Goal: Task Accomplishment & Management: Manage account settings

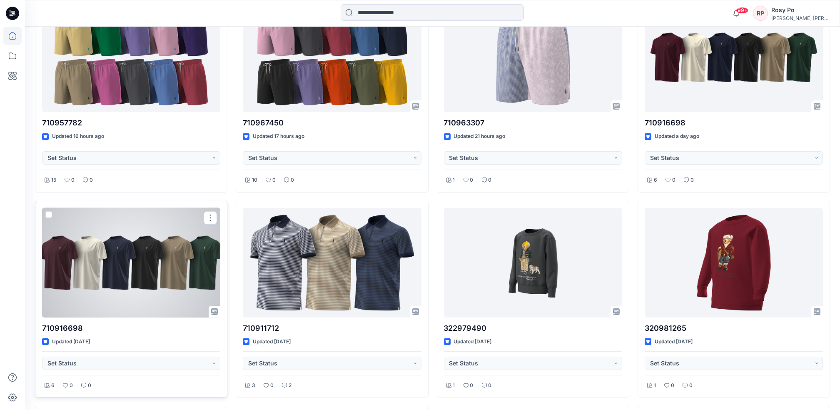
scroll to position [111, 0]
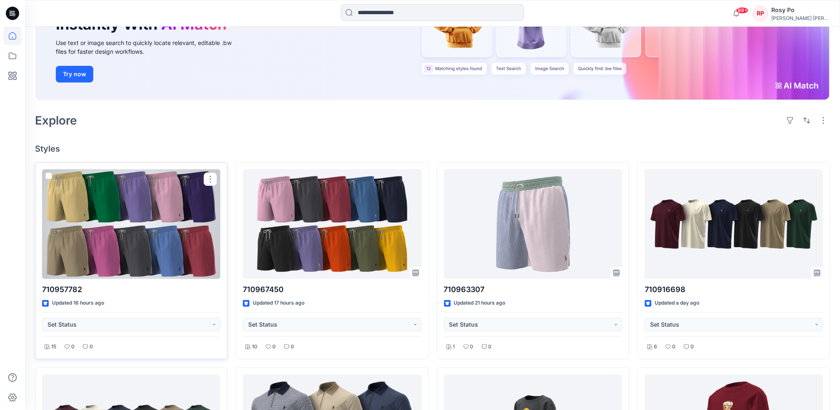
click at [155, 257] on div at bounding box center [131, 224] width 178 height 110
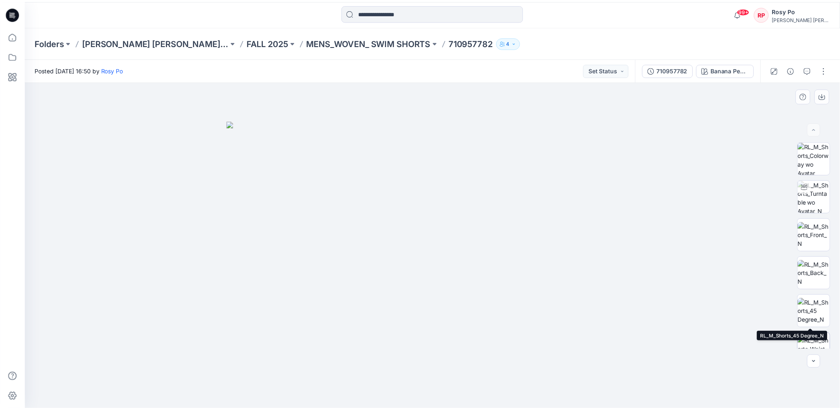
scroll to position [55, 0]
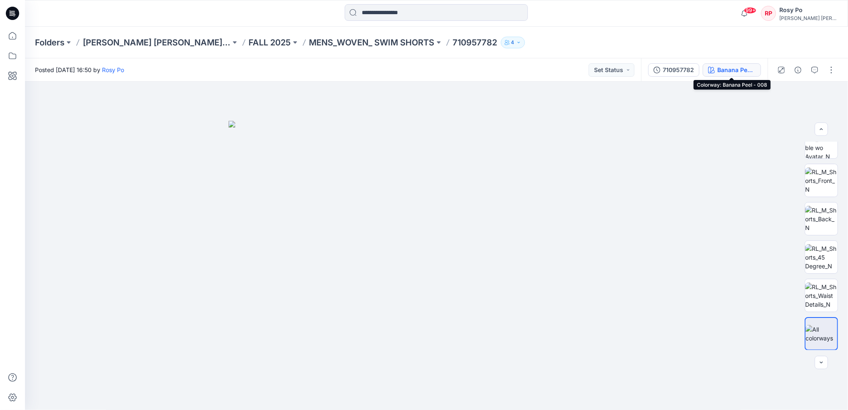
click at [748, 71] on div "Banana Peel - 008" at bounding box center [737, 69] width 38 height 9
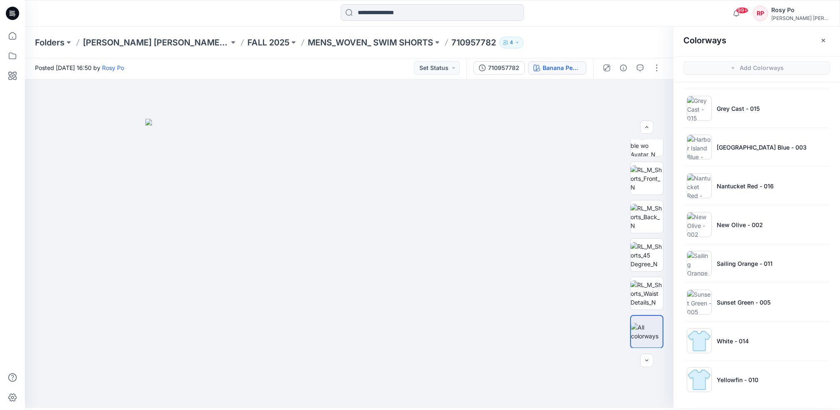
scroll to position [2, 0]
click at [763, 310] on li "Sunset Green - 005" at bounding box center [757, 302] width 147 height 32
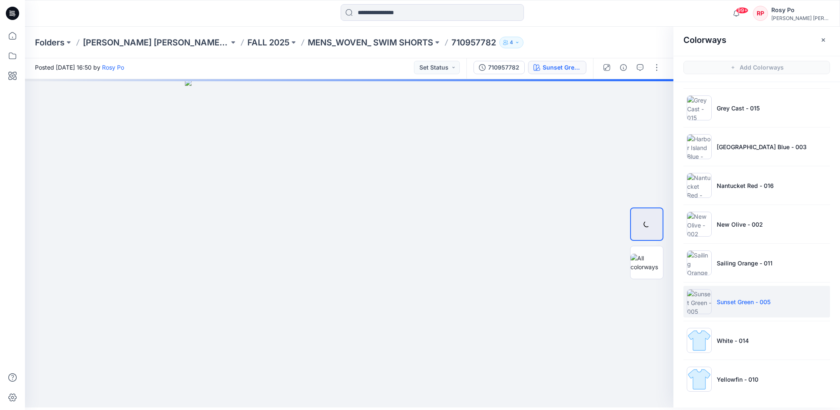
scroll to position [0, 0]
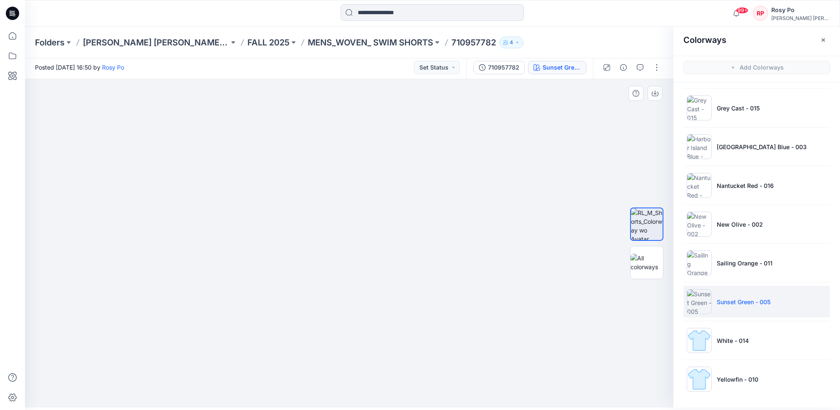
drag, startPoint x: 460, startPoint y: 135, endPoint x: 460, endPoint y: 204, distance: 69.1
click at [460, 204] on img at bounding box center [349, 187] width 700 height 442
click at [744, 268] on li "Sailing Orange - 011" at bounding box center [757, 263] width 147 height 32
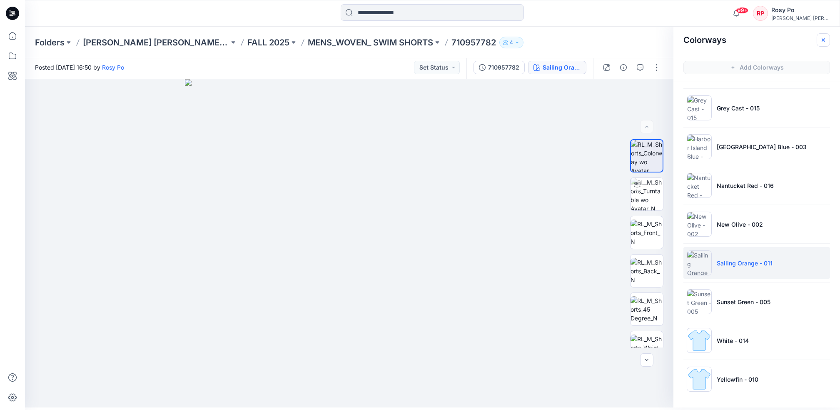
click at [826, 38] on icon "button" at bounding box center [823, 40] width 7 height 7
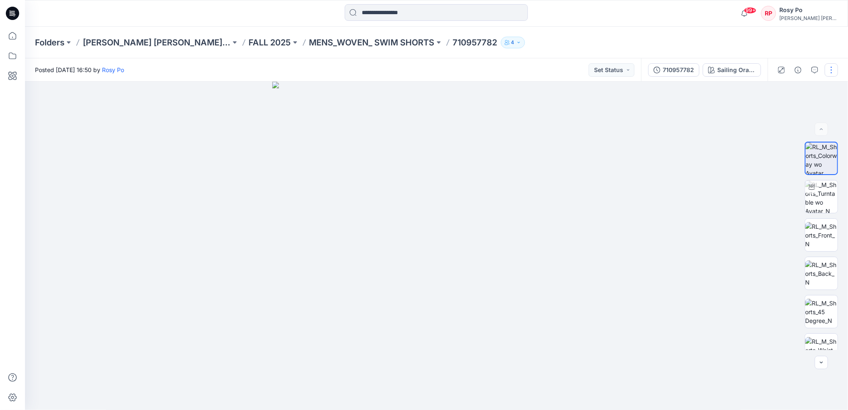
click at [829, 70] on button "button" at bounding box center [831, 69] width 13 height 13
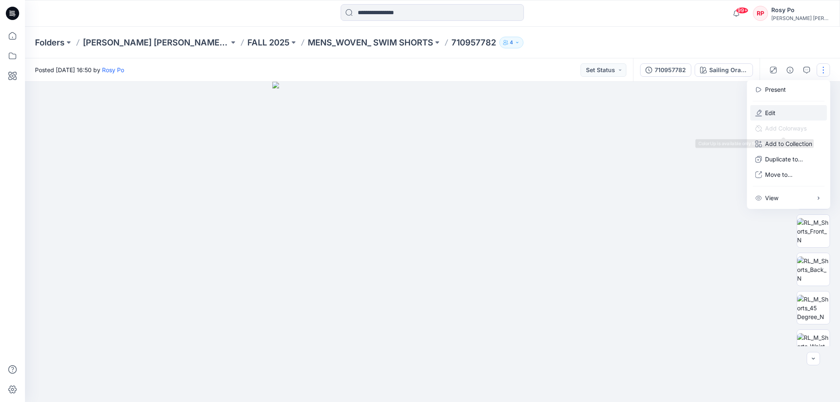
click at [797, 117] on button "Edit" at bounding box center [789, 112] width 77 height 15
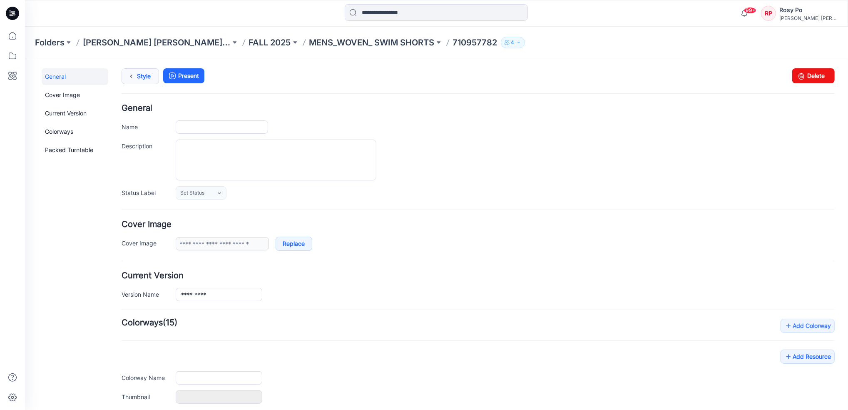
type input "*********"
type input "**********"
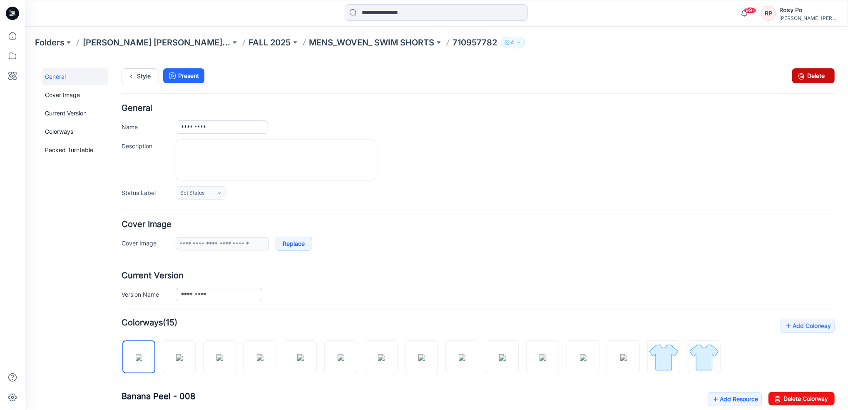
drag, startPoint x: 493, startPoint y: 106, endPoint x: 810, endPoint y: 77, distance: 317.8
click at [810, 77] on link "Delete" at bounding box center [813, 75] width 42 height 15
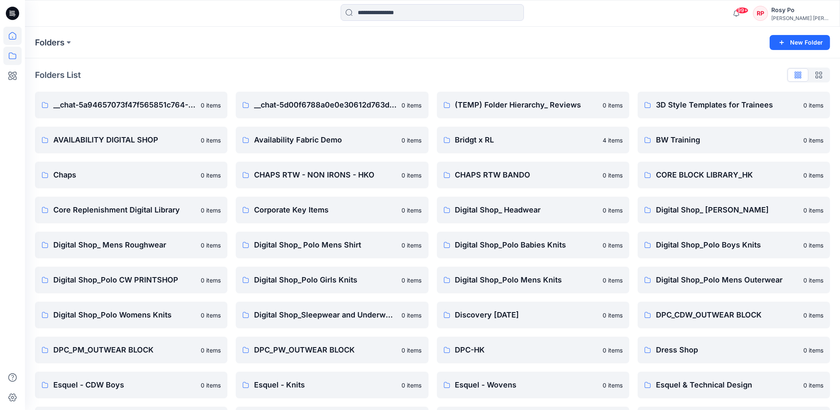
click at [2, 34] on div at bounding box center [12, 205] width 25 height 410
click at [6, 35] on icon at bounding box center [12, 36] width 18 height 18
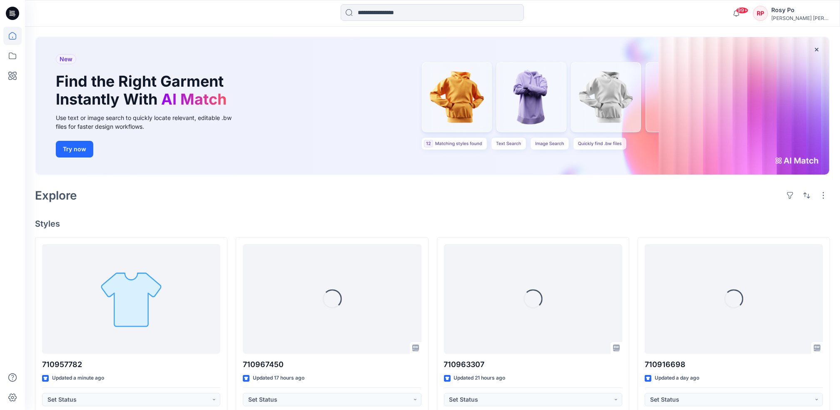
scroll to position [55, 0]
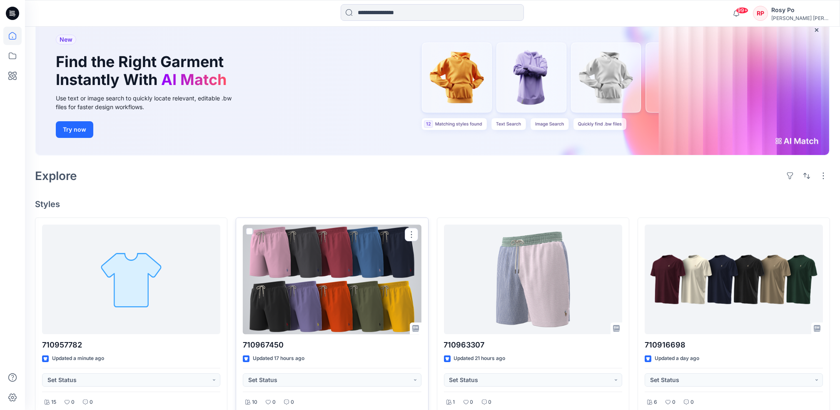
click at [356, 265] on div at bounding box center [332, 280] width 178 height 110
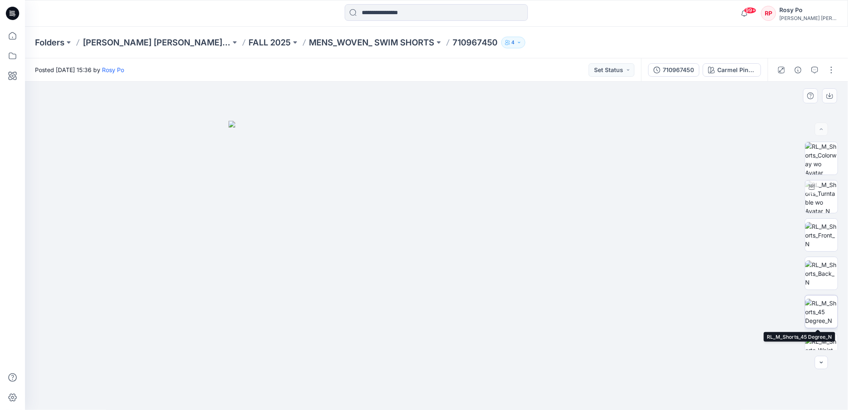
click at [812, 313] on img at bounding box center [822, 312] width 32 height 26
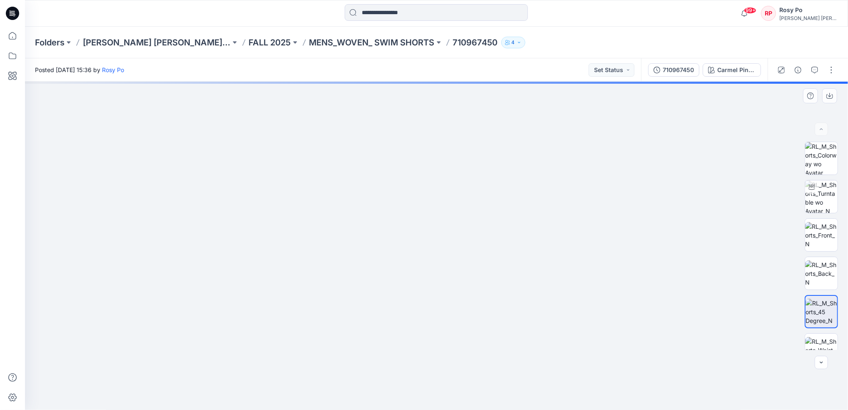
drag, startPoint x: 368, startPoint y: 129, endPoint x: 357, endPoint y: 314, distance: 185.3
click at [357, 314] on img at bounding box center [426, 199] width 886 height 422
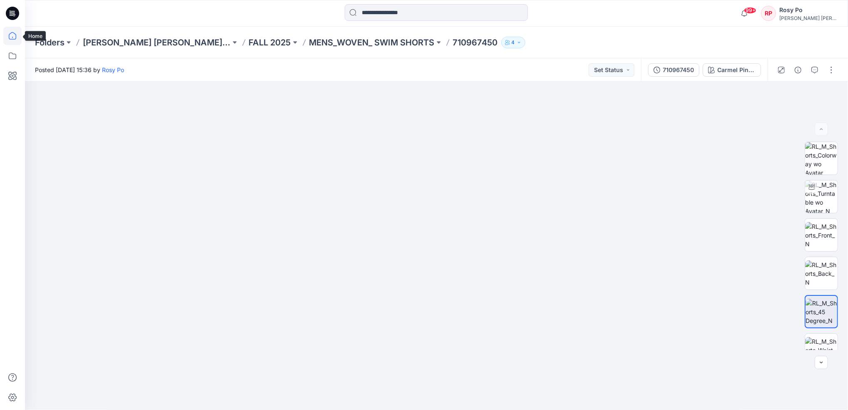
click at [15, 34] on icon at bounding box center [12, 35] width 7 height 7
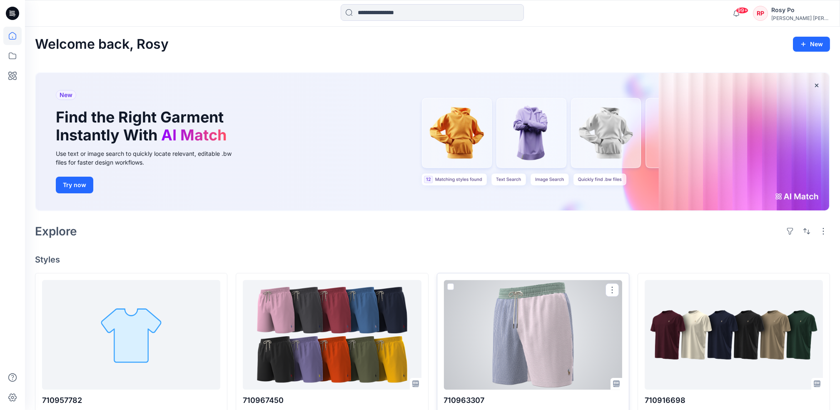
click at [524, 297] on div at bounding box center [533, 335] width 178 height 110
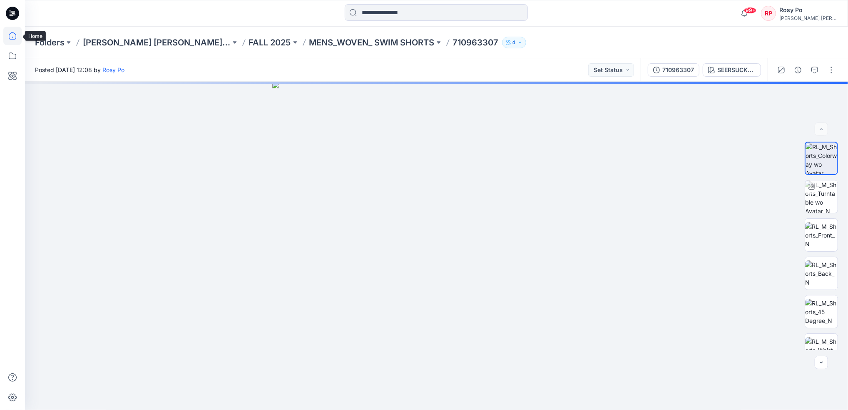
click at [11, 33] on icon at bounding box center [12, 35] width 7 height 7
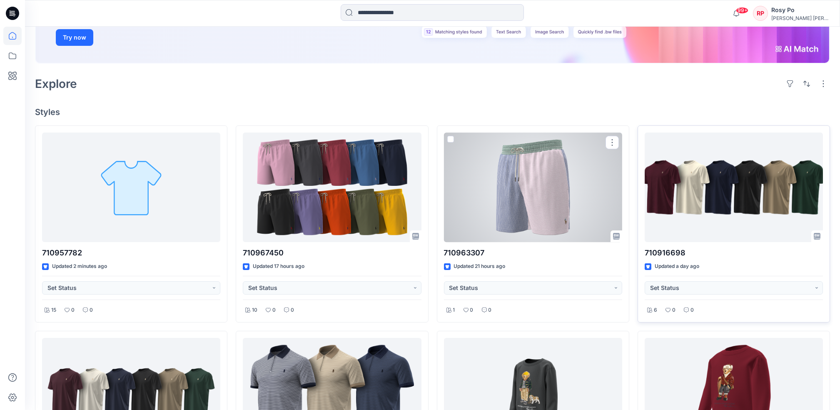
scroll to position [167, 0]
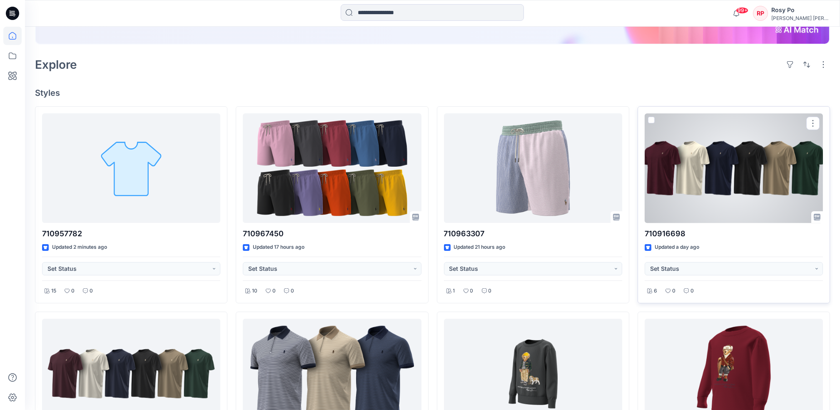
click at [730, 164] on div at bounding box center [734, 168] width 178 height 110
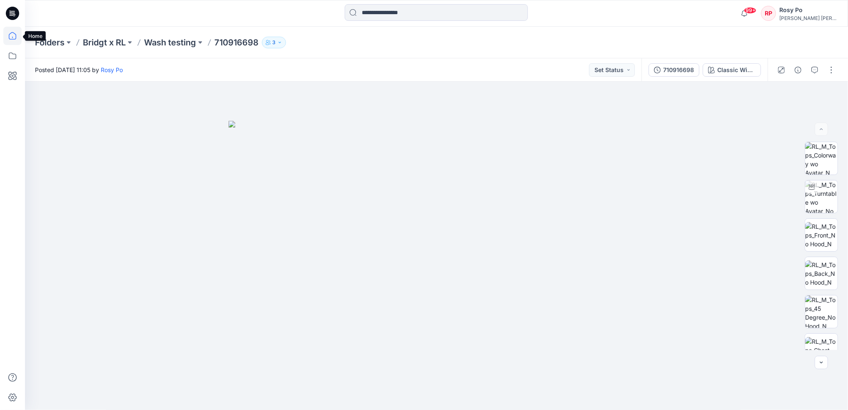
click at [13, 38] on icon at bounding box center [12, 36] width 18 height 18
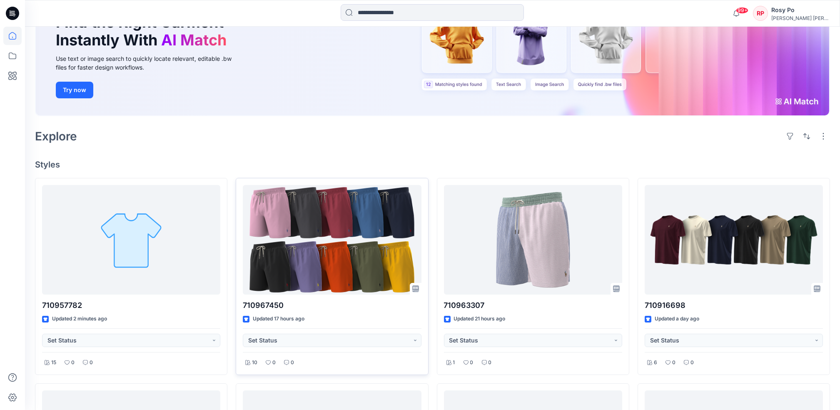
scroll to position [167, 0]
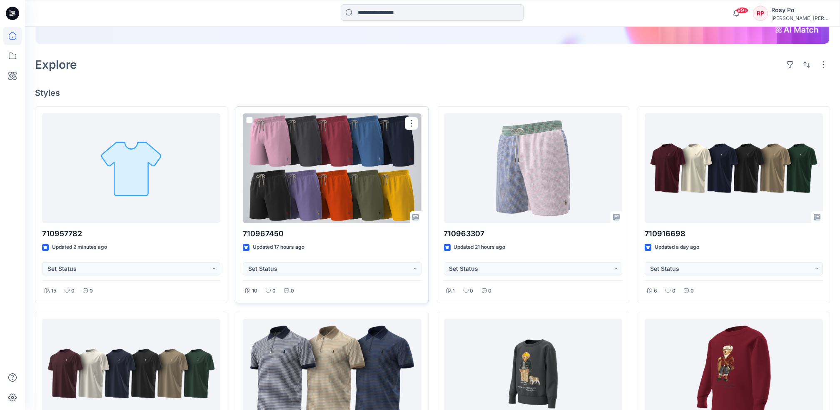
click at [336, 196] on div at bounding box center [332, 168] width 178 height 110
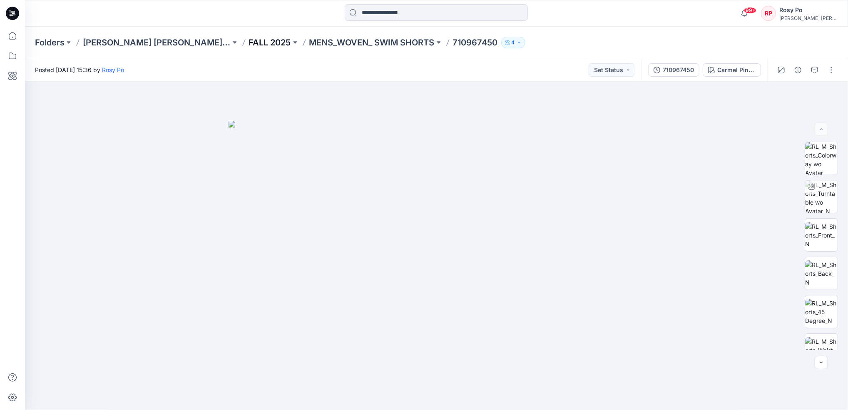
click at [268, 42] on p "FALL 2025" at bounding box center [270, 43] width 42 height 12
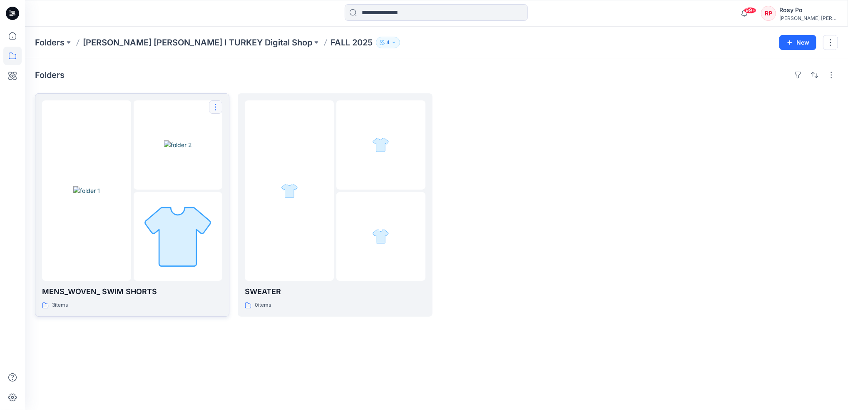
click at [218, 109] on button "button" at bounding box center [215, 106] width 13 height 13
click at [235, 129] on p "Edit" at bounding box center [231, 126] width 10 height 9
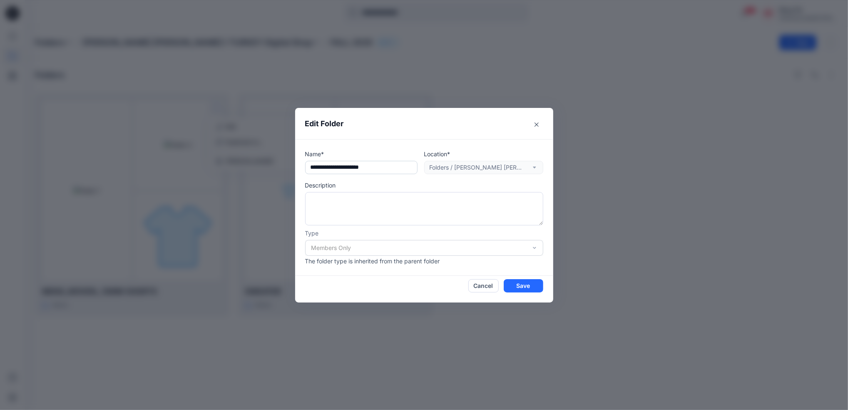
click at [311, 167] on input "**********" at bounding box center [361, 167] width 112 height 13
type input "**********"
click at [405, 165] on input "**********" at bounding box center [361, 167] width 112 height 13
click at [520, 285] on button "Save" at bounding box center [524, 285] width 40 height 13
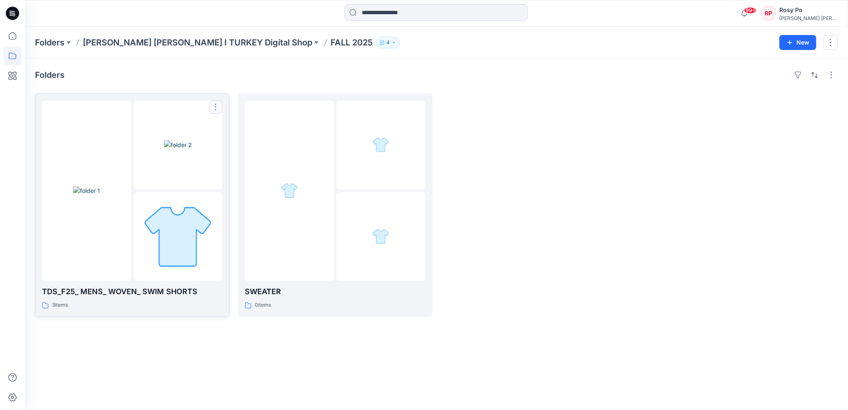
click at [211, 108] on button "button" at bounding box center [215, 106] width 13 height 13
click at [234, 129] on p "Edit" at bounding box center [231, 126] width 10 height 9
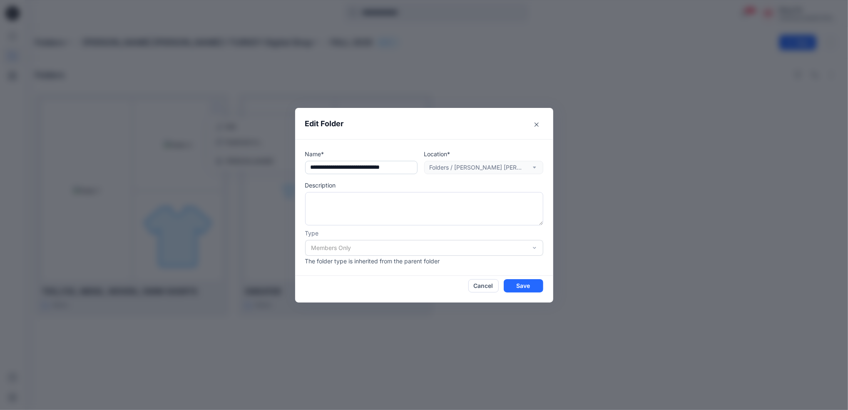
click at [325, 168] on input "**********" at bounding box center [361, 167] width 112 height 13
type input "**********"
click at [523, 281] on button "Save" at bounding box center [524, 285] width 40 height 13
click at [523, 288] on button "Save" at bounding box center [524, 285] width 40 height 13
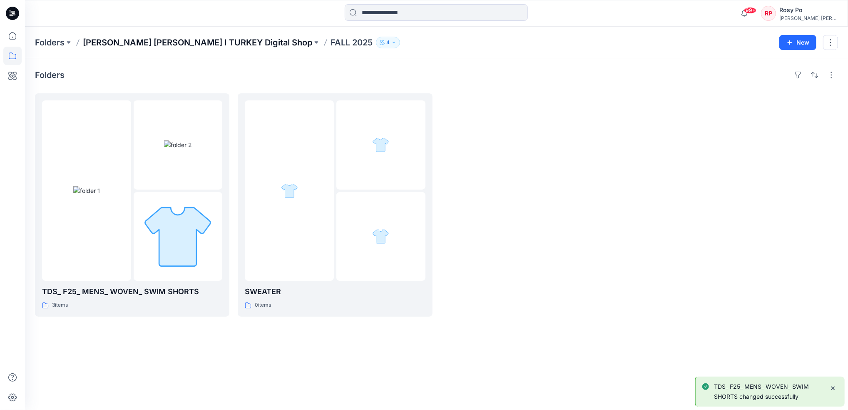
click at [180, 38] on p "[PERSON_NAME] [PERSON_NAME] I TURKEY Digital Shop" at bounding box center [198, 43] width 230 height 12
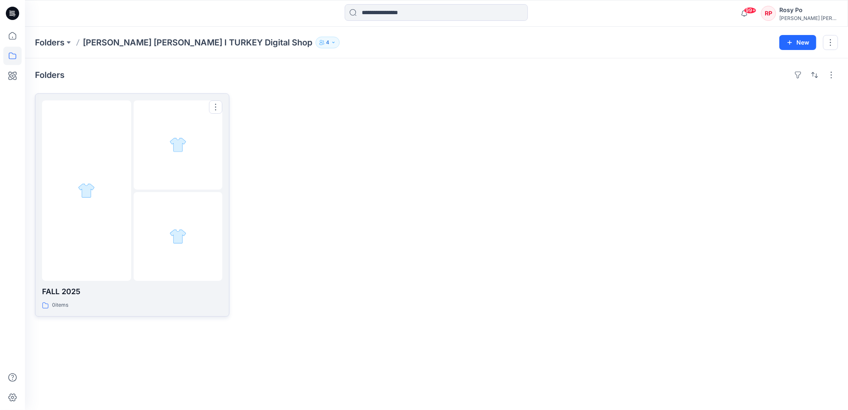
click at [78, 205] on div at bounding box center [86, 190] width 89 height 180
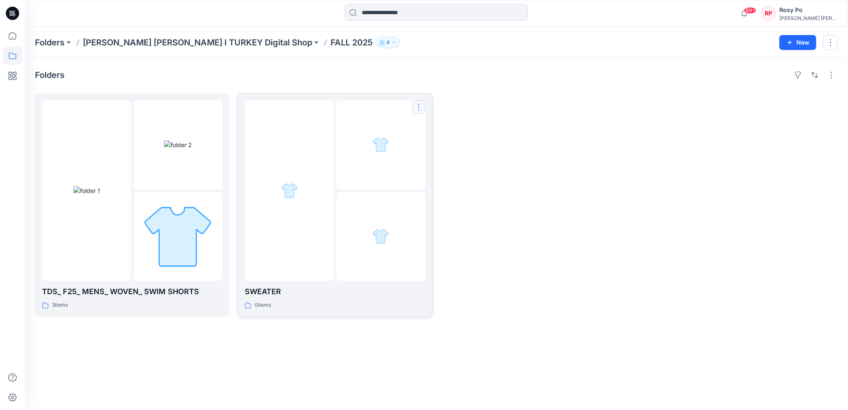
click at [416, 110] on button "button" at bounding box center [418, 106] width 13 height 13
click at [428, 124] on button "Edit" at bounding box center [459, 126] width 90 height 15
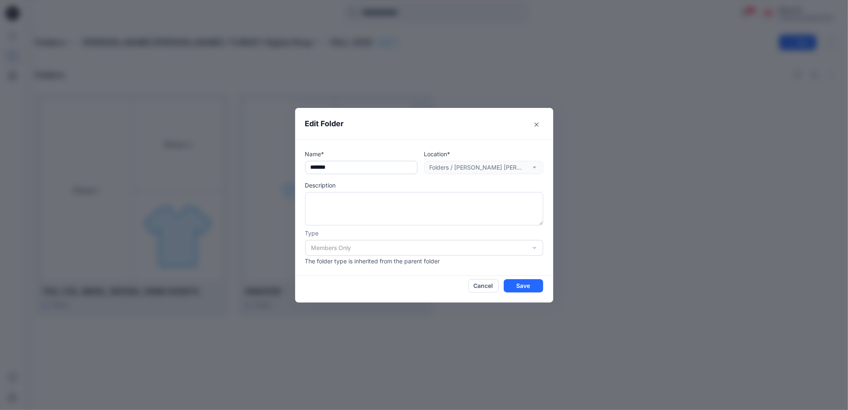
click at [363, 170] on input "text" at bounding box center [361, 167] width 112 height 13
click at [307, 167] on input "text" at bounding box center [361, 167] width 112 height 13
type input "**********"
click at [535, 282] on button "Save" at bounding box center [524, 285] width 40 height 13
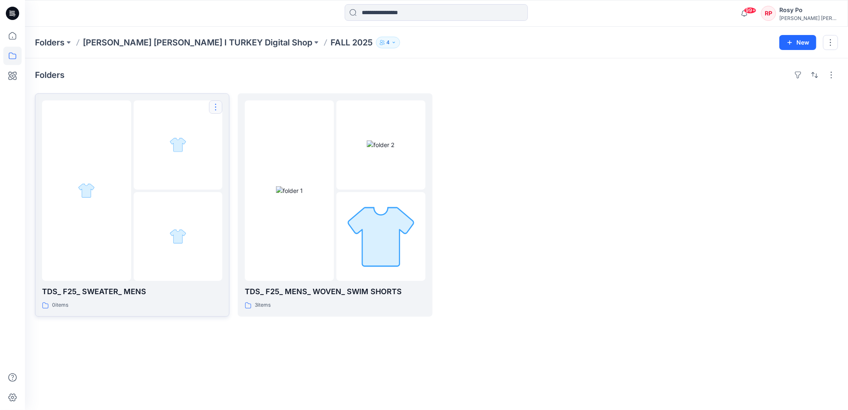
click at [217, 110] on button "button" at bounding box center [215, 106] width 13 height 13
click at [243, 130] on button "Edit" at bounding box center [256, 126] width 90 height 15
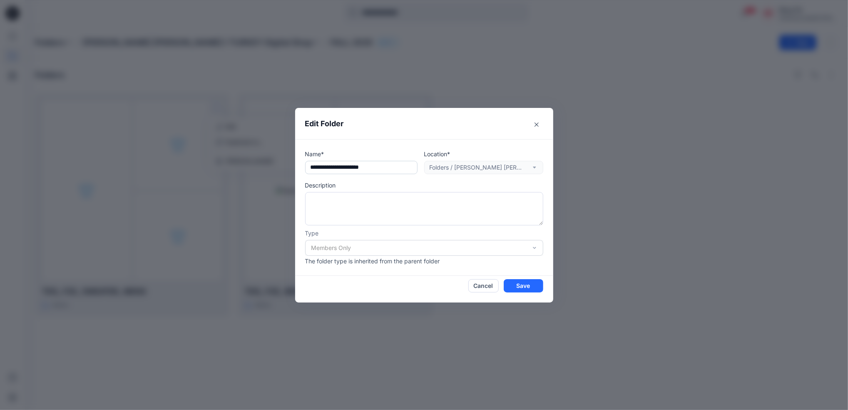
drag, startPoint x: 373, startPoint y: 167, endPoint x: 340, endPoint y: 166, distance: 32.9
click at [340, 166] on input "**********" at bounding box center [361, 167] width 112 height 13
click at [371, 167] on input "**********" at bounding box center [361, 167] width 112 height 13
click at [341, 165] on input "**********" at bounding box center [361, 167] width 112 height 13
click at [359, 168] on input "**********" at bounding box center [361, 167] width 112 height 13
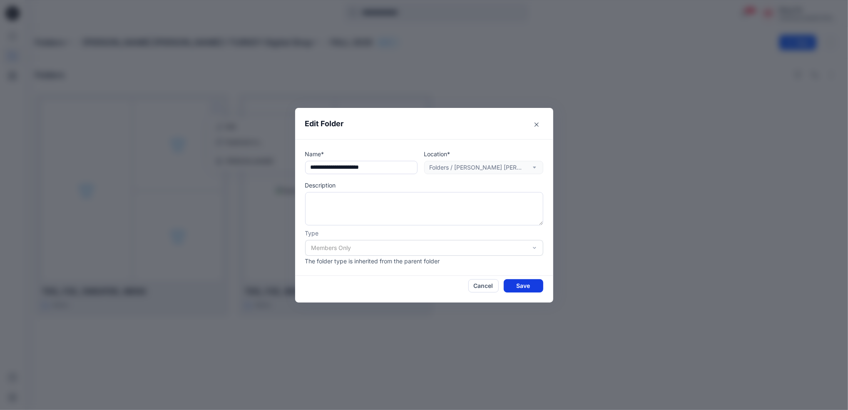
type input "**********"
click at [510, 288] on button "Save" at bounding box center [524, 285] width 40 height 13
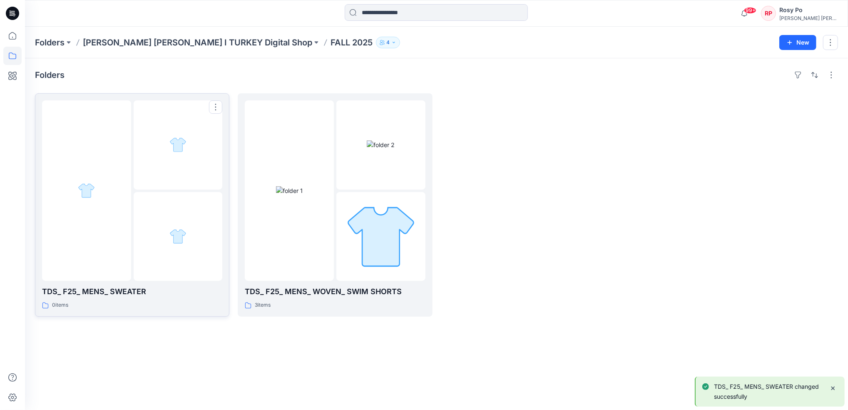
click at [175, 239] on img at bounding box center [178, 236] width 17 height 17
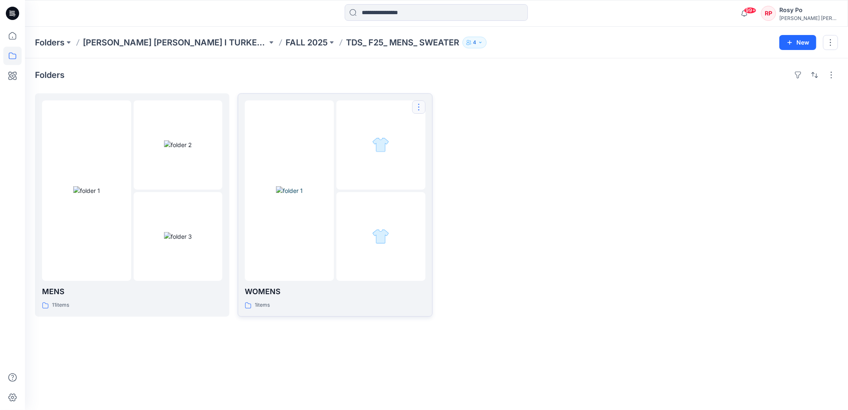
click at [415, 110] on button "button" at bounding box center [418, 106] width 13 height 13
click at [455, 141] on p "Duplicate to..." at bounding box center [448, 142] width 38 height 9
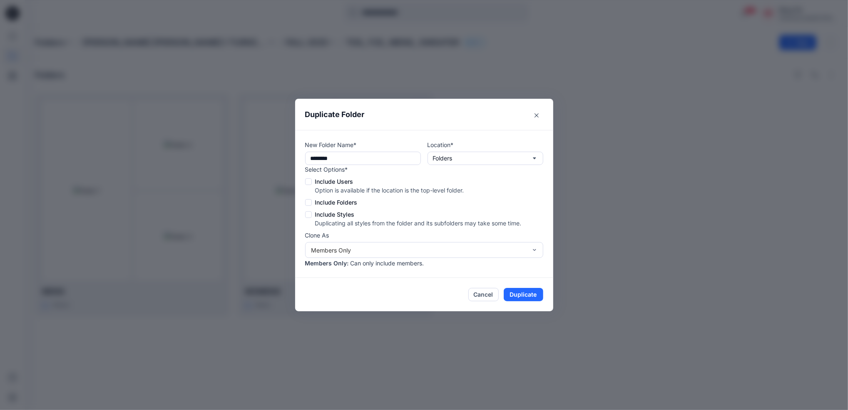
type input "**********"
click at [444, 160] on p "Folders" at bounding box center [443, 158] width 20 height 9
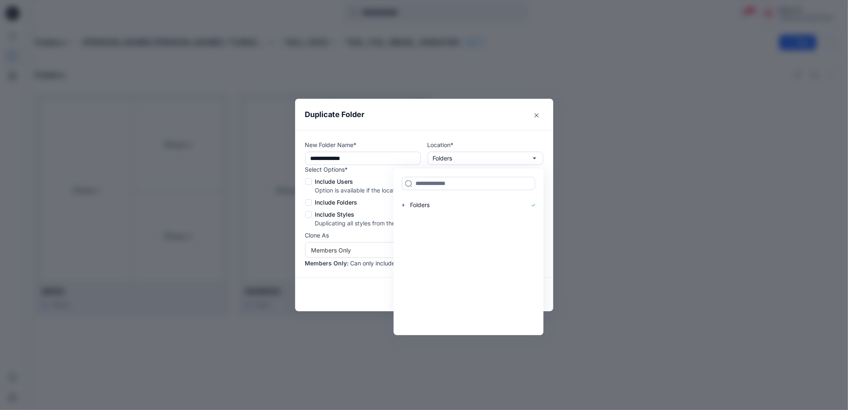
click at [444, 142] on p "Location*" at bounding box center [486, 144] width 116 height 9
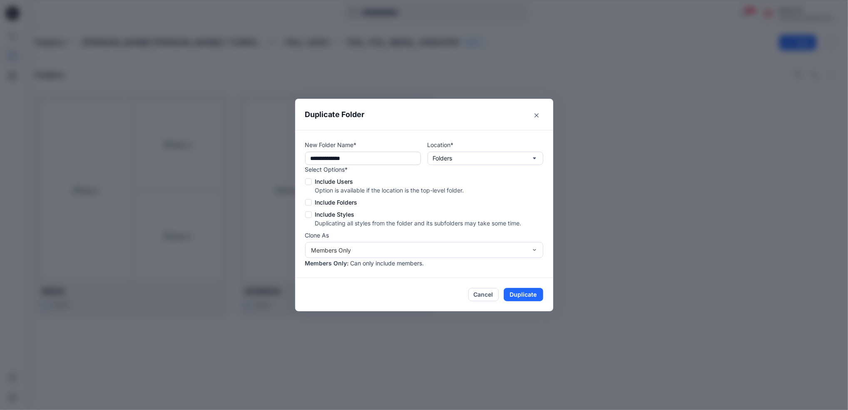
click at [405, 161] on input "**********" at bounding box center [363, 158] width 116 height 13
click at [464, 158] on button "Folders" at bounding box center [486, 158] width 116 height 13
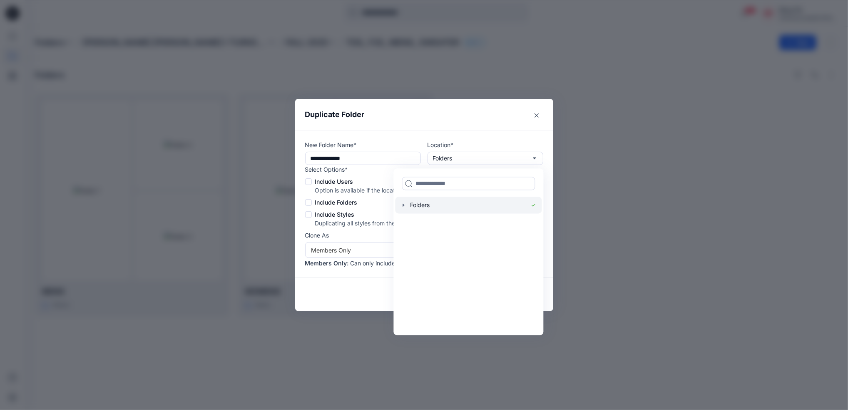
click at [436, 204] on div at bounding box center [468, 205] width 147 height 17
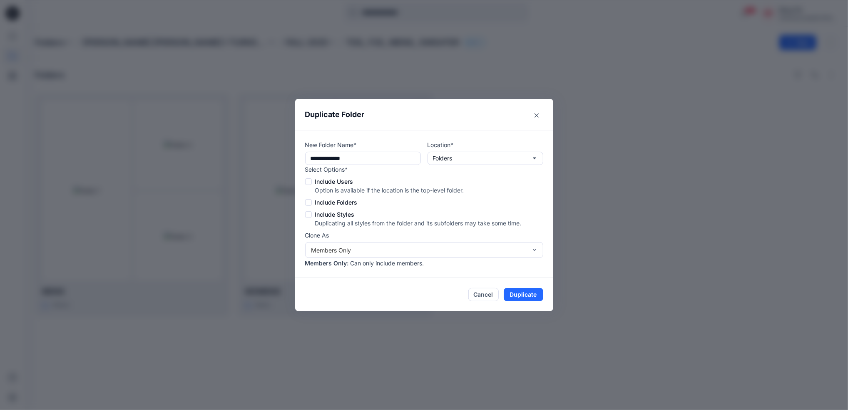
click at [544, 115] on header "Duplicate Folder" at bounding box center [424, 114] width 258 height 31
click at [540, 117] on button "Close" at bounding box center [536, 115] width 13 height 13
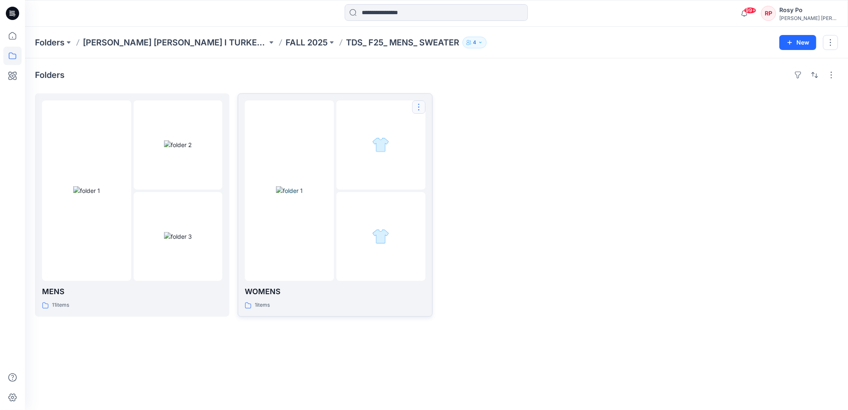
click at [419, 105] on button "button" at bounding box center [418, 106] width 13 height 13
click at [826, 41] on button "button" at bounding box center [830, 42] width 15 height 15
click at [790, 82] on button "Duplicate to..." at bounding box center [792, 77] width 90 height 15
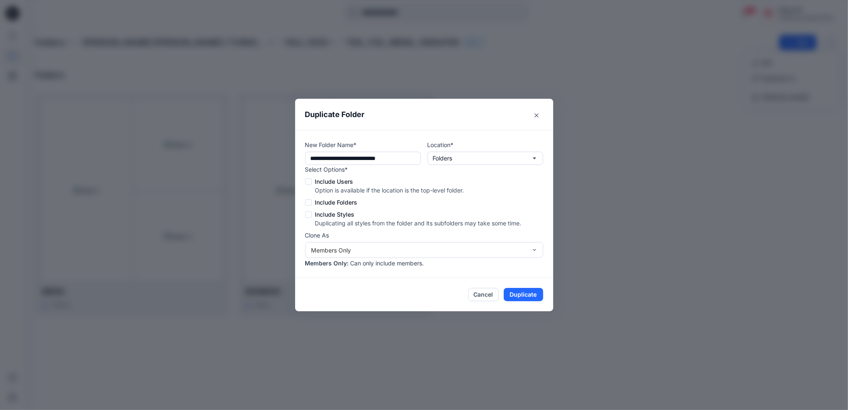
click at [309, 181] on span at bounding box center [308, 181] width 7 height 7
click at [308, 202] on span at bounding box center [308, 202] width 7 height 7
click at [307, 217] on span at bounding box center [308, 214] width 7 height 7
click at [538, 118] on button "Close" at bounding box center [536, 115] width 13 height 13
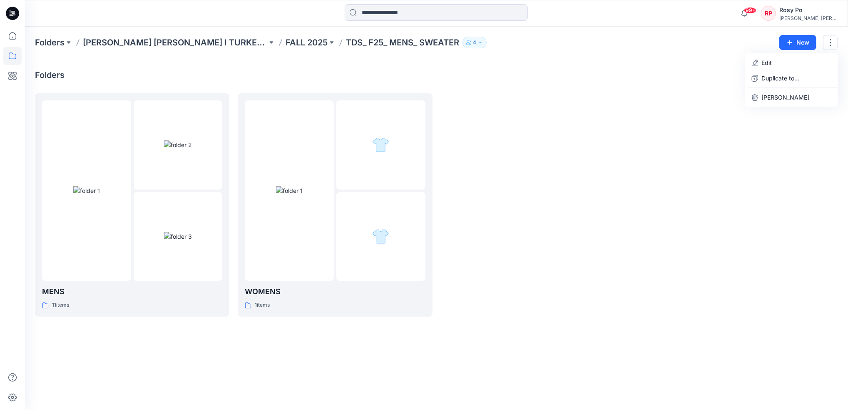
click at [585, 201] on div at bounding box center [538, 204] width 195 height 223
click at [324, 139] on div at bounding box center [289, 190] width 89 height 180
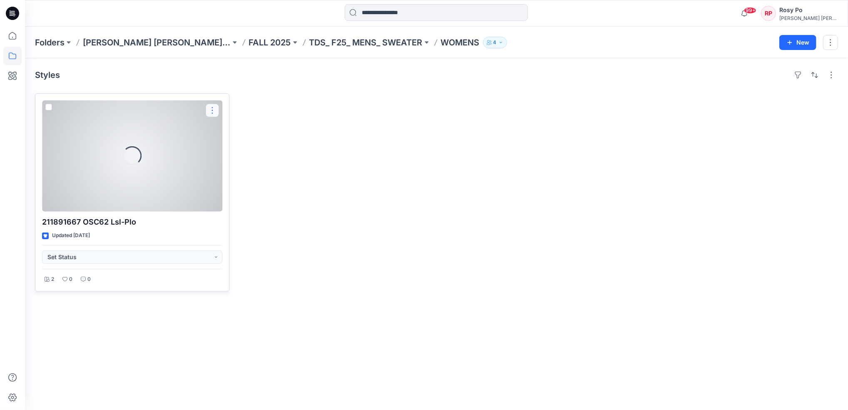
click at [208, 112] on button "button" at bounding box center [212, 110] width 13 height 13
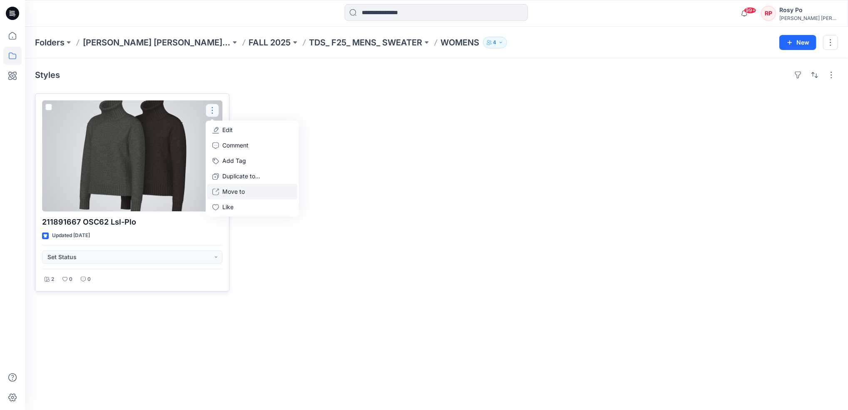
click at [257, 191] on button "Move to" at bounding box center [252, 191] width 90 height 15
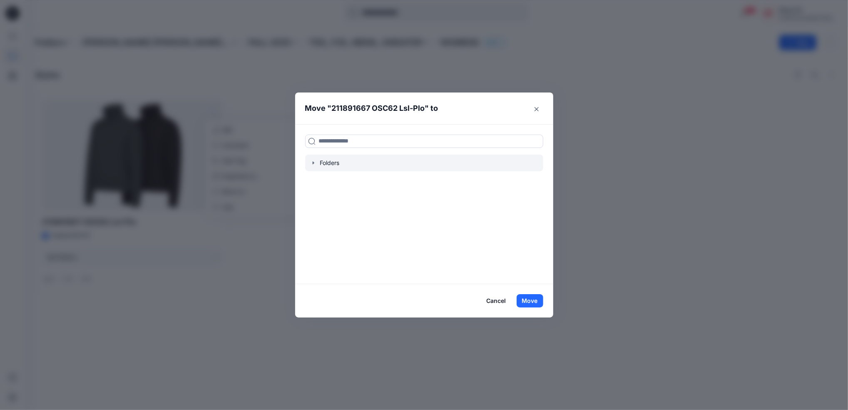
click at [320, 165] on div at bounding box center [424, 163] width 238 height 17
click at [314, 163] on icon "button" at bounding box center [313, 162] width 2 height 3
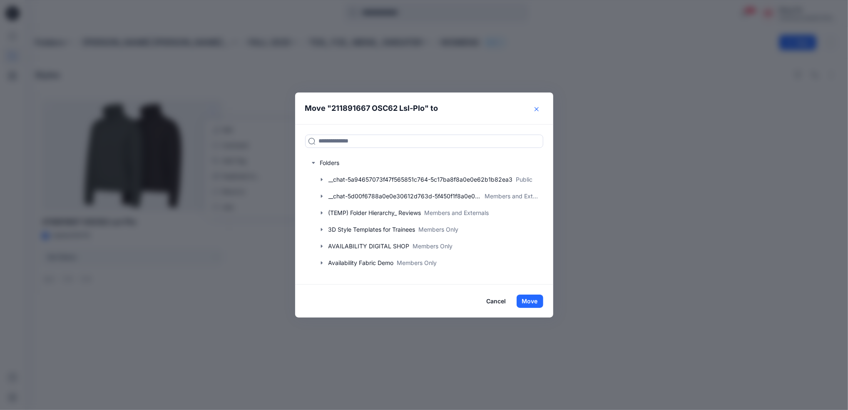
click at [537, 110] on icon "Close" at bounding box center [537, 109] width 4 height 4
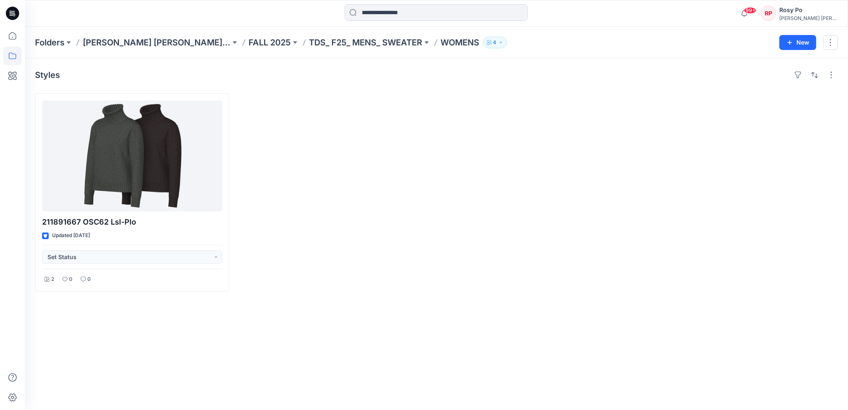
click at [576, 128] on div at bounding box center [538, 192] width 195 height 198
click at [347, 44] on p "TDS_ F25_ MENS_ SWEATER" at bounding box center [365, 43] width 113 height 12
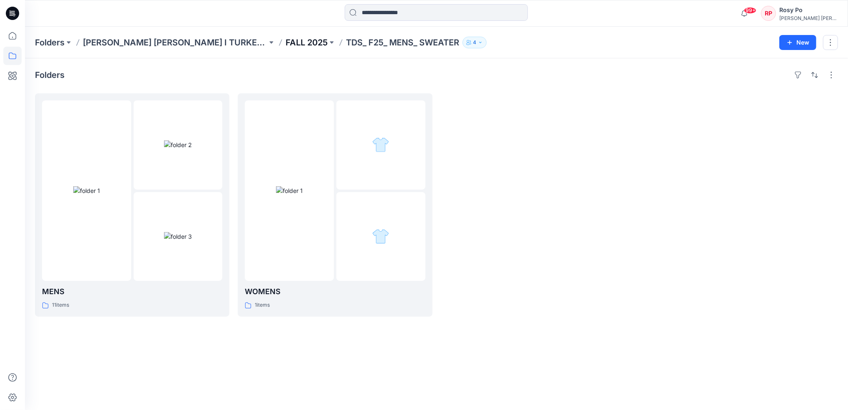
click at [286, 42] on p "FALL 2025" at bounding box center [307, 43] width 42 height 12
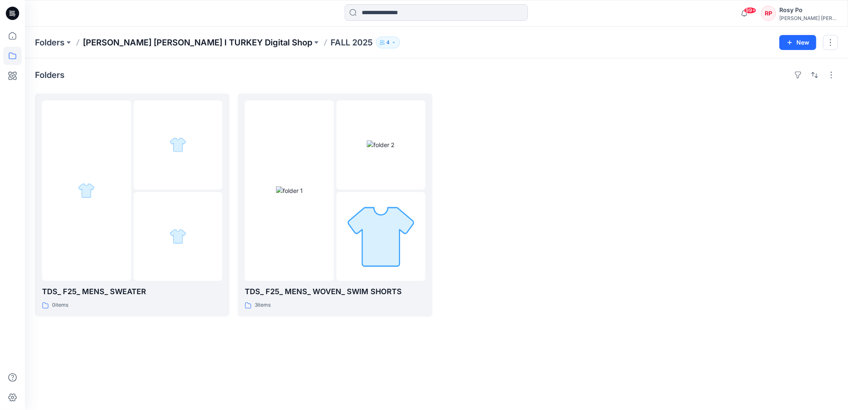
click at [227, 42] on p "[PERSON_NAME] [PERSON_NAME] I TURKEY Digital Shop" at bounding box center [198, 43] width 230 height 12
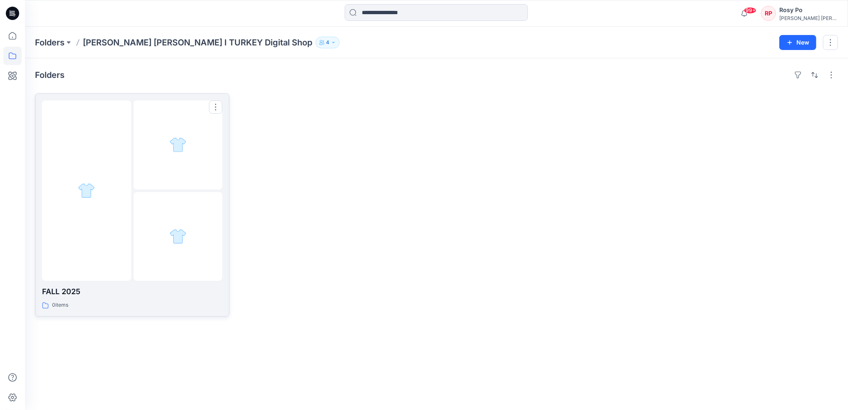
click at [148, 230] on div at bounding box center [178, 236] width 89 height 89
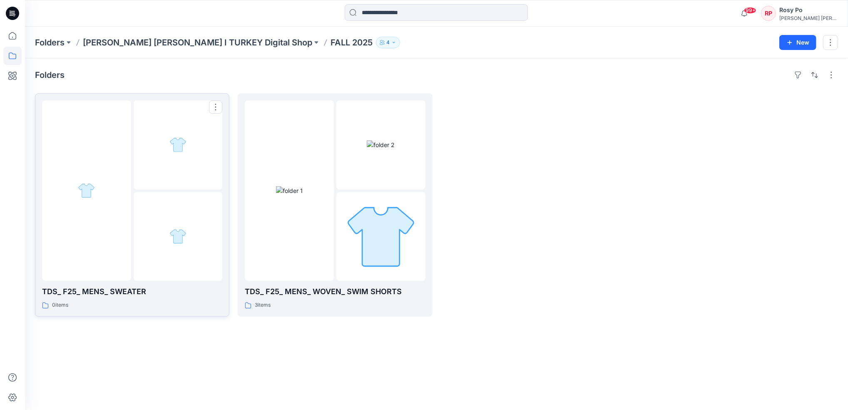
click at [104, 175] on div at bounding box center [86, 190] width 89 height 180
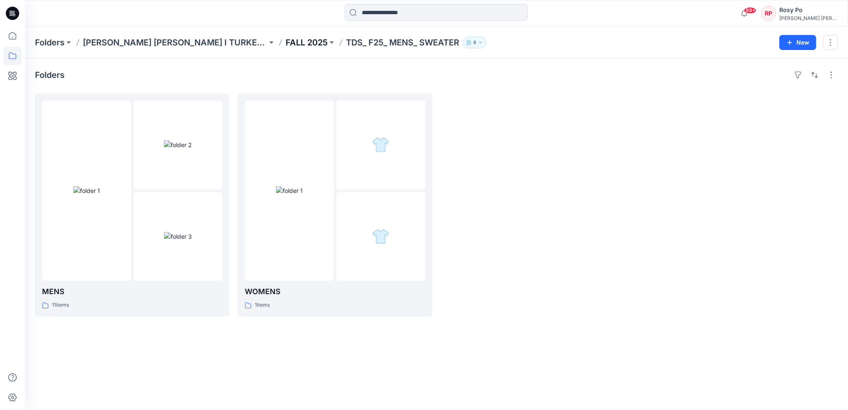
click at [286, 42] on p "FALL 2025" at bounding box center [307, 43] width 42 height 12
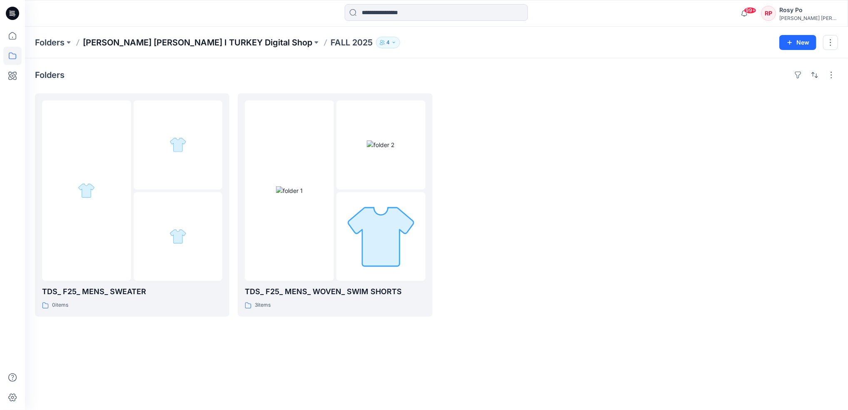
click at [193, 42] on p "[PERSON_NAME] [PERSON_NAME] I TURKEY Digital Shop" at bounding box center [198, 43] width 230 height 12
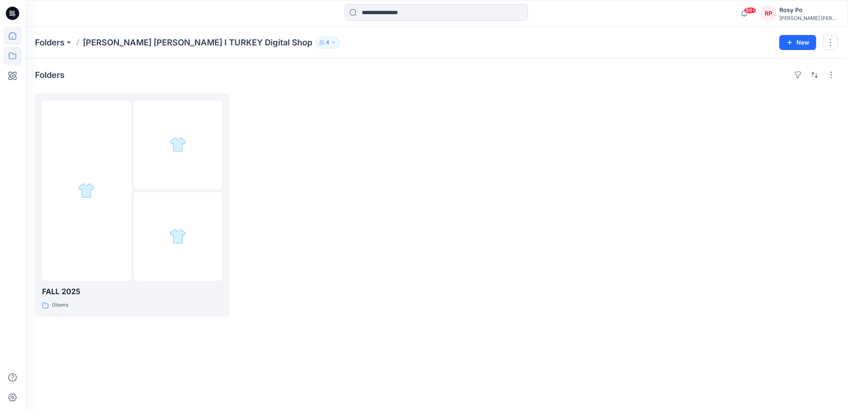
click at [7, 35] on icon at bounding box center [12, 36] width 18 height 18
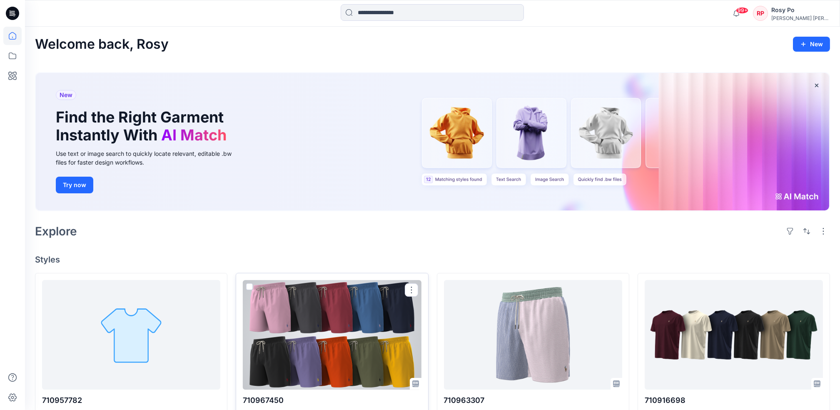
drag, startPoint x: 374, startPoint y: 397, endPoint x: 377, endPoint y: 384, distance: 12.5
click at [374, 397] on p "710967450" at bounding box center [332, 400] width 178 height 12
click at [381, 354] on div at bounding box center [332, 335] width 178 height 110
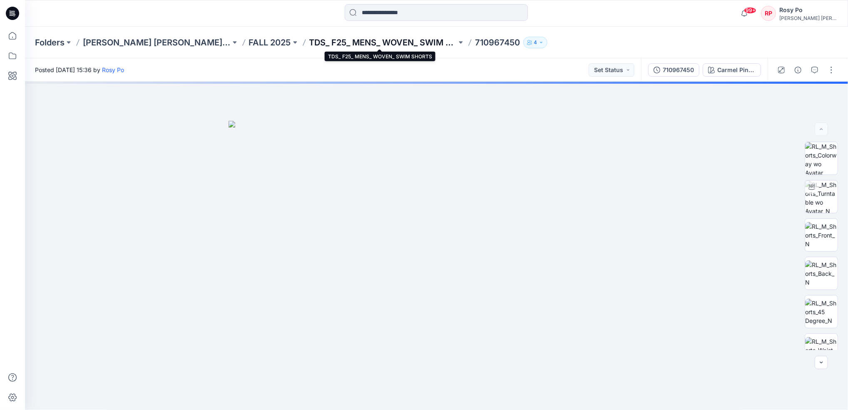
click at [340, 41] on p "TDS_ F25_ MENS_ WOVEN_ SWIM SHORTS" at bounding box center [383, 43] width 148 height 12
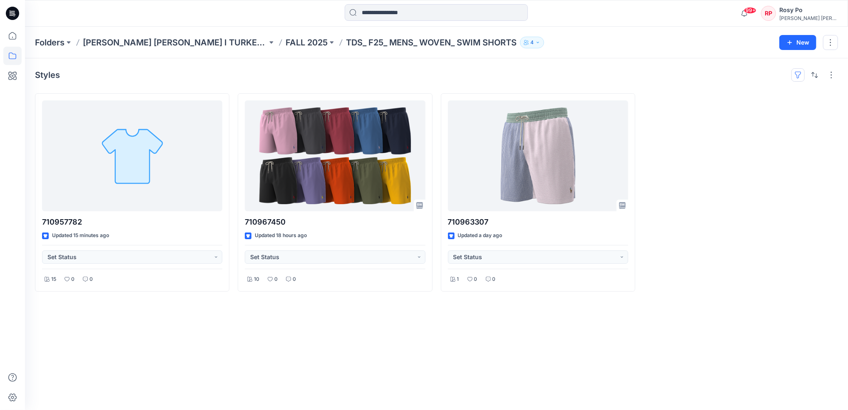
click at [798, 72] on button "button" at bounding box center [798, 74] width 13 height 13
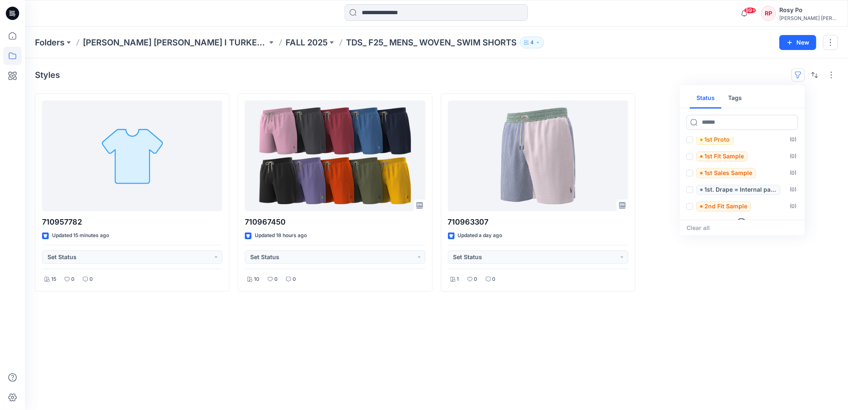
scroll to position [33, 0]
click at [730, 99] on button "Tags" at bounding box center [735, 99] width 27 height 20
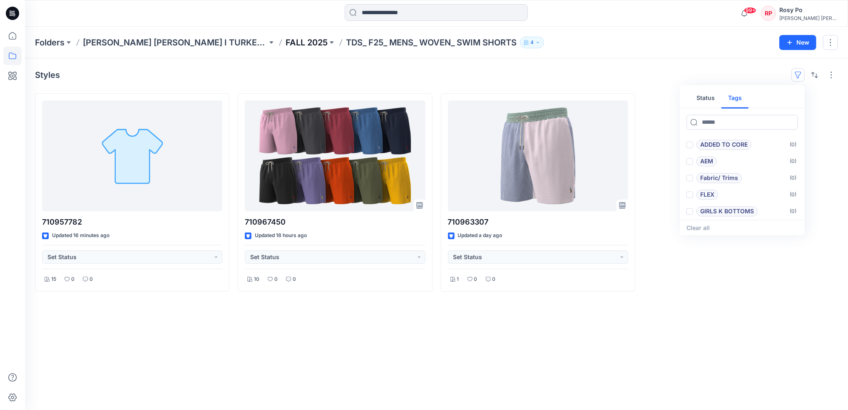
click at [286, 40] on p "FALL 2025" at bounding box center [307, 43] width 42 height 12
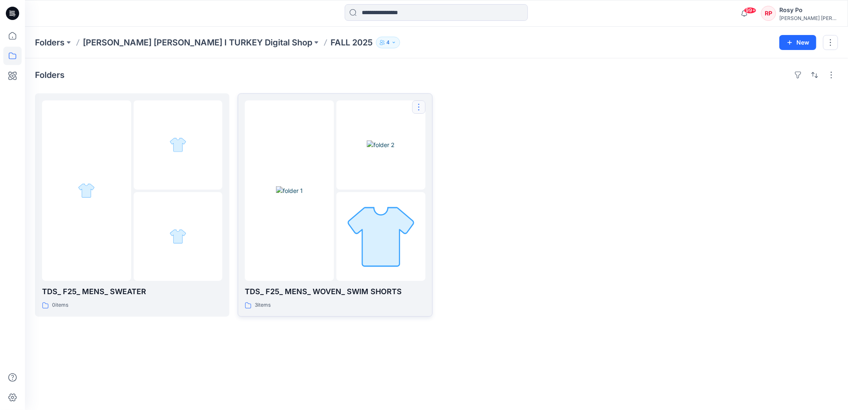
click at [416, 103] on button "button" at bounding box center [418, 106] width 13 height 13
click at [368, 80] on div "Folders" at bounding box center [436, 74] width 803 height 13
click at [210, 42] on p "[PERSON_NAME] [PERSON_NAME] I TURKEY Digital Shop" at bounding box center [198, 43] width 230 height 12
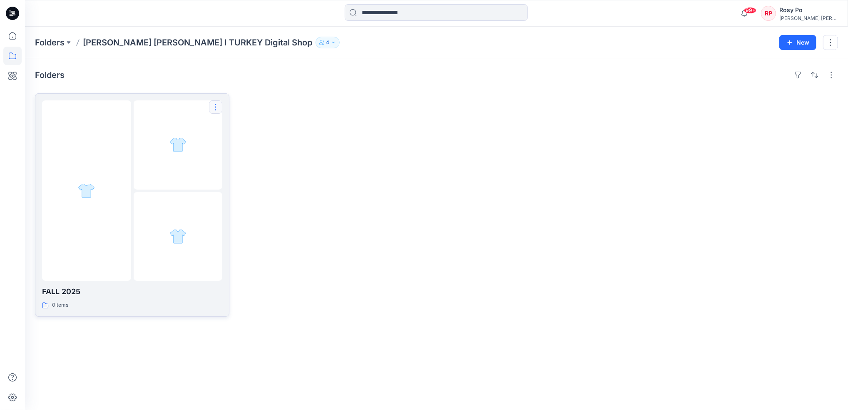
click at [212, 106] on button "button" at bounding box center [215, 106] width 13 height 13
click at [157, 122] on div at bounding box center [178, 144] width 89 height 89
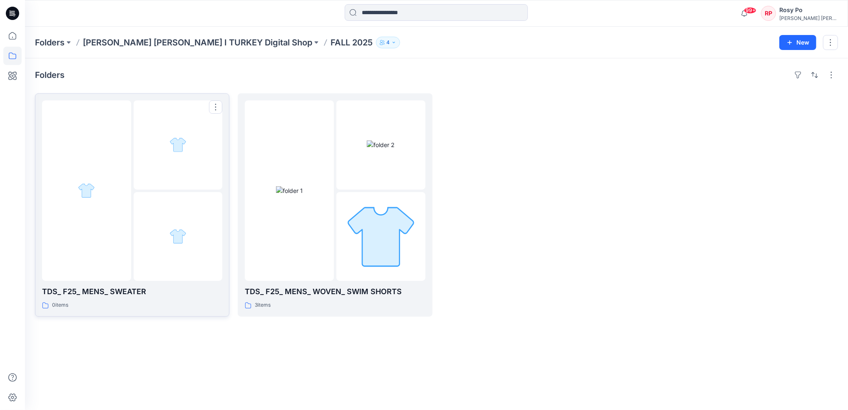
click at [168, 123] on div at bounding box center [178, 144] width 89 height 89
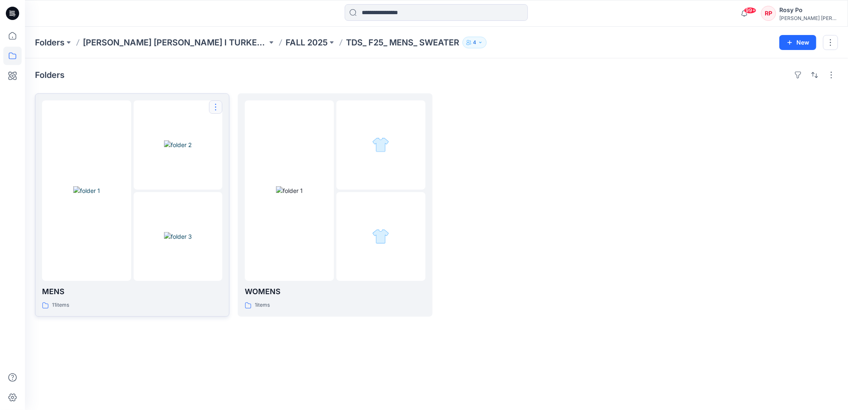
click at [216, 109] on button "button" at bounding box center [215, 106] width 13 height 13
click at [286, 42] on p "FALL 2025" at bounding box center [307, 43] width 42 height 12
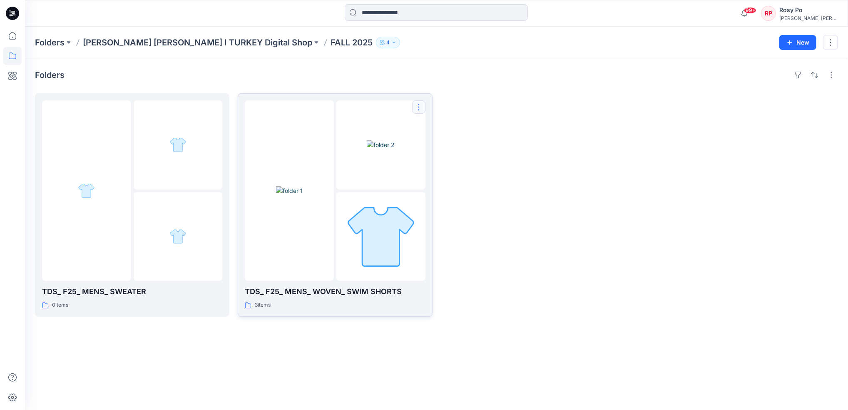
click at [417, 108] on button "button" at bounding box center [418, 106] width 13 height 13
click at [429, 145] on p "Duplicate to..." at bounding box center [448, 142] width 38 height 9
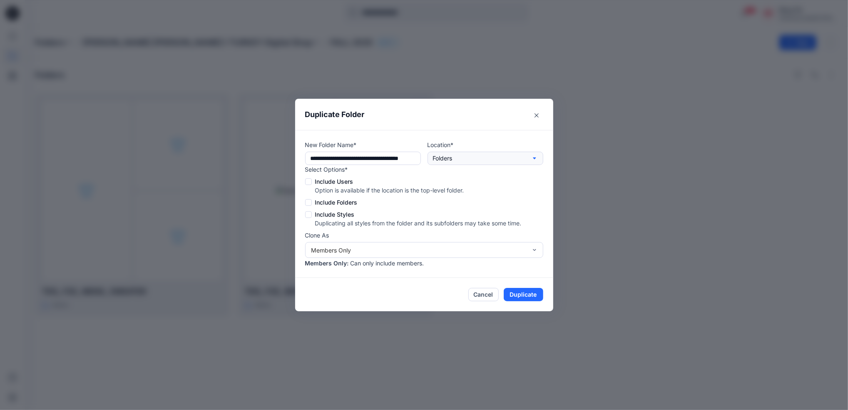
click at [464, 160] on button "Folders" at bounding box center [486, 158] width 116 height 13
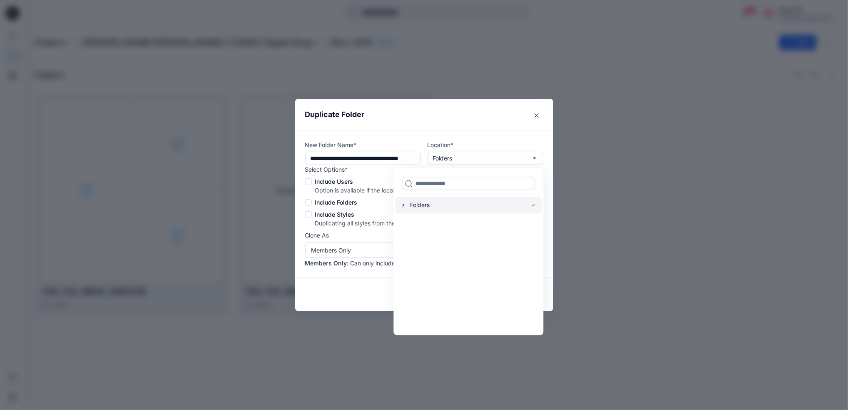
click at [412, 203] on div at bounding box center [468, 205] width 147 height 17
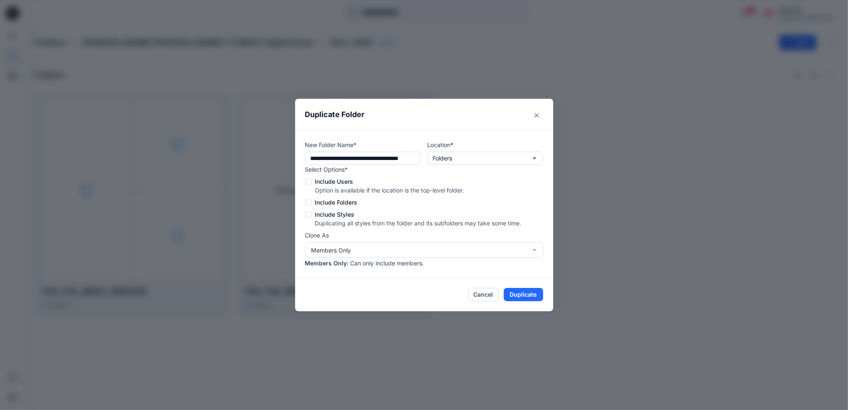
click at [310, 179] on span at bounding box center [308, 181] width 7 height 7
click at [308, 200] on span at bounding box center [308, 202] width 7 height 7
click at [306, 218] on label "Include Styles" at bounding box center [413, 214] width 217 height 9
click at [520, 297] on button "Duplicate" at bounding box center [524, 294] width 40 height 13
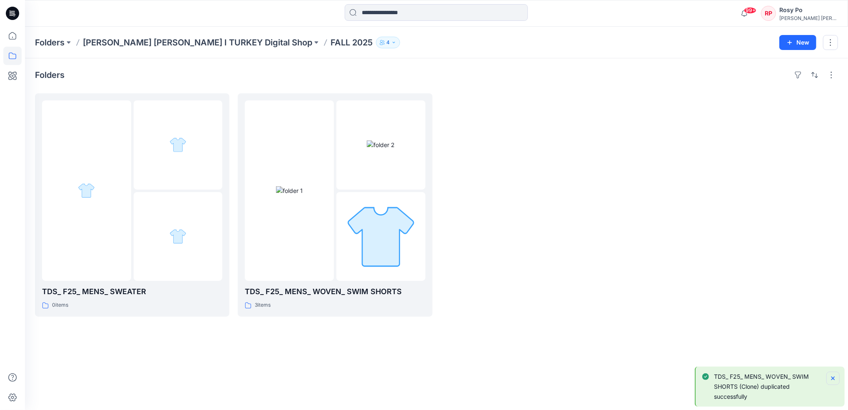
click at [836, 379] on icon "Notifications-bottom-right" at bounding box center [833, 378] width 7 height 7
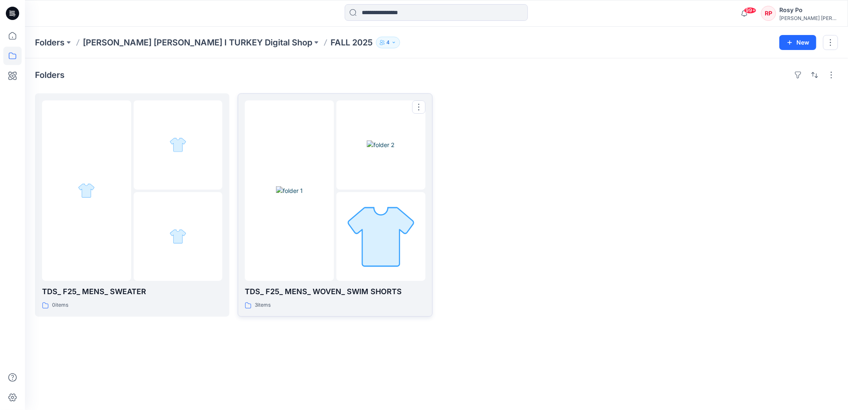
click at [367, 147] on img at bounding box center [381, 144] width 28 height 9
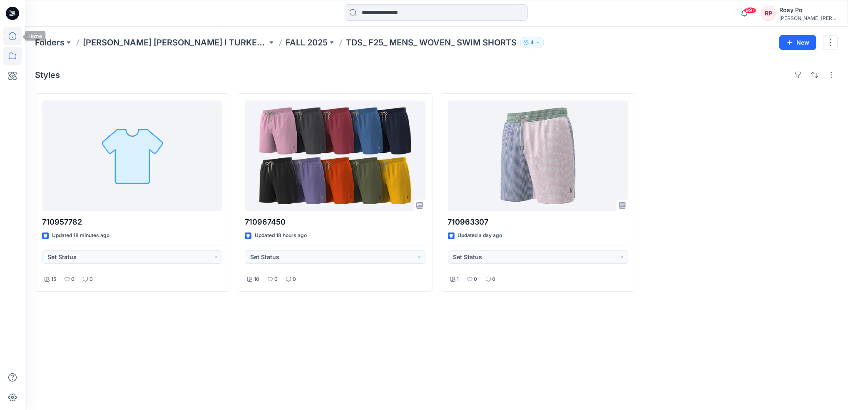
click at [13, 39] on icon at bounding box center [12, 36] width 18 height 18
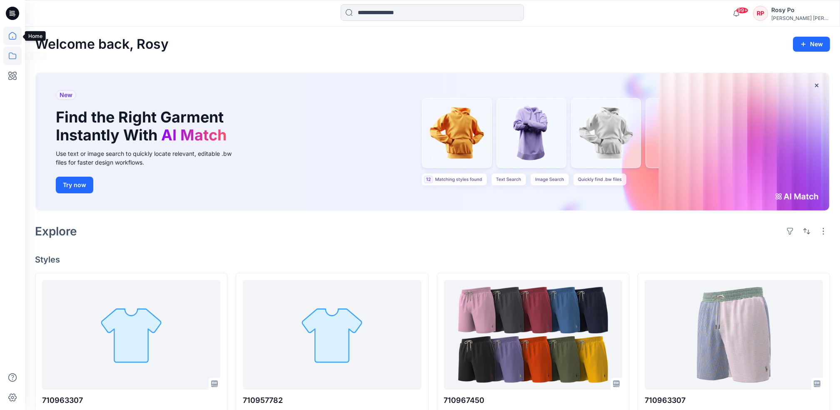
click at [15, 59] on icon at bounding box center [12, 55] width 7 height 7
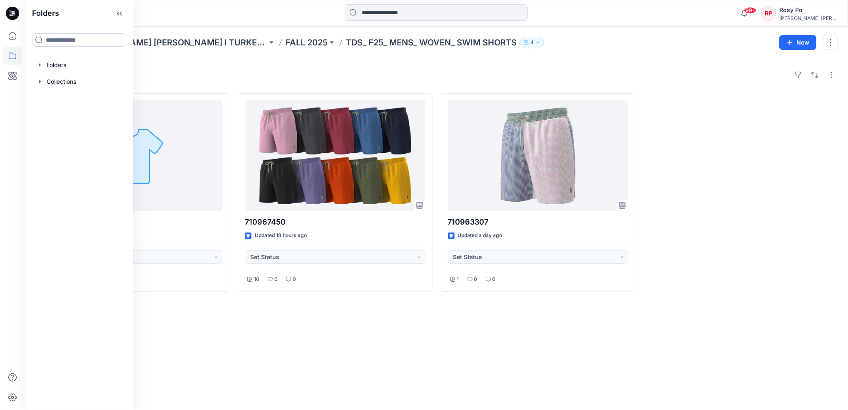
click at [740, 254] on div at bounding box center [741, 192] width 195 height 198
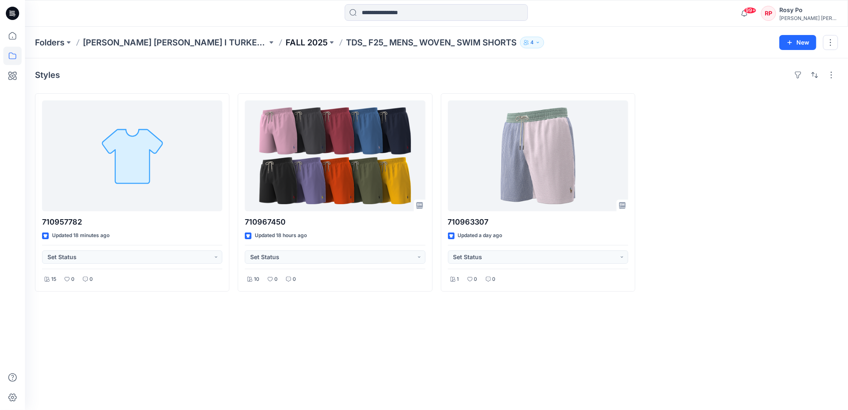
click at [286, 43] on p "FALL 2025" at bounding box center [307, 43] width 42 height 12
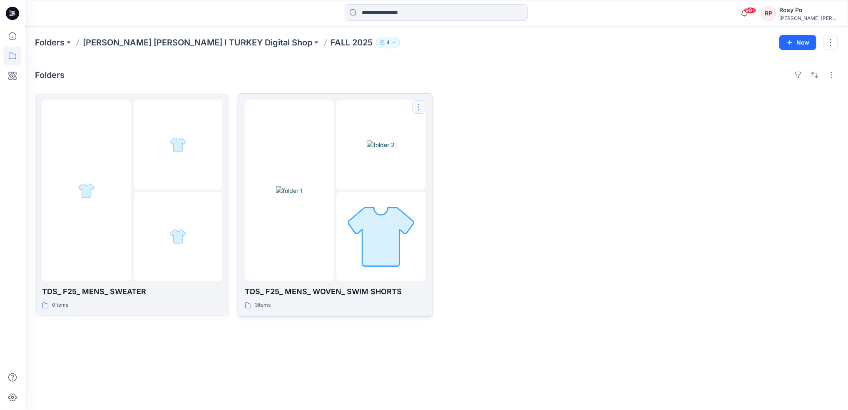
click at [423, 106] on button "button" at bounding box center [418, 106] width 13 height 13
click at [431, 142] on p "Duplicate to..." at bounding box center [448, 142] width 38 height 9
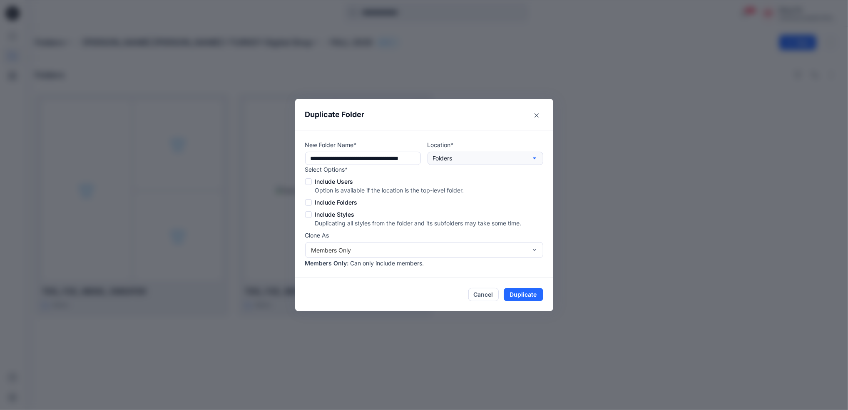
click at [463, 157] on button "Folders" at bounding box center [486, 158] width 116 height 13
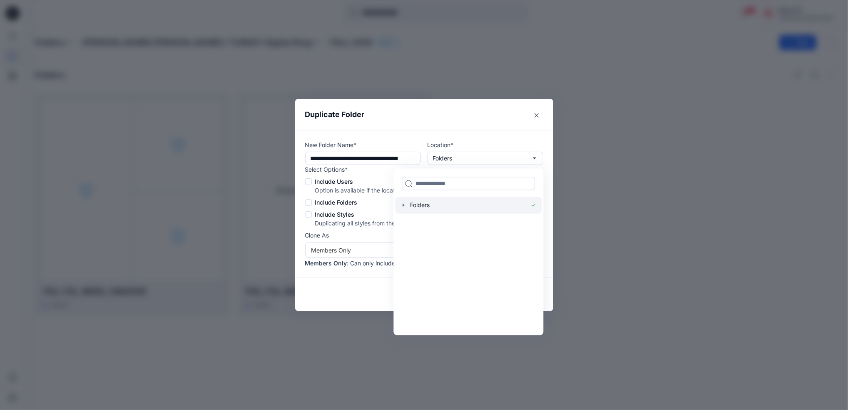
click at [405, 206] on icon "button" at bounding box center [403, 205] width 7 height 7
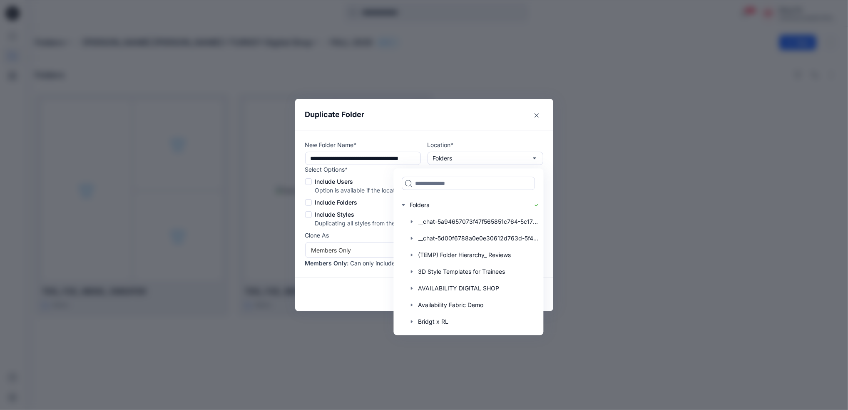
click at [312, 180] on label "Include Users" at bounding box center [413, 181] width 217 height 9
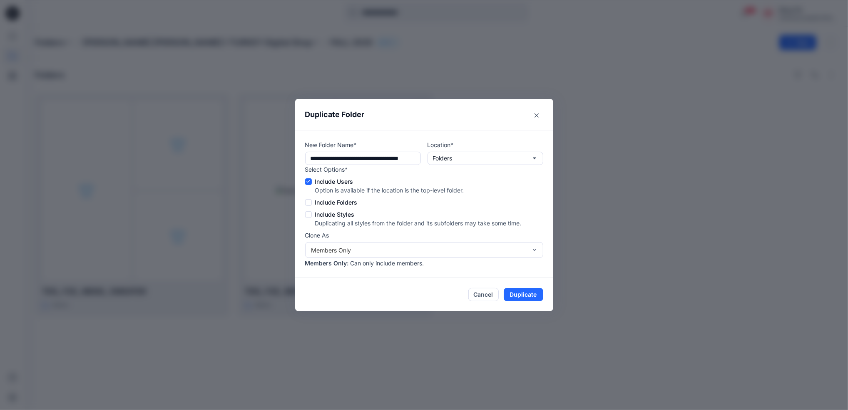
click at [308, 202] on span at bounding box center [308, 202] width 7 height 7
click at [307, 217] on span at bounding box center [308, 214] width 7 height 7
click at [488, 157] on button "Folders" at bounding box center [486, 158] width 116 height 13
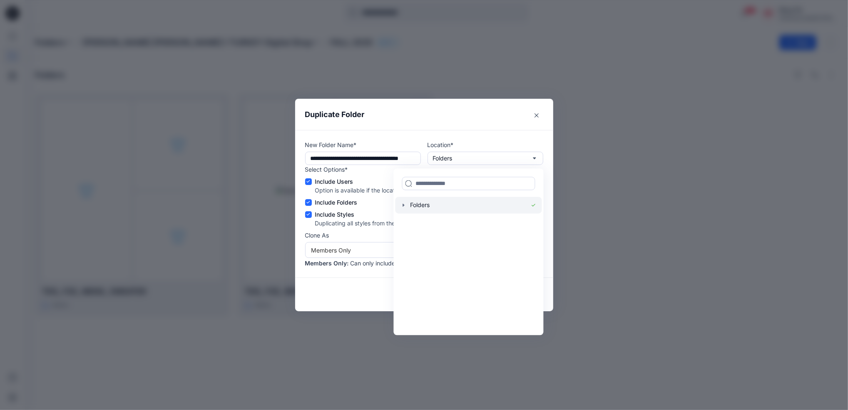
click at [402, 205] on icon "button" at bounding box center [403, 205] width 7 height 7
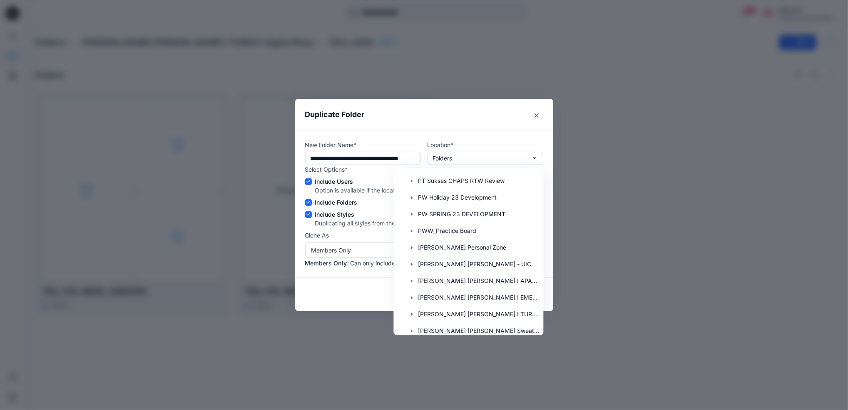
scroll to position [1564, 0]
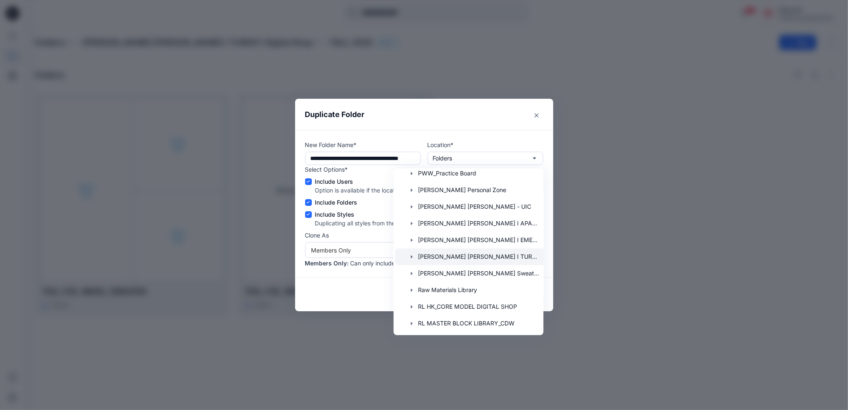
click at [487, 259] on div at bounding box center [470, 256] width 150 height 17
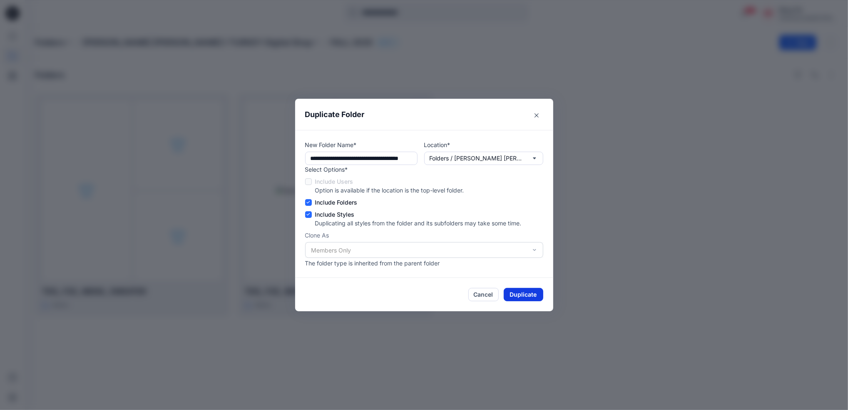
click at [521, 291] on button "Duplicate" at bounding box center [524, 294] width 40 height 13
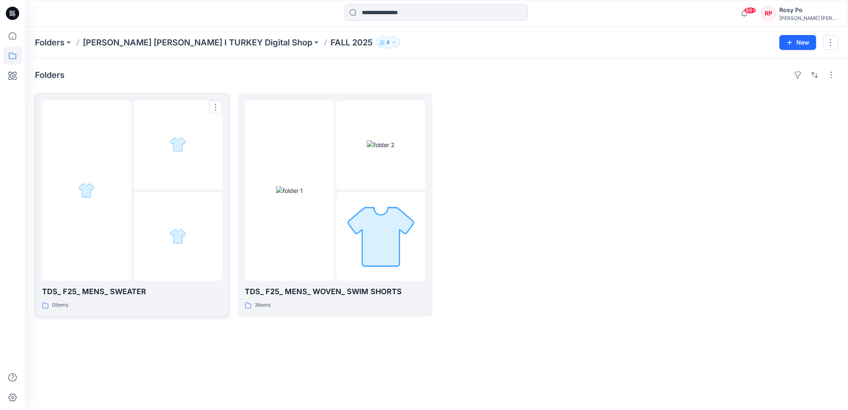
click at [197, 135] on div at bounding box center [178, 144] width 89 height 89
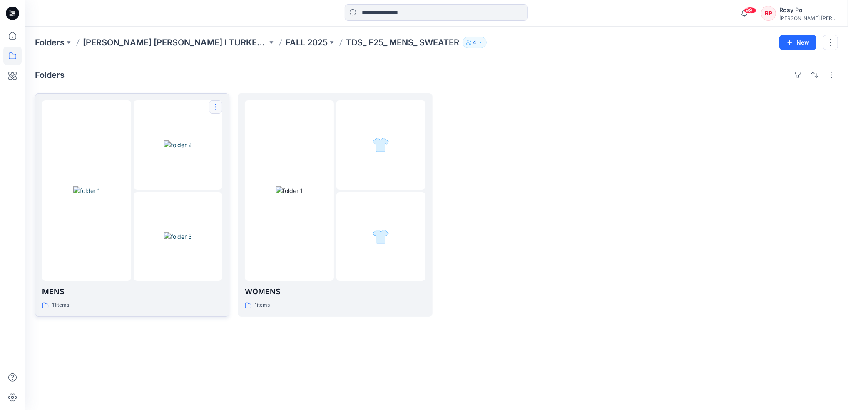
click at [214, 108] on button "button" at bounding box center [215, 106] width 13 height 13
click at [236, 146] on p "Duplicate to..." at bounding box center [245, 142] width 38 height 9
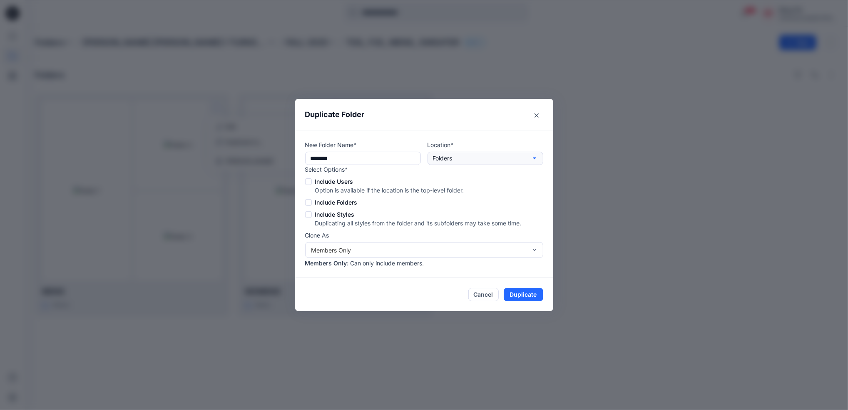
type input "**********"
click at [480, 161] on button "Folders" at bounding box center [486, 158] width 116 height 13
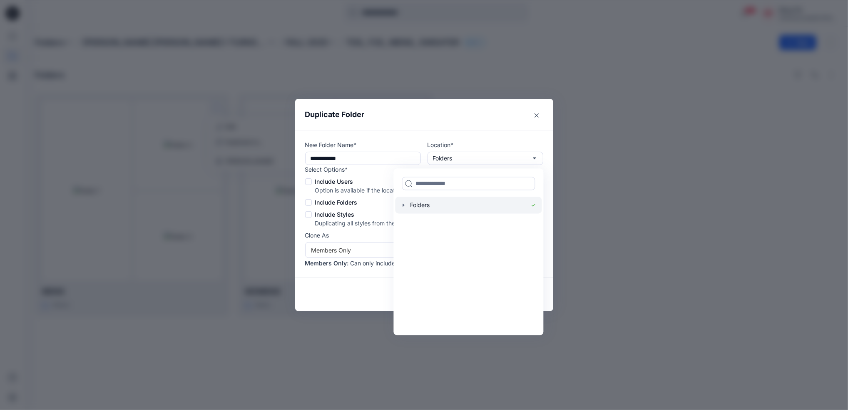
click at [472, 206] on div at bounding box center [468, 205] width 147 height 17
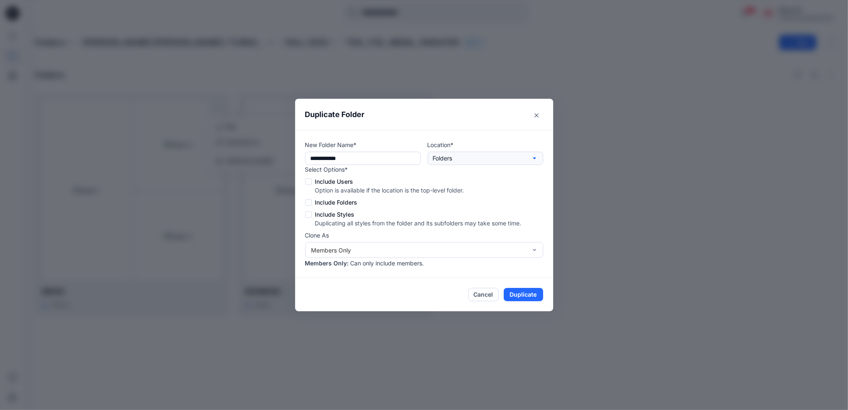
click at [447, 159] on p "Folders" at bounding box center [443, 158] width 20 height 9
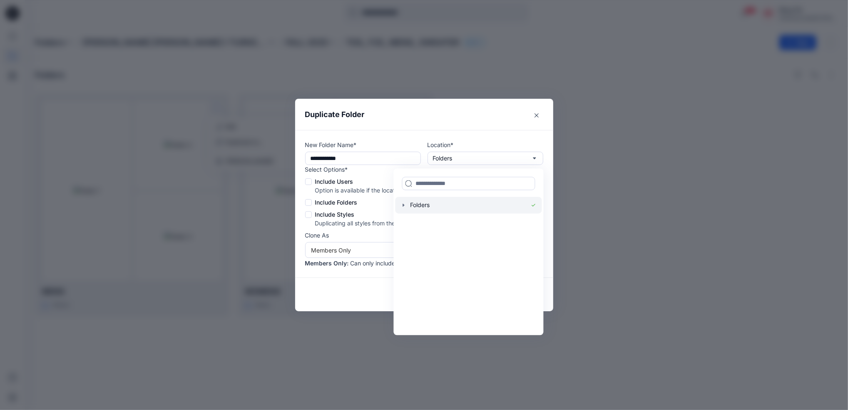
click at [397, 205] on div at bounding box center [468, 205] width 147 height 17
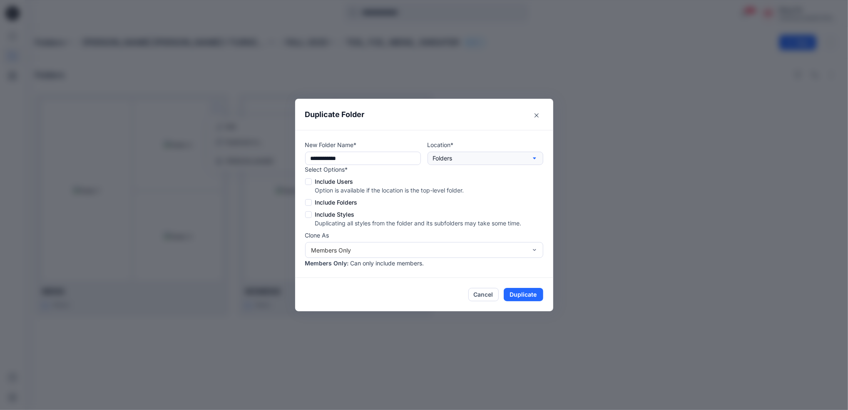
click at [441, 155] on p "Folders" at bounding box center [443, 158] width 20 height 9
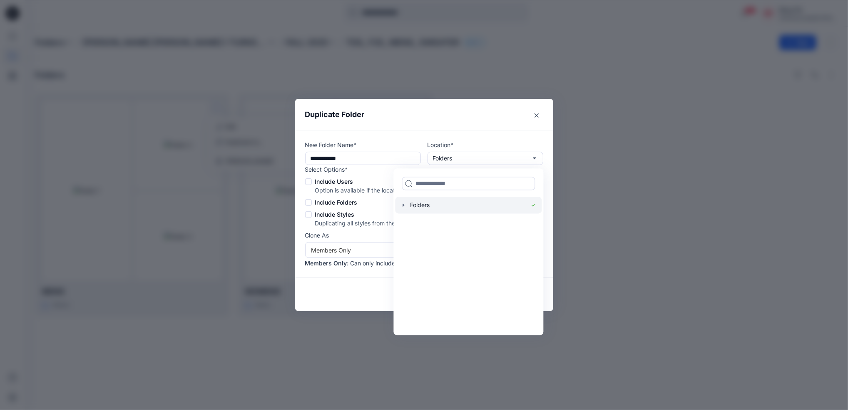
click at [407, 204] on icon "button" at bounding box center [403, 205] width 7 height 7
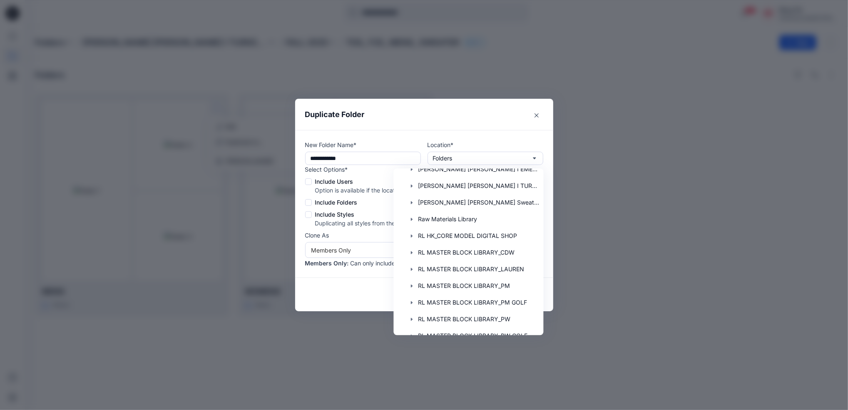
scroll to position [1610, 0]
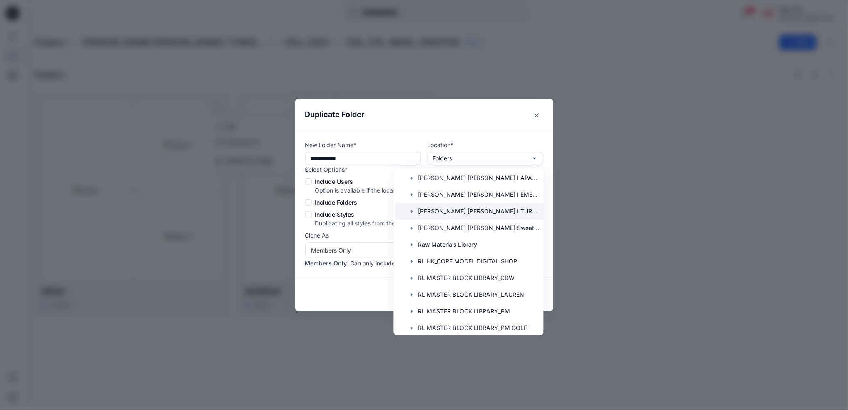
drag, startPoint x: 539, startPoint y: 204, endPoint x: 508, endPoint y: 212, distance: 32.4
click at [508, 212] on div at bounding box center [470, 211] width 150 height 17
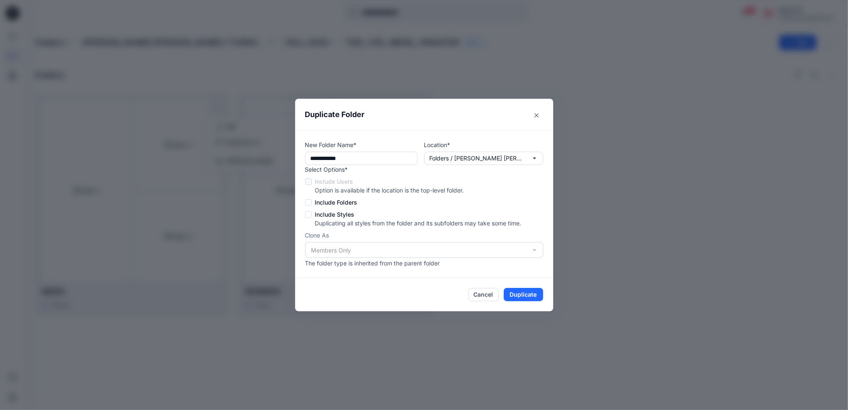
click at [307, 183] on label "Include Users" at bounding box center [413, 181] width 217 height 9
click at [309, 187] on div "Select Options* Include Users Option is available if the location is the top-le…" at bounding box center [413, 196] width 217 height 62
click at [525, 294] on button "Duplicate" at bounding box center [524, 294] width 40 height 13
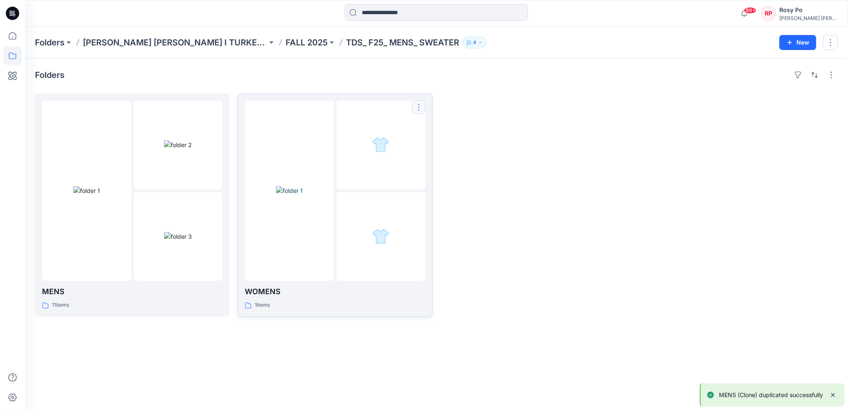
click at [419, 106] on button "button" at bounding box center [418, 106] width 13 height 13
click at [449, 142] on p "Duplicate to..." at bounding box center [448, 142] width 38 height 9
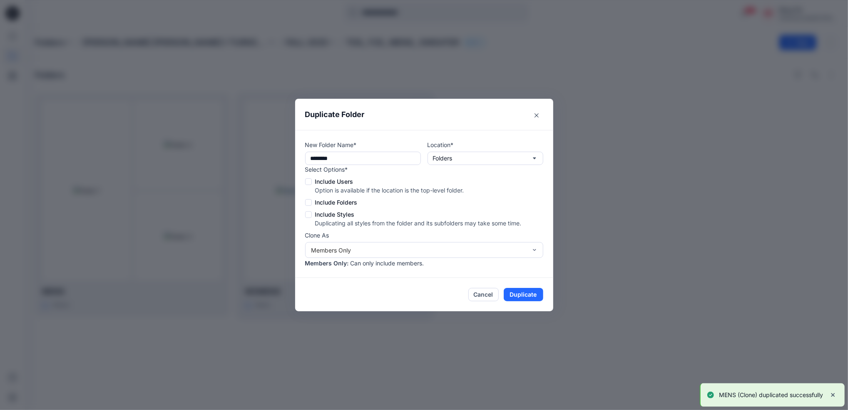
type input "**********"
click at [445, 160] on p "Folders" at bounding box center [443, 158] width 20 height 9
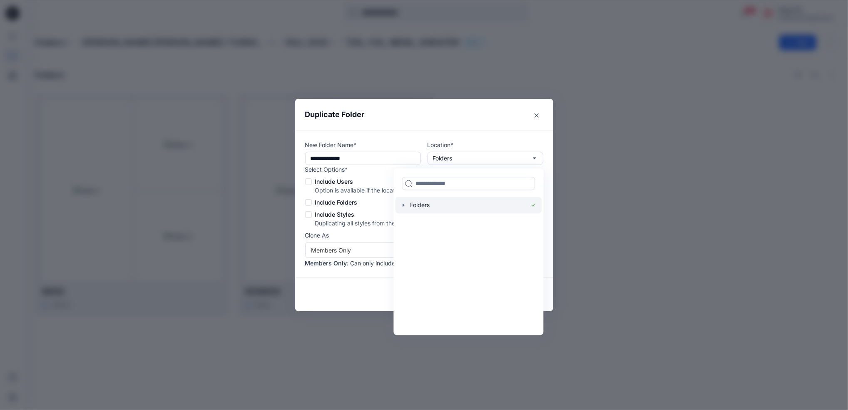
click at [405, 206] on icon "button" at bounding box center [403, 205] width 7 height 7
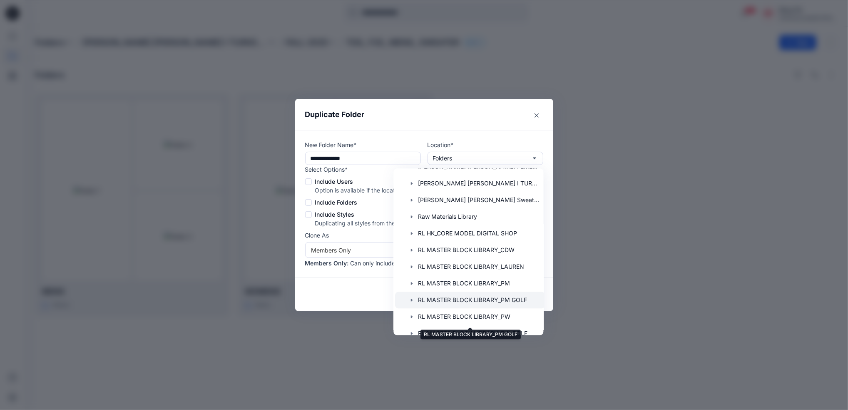
scroll to position [1527, 0]
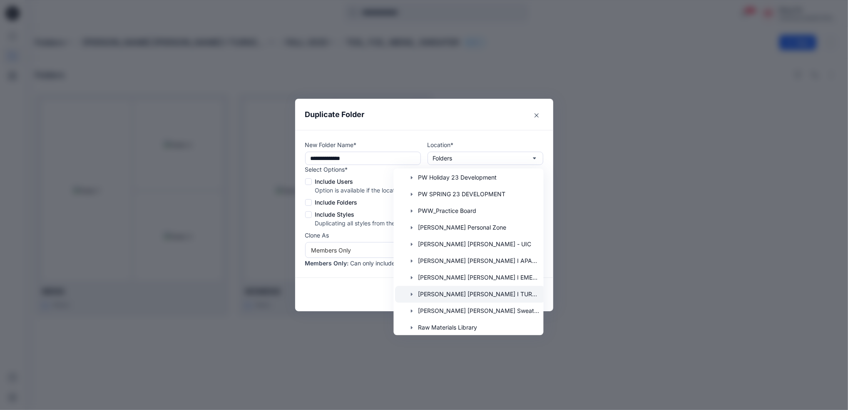
click at [469, 295] on div at bounding box center [470, 294] width 150 height 17
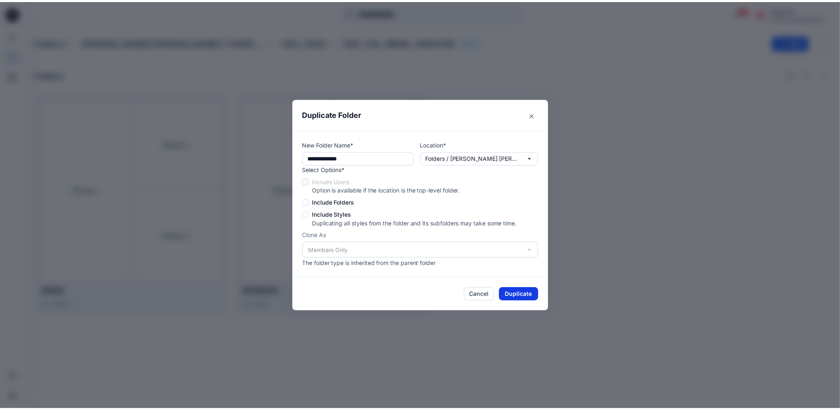
scroll to position [0, 0]
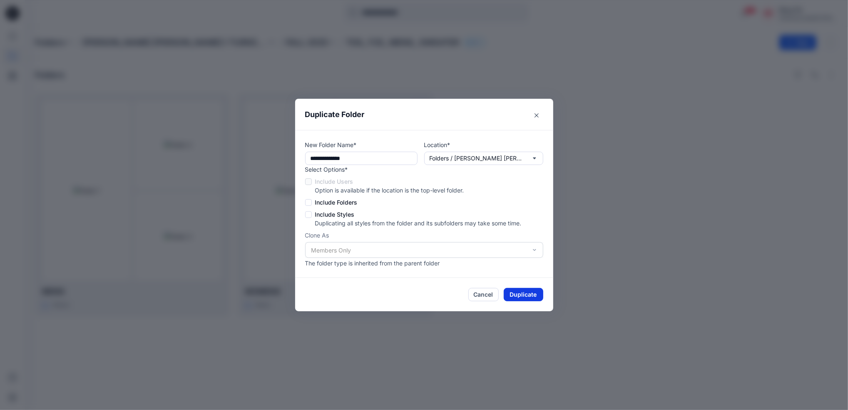
click at [528, 294] on button "Duplicate" at bounding box center [524, 294] width 40 height 13
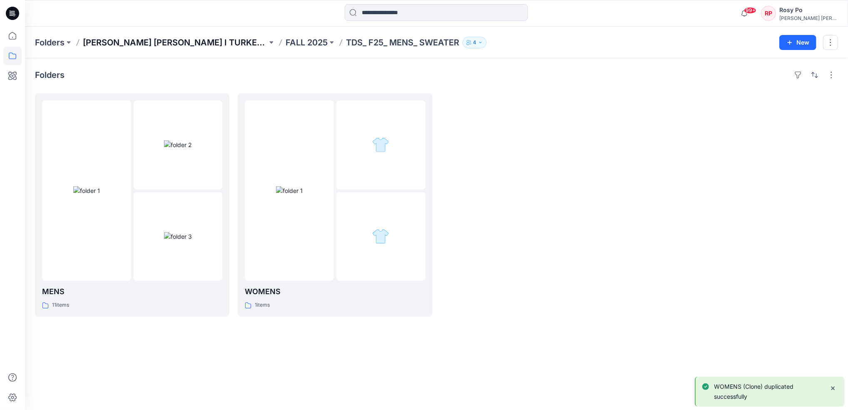
click at [210, 39] on p "[PERSON_NAME] [PERSON_NAME] I TURKEY Digital Shop" at bounding box center [175, 43] width 185 height 12
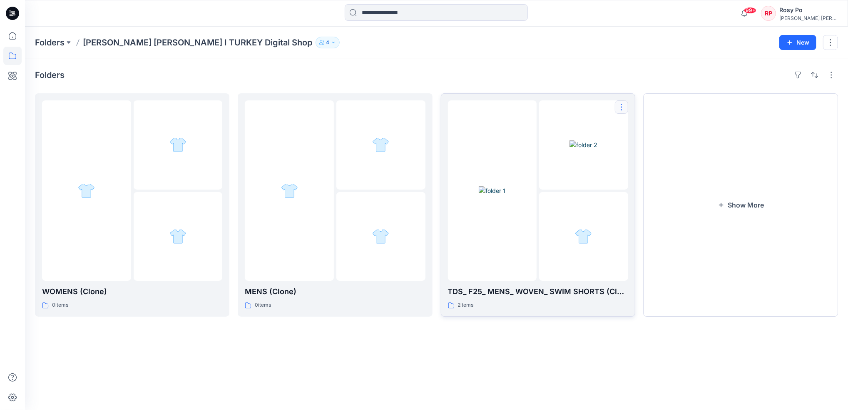
click at [623, 108] on button "button" at bounding box center [621, 106] width 13 height 13
click at [643, 129] on button "Edit" at bounding box center [662, 126] width 90 height 15
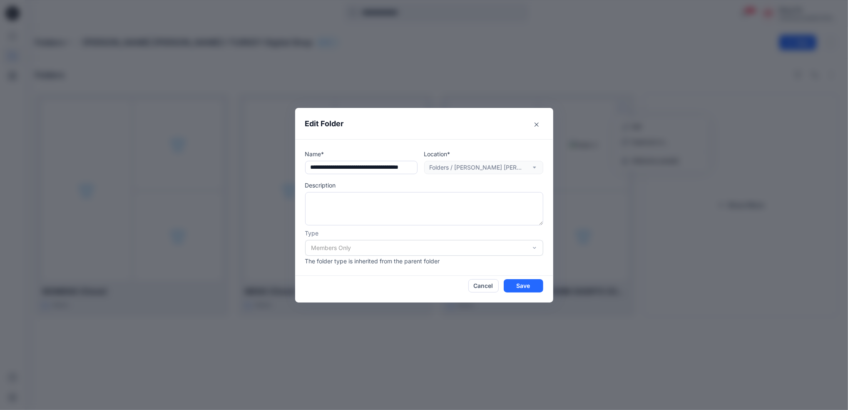
drag, startPoint x: 357, startPoint y: 166, endPoint x: 262, endPoint y: 165, distance: 95.0
click at [262, 165] on div "Edit Folder Name* Location* Folders / Ralph Lauren I TURKEY Digital Shop Descri…" at bounding box center [424, 205] width 848 height 410
type input "**********"
click at [536, 127] on button "Close" at bounding box center [536, 124] width 13 height 13
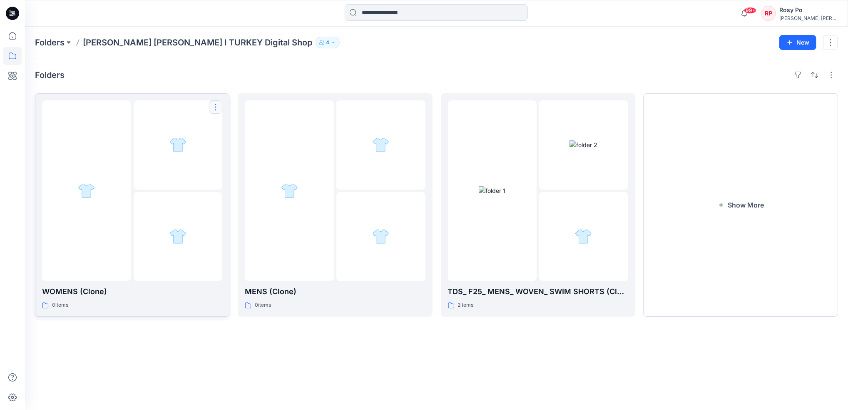
click at [220, 110] on button "button" at bounding box center [215, 106] width 13 height 13
click at [167, 264] on div at bounding box center [178, 236] width 89 height 89
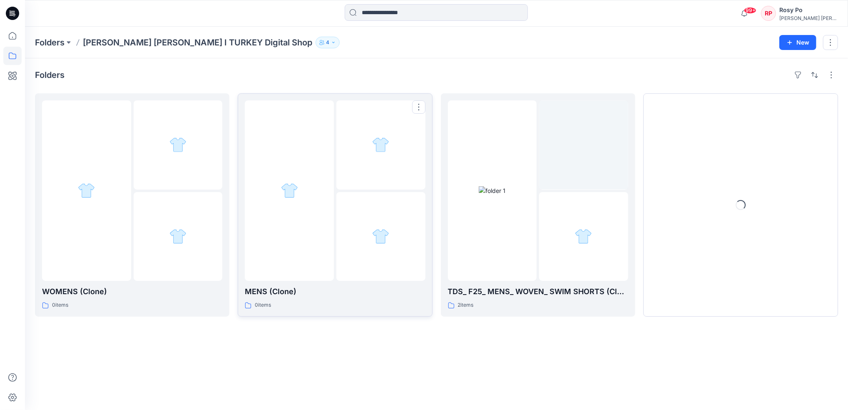
click at [314, 187] on div at bounding box center [289, 190] width 89 height 180
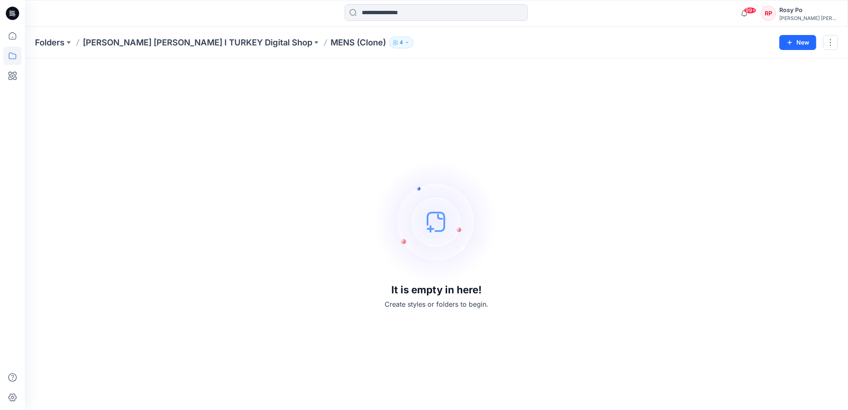
click at [148, 194] on div "It is empty in here! Create styles or folders to begin." at bounding box center [436, 234] width 803 height 332
click at [197, 43] on p "[PERSON_NAME] [PERSON_NAME] I TURKEY Digital Shop" at bounding box center [198, 43] width 230 height 12
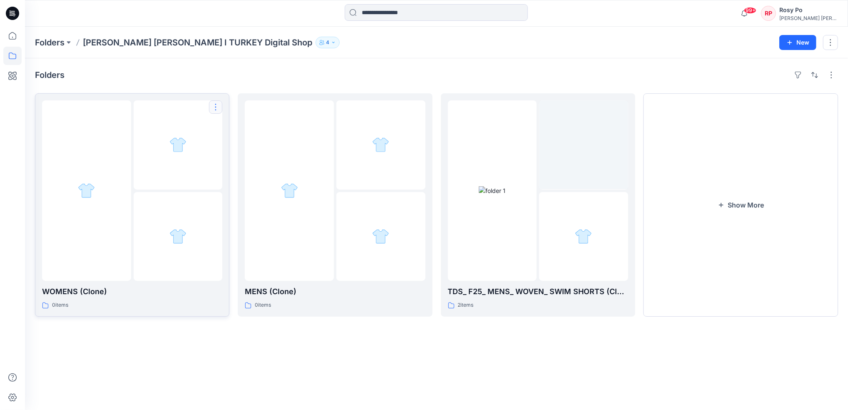
click at [214, 113] on button "button" at bounding box center [215, 106] width 13 height 13
click at [224, 132] on button "Edit" at bounding box center [256, 126] width 90 height 15
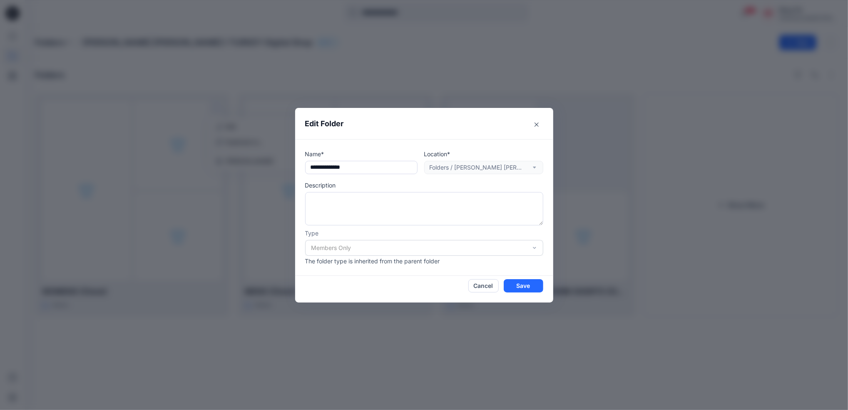
drag, startPoint x: 363, startPoint y: 166, endPoint x: 115, endPoint y: 154, distance: 247.7
click at [105, 157] on div "**********" at bounding box center [424, 205] width 848 height 410
paste input "text"
click at [332, 165] on input "**********" at bounding box center [361, 167] width 112 height 13
click at [370, 167] on input "**********" at bounding box center [361, 167] width 112 height 13
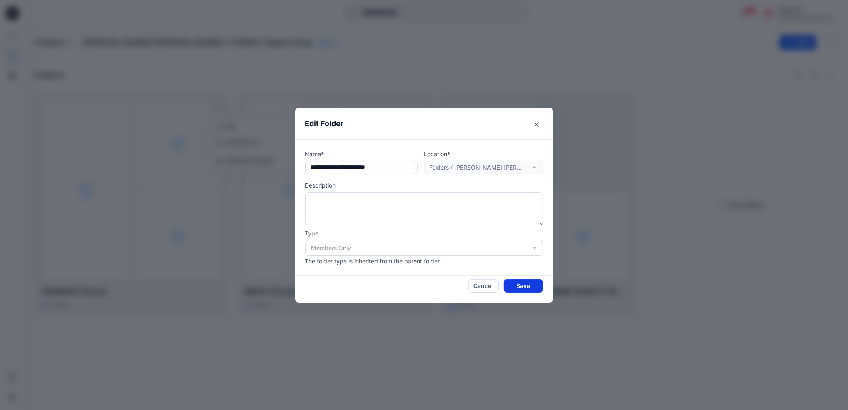
type input "**********"
click at [510, 284] on button "Save" at bounding box center [524, 285] width 40 height 13
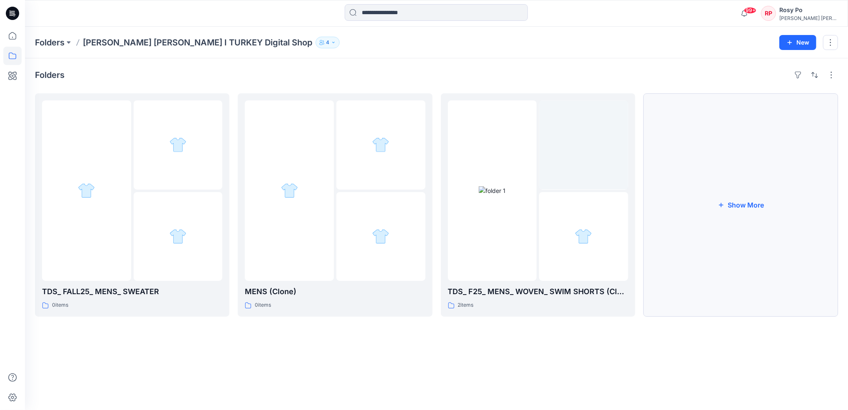
click at [713, 222] on button "Show More" at bounding box center [741, 204] width 195 height 223
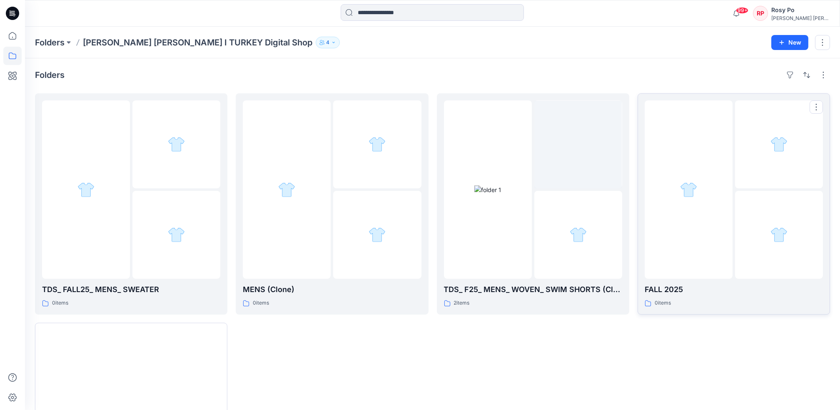
click at [691, 264] on div at bounding box center [689, 189] width 88 height 178
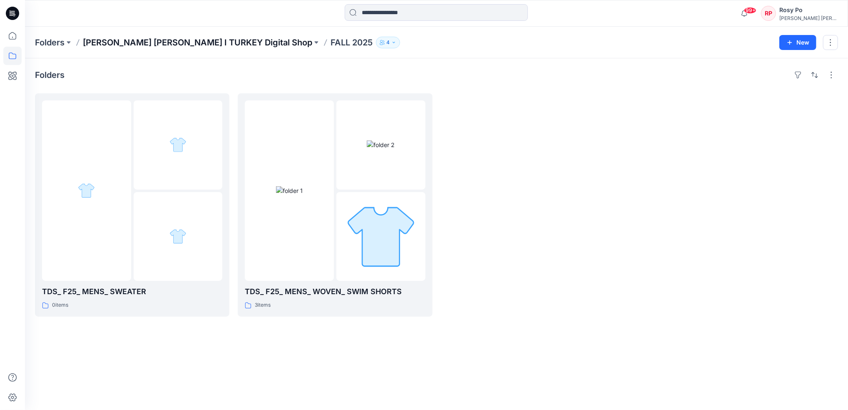
click at [213, 45] on p "[PERSON_NAME] [PERSON_NAME] I TURKEY Digital Shop" at bounding box center [198, 43] width 230 height 12
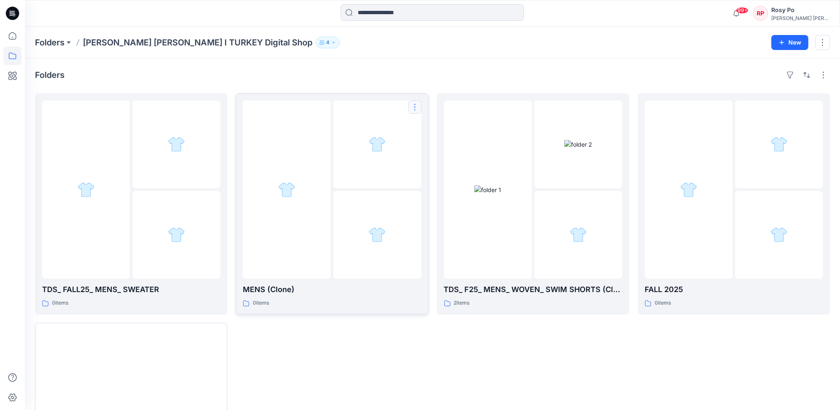
click at [411, 110] on button "button" at bounding box center [414, 106] width 13 height 13
click at [425, 128] on p "Edit" at bounding box center [430, 126] width 10 height 9
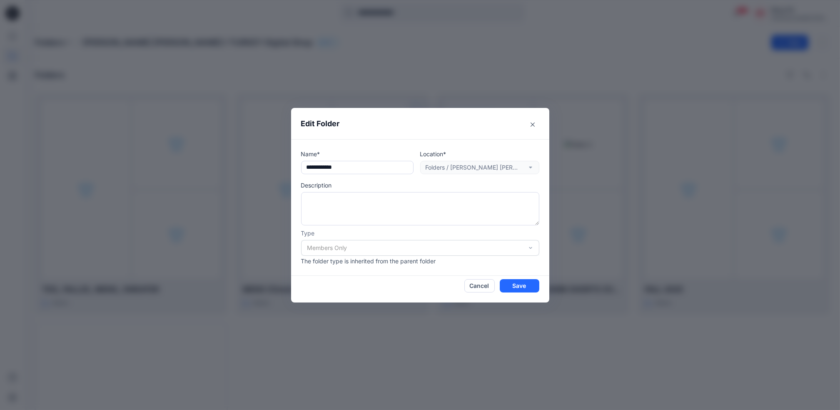
drag, startPoint x: 363, startPoint y: 167, endPoint x: 10, endPoint y: 90, distance: 361.3
click at [4, 91] on div "**********" at bounding box center [420, 205] width 840 height 410
paste input "**"
drag, startPoint x: 342, startPoint y: 169, endPoint x: 454, endPoint y: 172, distance: 111.7
click at [454, 172] on div "**********" at bounding box center [420, 162] width 238 height 25
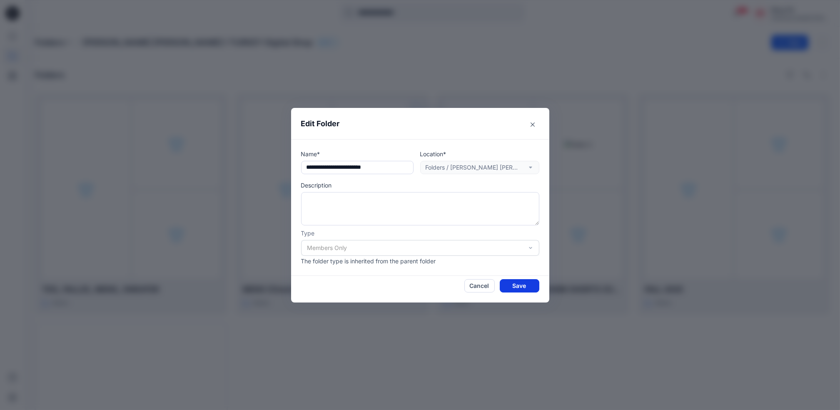
type input "**********"
click at [520, 289] on button "Save" at bounding box center [520, 285] width 40 height 13
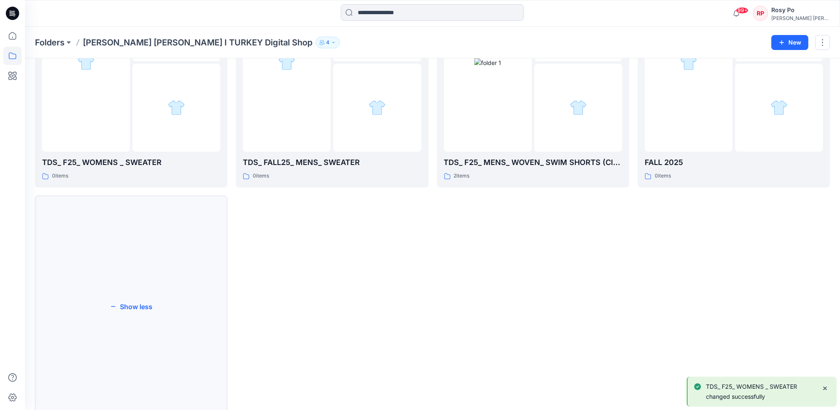
scroll to position [46, 0]
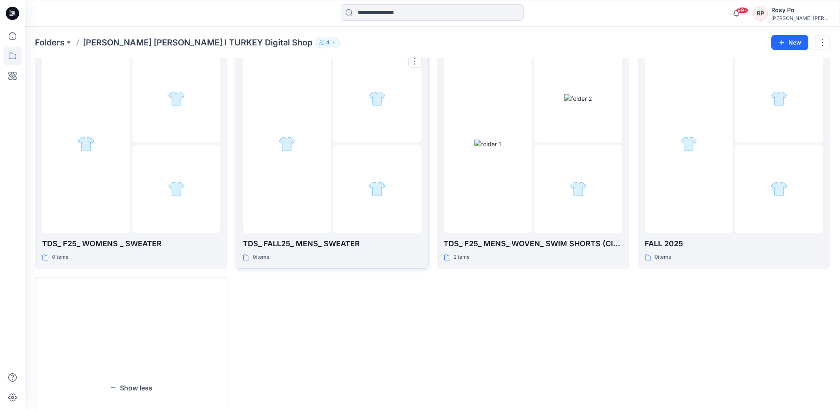
click at [261, 168] on div at bounding box center [287, 144] width 88 height 178
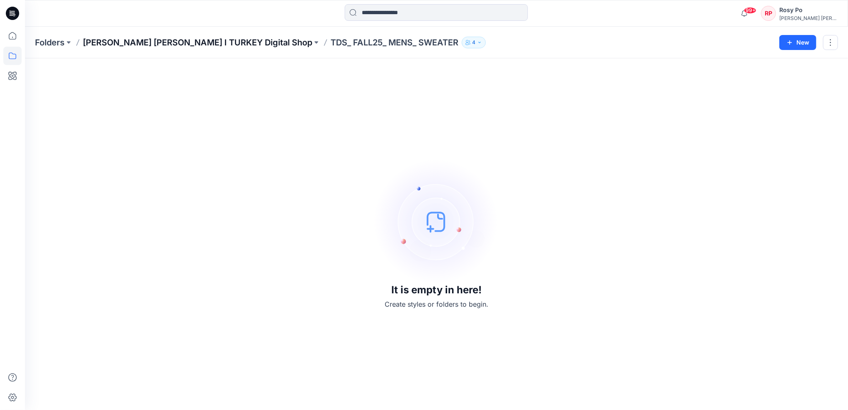
click at [223, 43] on p "[PERSON_NAME] [PERSON_NAME] I TURKEY Digital Shop" at bounding box center [198, 43] width 230 height 12
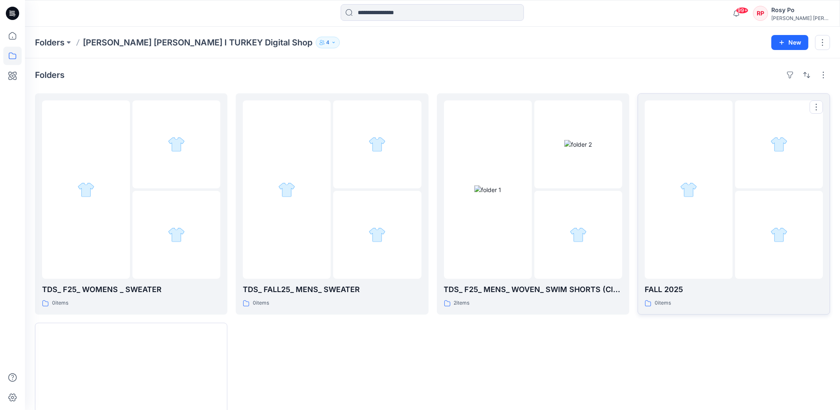
click at [694, 239] on div at bounding box center [689, 189] width 88 height 178
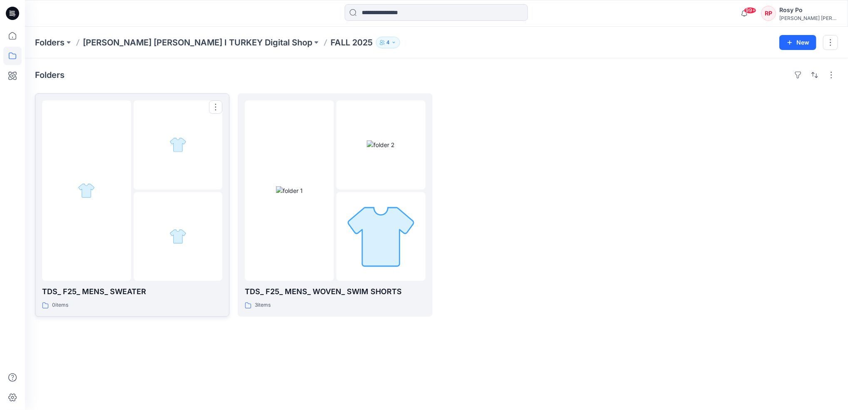
click at [147, 202] on div at bounding box center [178, 236] width 89 height 89
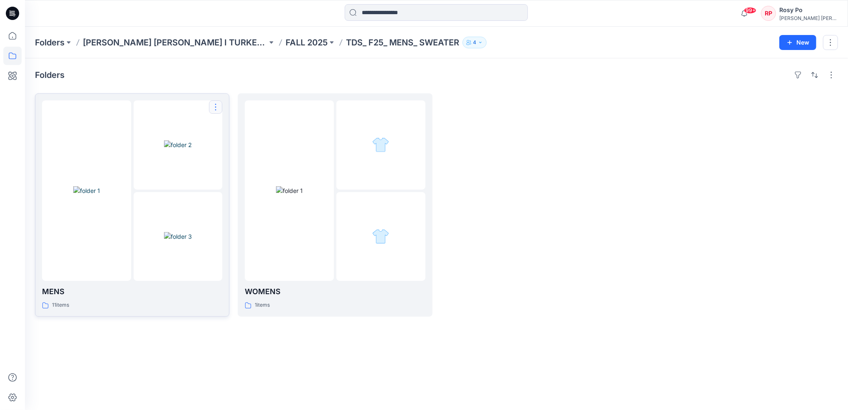
click at [212, 109] on button "button" at bounding box center [215, 106] width 13 height 13
click at [230, 142] on p "Duplicate to..." at bounding box center [245, 142] width 38 height 9
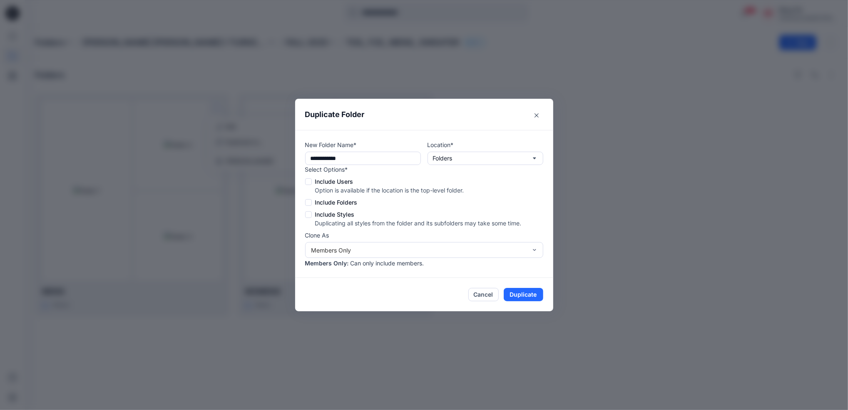
click at [309, 180] on span at bounding box center [308, 181] width 7 height 7
click at [309, 201] on span at bounding box center [308, 202] width 7 height 7
click at [309, 217] on span at bounding box center [308, 214] width 7 height 7
click at [501, 160] on button "Folders" at bounding box center [486, 158] width 116 height 13
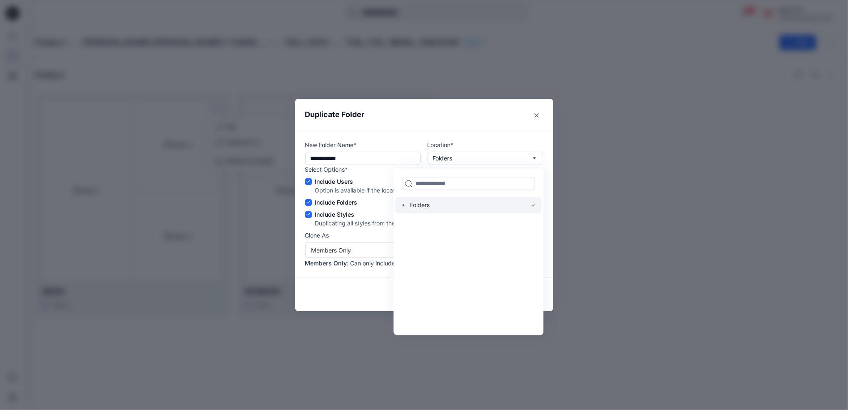
click at [465, 207] on div at bounding box center [468, 205] width 147 height 17
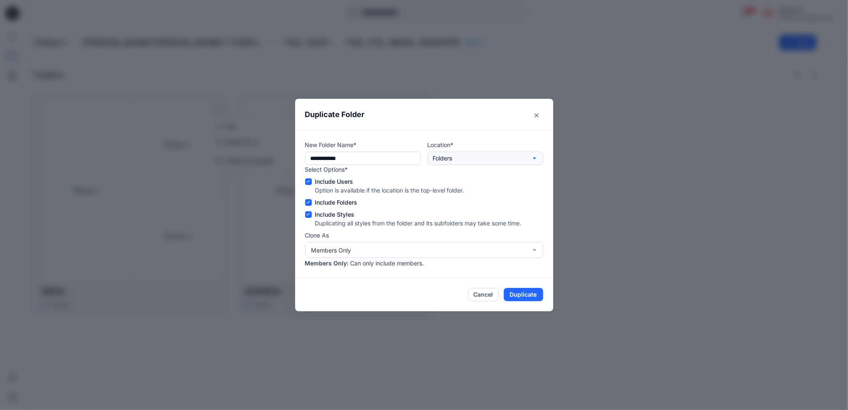
click at [452, 162] on p "Folders" at bounding box center [443, 158] width 20 height 9
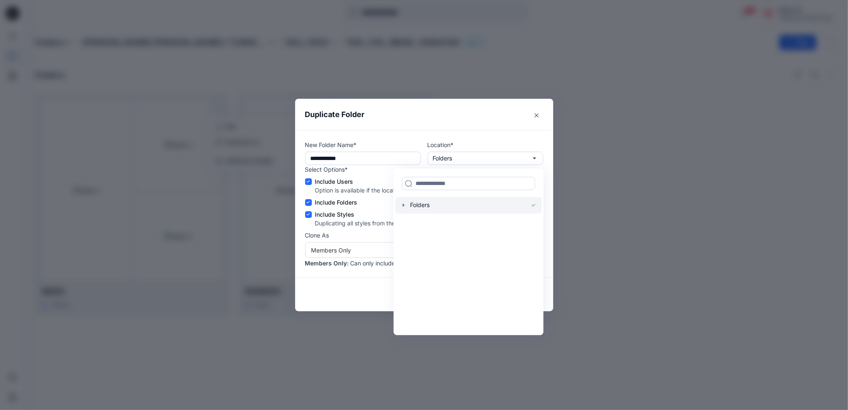
click at [407, 202] on icon "button" at bounding box center [403, 205] width 7 height 7
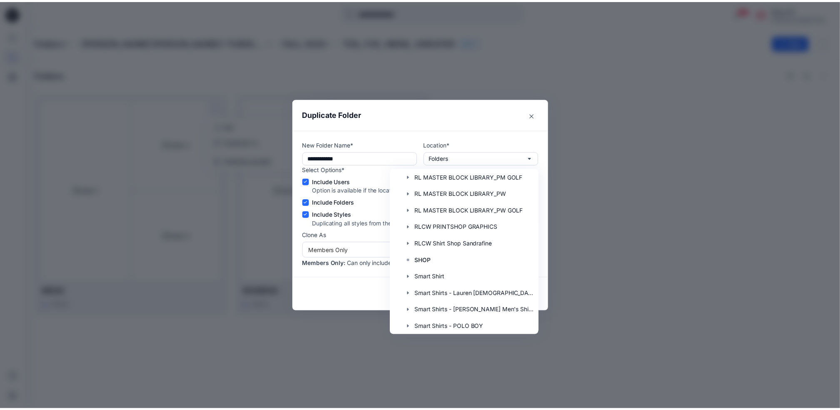
scroll to position [1819, 0]
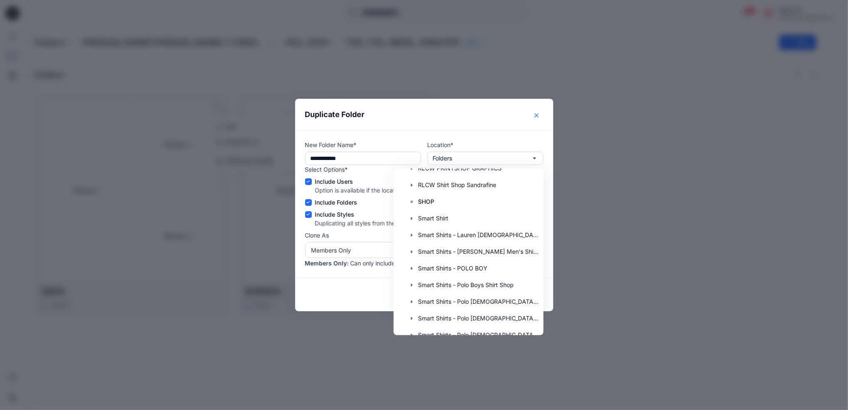
click at [535, 119] on button "Close" at bounding box center [536, 115] width 13 height 13
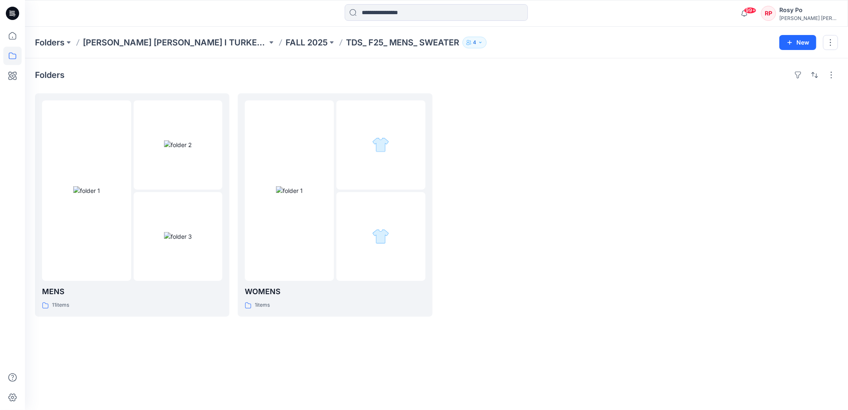
click at [612, 127] on div at bounding box center [538, 204] width 195 height 223
click at [78, 264] on div at bounding box center [86, 190] width 89 height 180
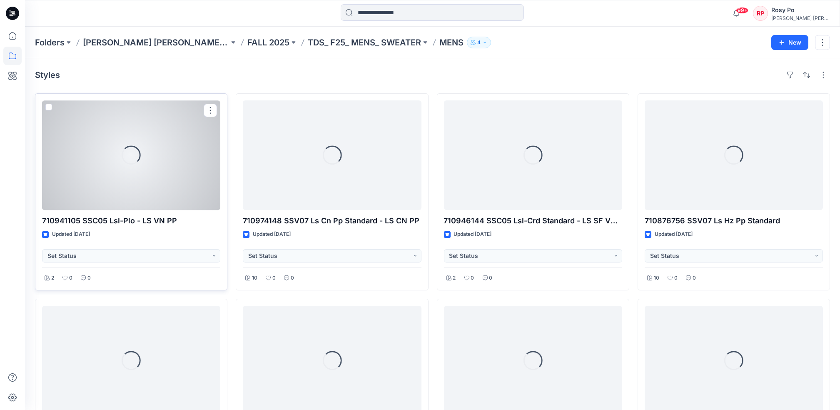
click at [50, 107] on span at bounding box center [48, 107] width 7 height 7
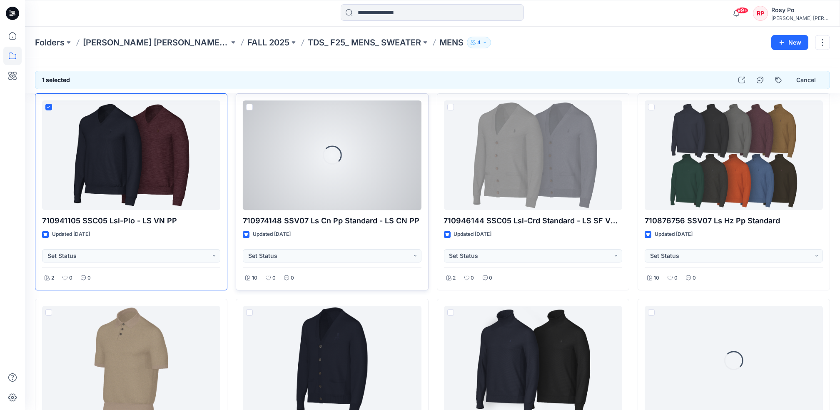
click at [250, 109] on span at bounding box center [249, 107] width 7 height 7
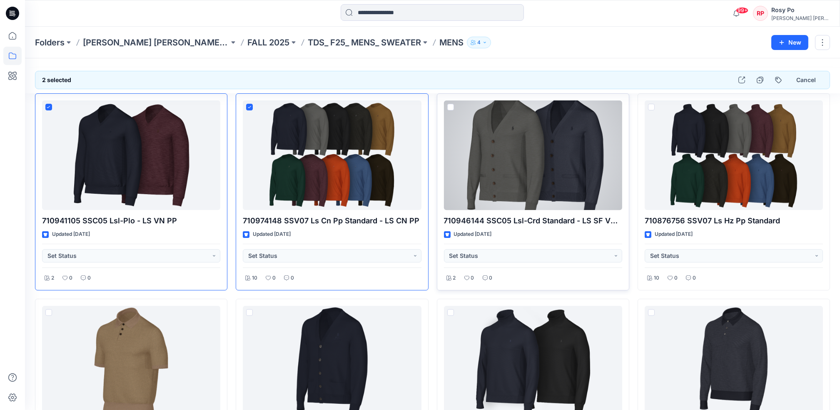
click at [452, 105] on span at bounding box center [450, 107] width 7 height 7
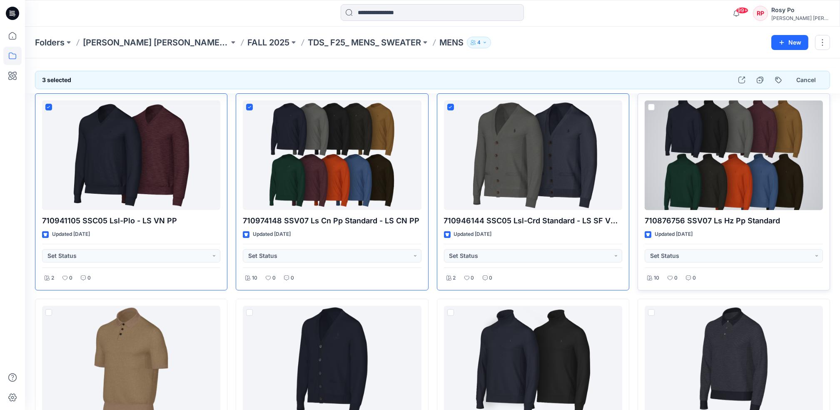
click at [652, 106] on span at bounding box center [651, 107] width 7 height 7
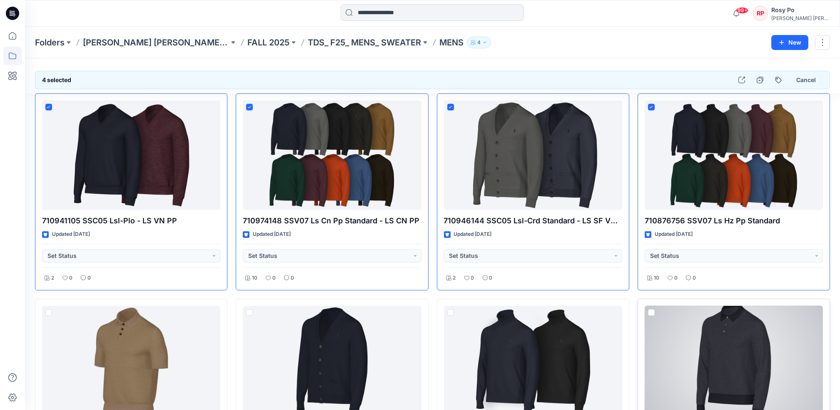
click at [652, 313] on span at bounding box center [651, 312] width 7 height 7
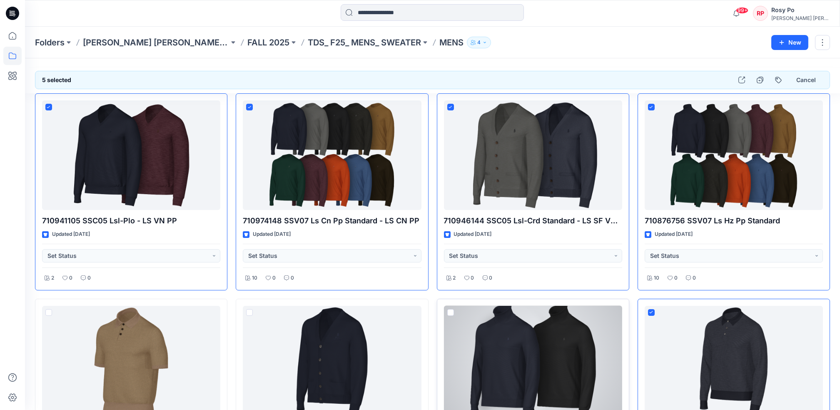
click at [451, 314] on span at bounding box center [450, 312] width 7 height 7
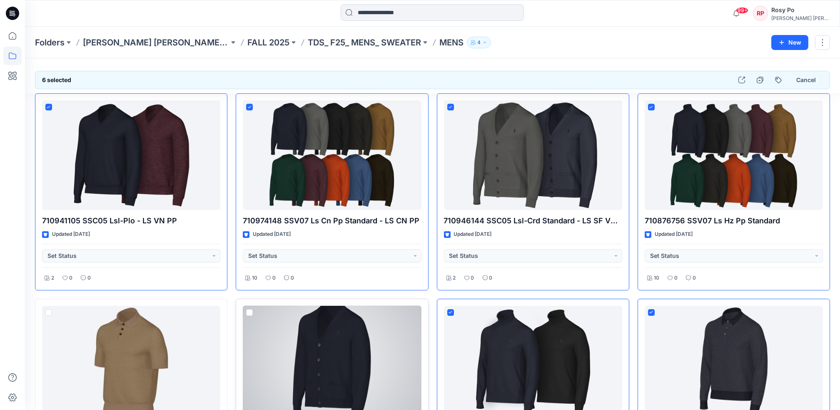
click at [247, 311] on span at bounding box center [249, 312] width 7 height 7
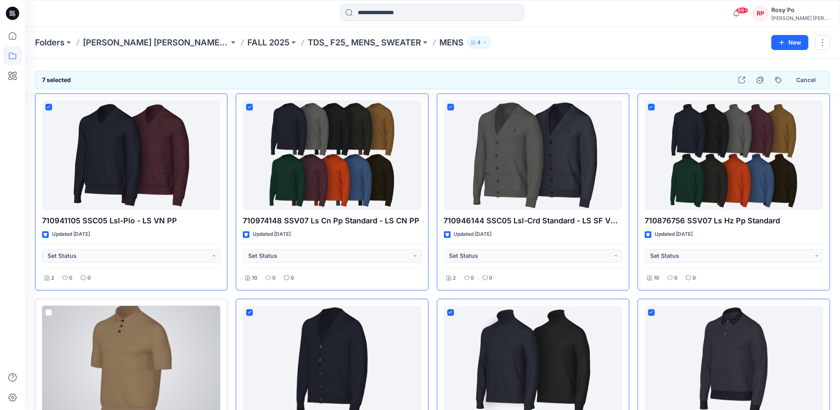
click at [52, 311] on div at bounding box center [131, 361] width 178 height 110
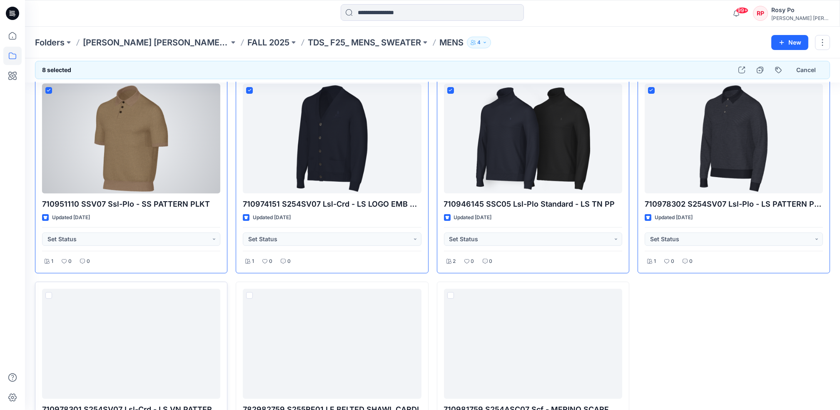
scroll to position [277, 0]
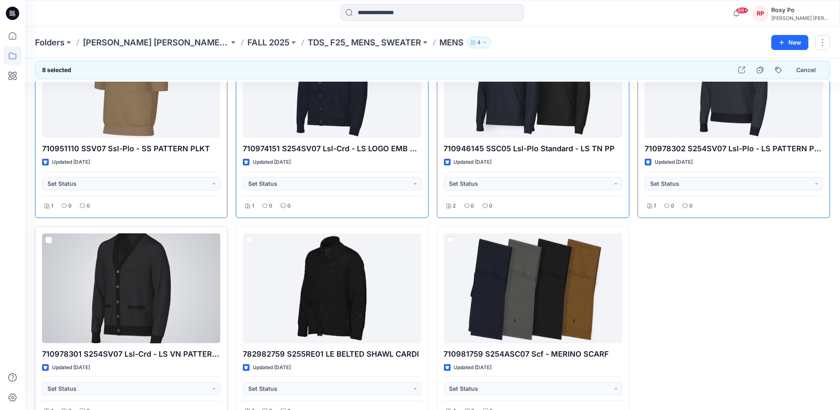
click at [51, 240] on span at bounding box center [48, 240] width 7 height 7
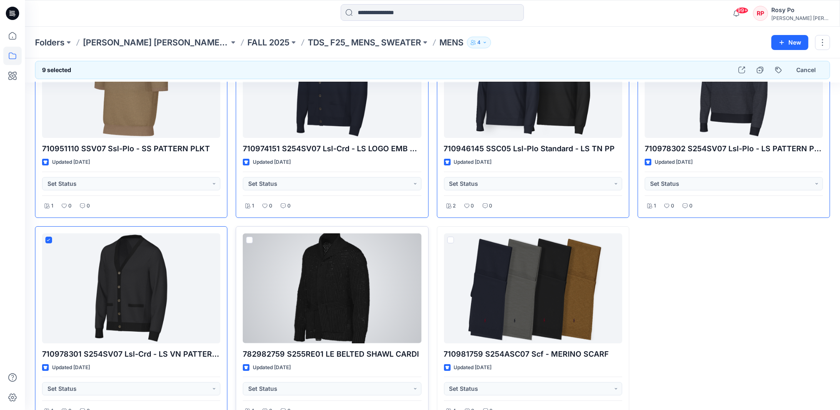
click at [247, 239] on span at bounding box center [249, 240] width 7 height 7
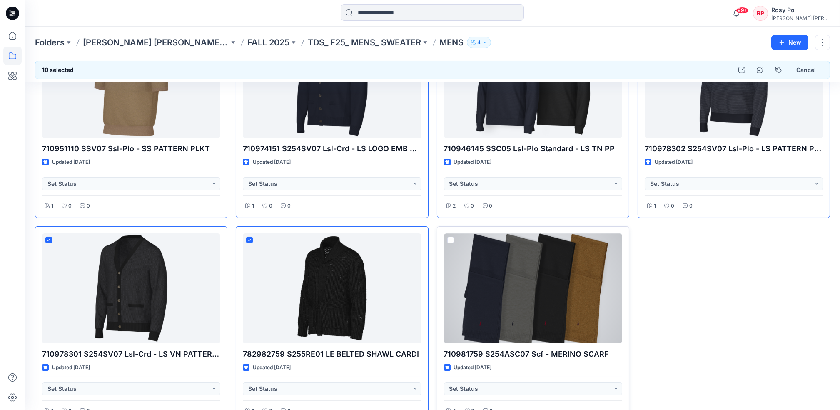
click at [447, 239] on div at bounding box center [533, 288] width 178 height 110
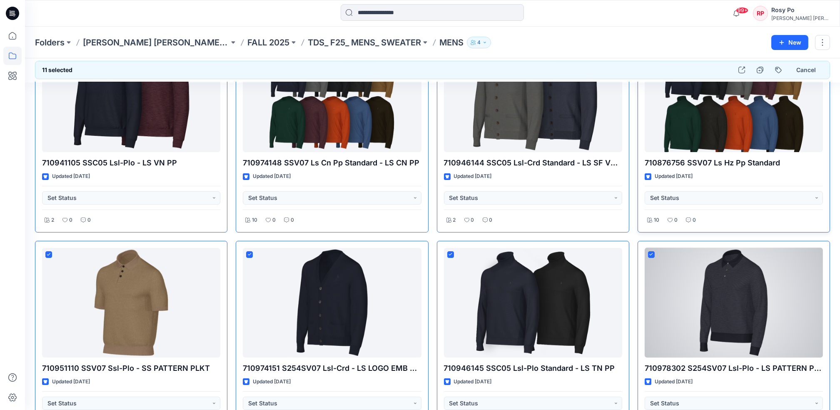
scroll to position [0, 0]
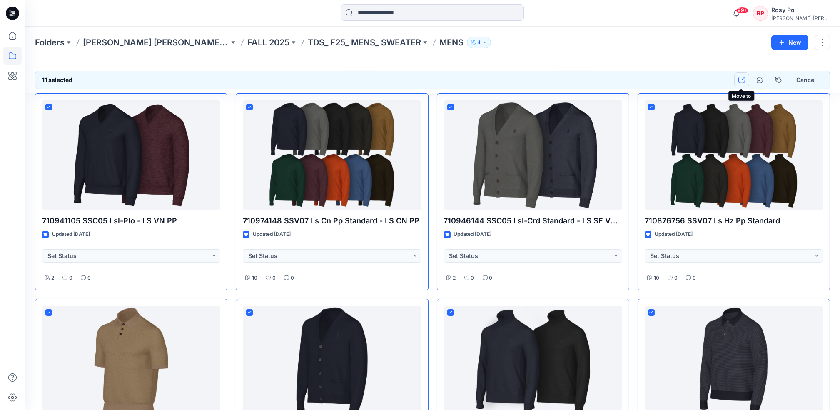
click at [744, 79] on icon "button" at bounding box center [741, 80] width 7 height 7
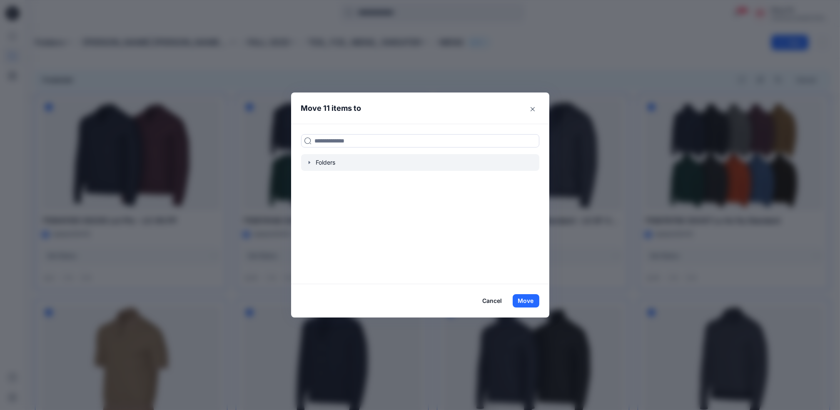
click at [313, 165] on icon "button" at bounding box center [309, 162] width 7 height 7
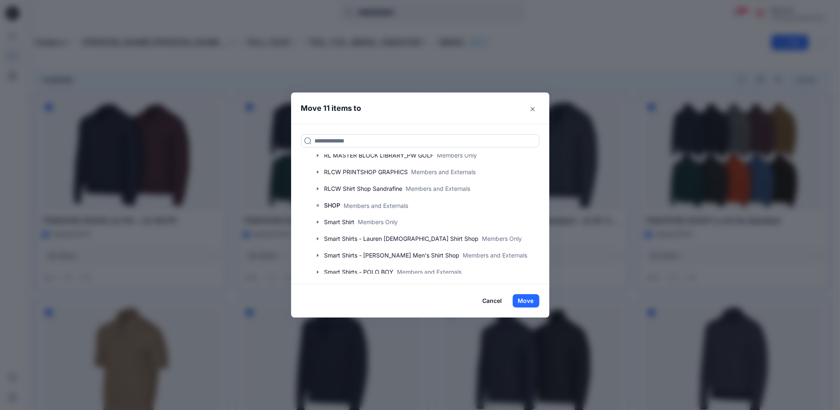
scroll to position [1573, 0]
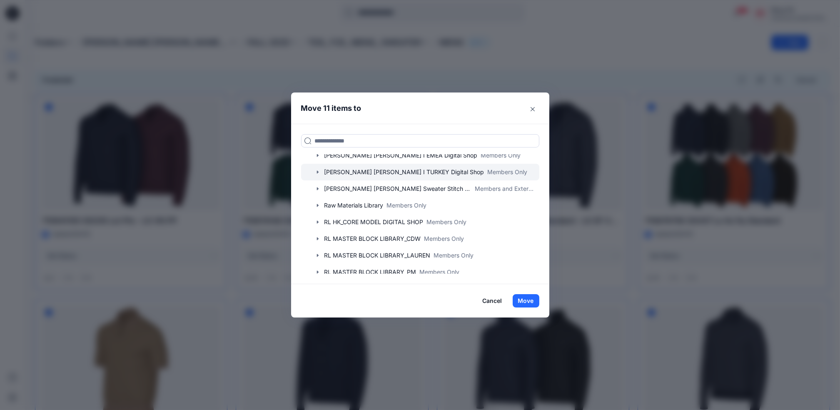
click at [372, 173] on div at bounding box center [420, 172] width 238 height 17
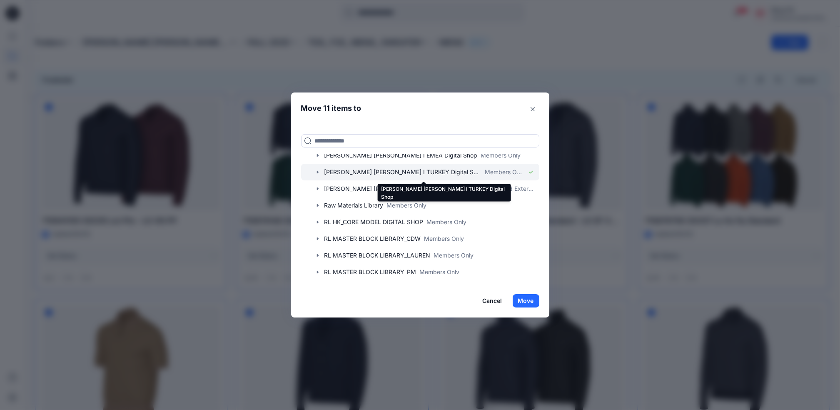
click at [348, 173] on div at bounding box center [420, 172] width 238 height 17
click at [321, 172] on icon "button" at bounding box center [317, 172] width 7 height 7
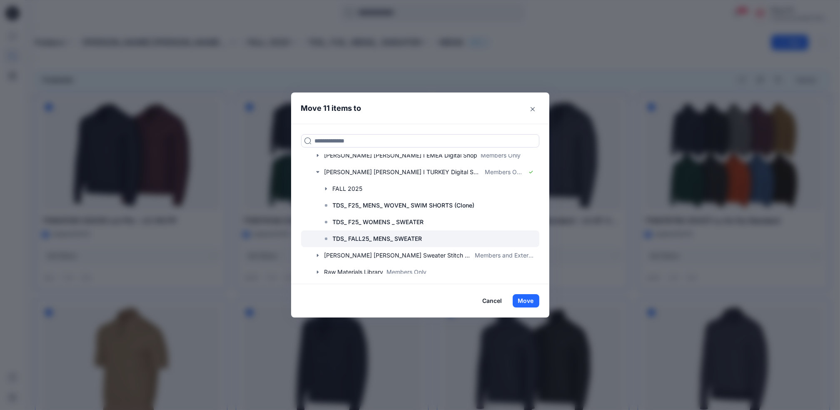
click at [355, 241] on p "TDS_ FALL25_ MENS_ SWEATER" at bounding box center [378, 239] width 90 height 10
click at [395, 237] on p "TDS_ FALL25_ MENS_ SWEATER" at bounding box center [378, 239] width 90 height 10
click at [536, 301] on button "Move" at bounding box center [526, 300] width 27 height 13
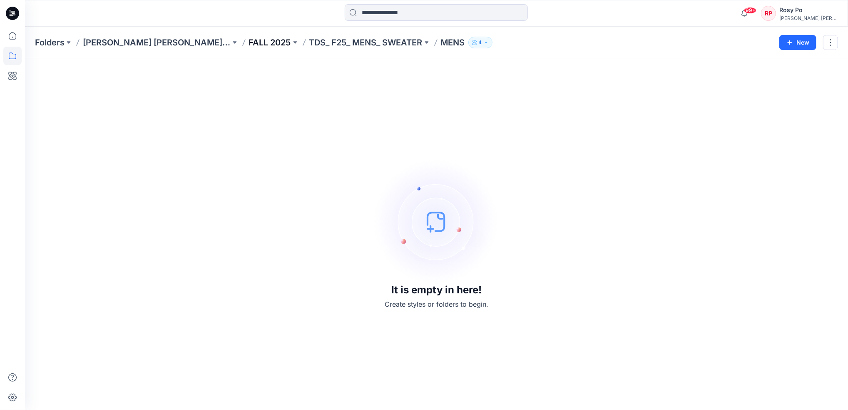
click at [279, 40] on p "FALL 2025" at bounding box center [270, 43] width 42 height 12
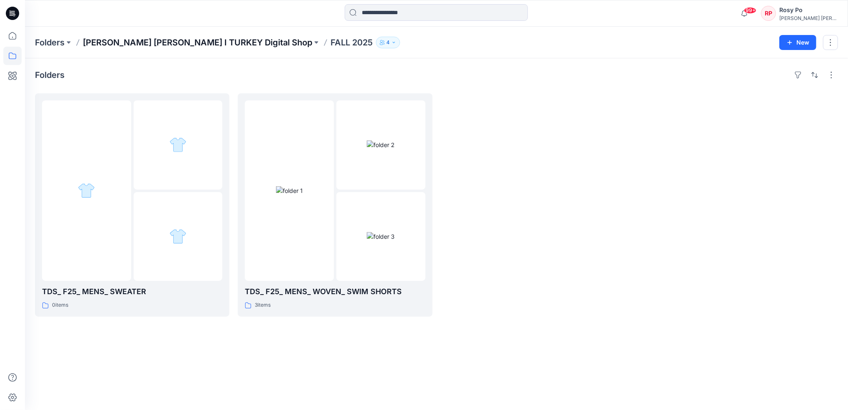
click at [182, 45] on p "[PERSON_NAME] [PERSON_NAME] I TURKEY Digital Shop" at bounding box center [198, 43] width 230 height 12
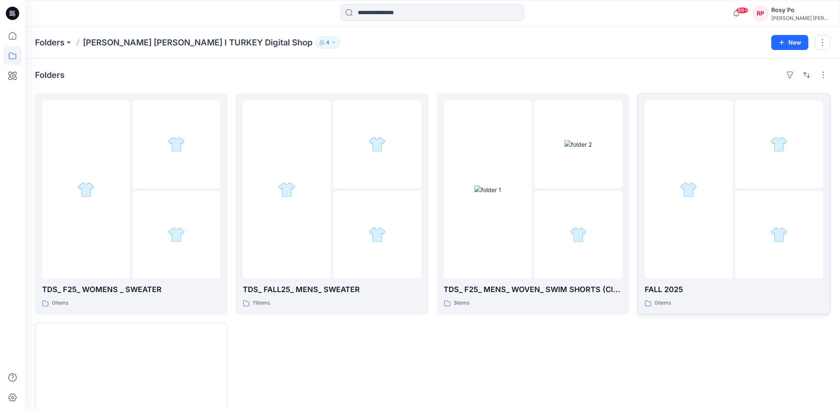
click at [671, 201] on div at bounding box center [689, 189] width 88 height 178
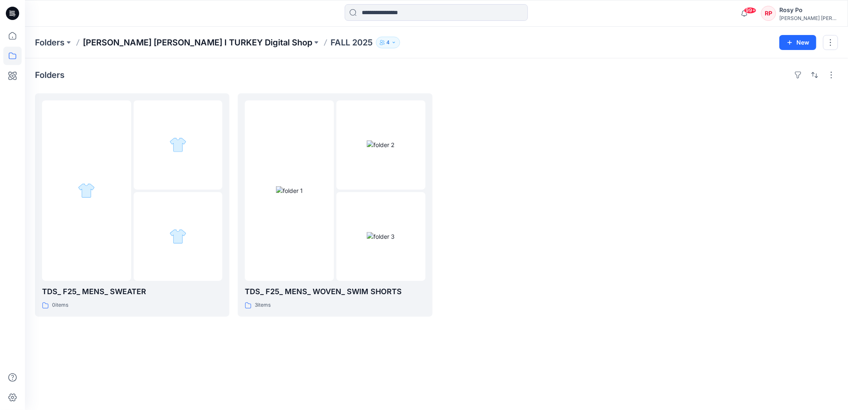
click at [182, 42] on p "[PERSON_NAME] [PERSON_NAME] I TURKEY Digital Shop" at bounding box center [198, 43] width 230 height 12
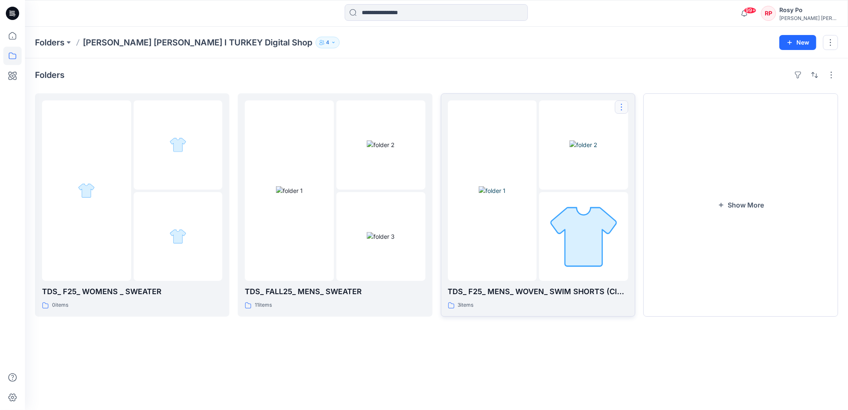
click at [623, 107] on button "button" at bounding box center [621, 106] width 13 height 13
click at [642, 128] on p "Edit" at bounding box center [637, 126] width 10 height 9
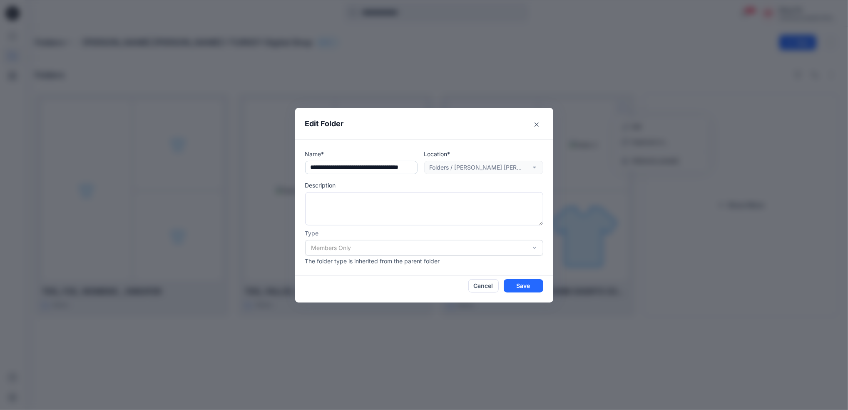
click at [330, 166] on input "text" at bounding box center [361, 167] width 112 height 13
type input "**********"
click at [534, 284] on button "Save" at bounding box center [524, 285] width 40 height 13
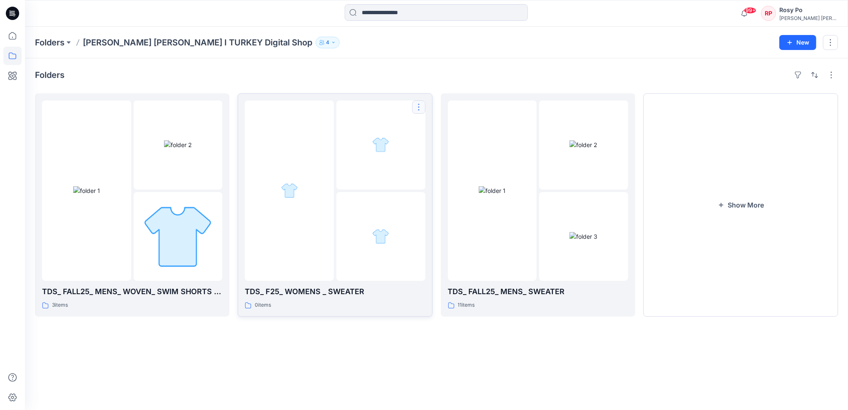
click at [422, 108] on button "button" at bounding box center [418, 106] width 13 height 13
click at [449, 127] on button "Edit" at bounding box center [459, 126] width 90 height 15
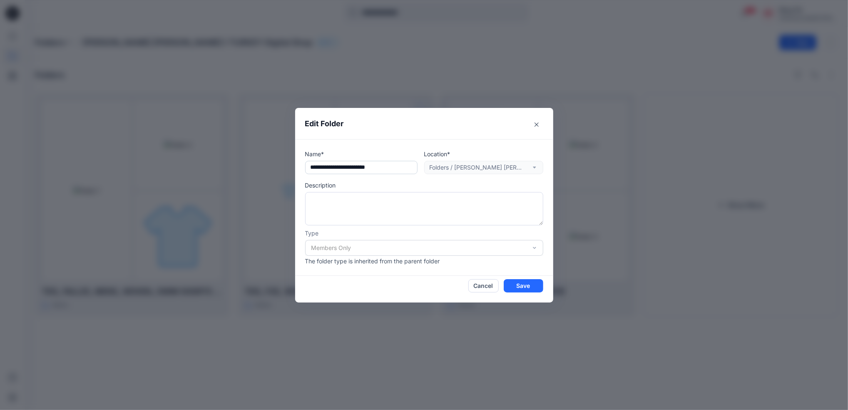
click at [331, 167] on input "text" at bounding box center [361, 167] width 112 height 13
type input "**********"
click at [512, 292] on button "Save" at bounding box center [524, 285] width 40 height 13
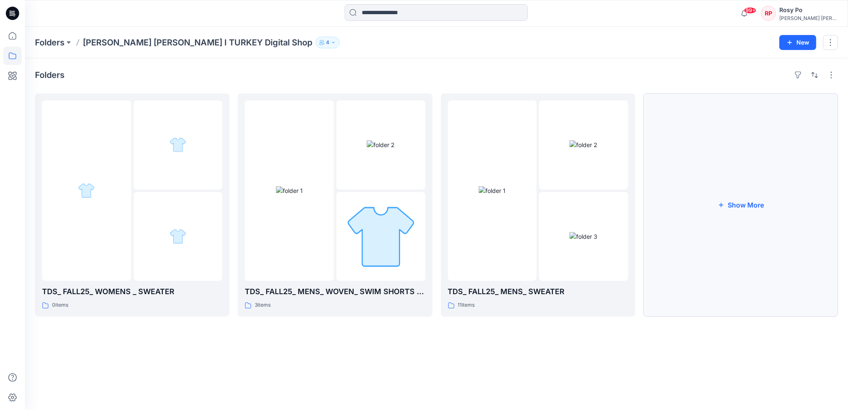
click at [731, 199] on button "Show More" at bounding box center [741, 204] width 195 height 223
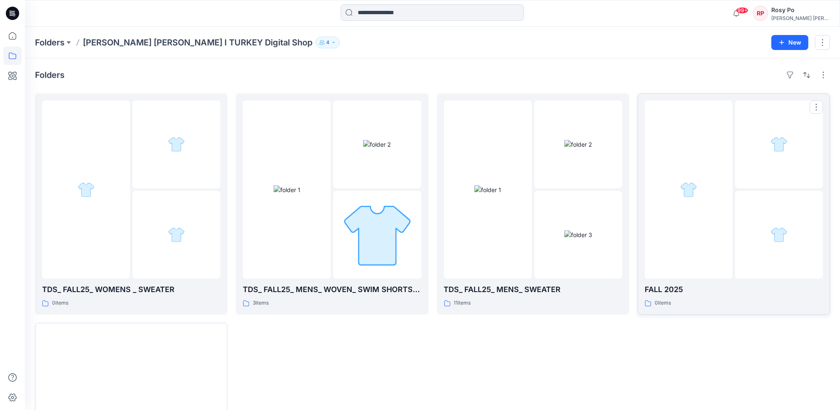
click at [704, 289] on p "FALL 2025" at bounding box center [734, 290] width 178 height 12
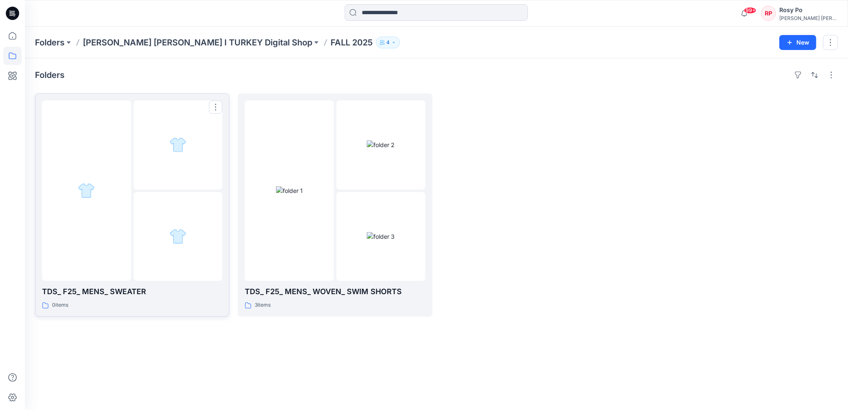
click at [186, 212] on div at bounding box center [178, 236] width 89 height 89
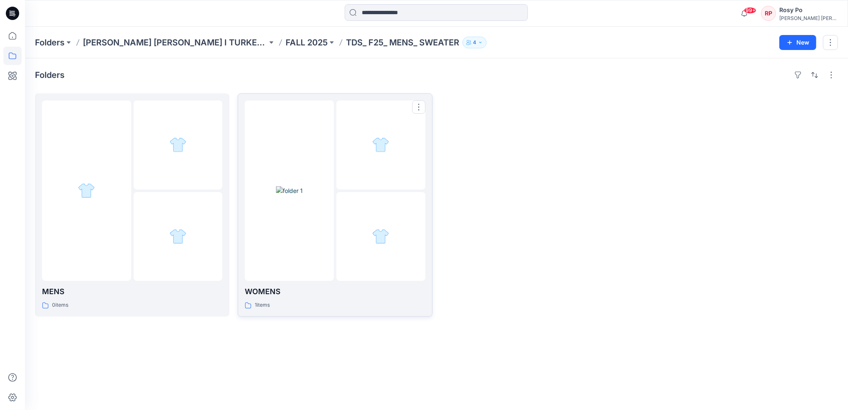
click at [332, 232] on div at bounding box center [289, 190] width 89 height 180
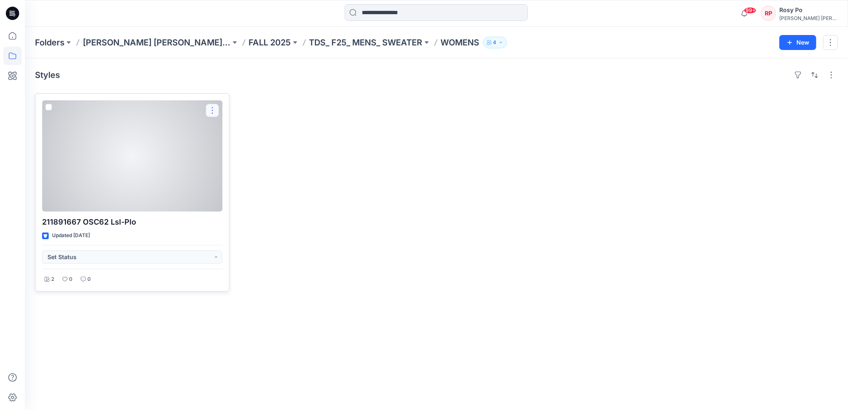
click at [213, 115] on button "button" at bounding box center [212, 110] width 13 height 13
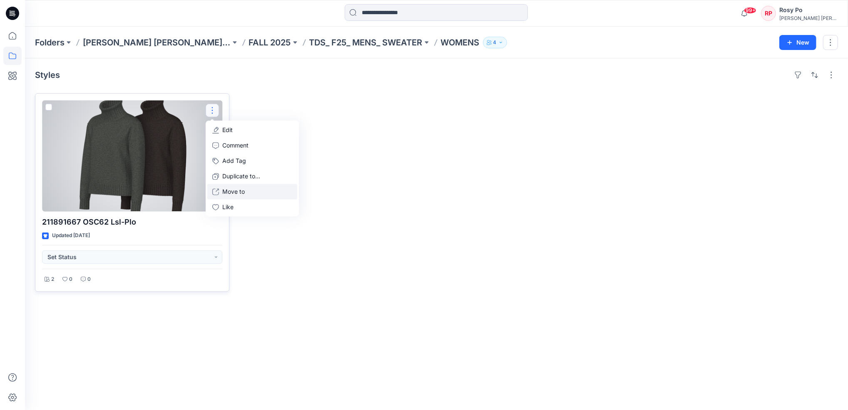
click at [239, 193] on p "Move to" at bounding box center [233, 191] width 22 height 9
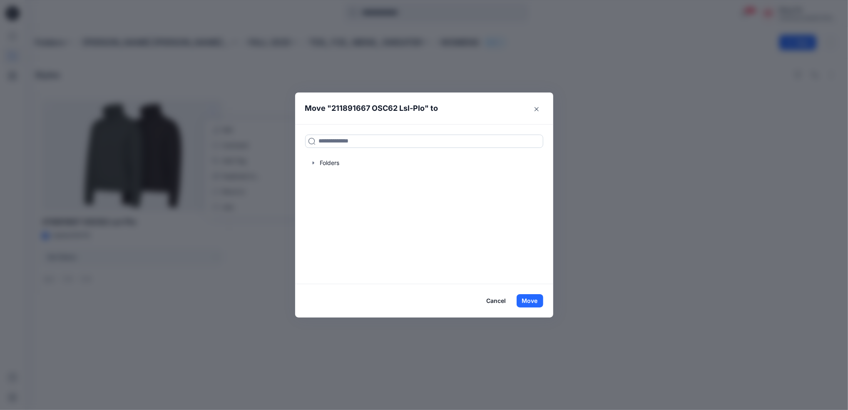
click at [334, 144] on input at bounding box center [424, 141] width 238 height 13
click at [317, 163] on div at bounding box center [424, 163] width 238 height 17
click at [315, 162] on icon "button" at bounding box center [313, 163] width 7 height 7
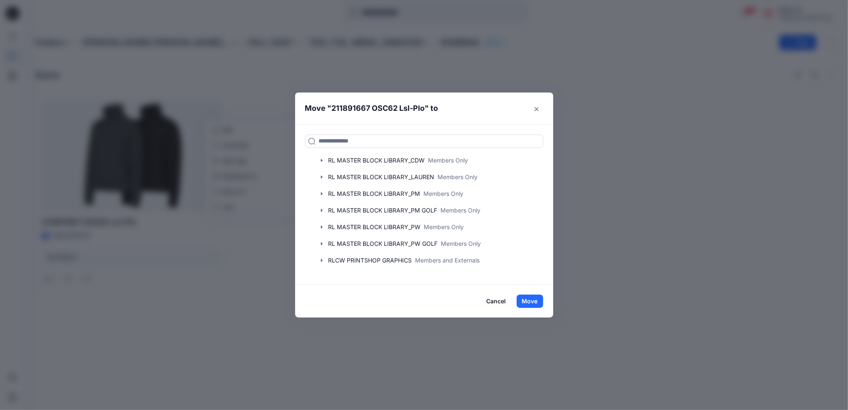
scroll to position [1541, 0]
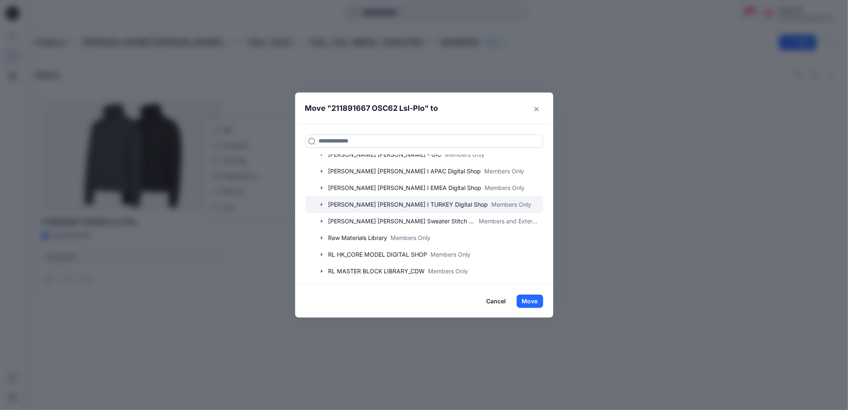
click at [390, 207] on div at bounding box center [424, 204] width 238 height 17
click at [324, 205] on icon "button" at bounding box center [322, 204] width 7 height 7
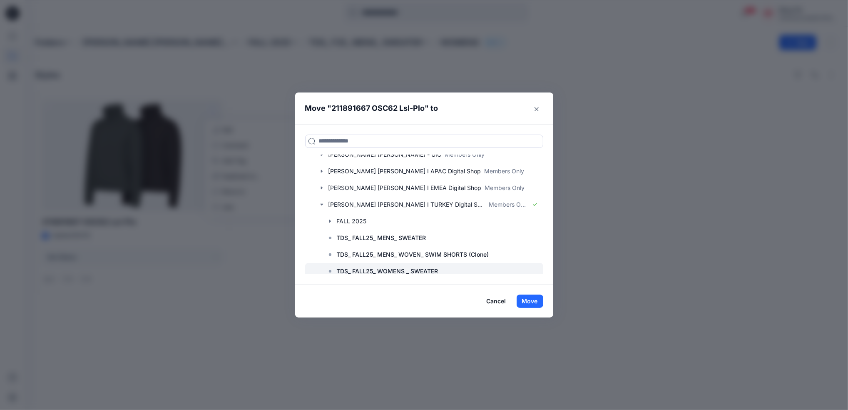
click at [339, 269] on p "TDS_ FALL25_ WOMENS _ SWEATER" at bounding box center [388, 271] width 102 height 10
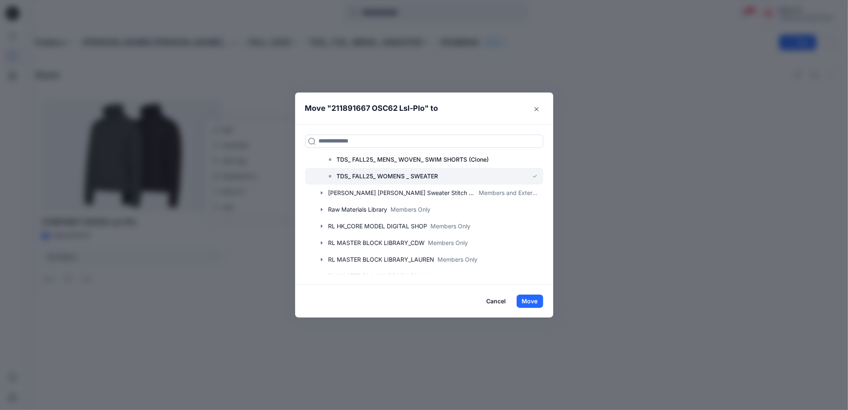
scroll to position [1652, 0]
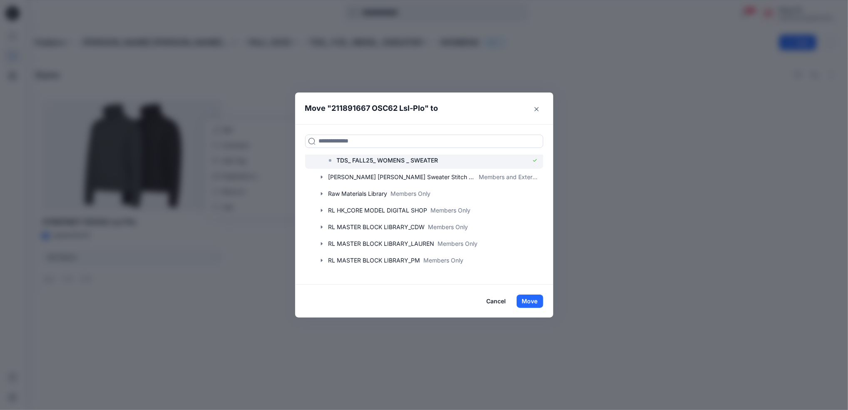
click at [341, 161] on p "TDS_ FALL25_ WOMENS _ SWEATER" at bounding box center [388, 160] width 102 height 10
click at [525, 301] on button "Move" at bounding box center [530, 300] width 27 height 13
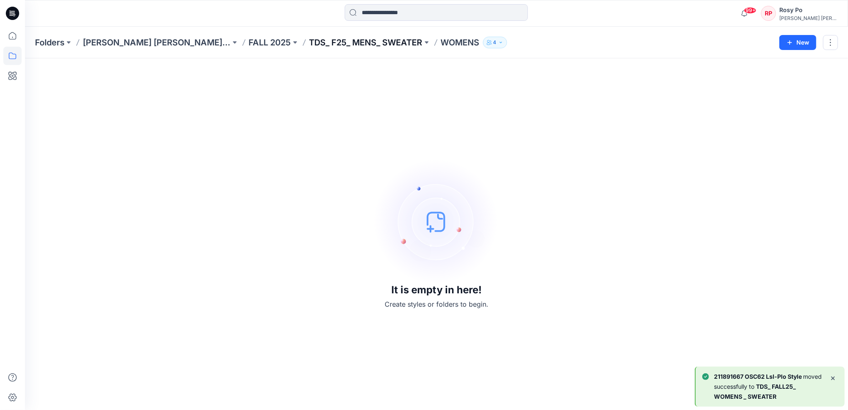
click at [376, 41] on p "TDS_ F25_ MENS_ SWEATER" at bounding box center [365, 43] width 113 height 12
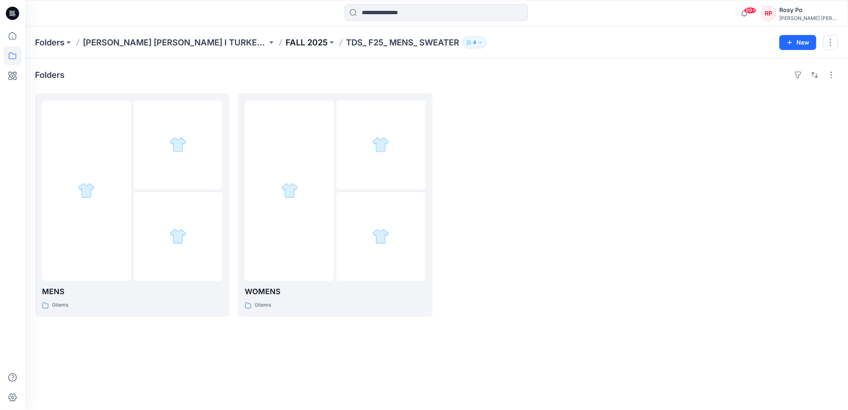
click at [286, 42] on p "FALL 2025" at bounding box center [307, 43] width 42 height 12
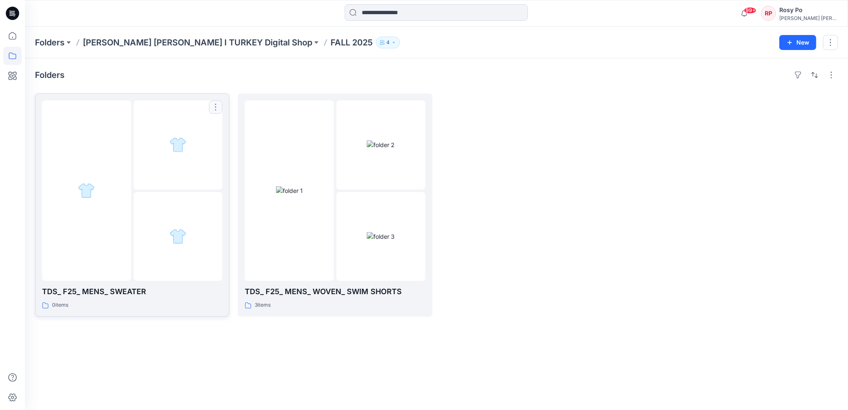
click at [218, 105] on button "button" at bounding box center [215, 106] width 13 height 13
click at [247, 162] on p "[PERSON_NAME]" at bounding box center [250, 161] width 48 height 9
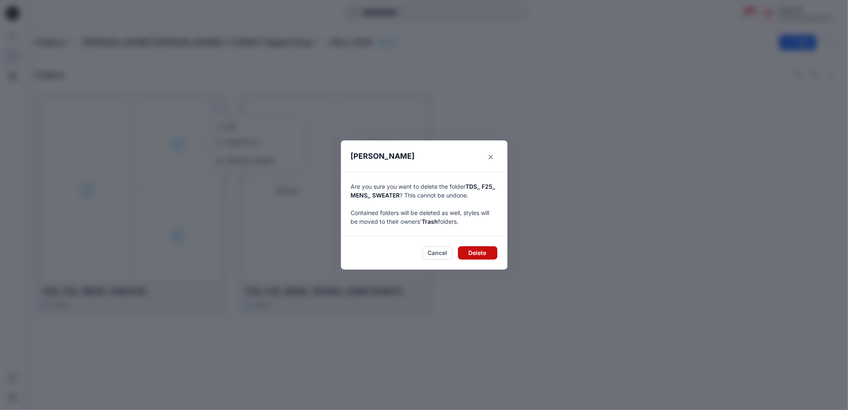
click at [476, 250] on button "Delete" at bounding box center [478, 252] width 40 height 13
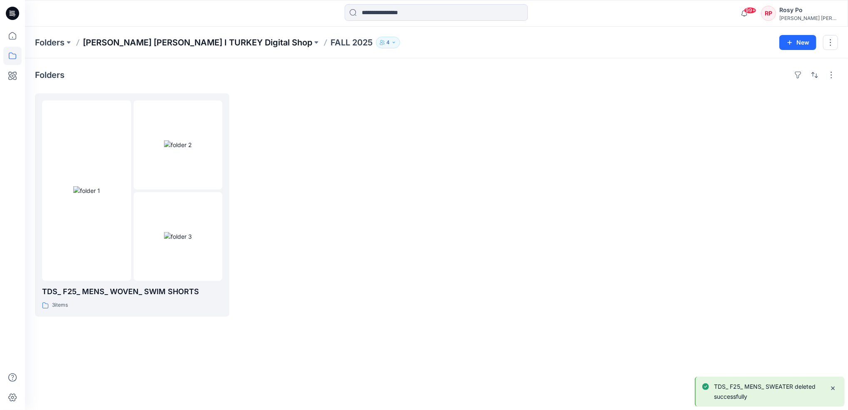
click at [212, 41] on p "[PERSON_NAME] [PERSON_NAME] I TURKEY Digital Shop" at bounding box center [198, 43] width 230 height 12
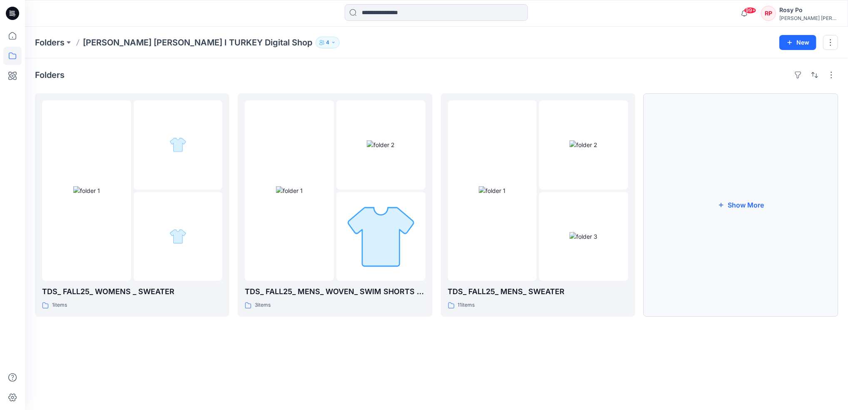
click at [796, 204] on button "Show More" at bounding box center [741, 204] width 195 height 223
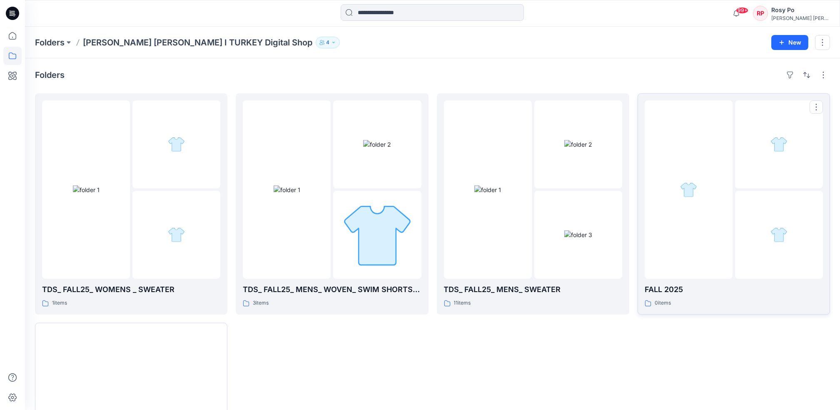
click at [690, 193] on img at bounding box center [688, 189] width 17 height 17
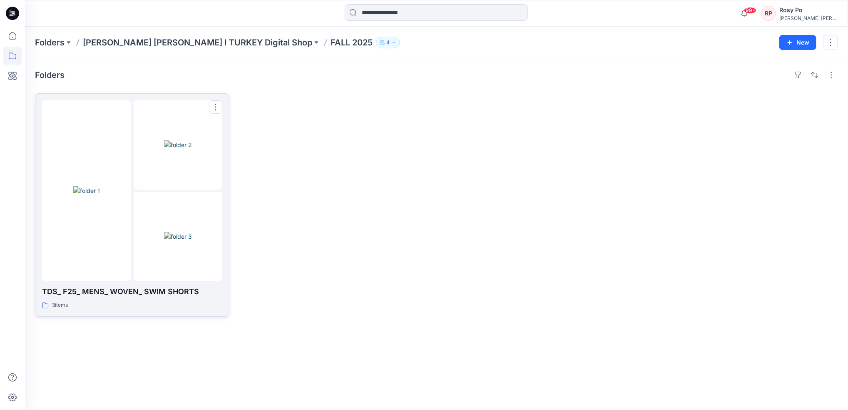
click at [141, 210] on div at bounding box center [178, 236] width 89 height 89
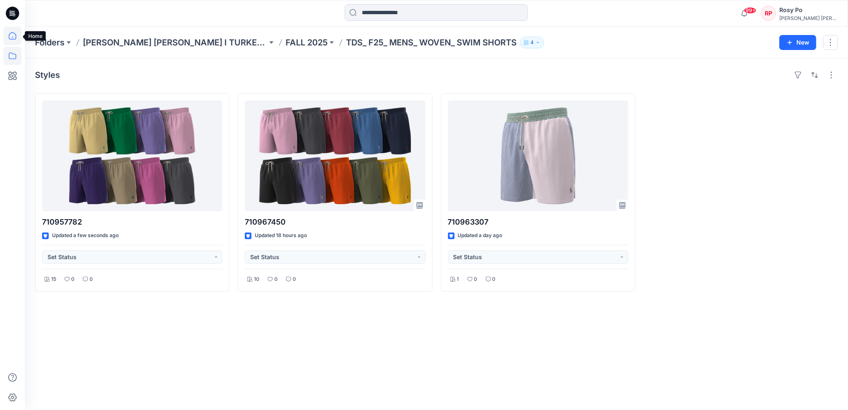
click at [19, 38] on icon at bounding box center [12, 36] width 18 height 18
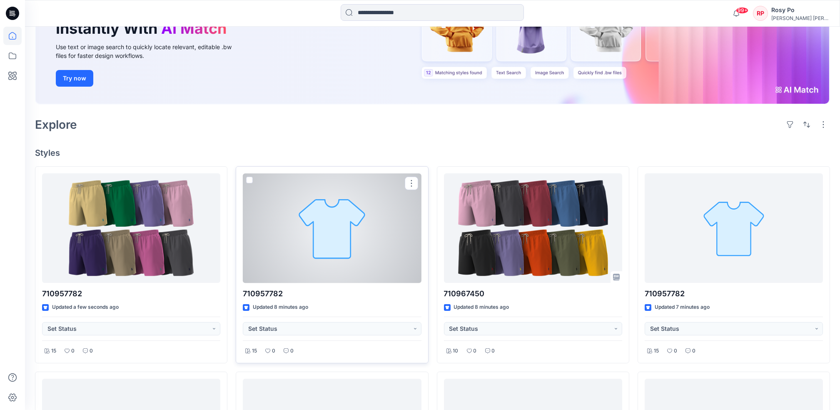
scroll to position [167, 0]
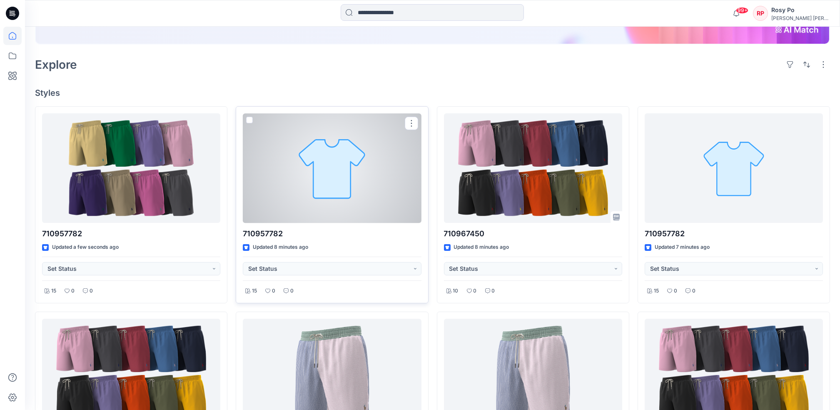
click at [365, 191] on div at bounding box center [332, 168] width 178 height 110
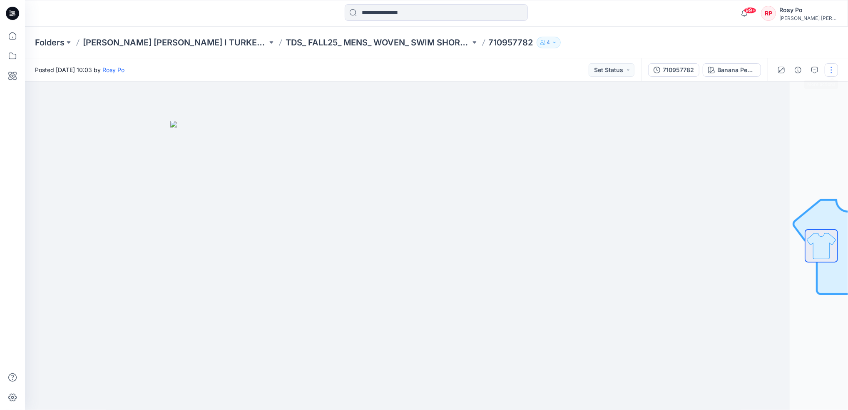
click at [831, 72] on button "button" at bounding box center [831, 69] width 13 height 13
click at [776, 108] on button "Edit" at bounding box center [789, 112] width 77 height 15
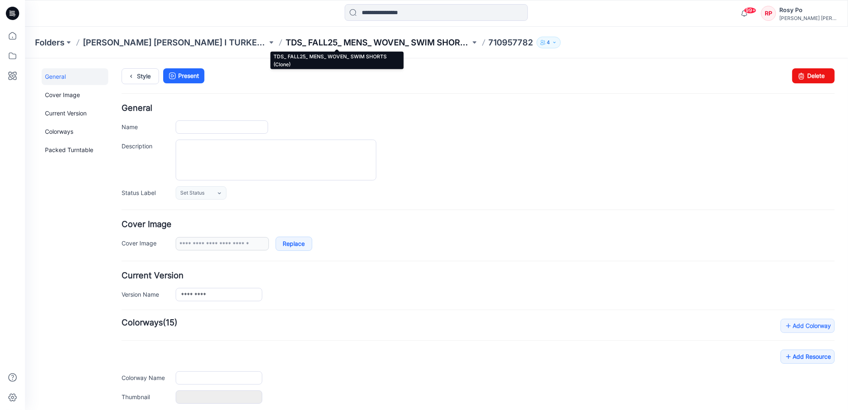
type input "*********"
type input "**********"
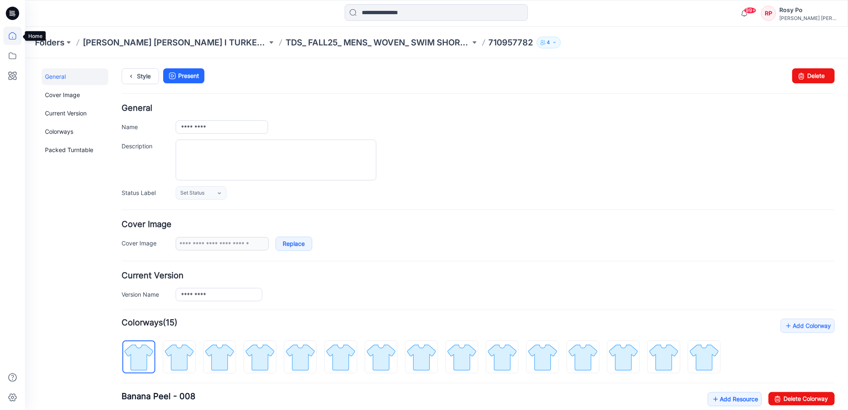
click at [12, 39] on icon at bounding box center [12, 36] width 18 height 18
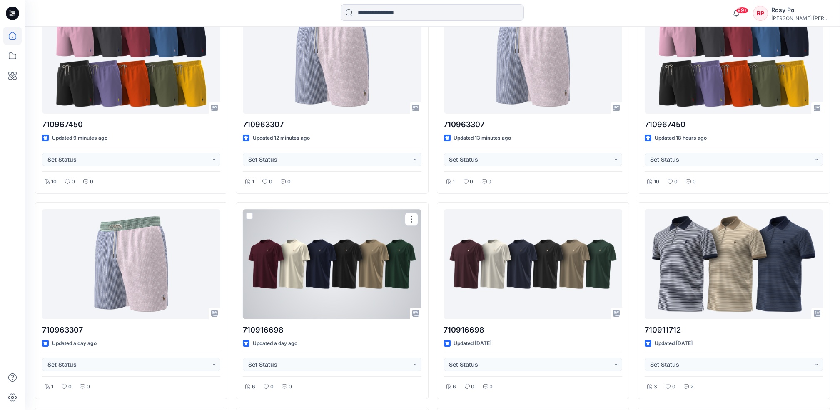
scroll to position [454, 0]
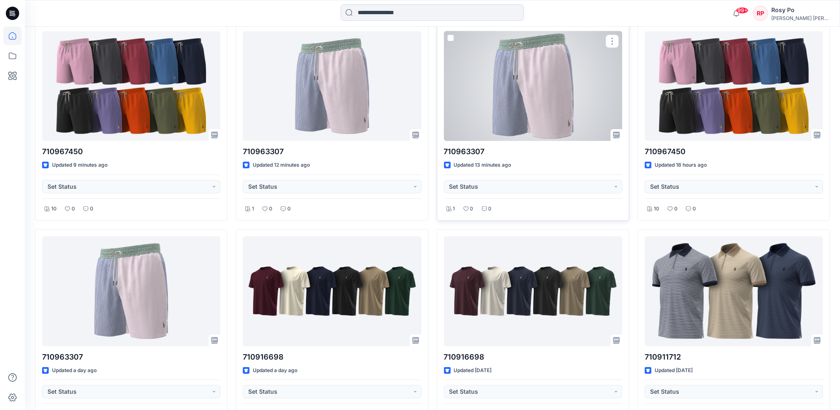
click at [554, 149] on p "710963307" at bounding box center [533, 152] width 178 height 12
click at [552, 105] on div at bounding box center [533, 86] width 178 height 110
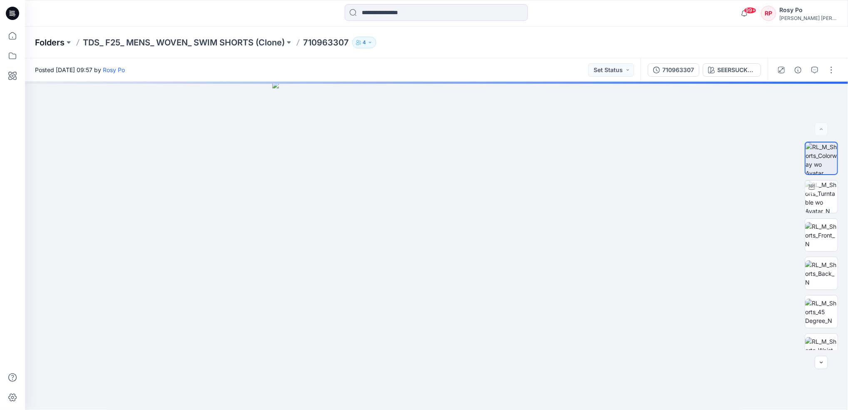
click at [56, 42] on p "Folders" at bounding box center [50, 43] width 30 height 12
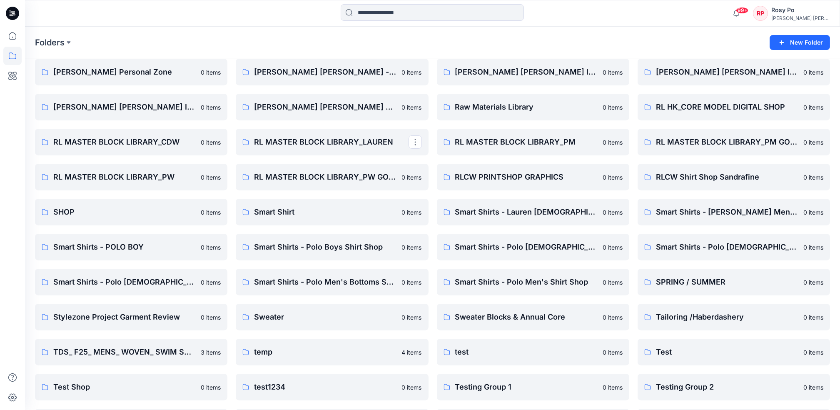
scroll to position [867, 0]
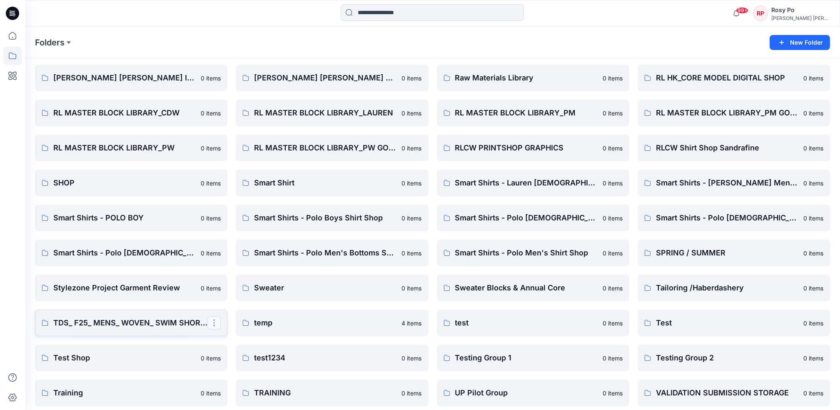
click at [211, 322] on button "button" at bounding box center [213, 322] width 13 height 13
click at [230, 394] on p "Delete Folder" at bounding box center [248, 392] width 48 height 9
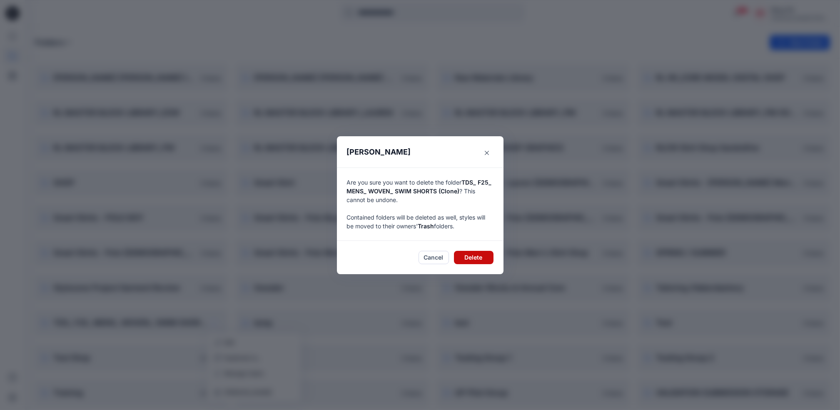
click at [478, 257] on button "Delete" at bounding box center [474, 257] width 40 height 13
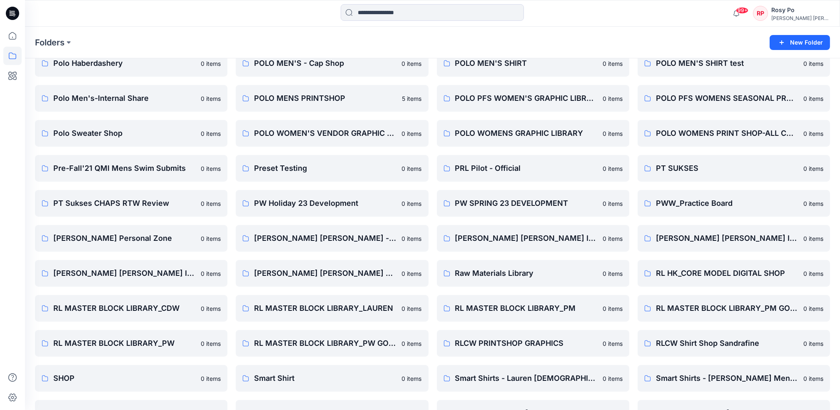
scroll to position [589, 0]
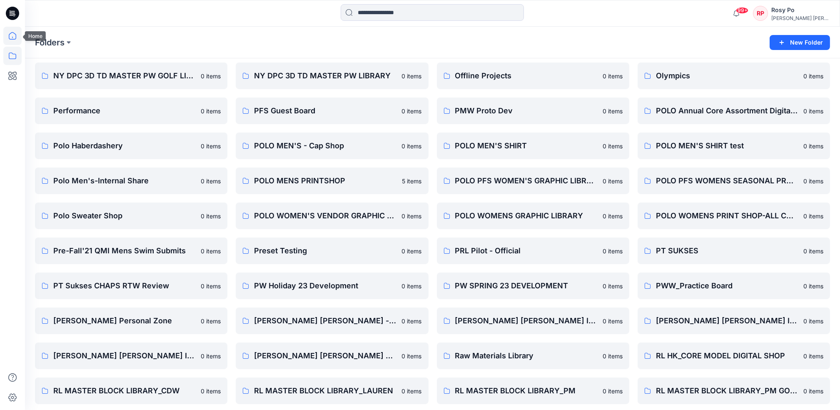
click at [17, 32] on icon at bounding box center [12, 36] width 18 height 18
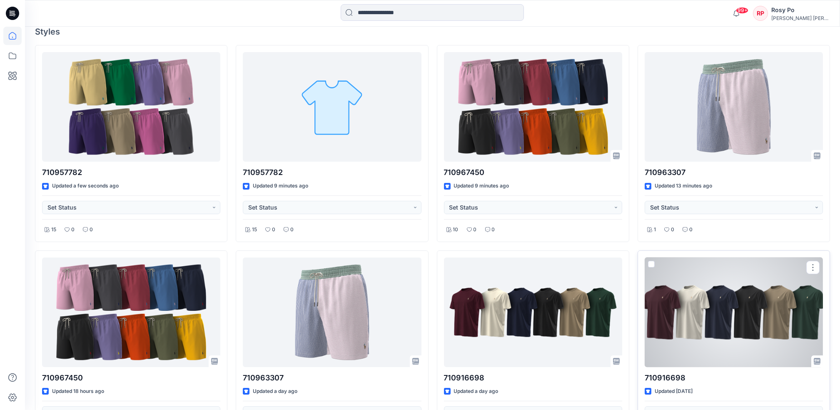
scroll to position [145, 0]
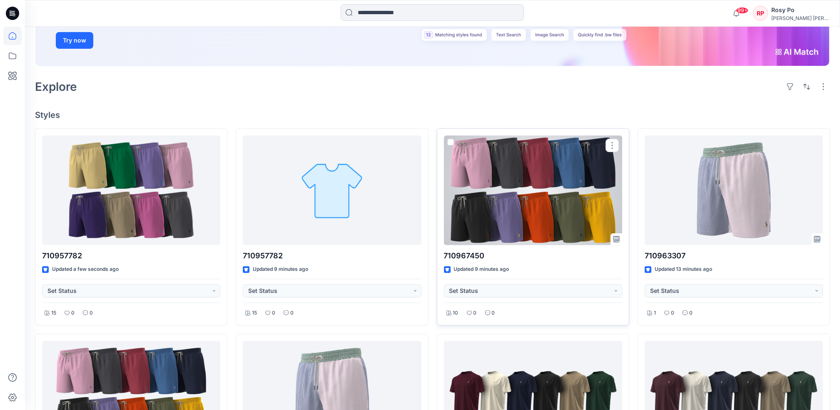
click at [584, 232] on div at bounding box center [533, 190] width 178 height 110
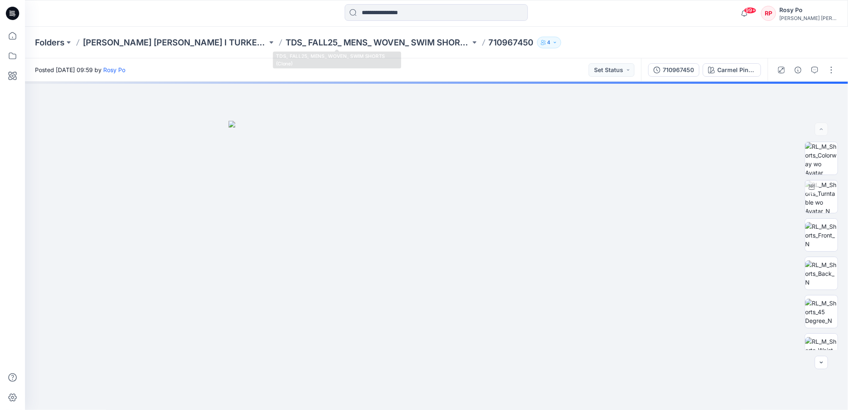
click at [293, 50] on div "Folders Ralph Lauren I TURKEY Digital Shop TDS_ FALL25_ MENS_ WOVEN_ SWIM SHORT…" at bounding box center [436, 43] width 823 height 32
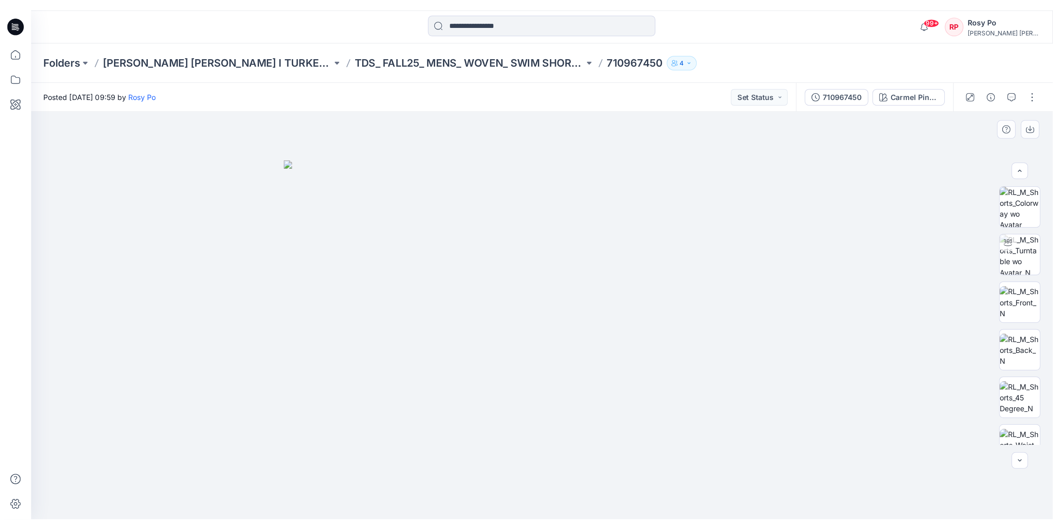
scroll to position [93, 0]
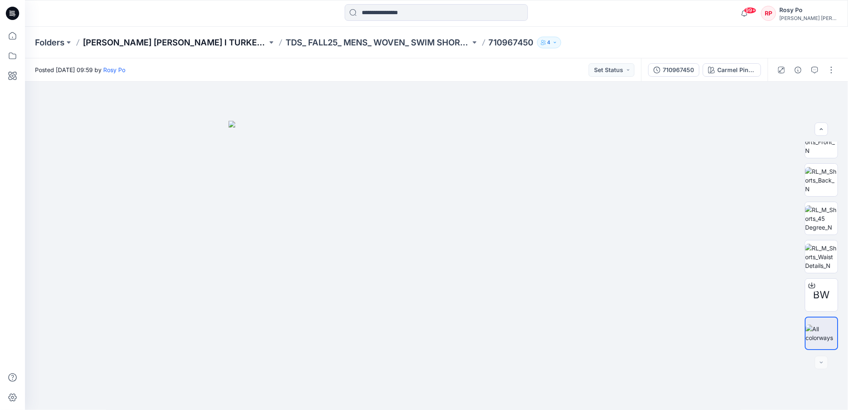
click at [184, 39] on p "[PERSON_NAME] [PERSON_NAME] I TURKEY Digital Shop" at bounding box center [175, 43] width 185 height 12
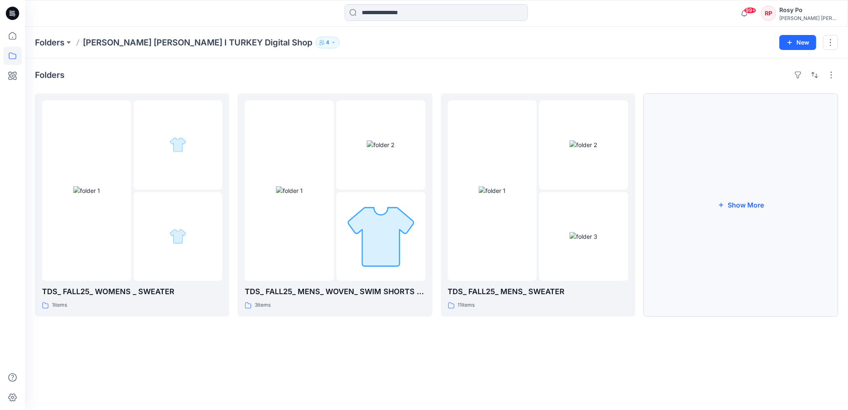
click at [695, 210] on button "Show More" at bounding box center [741, 204] width 195 height 223
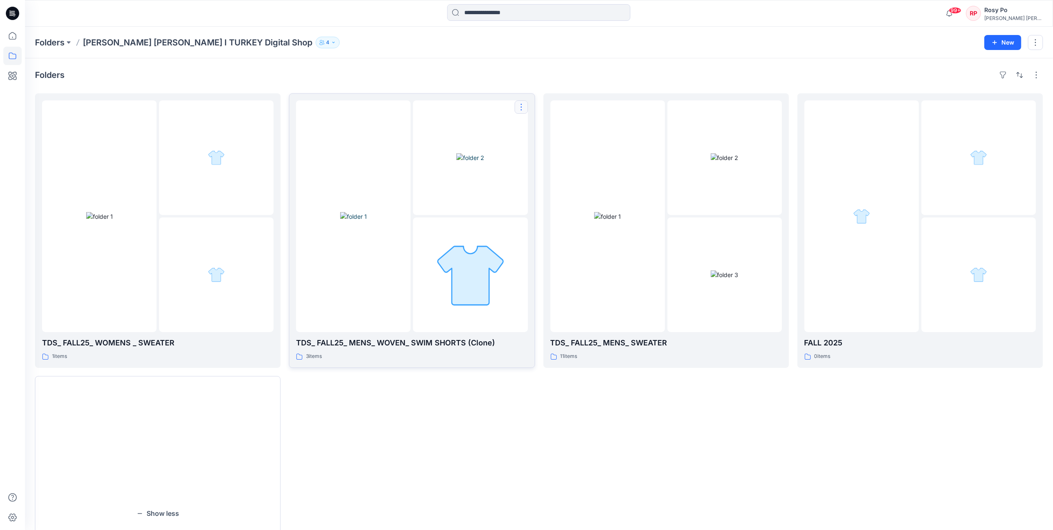
drag, startPoint x: 529, startPoint y: 105, endPoint x: 522, endPoint y: 105, distance: 6.7
click at [522, 105] on button "button" at bounding box center [521, 106] width 13 height 13
click at [537, 129] on p "Edit" at bounding box center [536, 126] width 10 height 9
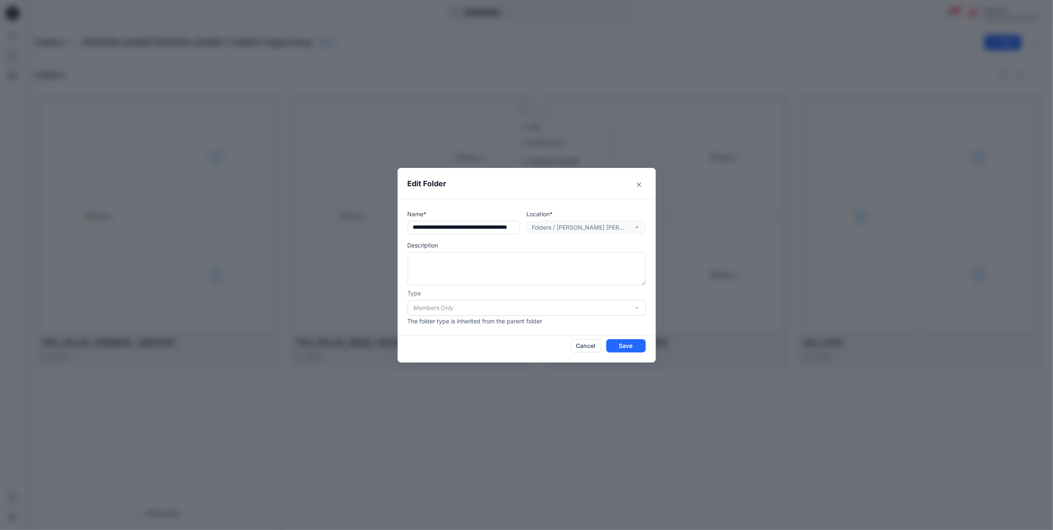
scroll to position [0, 50]
drag, startPoint x: 504, startPoint y: 227, endPoint x: 589, endPoint y: 224, distance: 84.6
click at [589, 224] on div "Name* Location* Folders / Ralph Lauren I TURKEY Digital Shop" at bounding box center [527, 222] width 238 height 25
click at [520, 226] on input "text" at bounding box center [464, 227] width 112 height 13
drag, startPoint x: 497, startPoint y: 225, endPoint x: 573, endPoint y: 228, distance: 75.9
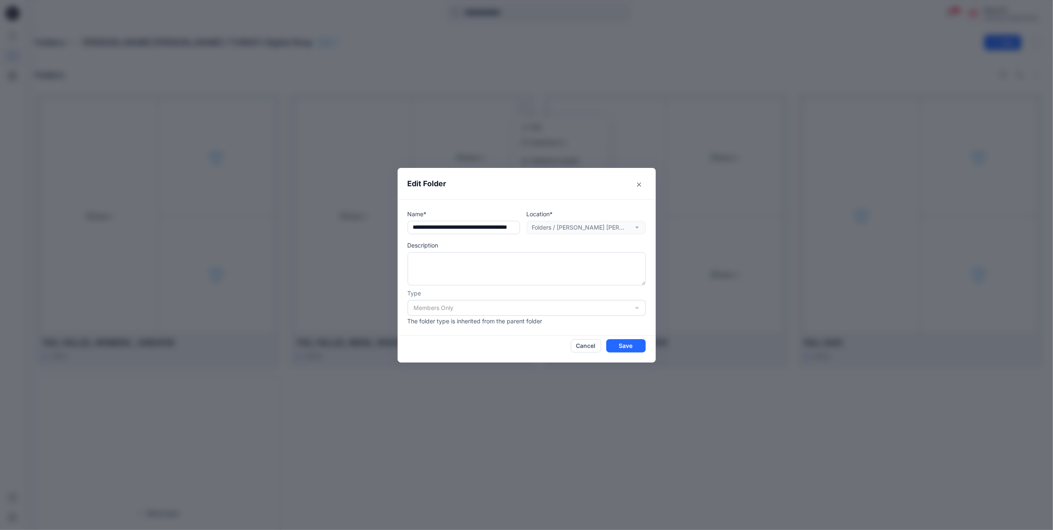
click at [573, 228] on div "Name* Location* Folders / Ralph Lauren I TURKEY Digital Shop" at bounding box center [527, 222] width 238 height 25
type input "**********"
click at [644, 343] on button "Save" at bounding box center [626, 345] width 40 height 13
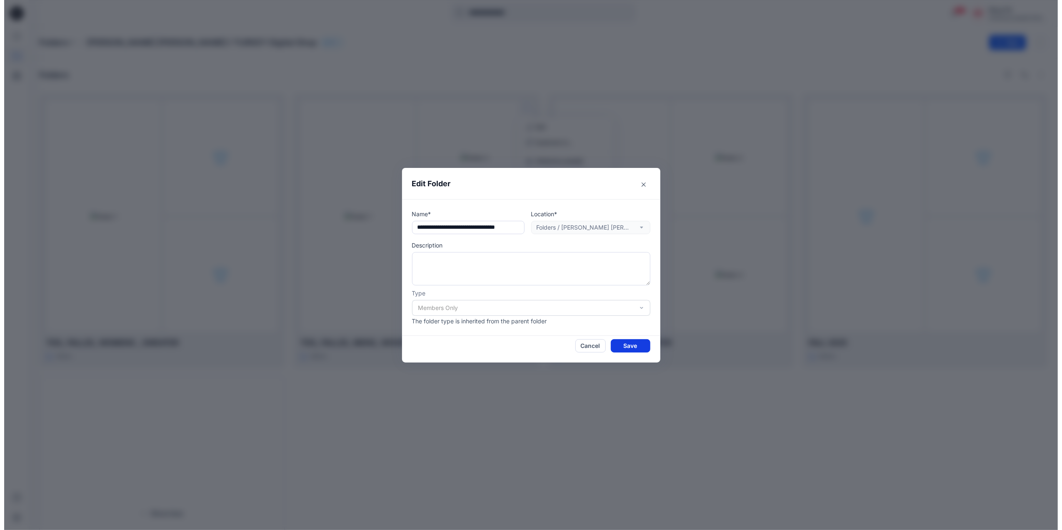
scroll to position [0, 0]
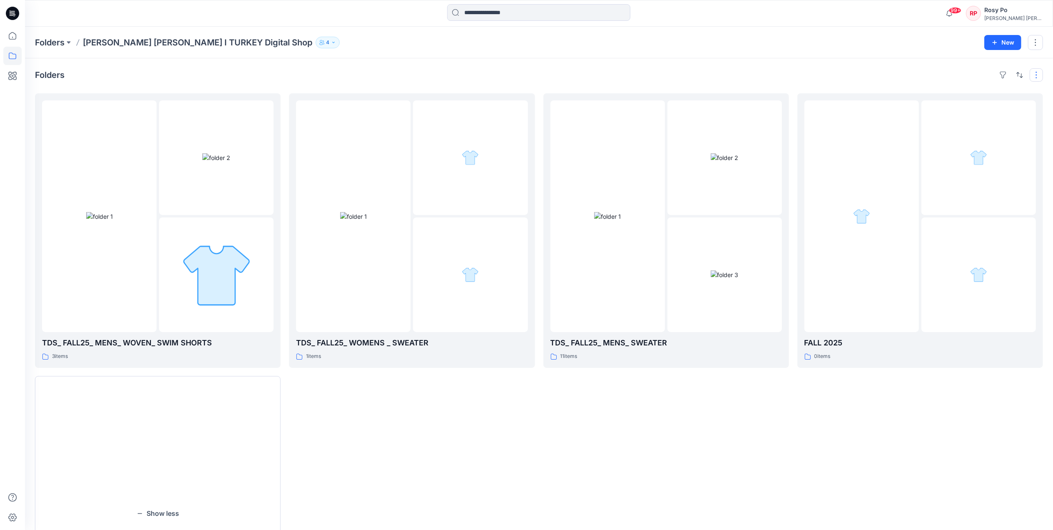
click at [848, 74] on button "button" at bounding box center [1036, 74] width 13 height 13
click at [848, 85] on div "Folders Layout Grid Large Grid Folder View Compact Card Card View Card Info Tag…" at bounding box center [539, 366] width 1028 height 616
click at [845, 253] on div at bounding box center [862, 216] width 115 height 232
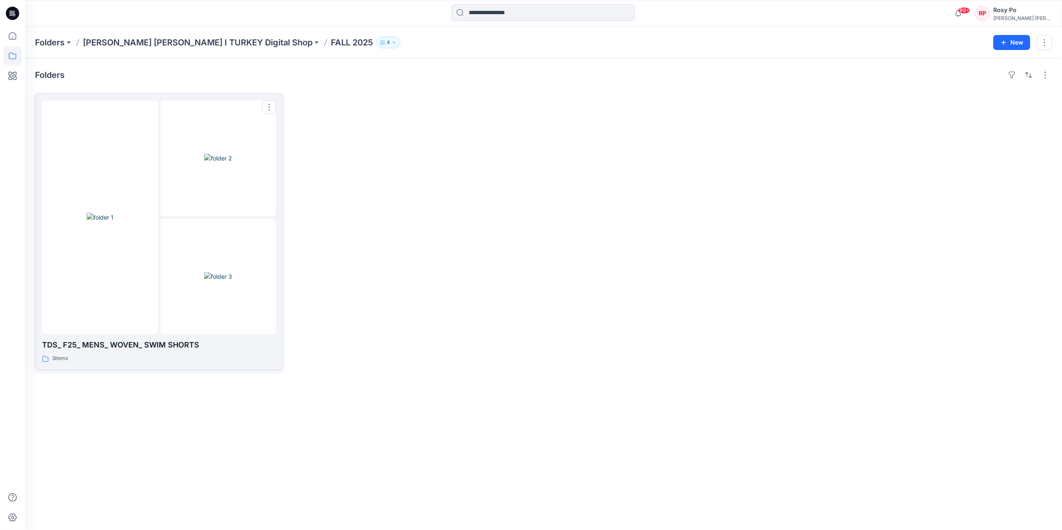
click at [207, 272] on img at bounding box center [218, 276] width 28 height 9
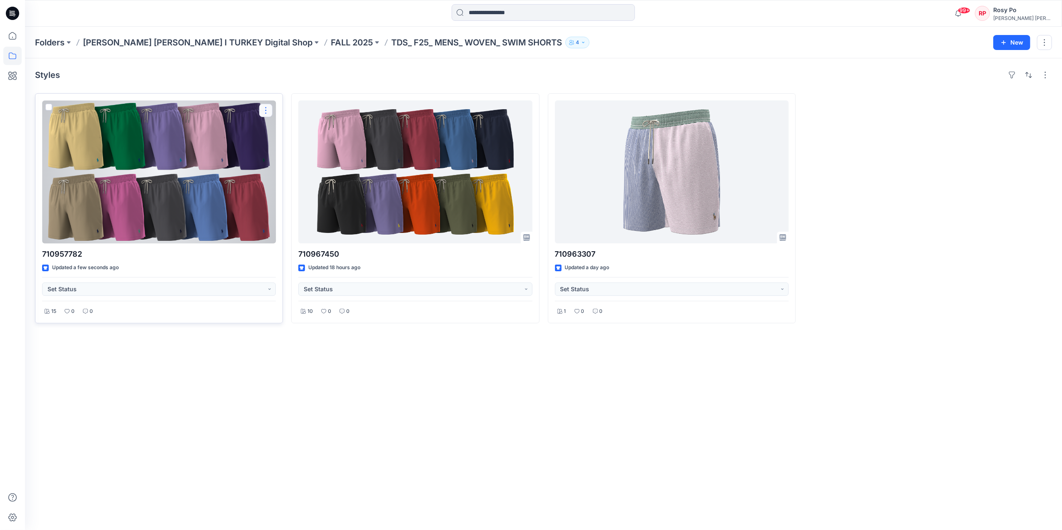
click at [263, 112] on button "button" at bounding box center [265, 110] width 13 height 13
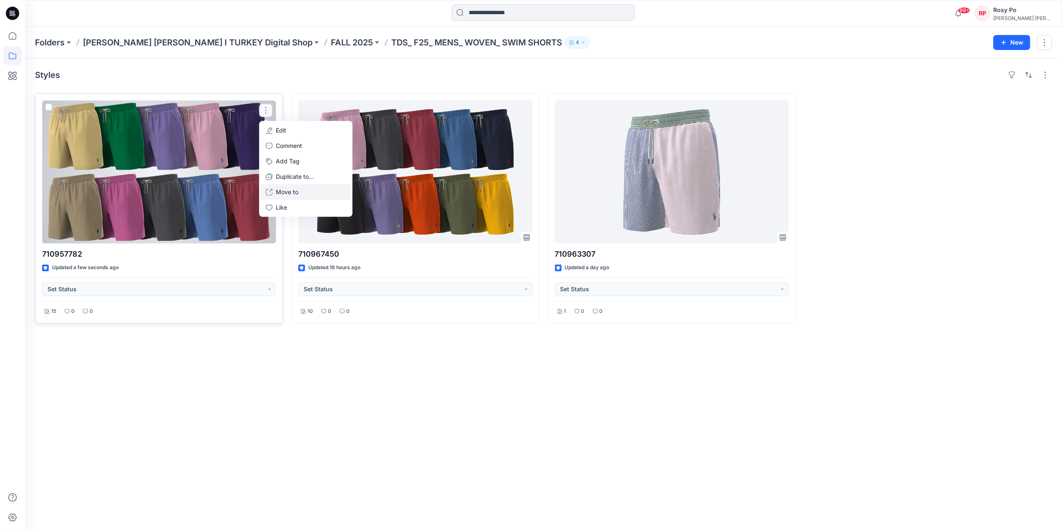
click at [307, 192] on button "Move to" at bounding box center [306, 191] width 90 height 15
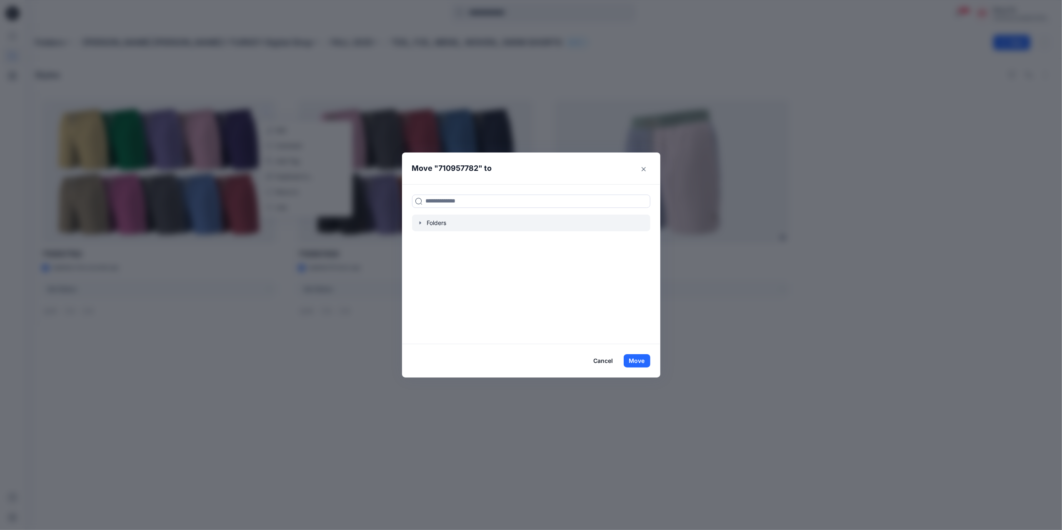
click at [422, 227] on div at bounding box center [531, 223] width 238 height 17
click at [421, 222] on icon "button" at bounding box center [420, 223] width 7 height 7
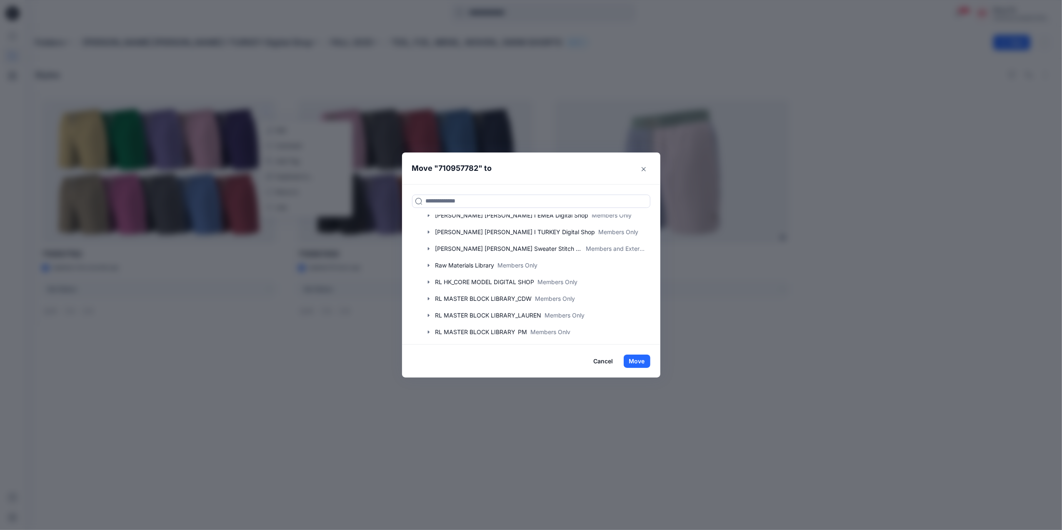
scroll to position [1519, 0]
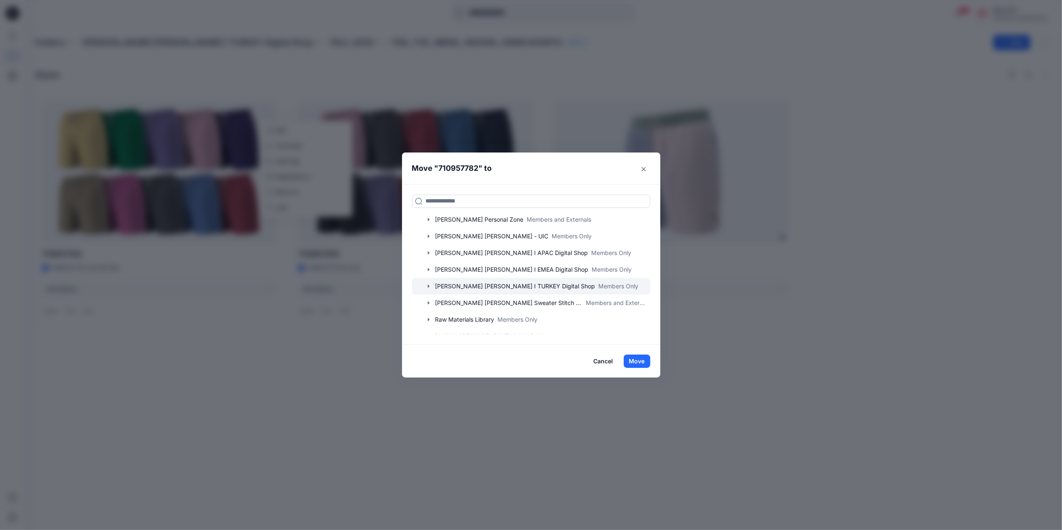
click at [546, 289] on div at bounding box center [531, 286] width 238 height 17
click at [429, 287] on icon "button" at bounding box center [428, 285] width 2 height 3
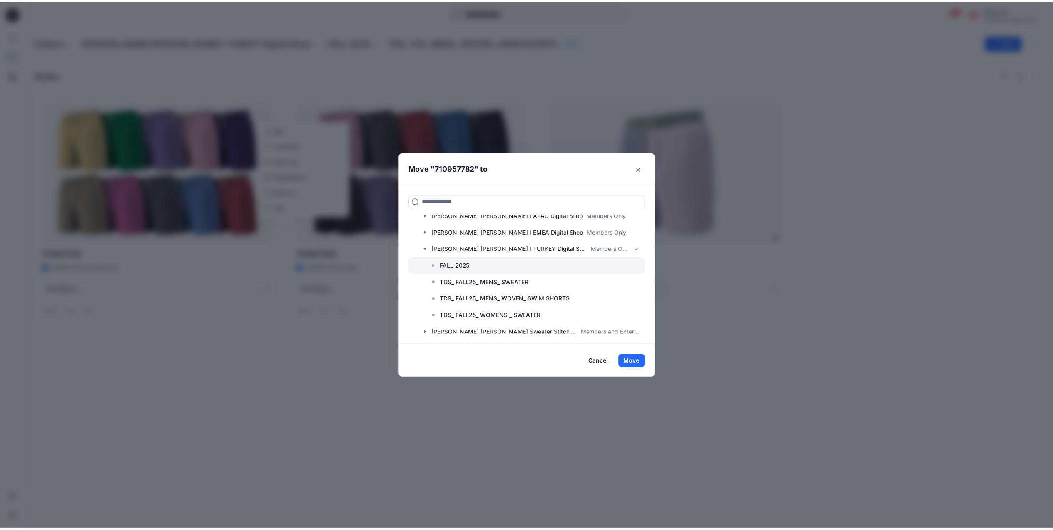
scroll to position [1575, 0]
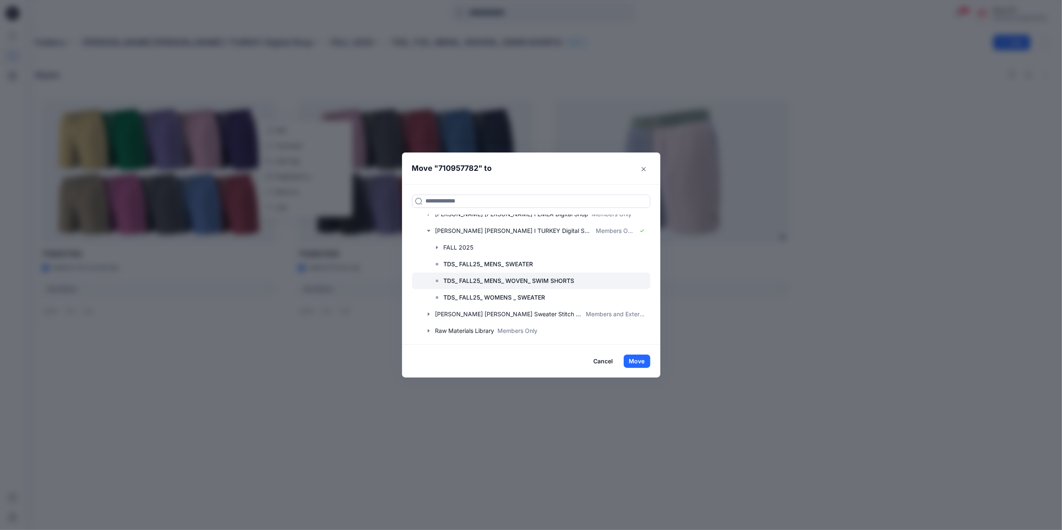
click at [484, 282] on p "TDS_ FALL25_ MENS_ WOVEN_ SWIM SHORTS" at bounding box center [509, 281] width 131 height 10
click at [437, 282] on icon at bounding box center [437, 280] width 7 height 7
click at [639, 359] on button "Move" at bounding box center [637, 360] width 27 height 13
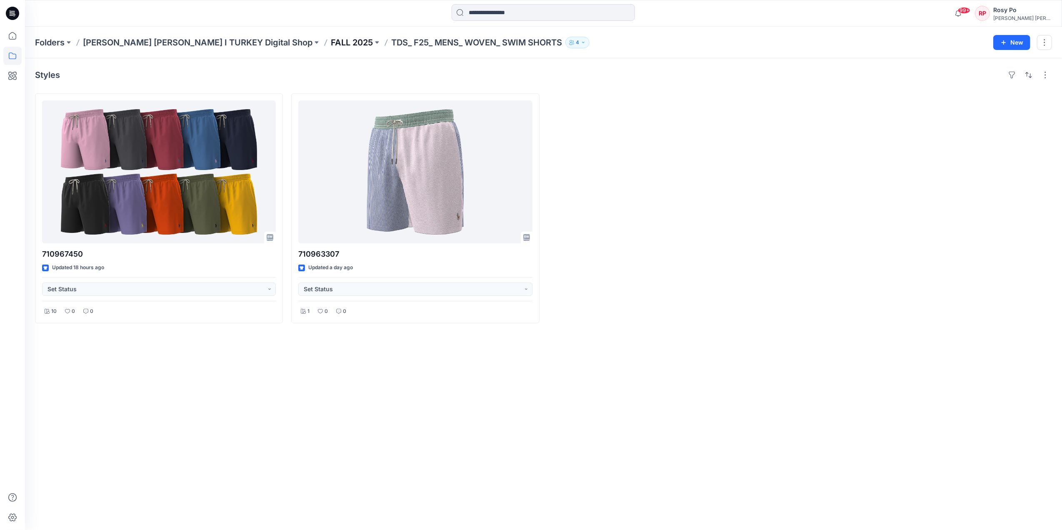
click at [331, 46] on p "FALL 2025" at bounding box center [352, 43] width 42 height 12
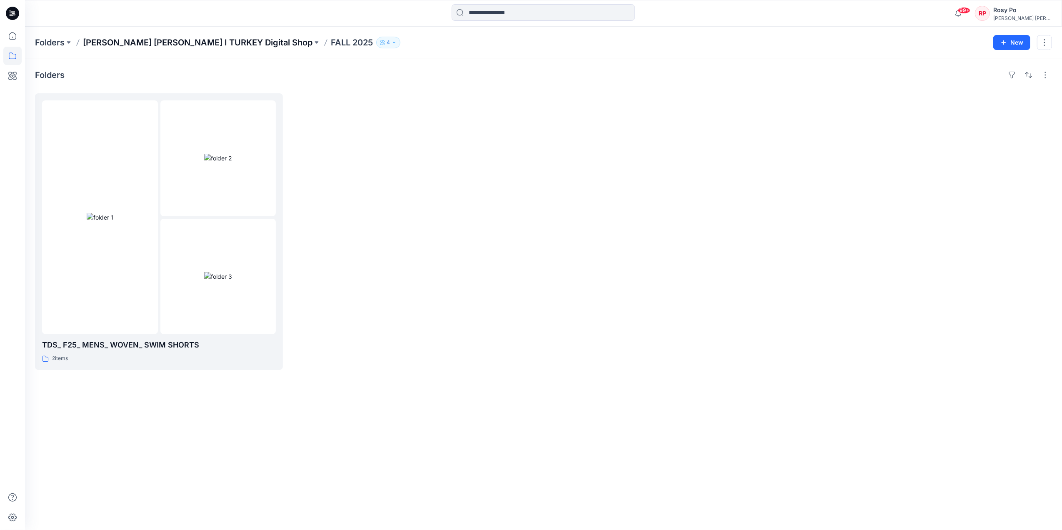
click at [213, 42] on p "[PERSON_NAME] [PERSON_NAME] I TURKEY Digital Shop" at bounding box center [198, 43] width 230 height 12
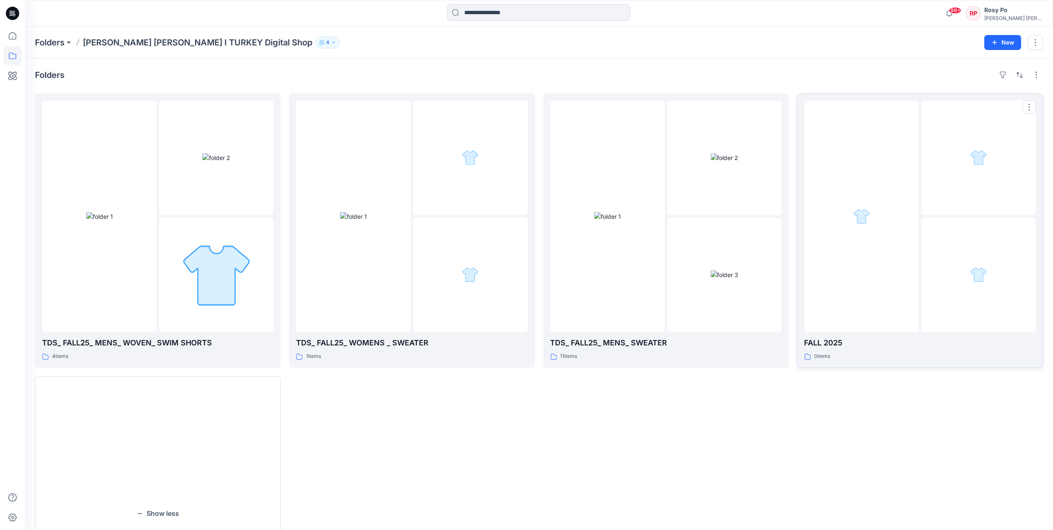
click at [848, 158] on div at bounding box center [979, 157] width 115 height 115
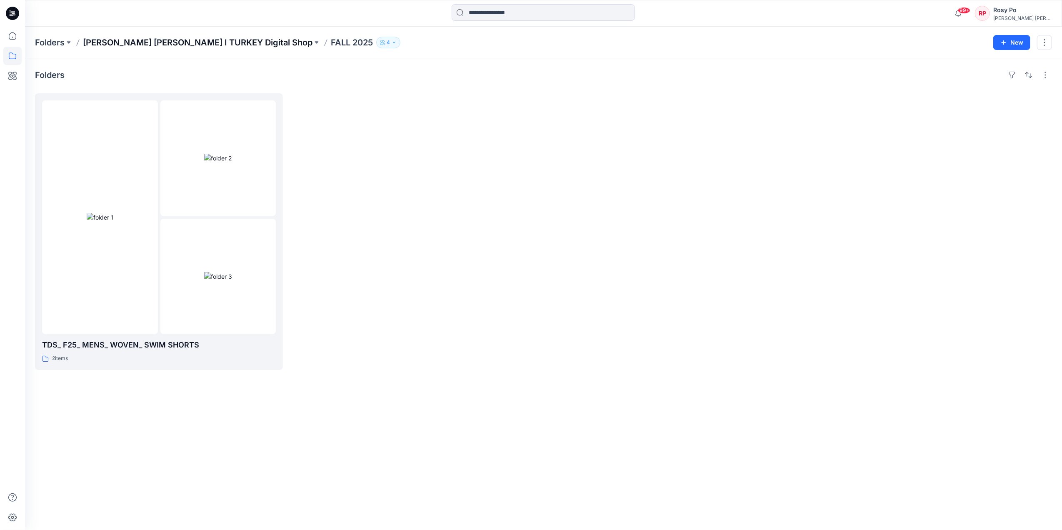
click at [183, 41] on p "[PERSON_NAME] [PERSON_NAME] I TURKEY Digital Shop" at bounding box center [198, 43] width 230 height 12
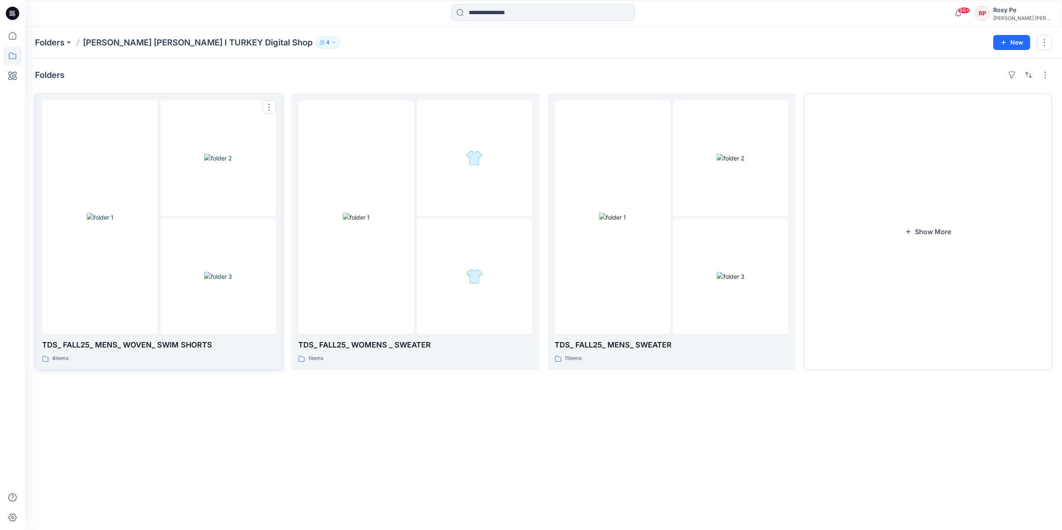
click at [162, 329] on div at bounding box center [218, 277] width 116 height 116
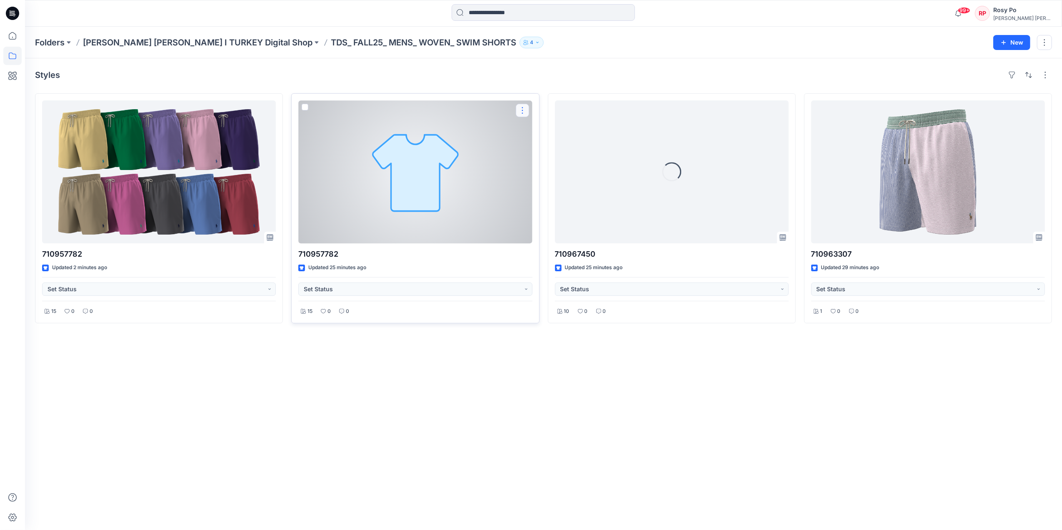
click at [528, 107] on button "button" at bounding box center [522, 110] width 13 height 13
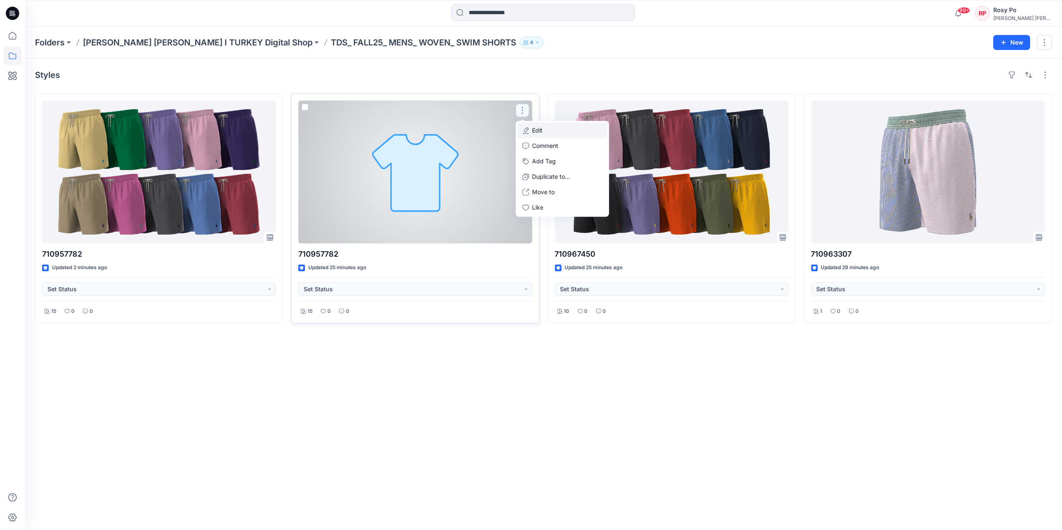
click at [544, 132] on button "Edit" at bounding box center [562, 129] width 90 height 15
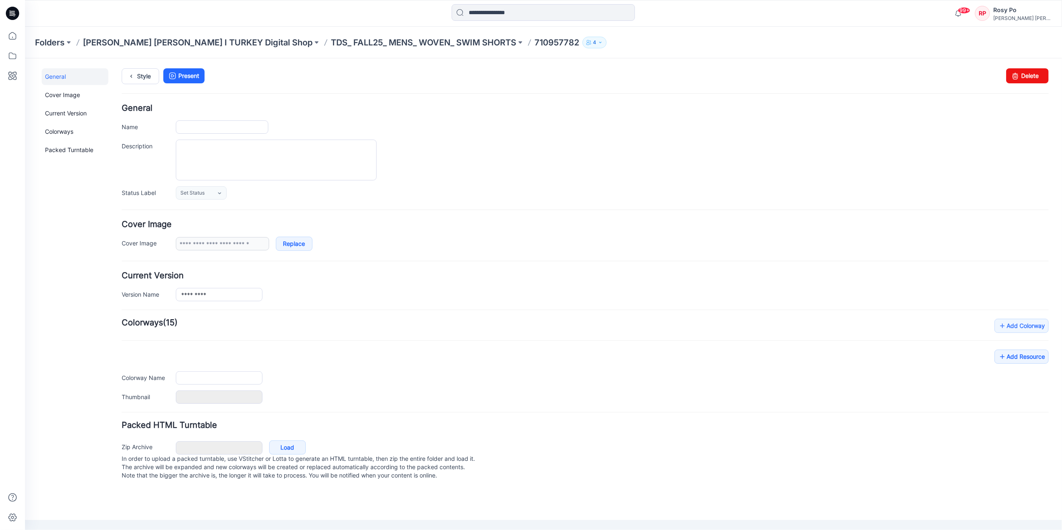
type input "*********"
type input "**********"
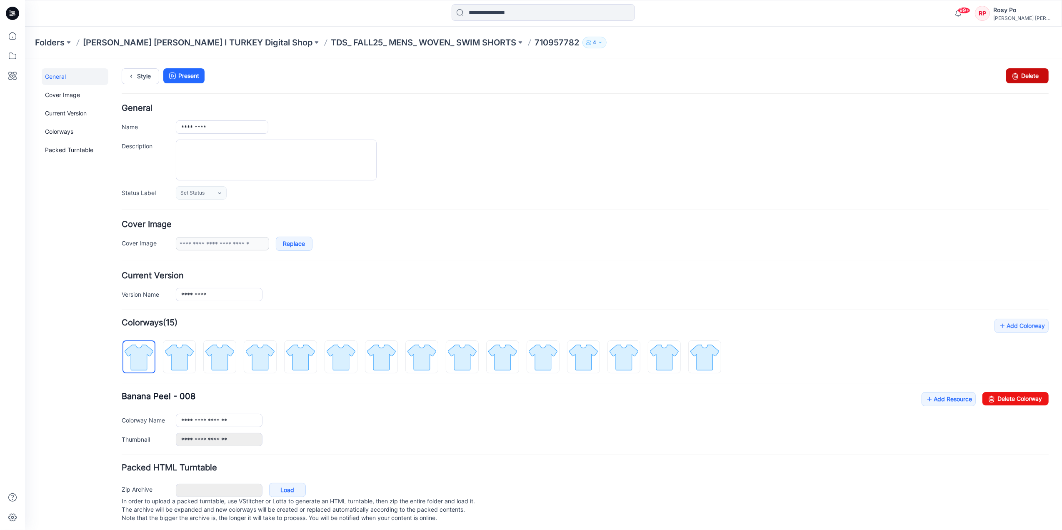
drag, startPoint x: 1018, startPoint y: 74, endPoint x: 603, endPoint y: 109, distance: 416.3
click at [1018, 74] on link "Delete" at bounding box center [1026, 75] width 42 height 15
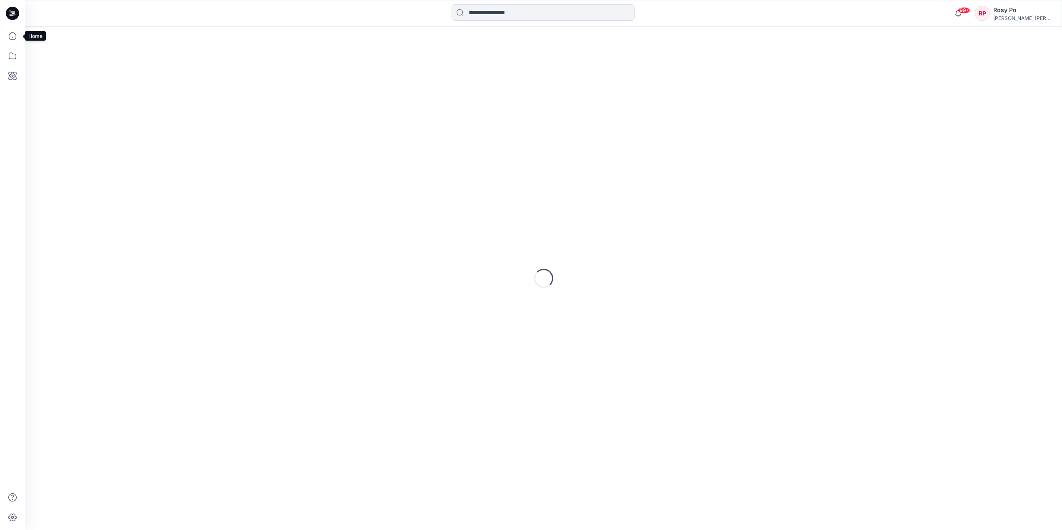
click at [12, 39] on icon at bounding box center [12, 36] width 18 height 18
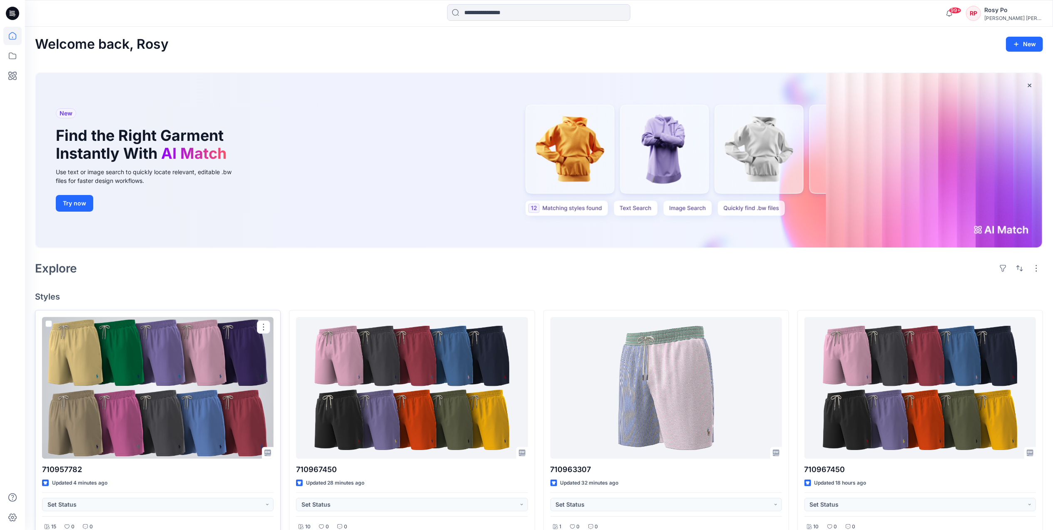
click at [202, 427] on div at bounding box center [158, 388] width 232 height 142
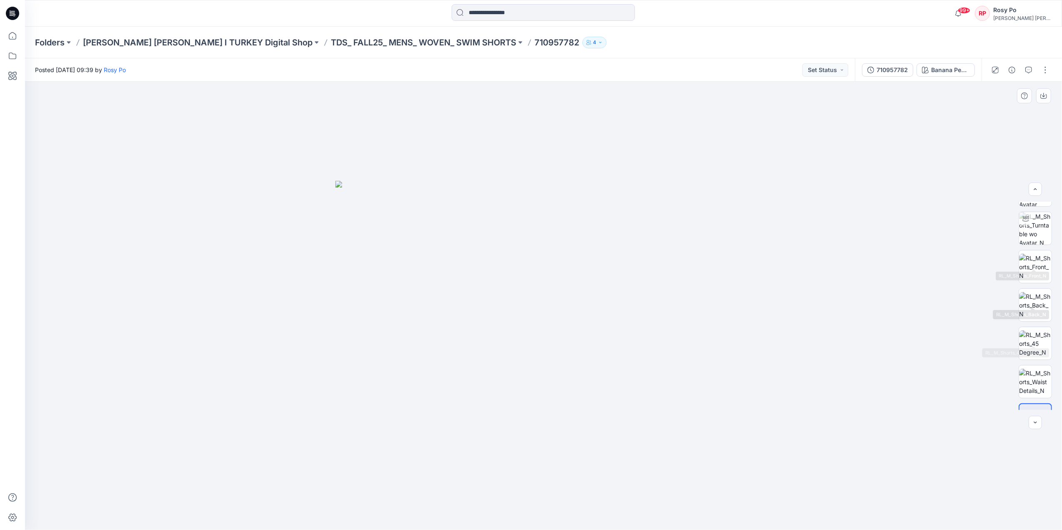
scroll to position [55, 0]
click at [1042, 69] on button "button" at bounding box center [1044, 69] width 13 height 13
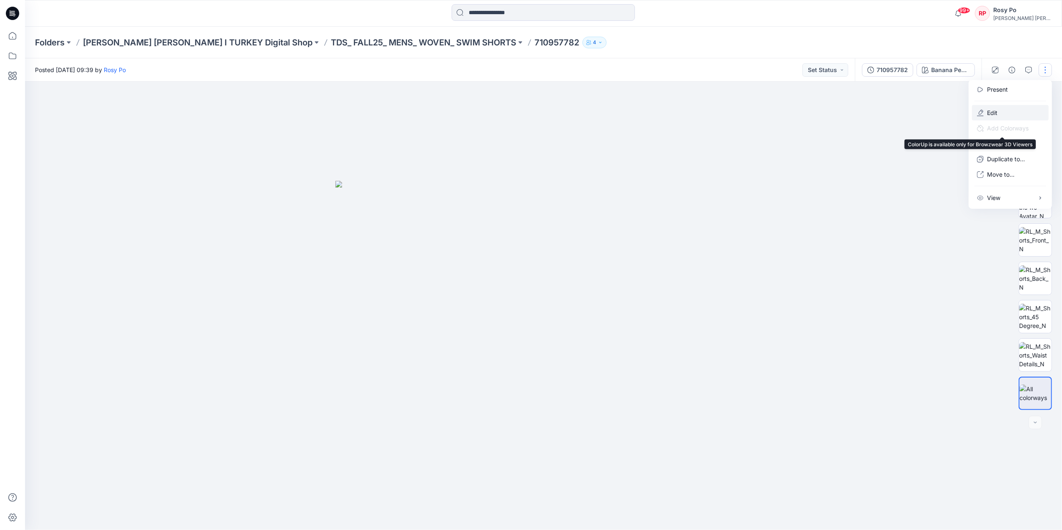
click at [999, 114] on button "Edit" at bounding box center [1010, 112] width 77 height 15
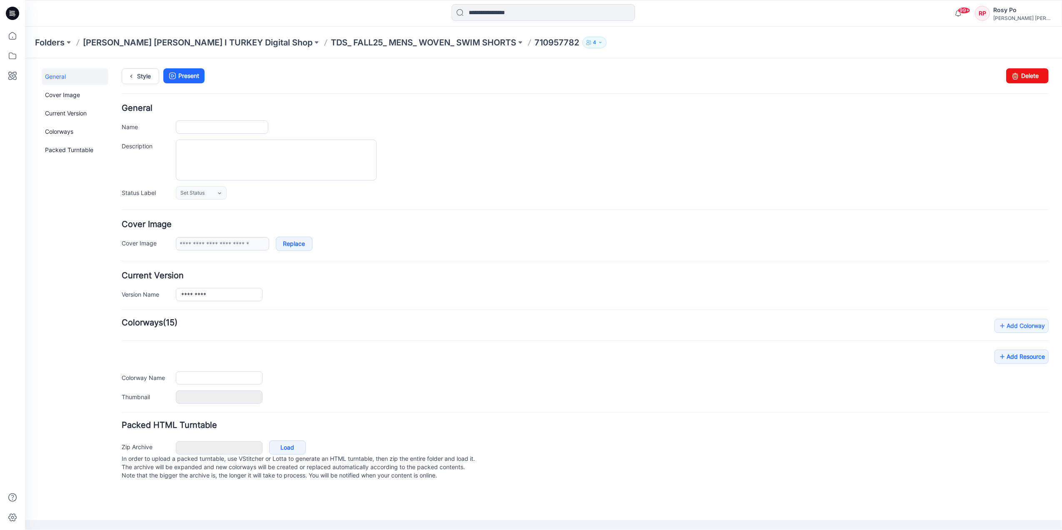
type input "*********"
type input "**********"
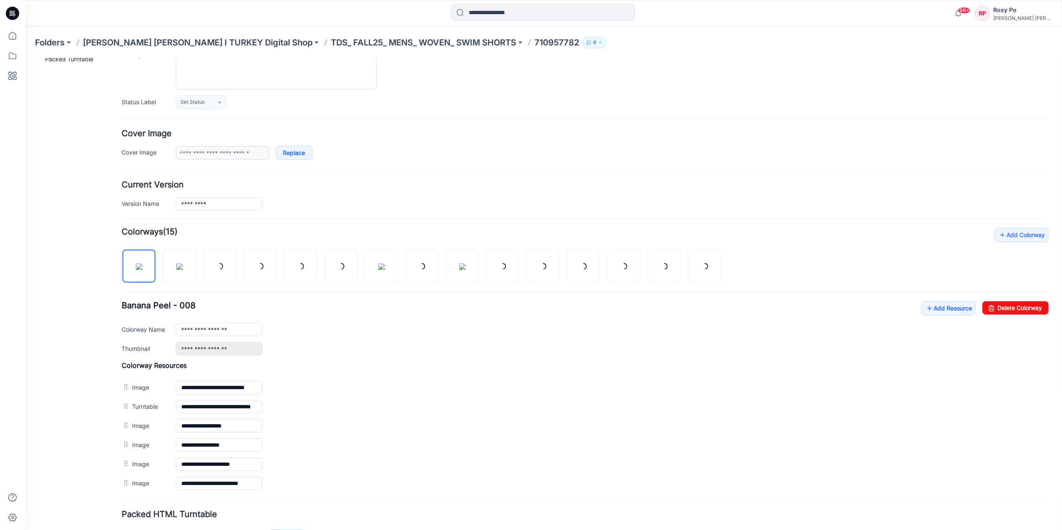
scroll to position [154, 0]
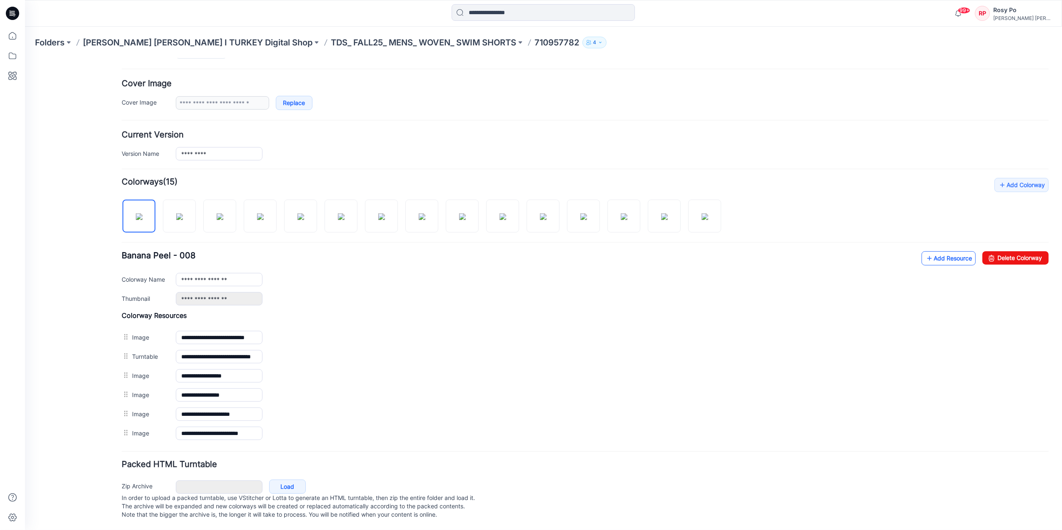
click at [946, 251] on link "Add Resource" at bounding box center [948, 258] width 54 height 14
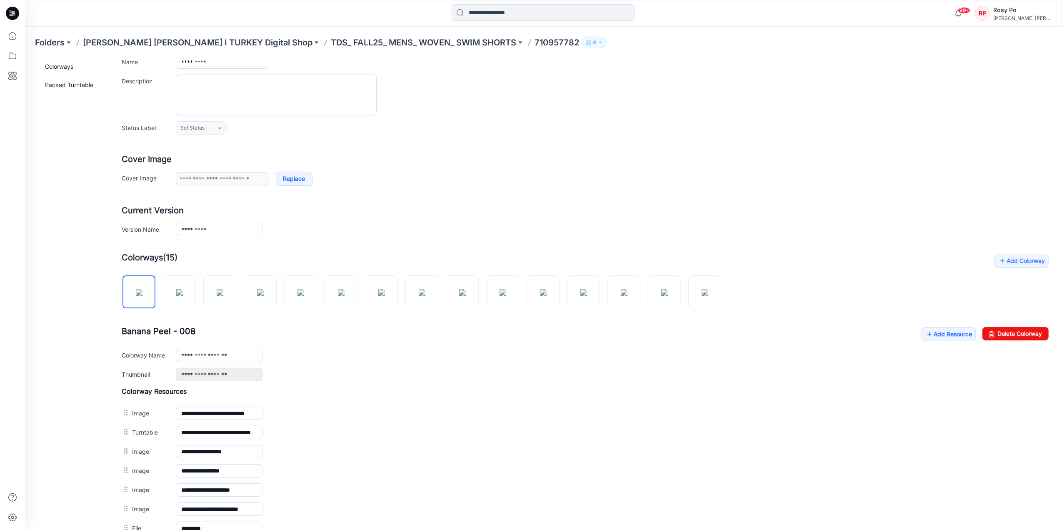
scroll to position [0, 0]
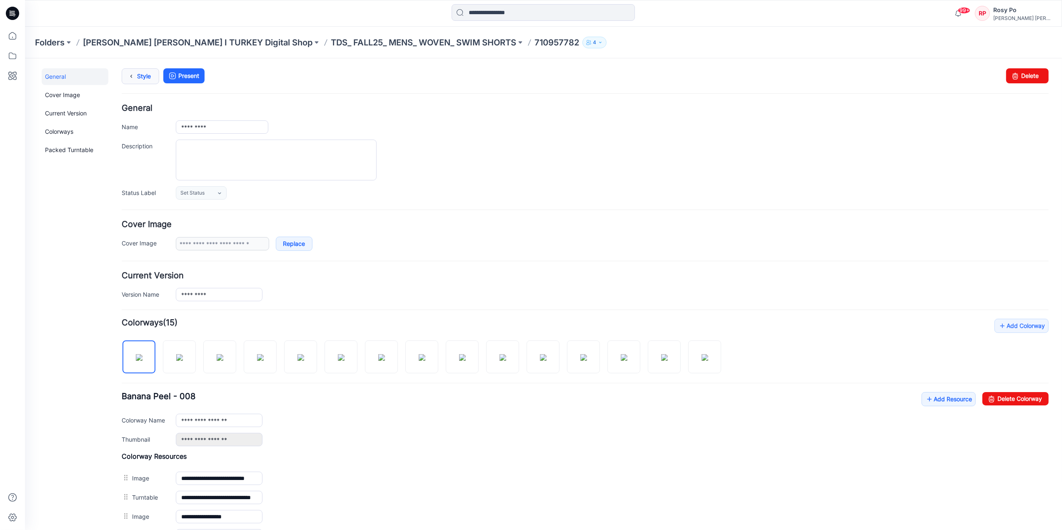
drag, startPoint x: 140, startPoint y: 75, endPoint x: 154, endPoint y: 75, distance: 13.8
click at [140, 75] on link "Style" at bounding box center [139, 76] width 37 height 16
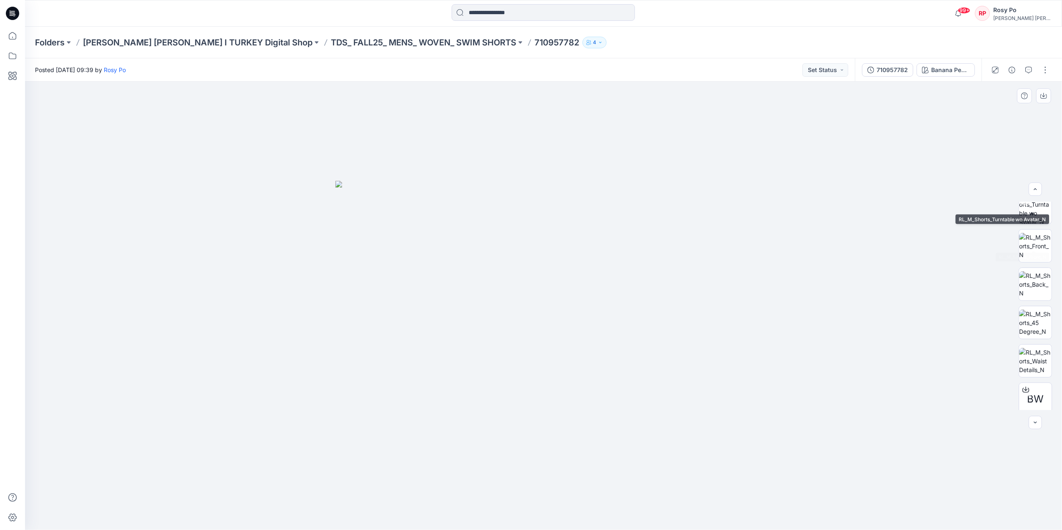
scroll to position [93, 0]
click at [1009, 69] on icon "button" at bounding box center [1011, 70] width 7 height 7
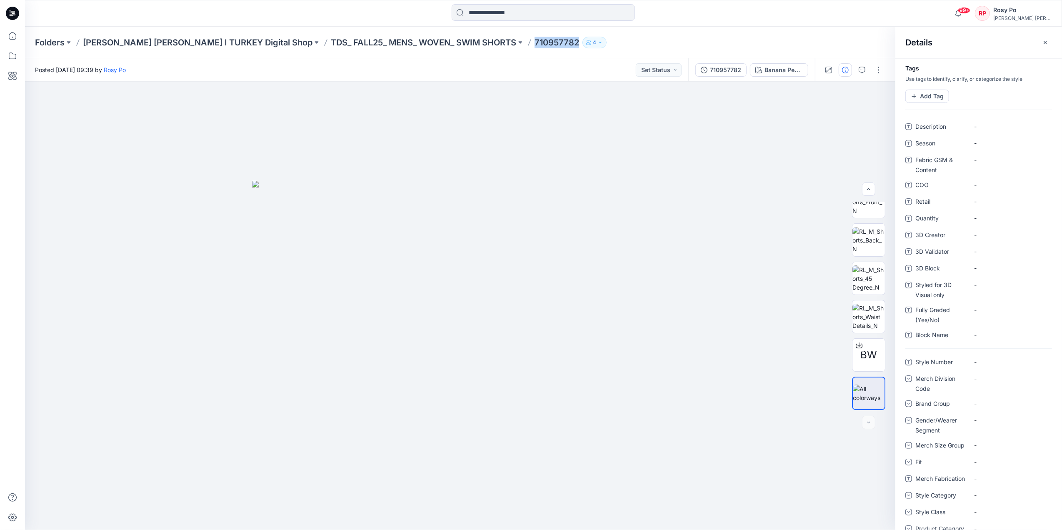
drag, startPoint x: 453, startPoint y: 41, endPoint x: 494, endPoint y: 44, distance: 40.5
click at [534, 44] on p "710957782" at bounding box center [556, 43] width 45 height 12
copy p "710957782"
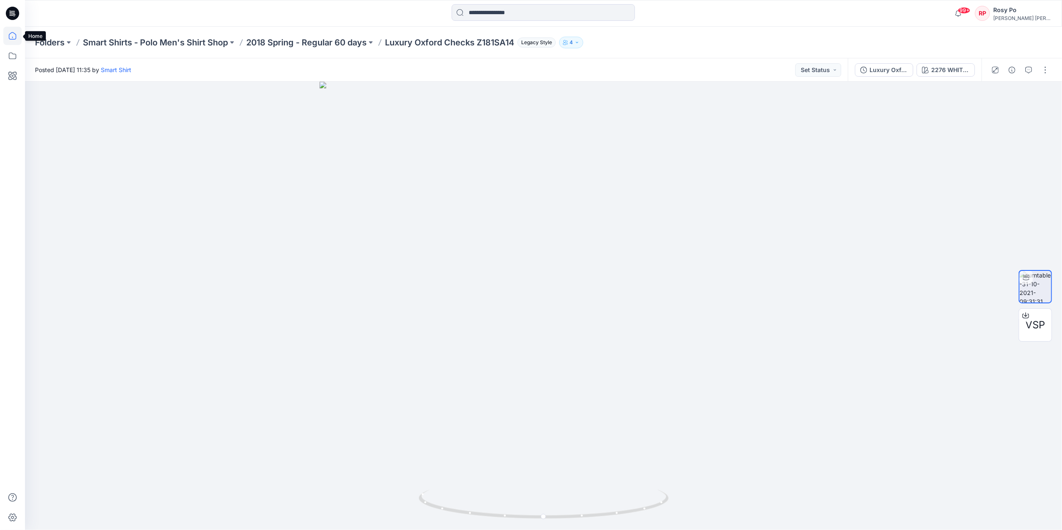
click at [17, 37] on icon at bounding box center [12, 36] width 18 height 18
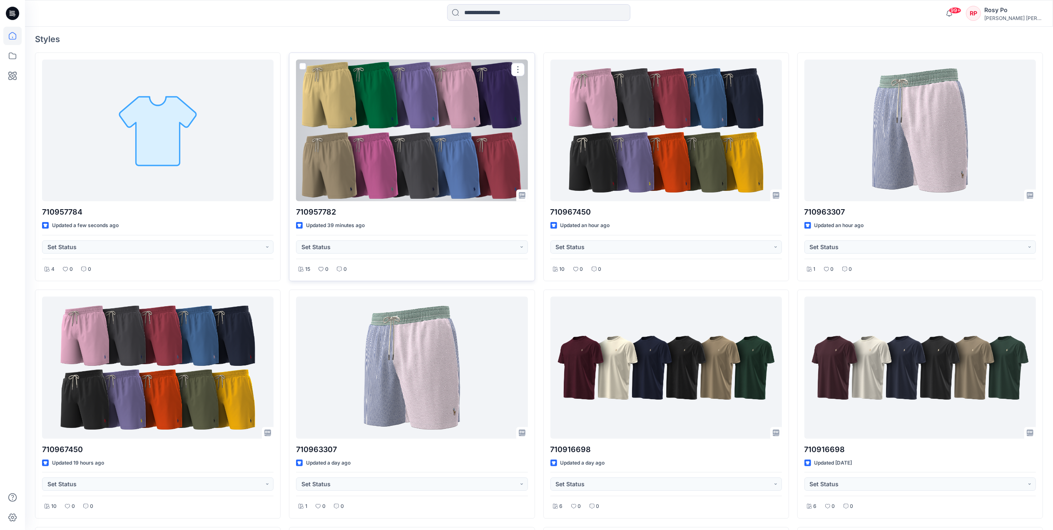
scroll to position [333, 0]
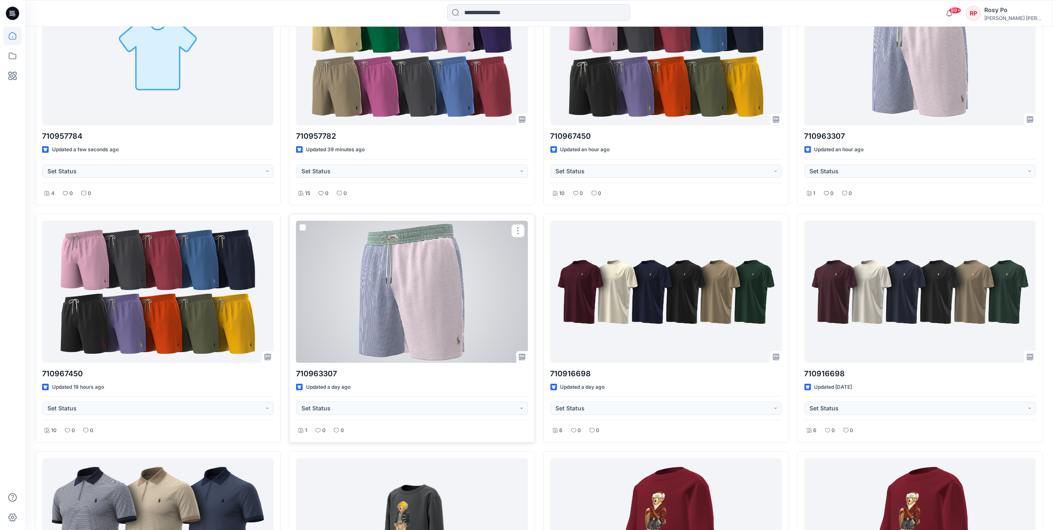
click at [445, 312] on div at bounding box center [412, 292] width 232 height 142
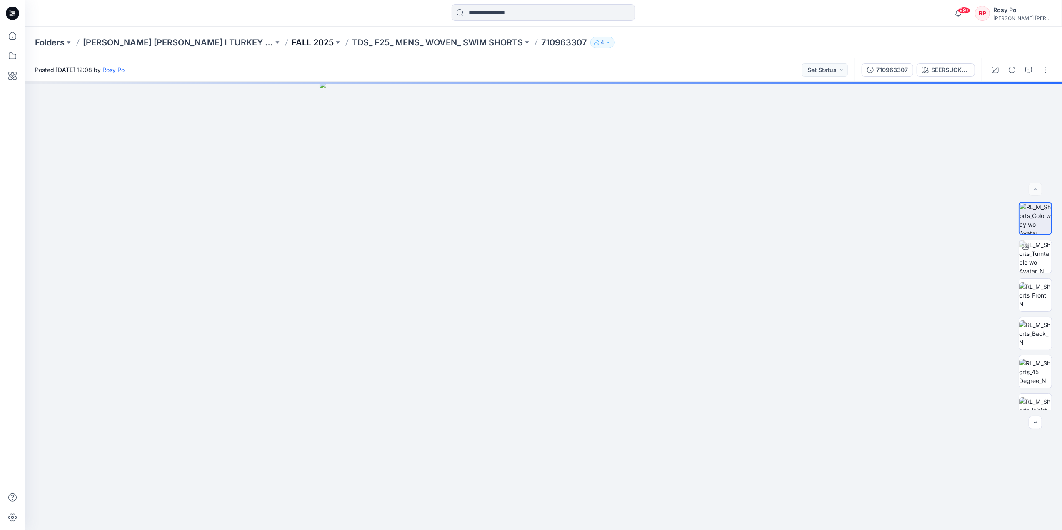
click at [292, 40] on p "FALL 2025" at bounding box center [313, 43] width 42 height 12
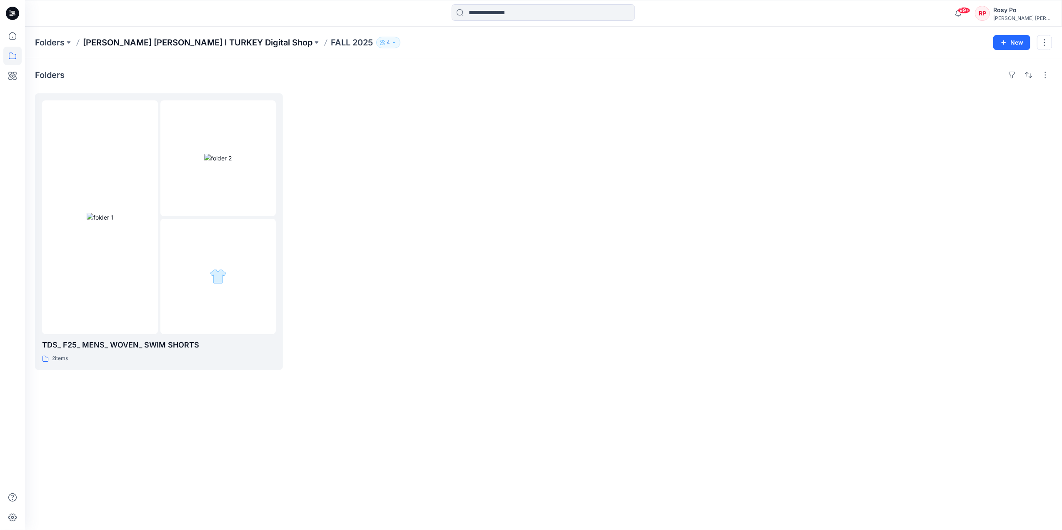
click at [204, 45] on p "[PERSON_NAME] [PERSON_NAME] I TURKEY Digital Shop" at bounding box center [198, 43] width 230 height 12
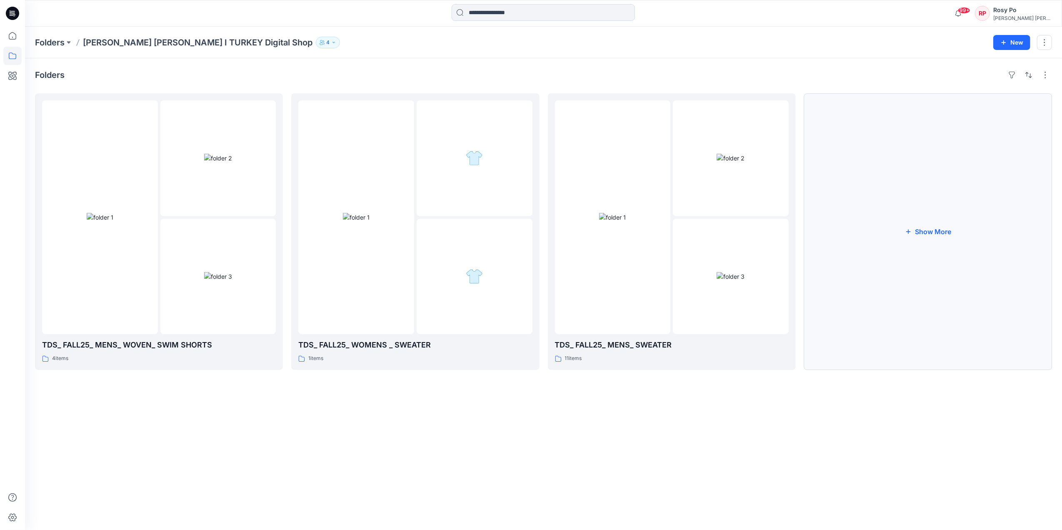
click at [927, 253] on button "Show More" at bounding box center [928, 231] width 248 height 277
click at [1032, 110] on button "button" at bounding box center [1029, 106] width 13 height 13
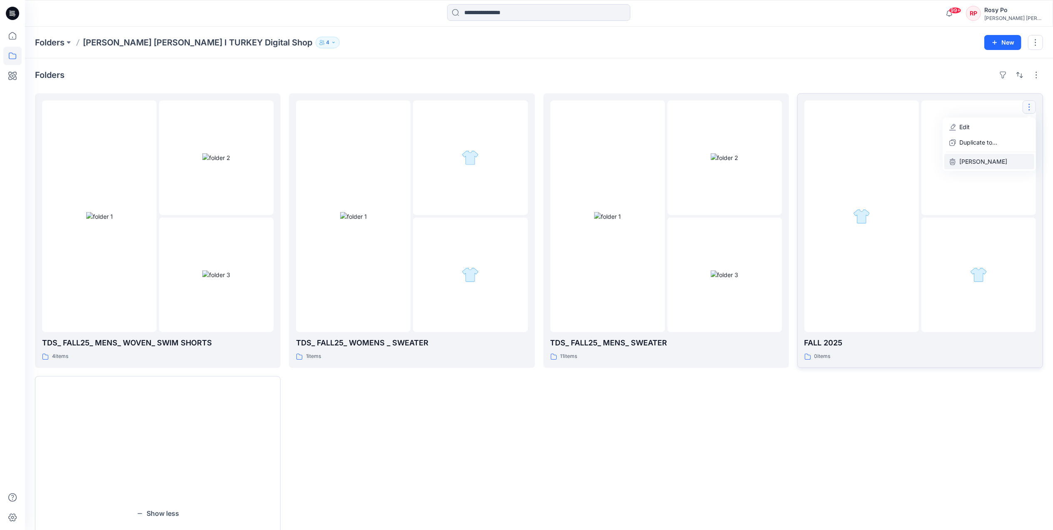
click at [982, 162] on p "Delete Folder" at bounding box center [984, 161] width 48 height 9
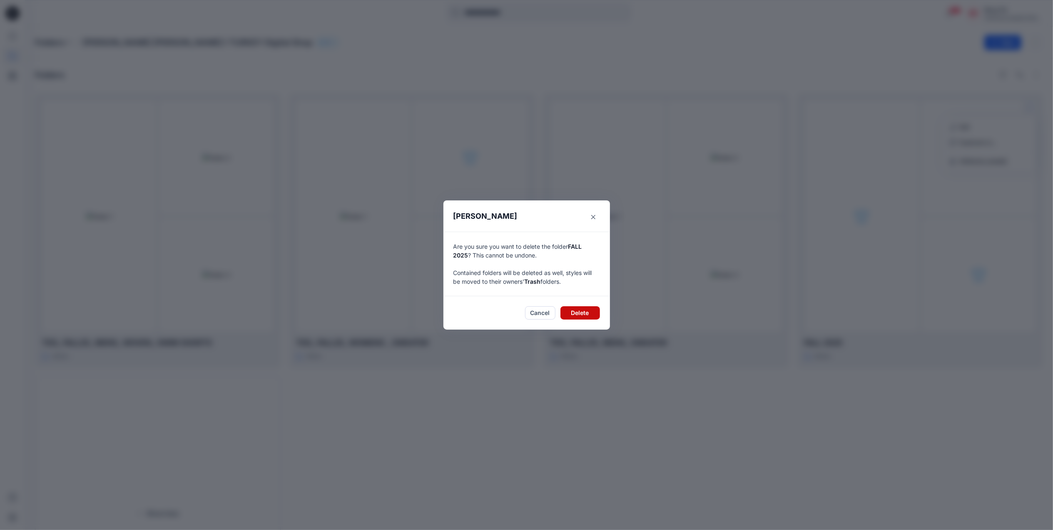
click at [576, 315] on button "Delete" at bounding box center [581, 312] width 40 height 13
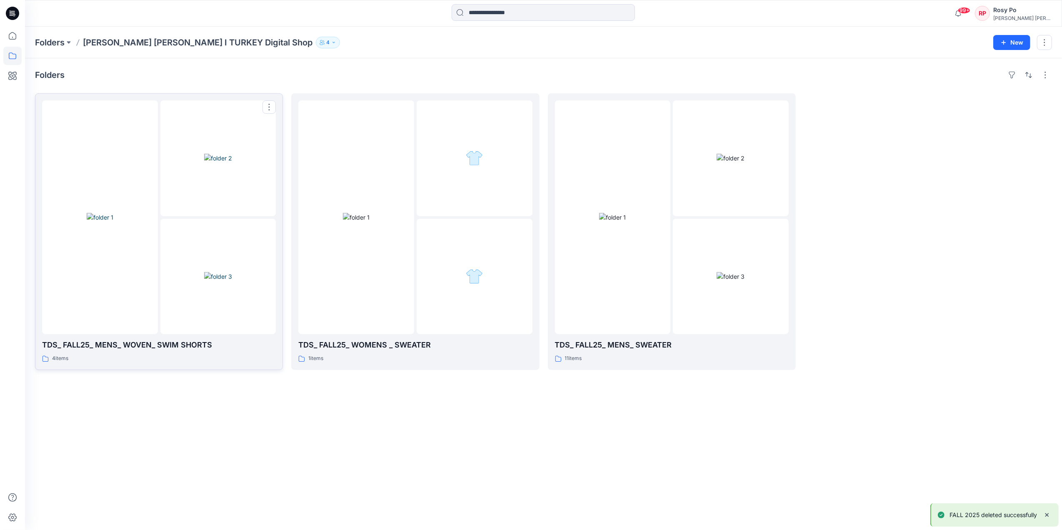
click at [204, 162] on img at bounding box center [218, 158] width 28 height 9
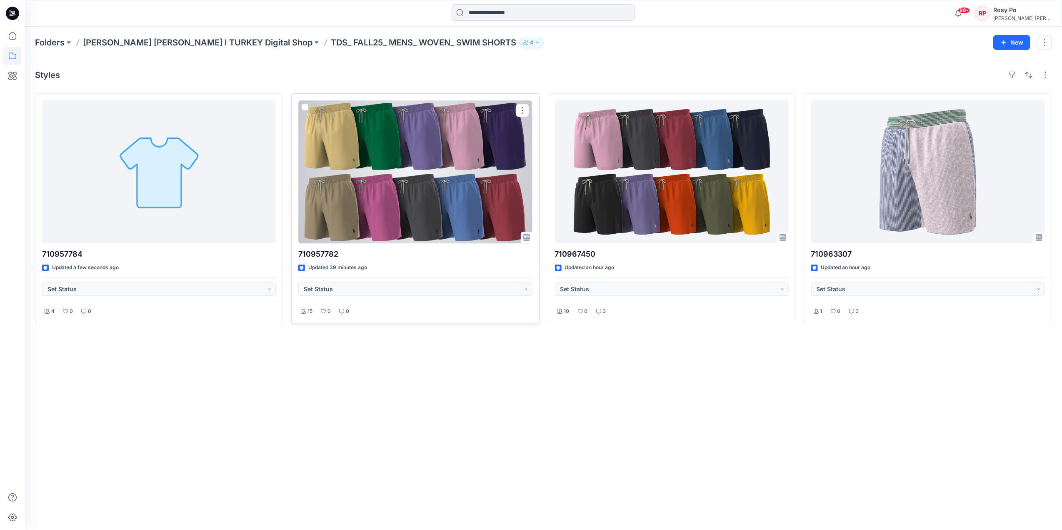
click at [465, 189] on div at bounding box center [415, 171] width 234 height 143
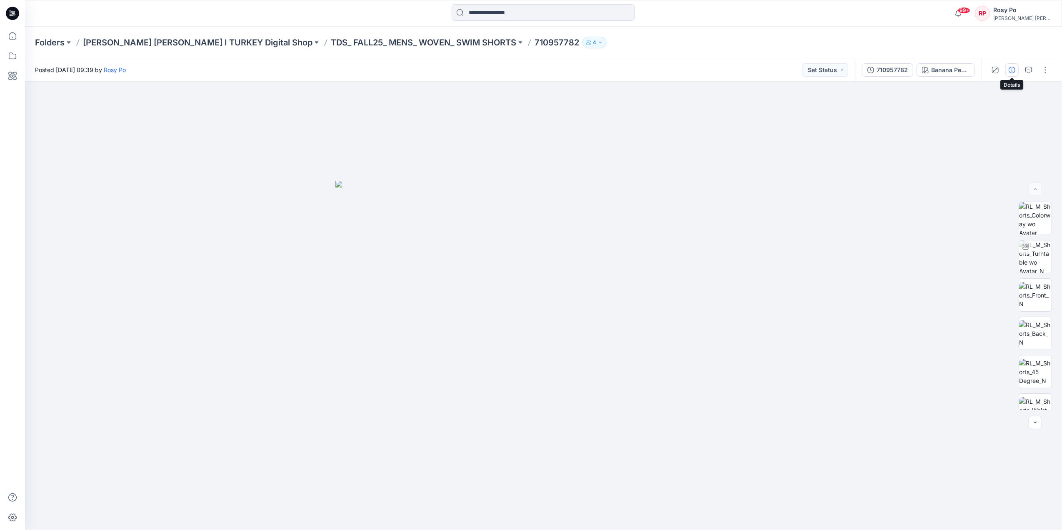
click at [1013, 69] on icon "button" at bounding box center [1011, 70] width 7 height 7
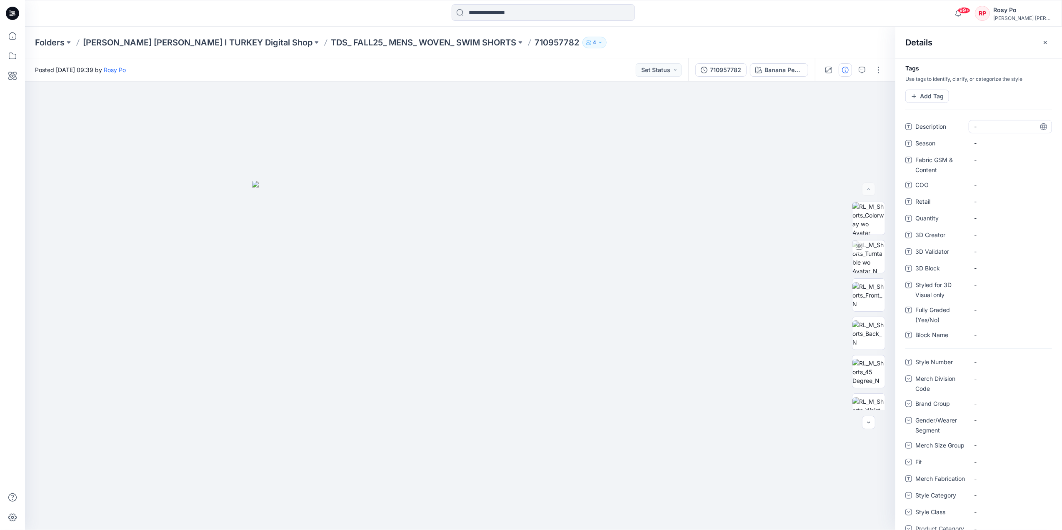
click at [988, 127] on span "-" at bounding box center [1010, 126] width 72 height 9
type textarea "**********"
drag, startPoint x: 1000, startPoint y: 126, endPoint x: 941, endPoint y: 116, distance: 60.0
click at [941, 116] on div "**********" at bounding box center [978, 293] width 167 height 471
click at [984, 118] on div "**********" at bounding box center [978, 293] width 167 height 471
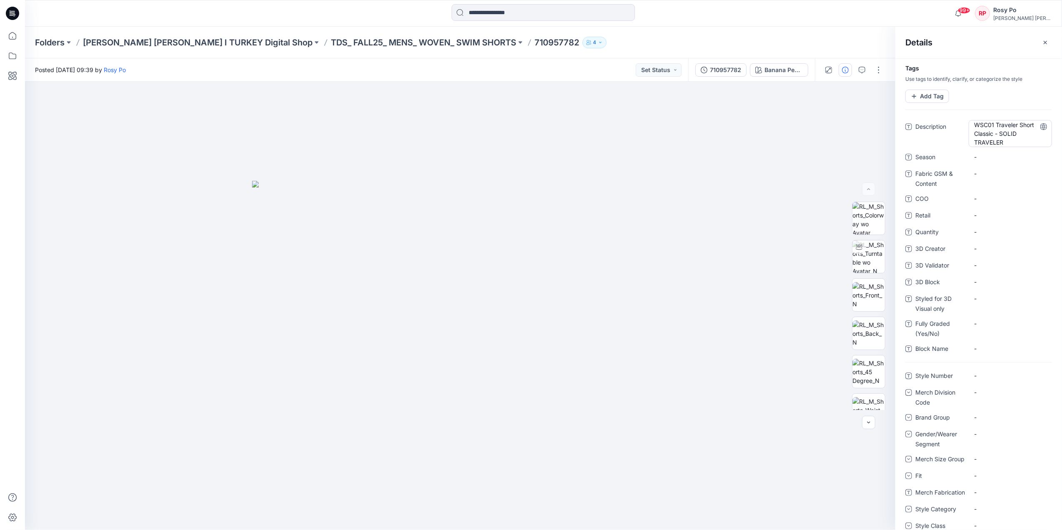
click at [993, 122] on span "WSC01 Traveler Short Classic - SOLID TRAVELER" at bounding box center [1010, 133] width 72 height 26
type textarea "**********"
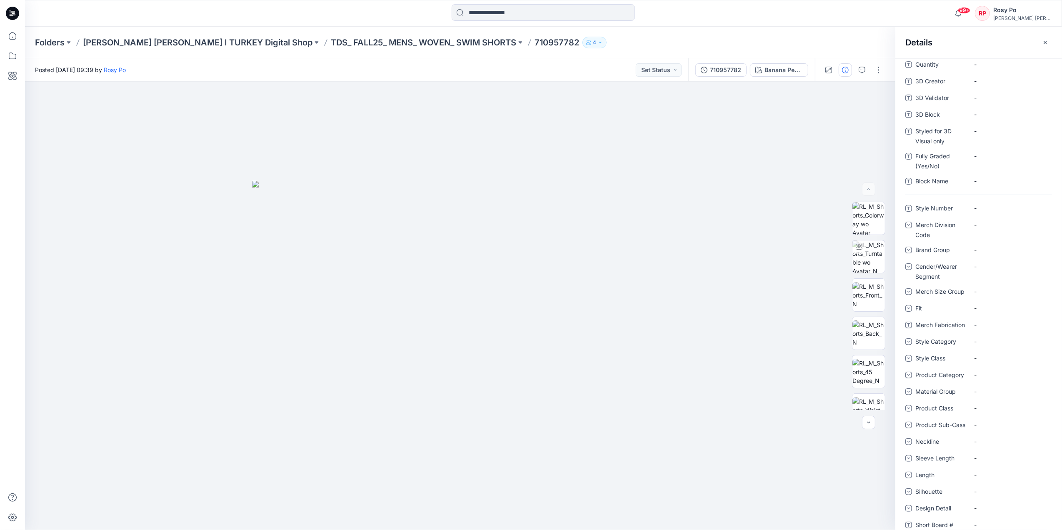
scroll to position [204, 0]
click at [985, 495] on \ "-" at bounding box center [1010, 496] width 72 height 9
type textarea "*****"
click at [725, 175] on div at bounding box center [460, 306] width 870 height 448
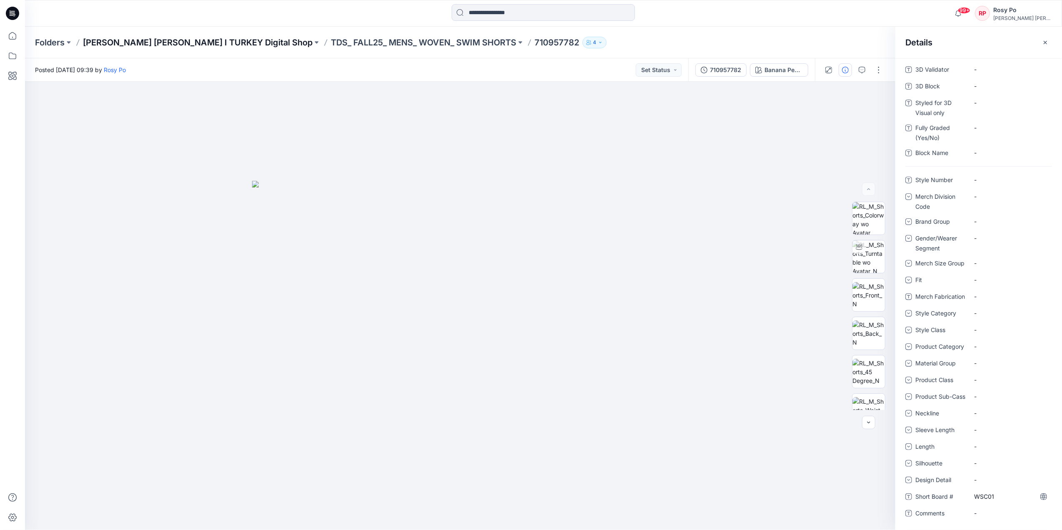
click at [150, 39] on p "[PERSON_NAME] [PERSON_NAME] I TURKEY Digital Shop" at bounding box center [198, 43] width 230 height 12
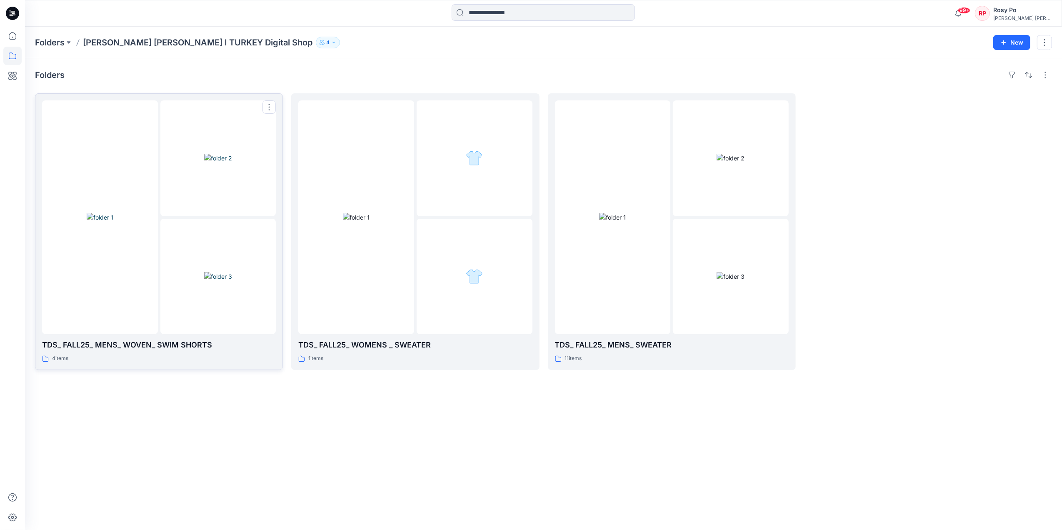
click at [164, 148] on div at bounding box center [218, 158] width 116 height 116
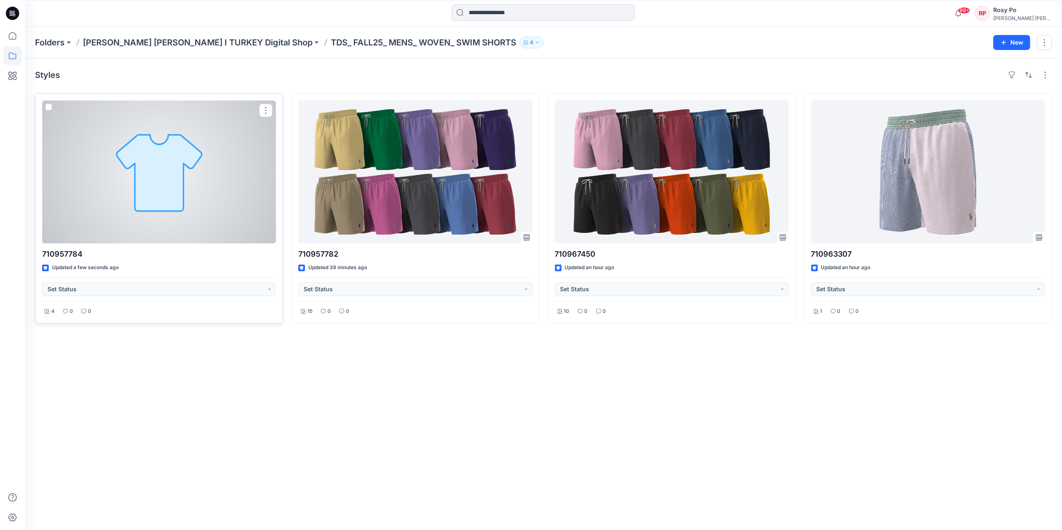
click at [47, 106] on span at bounding box center [48, 107] width 7 height 7
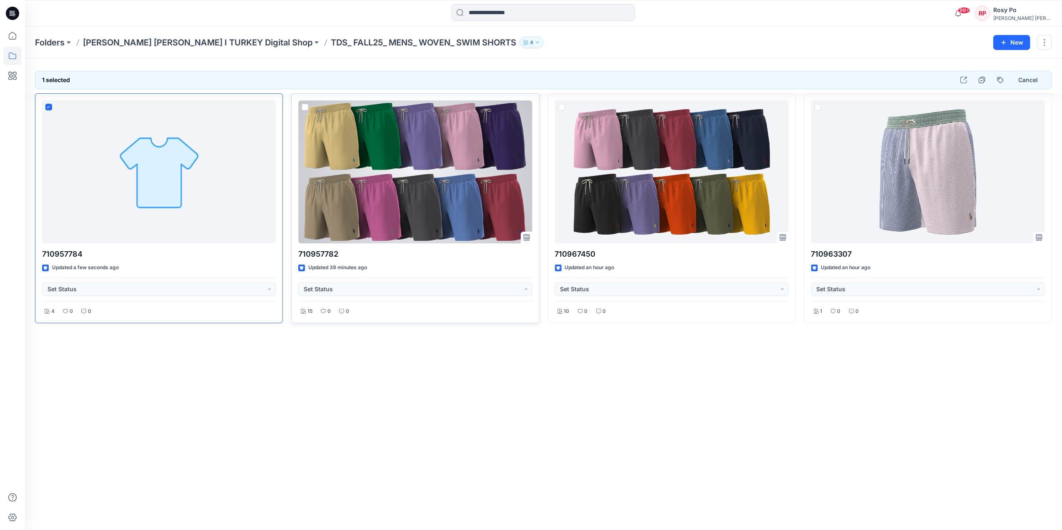
click at [302, 109] on span at bounding box center [305, 107] width 7 height 7
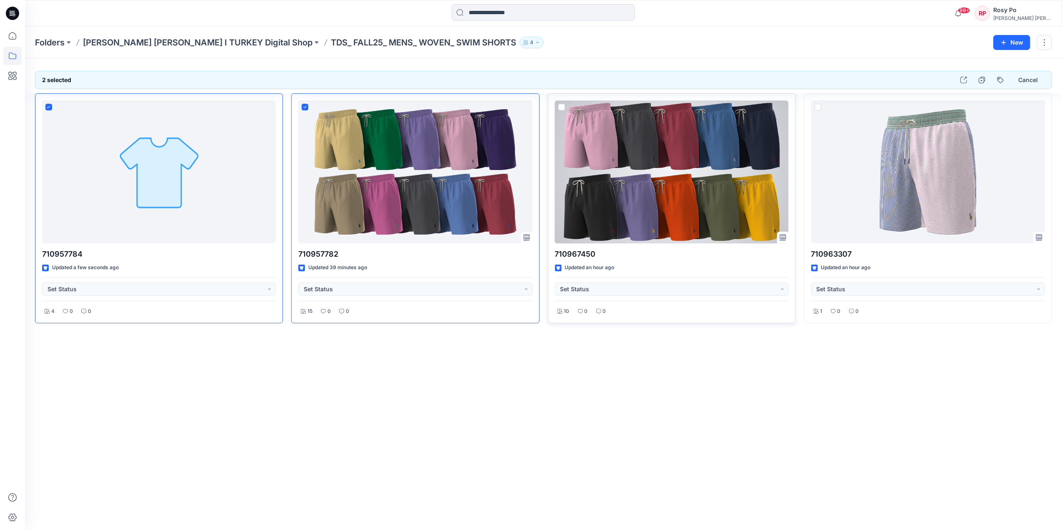
click at [560, 107] on span at bounding box center [561, 107] width 7 height 7
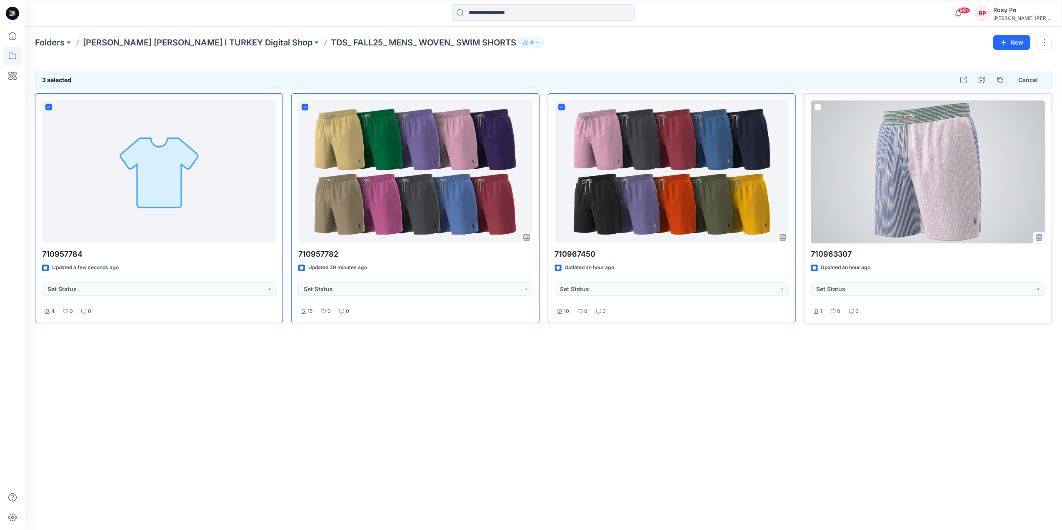
click at [820, 107] on span at bounding box center [817, 107] width 7 height 7
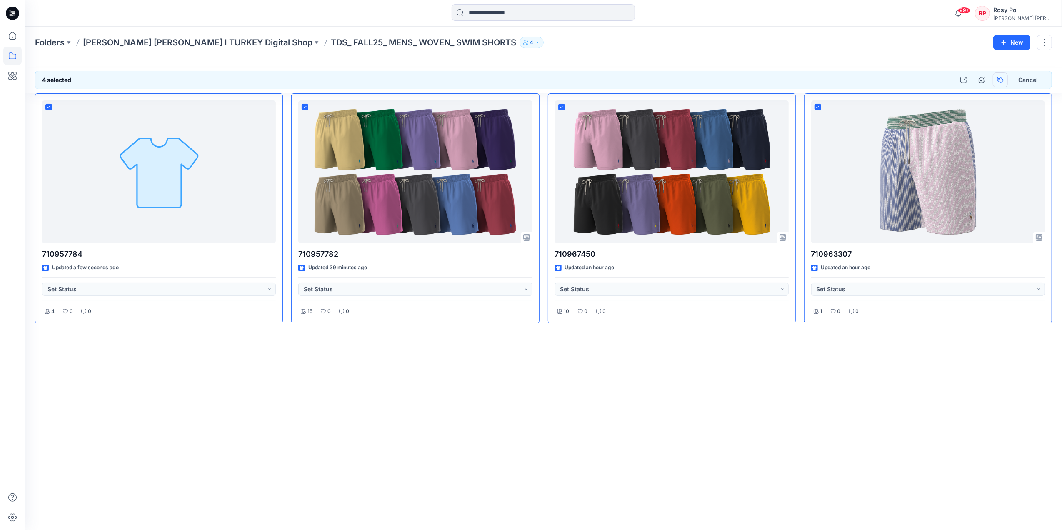
click at [1003, 81] on button "button" at bounding box center [1000, 79] width 15 height 15
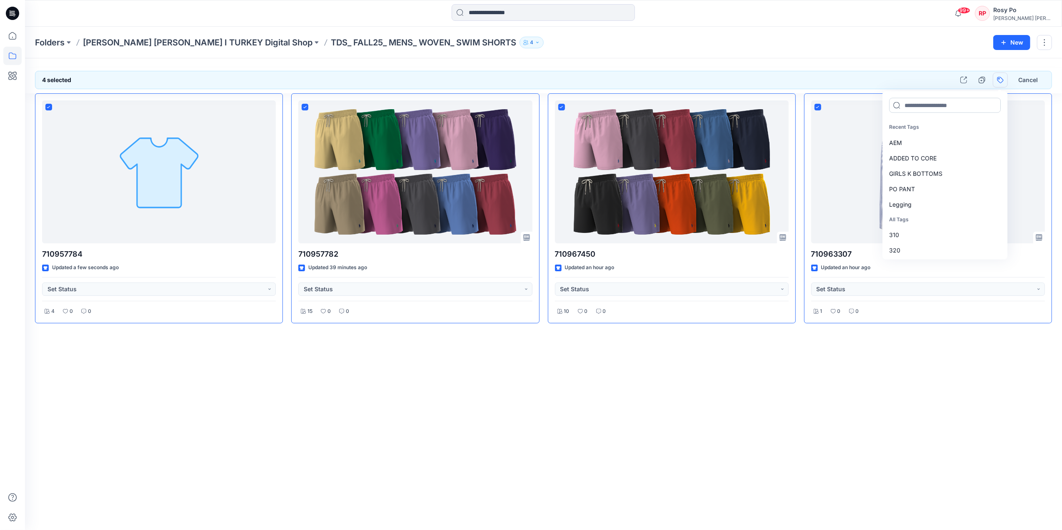
click at [939, 102] on input at bounding box center [945, 105] width 112 height 15
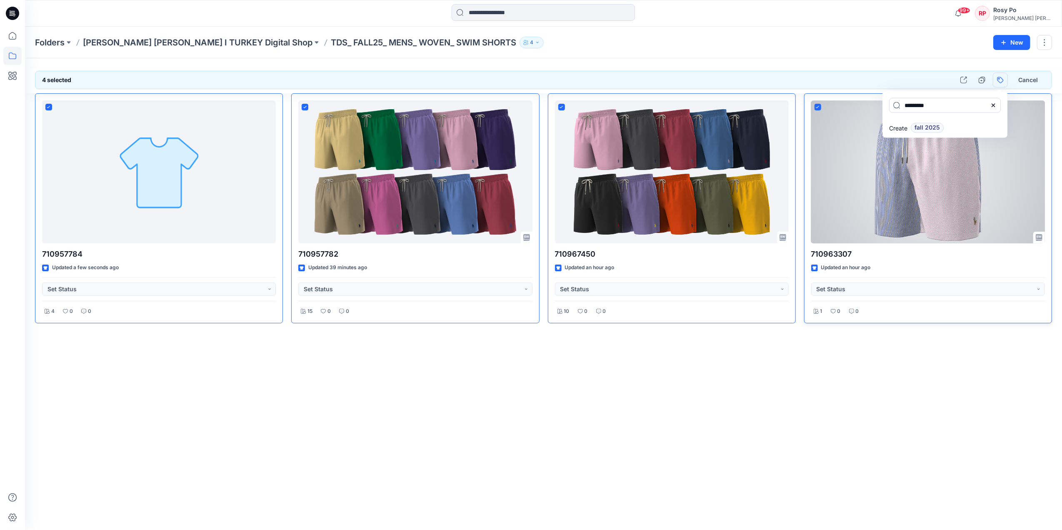
drag, startPoint x: 913, startPoint y: 106, endPoint x: 868, endPoint y: 106, distance: 45.0
click at [830, 106] on div "4 selected ********* Create fall 2025 Cancel 710957784 Updated a few seconds ag…" at bounding box center [543, 293] width 1037 height 471
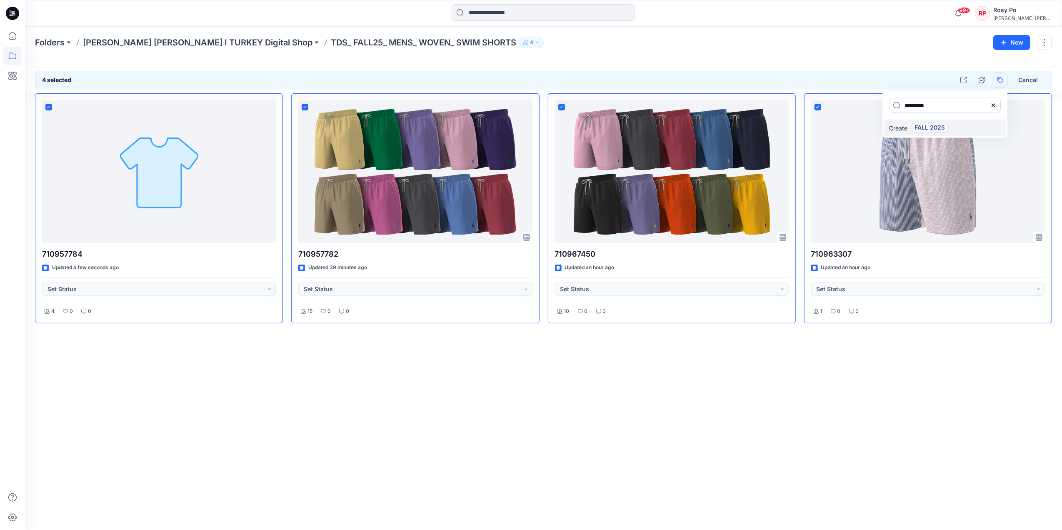
type input "*********"
click at [922, 127] on span "FALL 2025" at bounding box center [929, 128] width 30 height 10
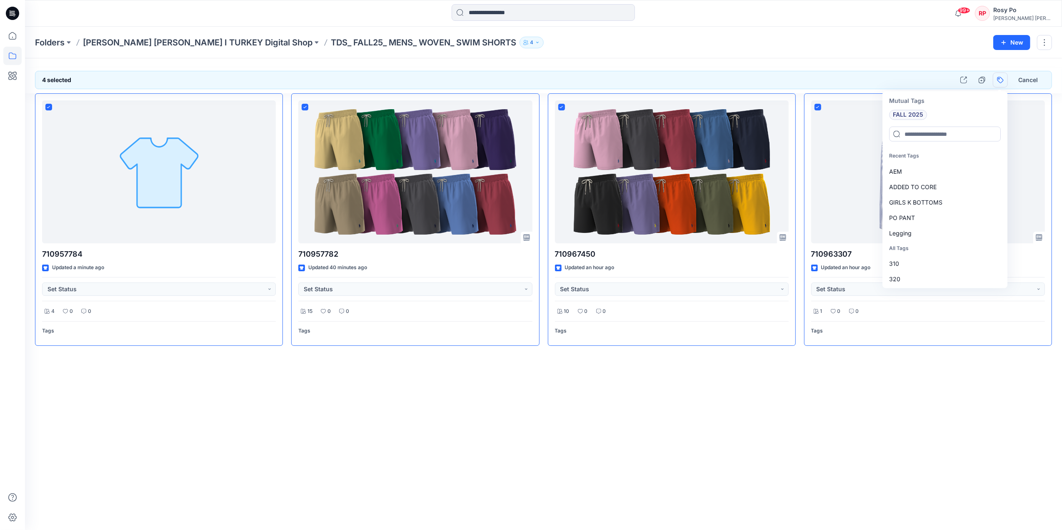
click at [925, 400] on div "4 selected Mutual Tags FALL 2025 Recent Tags AEM ADDED TO CORE GIRLS K BOTTOMS …" at bounding box center [543, 293] width 1037 height 471
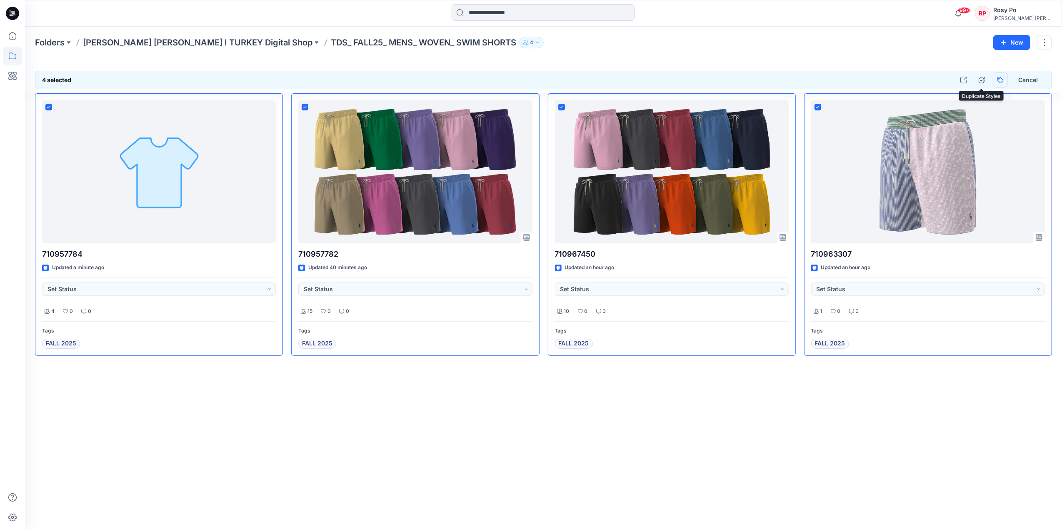
click at [998, 82] on button "button" at bounding box center [1000, 79] width 15 height 15
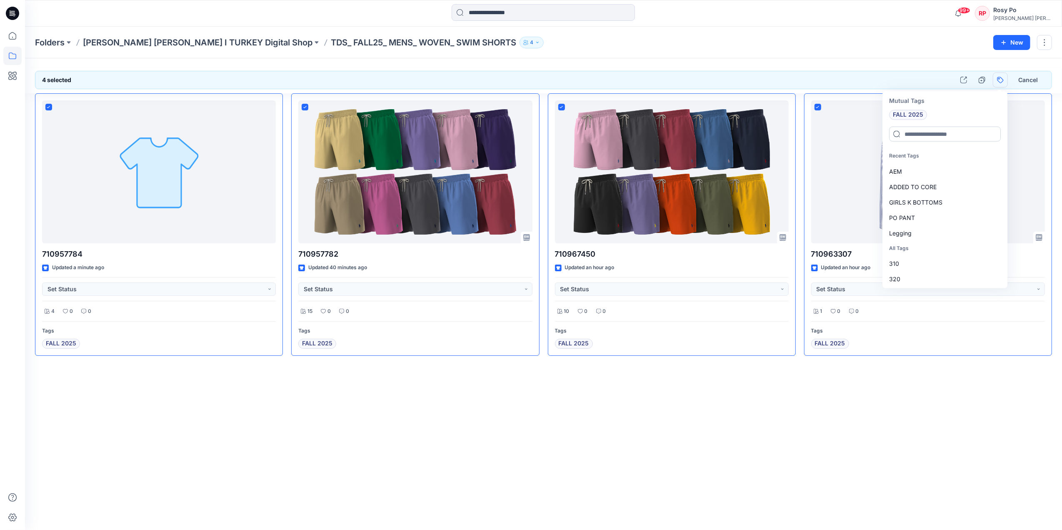
click at [947, 135] on input at bounding box center [945, 134] width 112 height 15
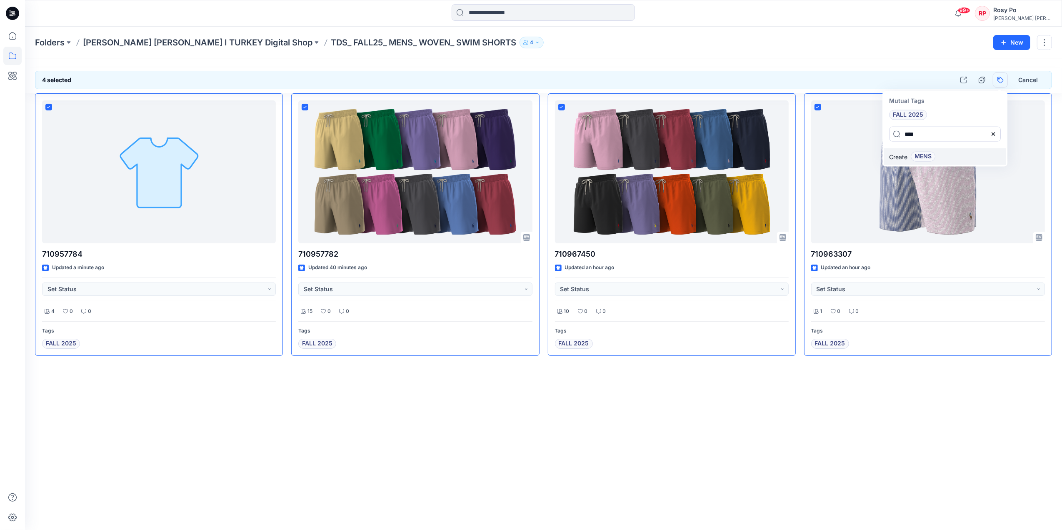
type input "****"
click at [926, 157] on span "MENS" at bounding box center [922, 157] width 17 height 10
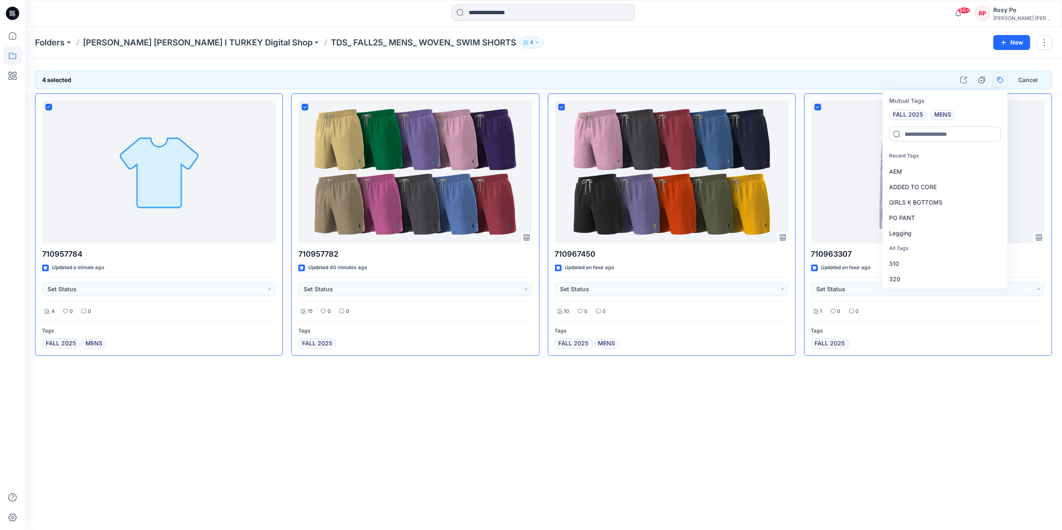
click at [957, 132] on input at bounding box center [945, 134] width 112 height 15
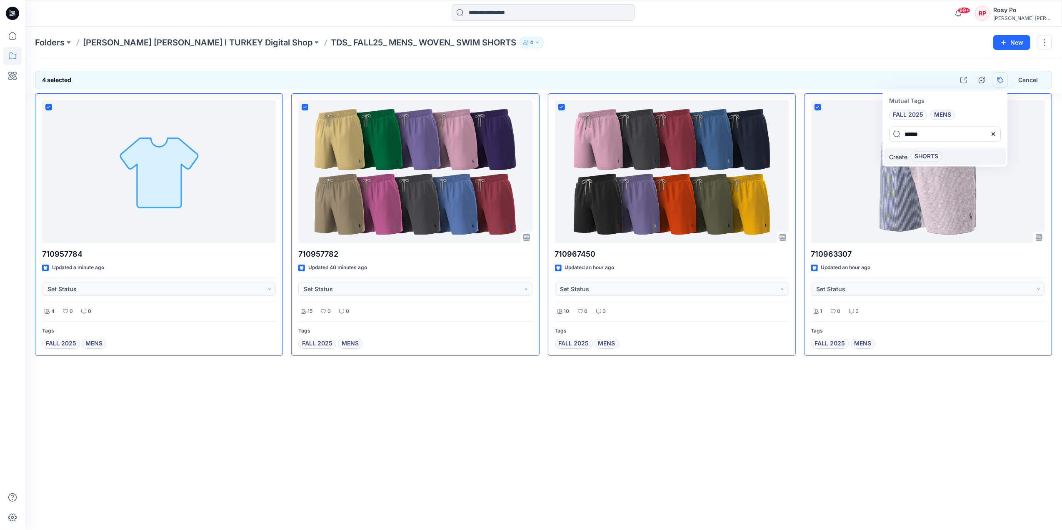
type input "******"
click at [934, 157] on span "SHORTS" at bounding box center [926, 157] width 24 height 10
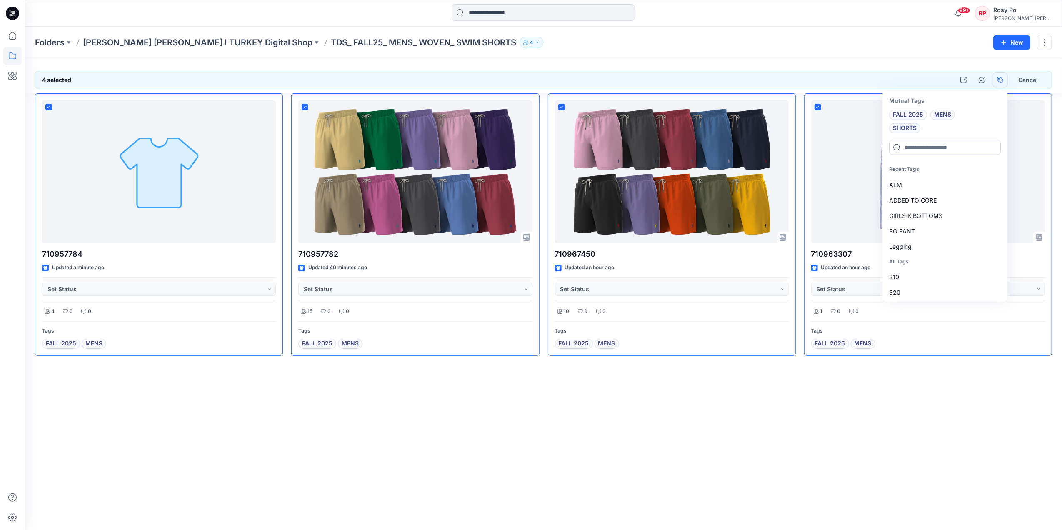
click at [939, 138] on div at bounding box center [945, 147] width 122 height 25
click at [940, 144] on input at bounding box center [945, 147] width 112 height 15
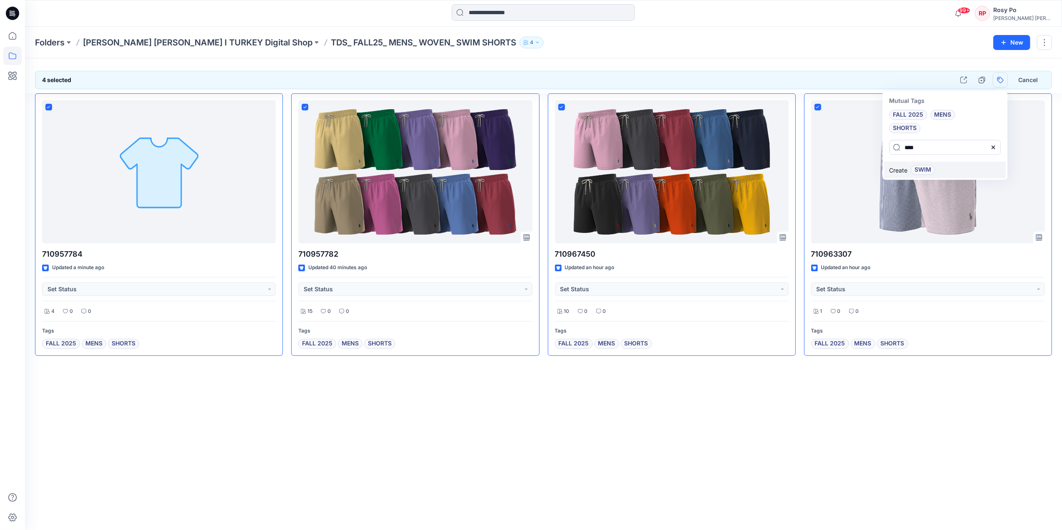
type input "****"
click at [921, 170] on span "SWIM" at bounding box center [922, 170] width 17 height 10
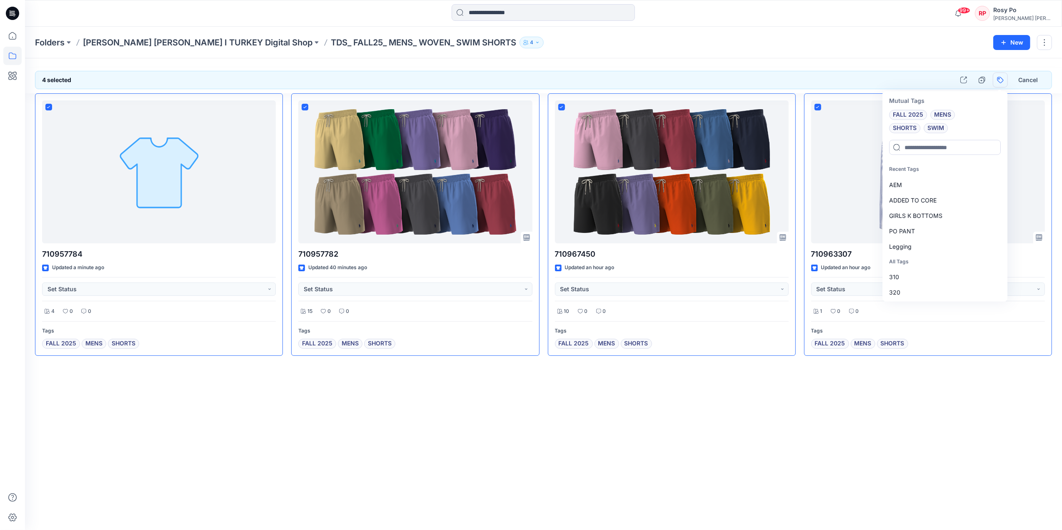
click at [825, 389] on div "4 selected Mutual Tags FALL 2025 MENS SHORTS SWIM Recent Tags AEM ADDED TO CORE…" at bounding box center [543, 293] width 1037 height 471
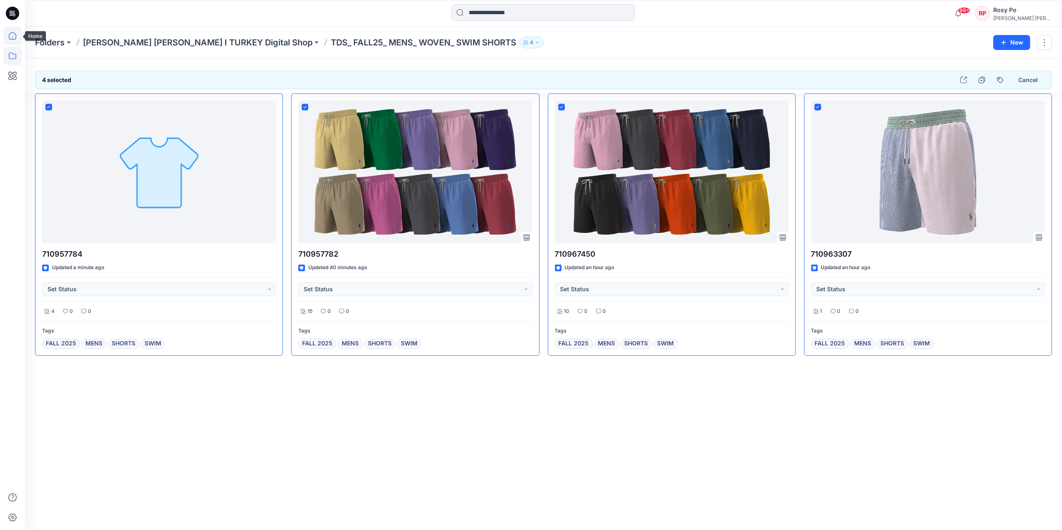
click at [19, 39] on icon at bounding box center [12, 36] width 18 height 18
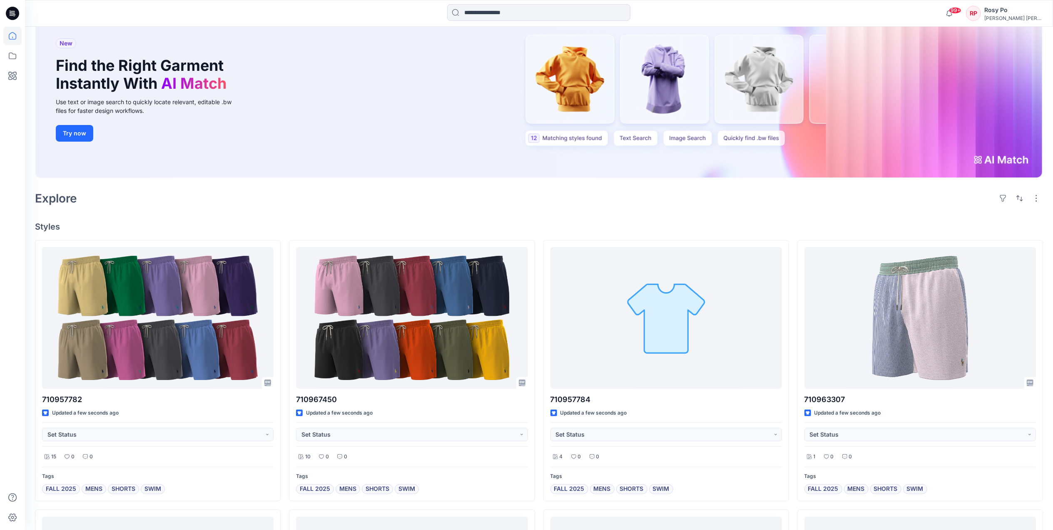
scroll to position [111, 0]
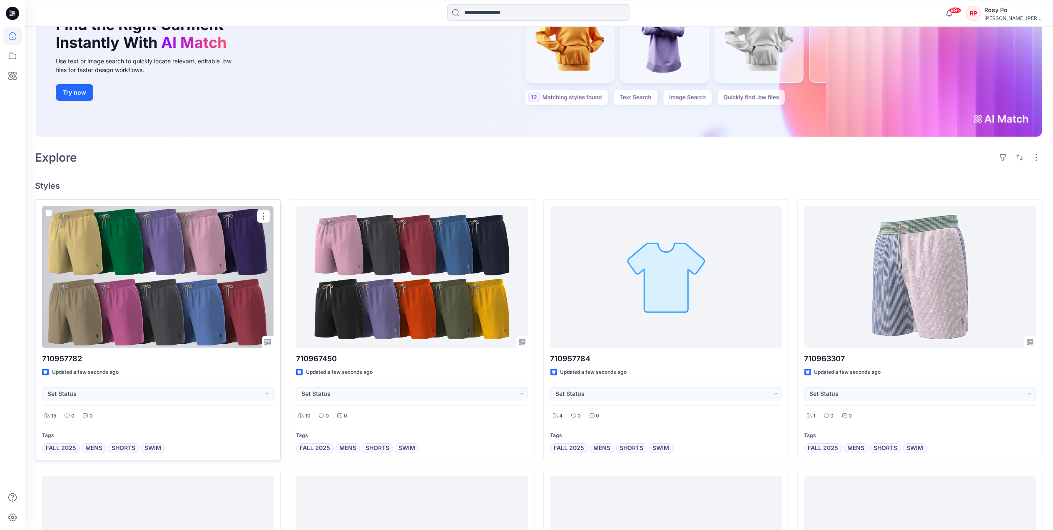
click at [212, 260] on div at bounding box center [158, 277] width 232 height 142
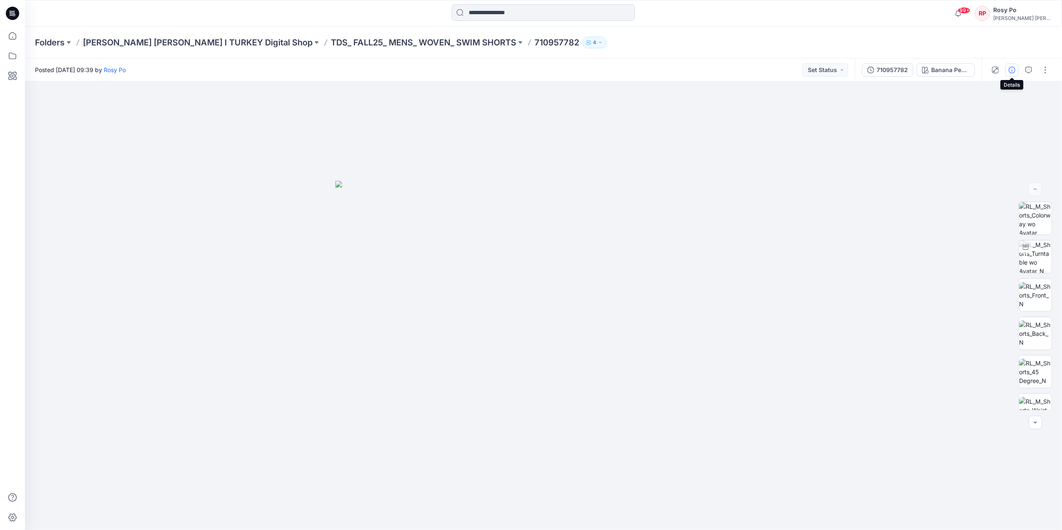
click at [1012, 72] on icon "button" at bounding box center [1011, 70] width 7 height 7
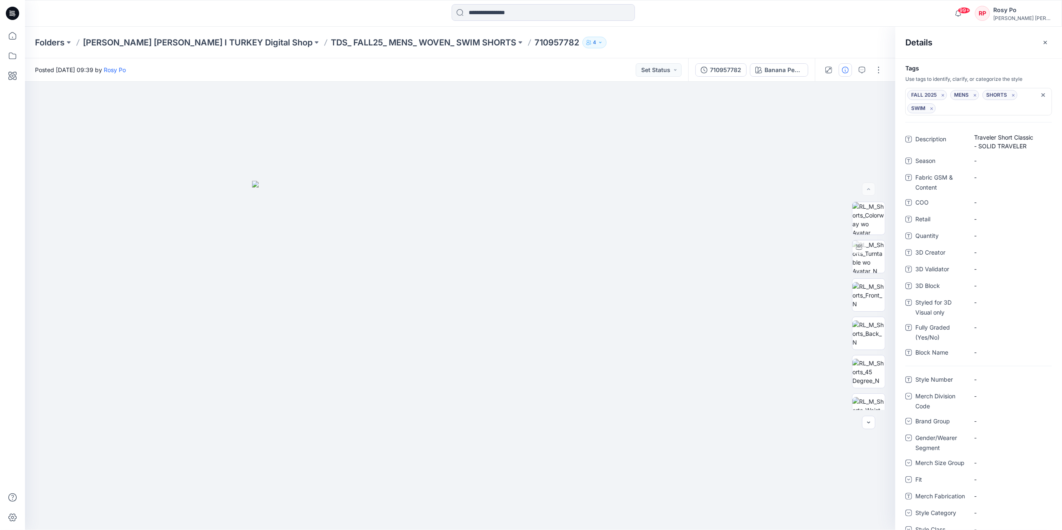
click at [987, 110] on div "FALL 2025 MENS SHORTS SWIM" at bounding box center [974, 101] width 134 height 23
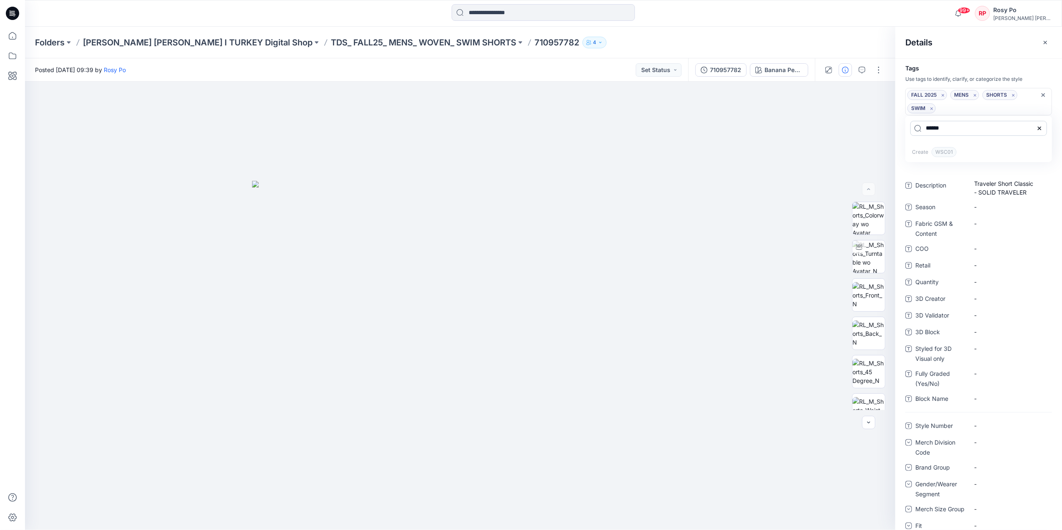
type input "*****"
click at [1040, 127] on icon at bounding box center [1039, 128] width 7 height 7
click at [331, 40] on p "TDS_ FALL25_ MENS_ WOVEN_ SWIM SHORTS" at bounding box center [423, 43] width 185 height 12
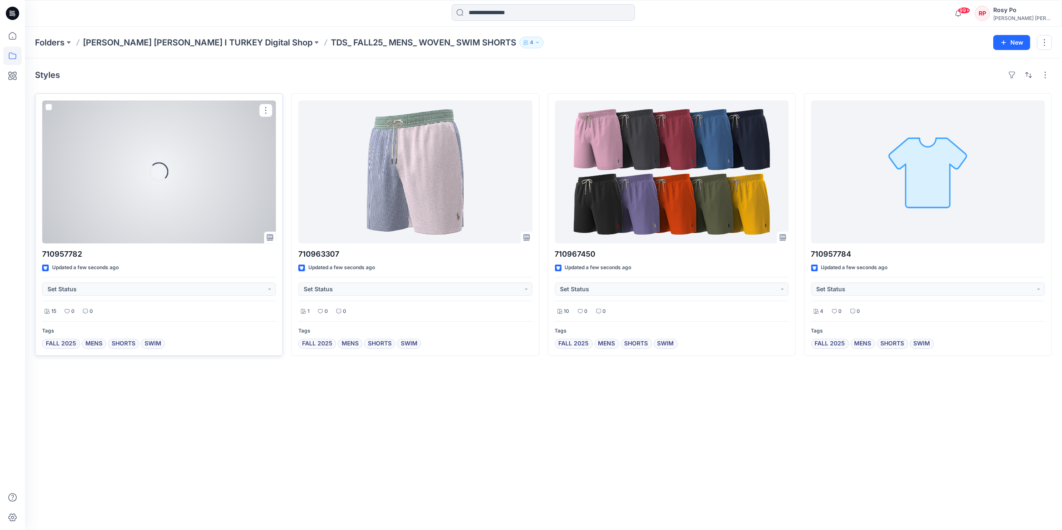
click at [222, 154] on div "Loading..." at bounding box center [159, 171] width 234 height 143
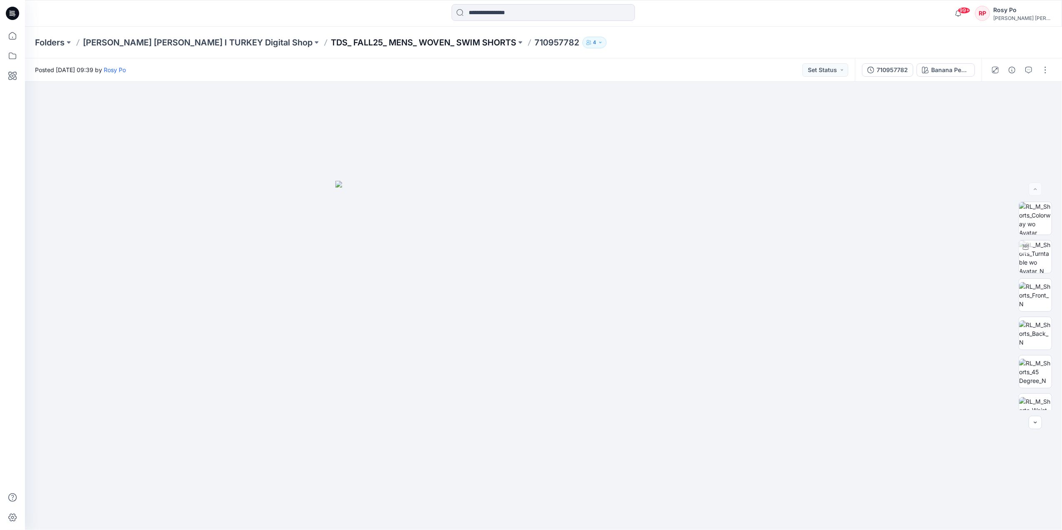
click at [339, 38] on p "TDS_ FALL25_ MENS_ WOVEN_ SWIM SHORTS" at bounding box center [423, 43] width 185 height 12
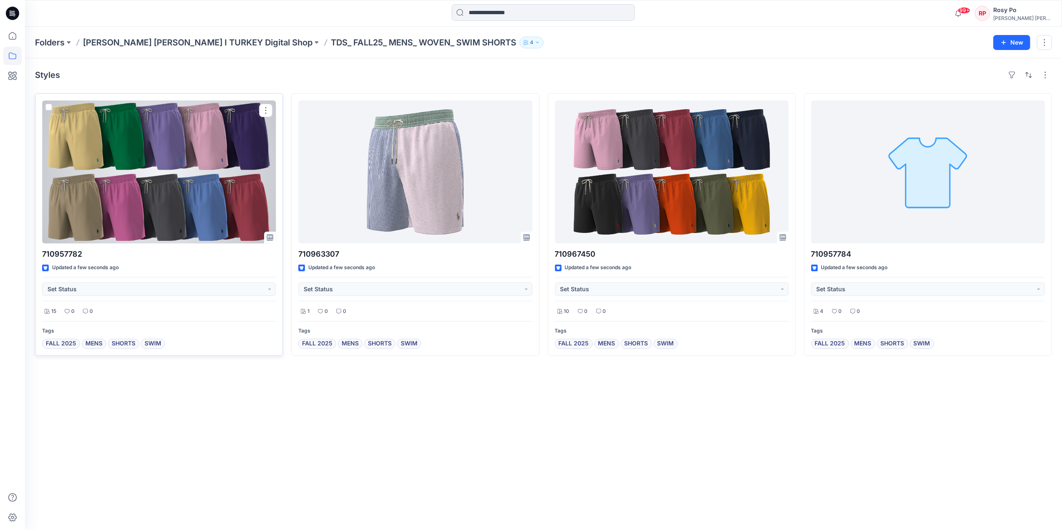
click at [225, 189] on div at bounding box center [159, 171] width 234 height 143
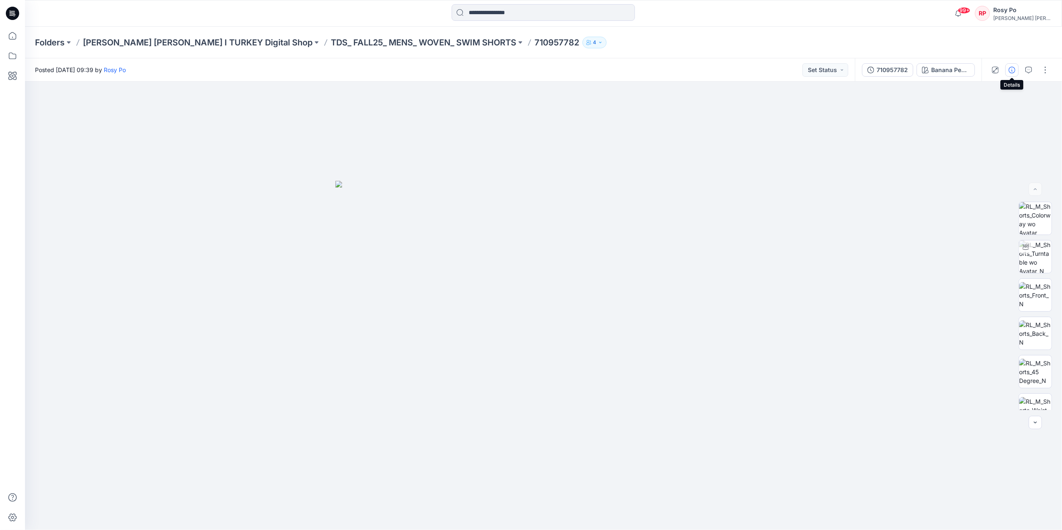
click at [1008, 70] on icon "button" at bounding box center [1011, 70] width 7 height 7
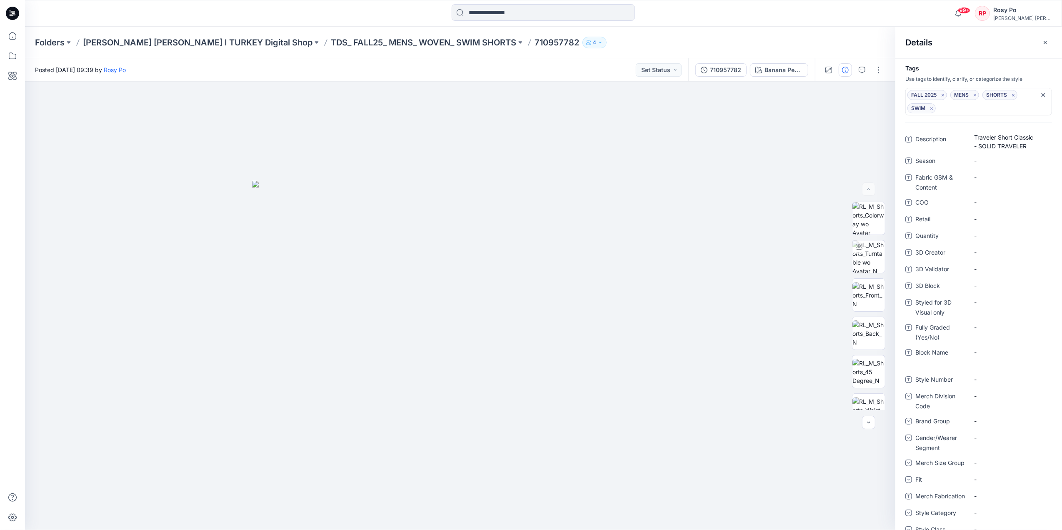
click at [971, 112] on div "FALL 2025 MENS SHORTS SWIM" at bounding box center [974, 101] width 134 height 23
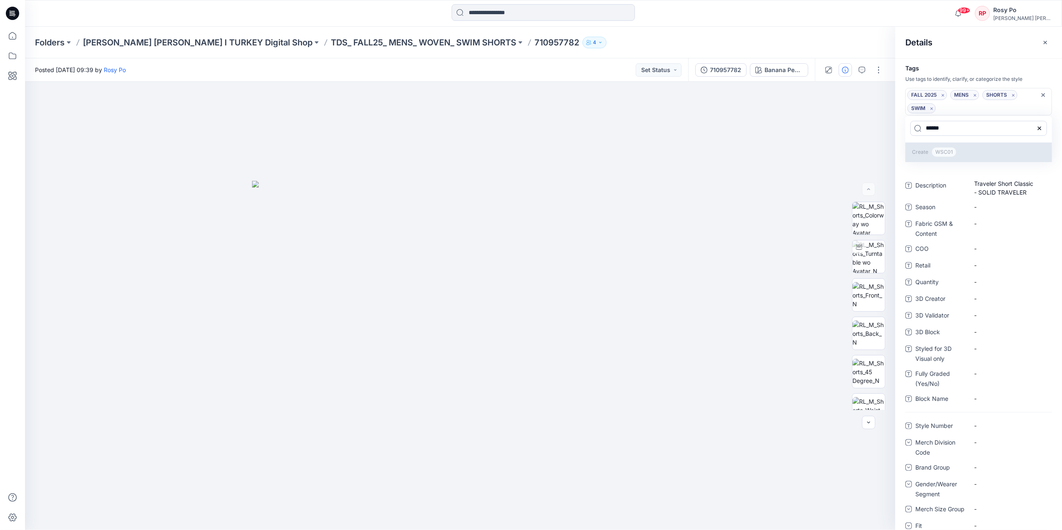
type input "*****"
click at [945, 150] on span "WSC01" at bounding box center [943, 152] width 25 height 10
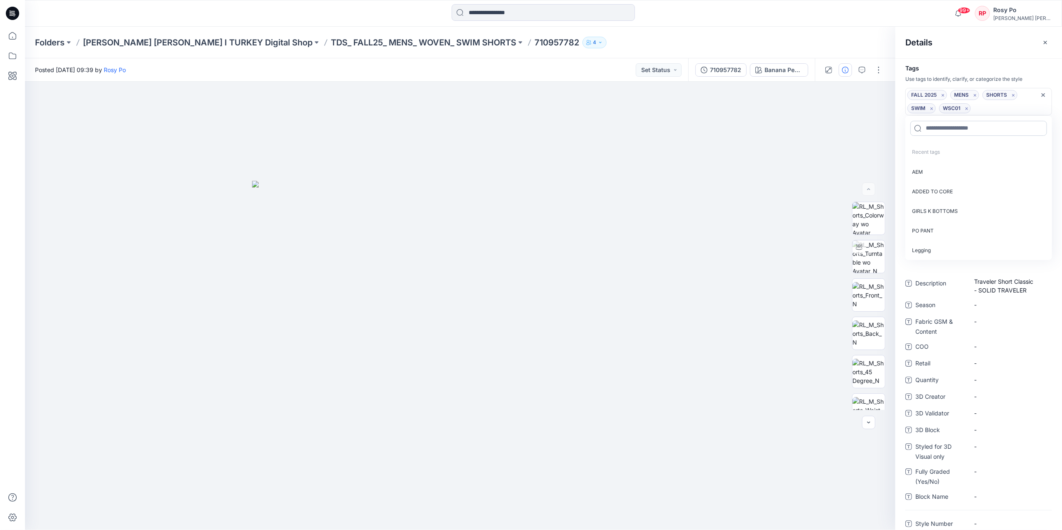
click at [960, 132] on input at bounding box center [978, 128] width 137 height 15
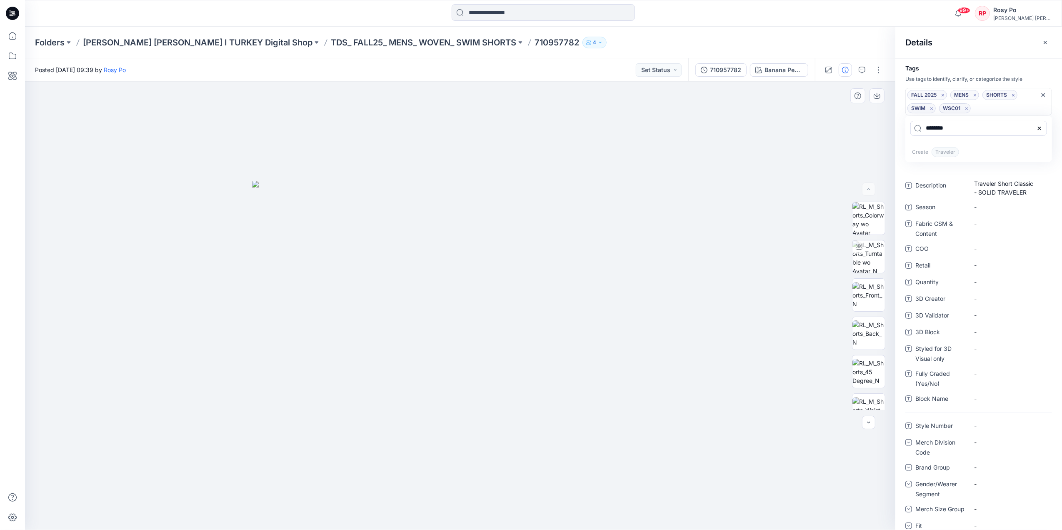
drag, startPoint x: 965, startPoint y: 126, endPoint x: 866, endPoint y: 128, distance: 99.2
click at [866, 128] on div "BW Banana Peel - 008 Loading... Material Properties Loading... Details Tags Use…" at bounding box center [543, 306] width 1037 height 448
type input "********"
click at [995, 154] on p "Create TRAVELER" at bounding box center [978, 152] width 147 height 20
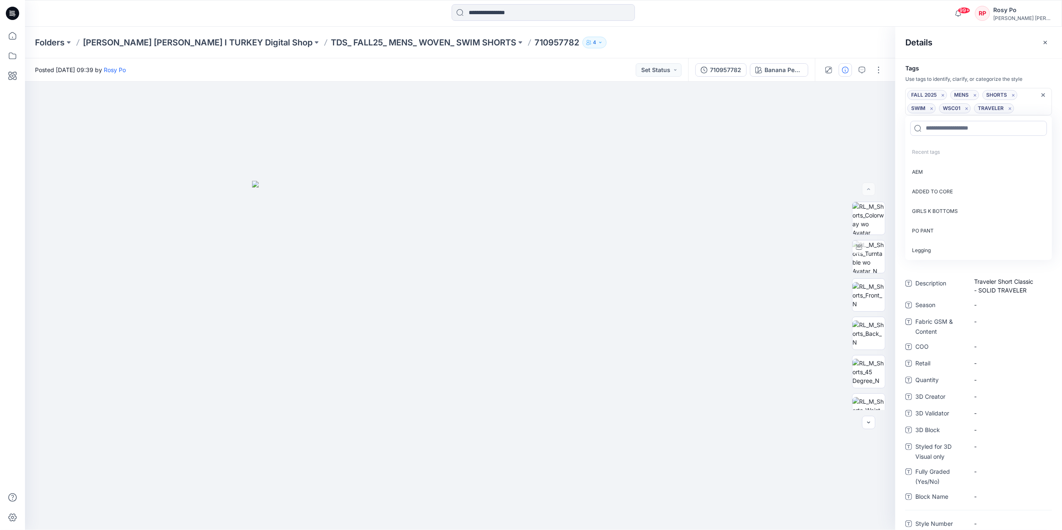
click at [1000, 49] on div "Details" at bounding box center [978, 42] width 167 height 31
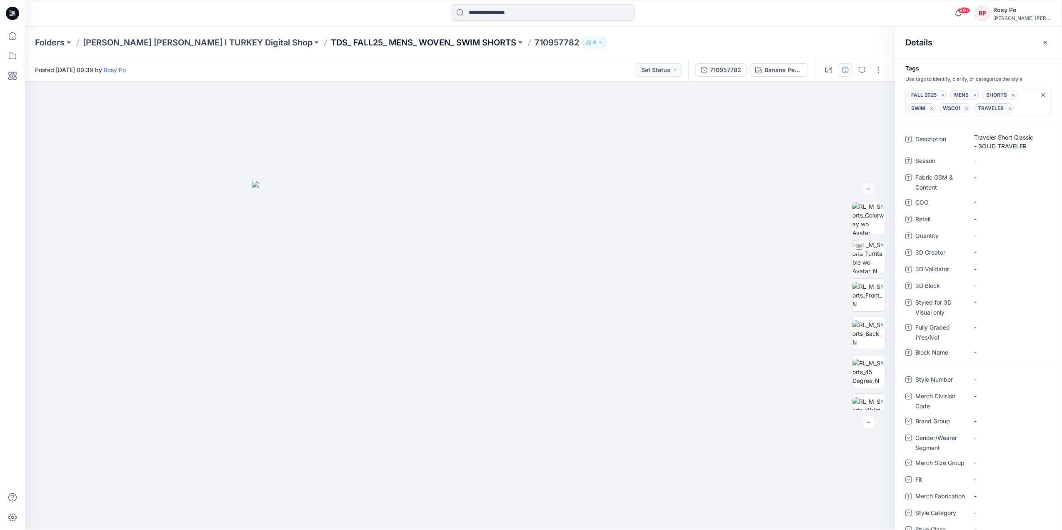
click at [400, 39] on p "TDS_ FALL25_ MENS_ WOVEN_ SWIM SHORTS" at bounding box center [423, 43] width 185 height 12
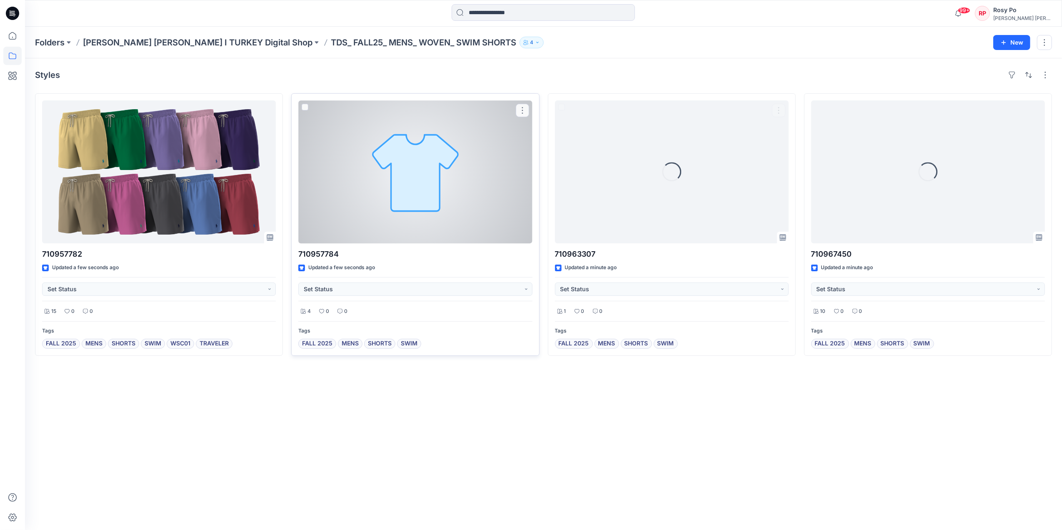
click at [402, 193] on div at bounding box center [415, 171] width 234 height 143
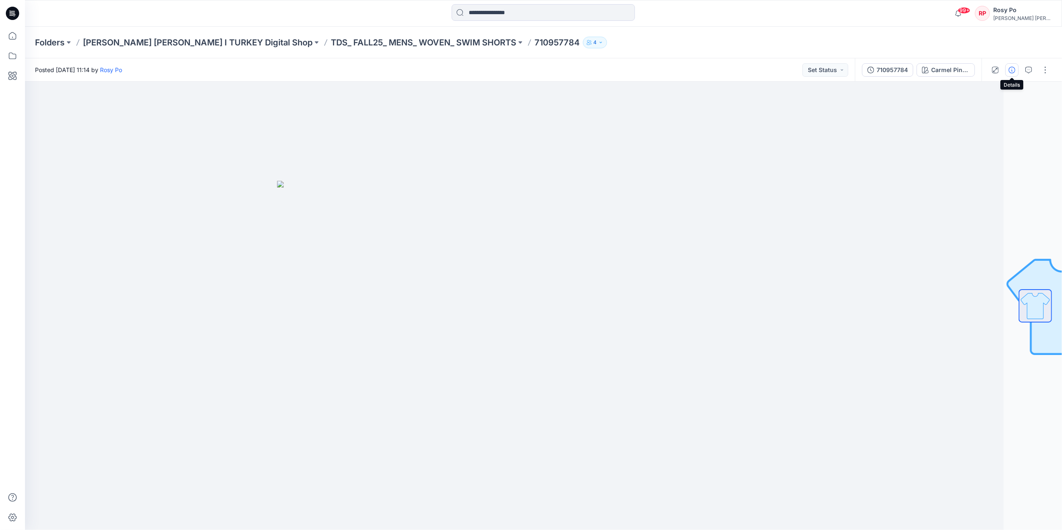
click at [1009, 70] on icon "button" at bounding box center [1011, 70] width 7 height 7
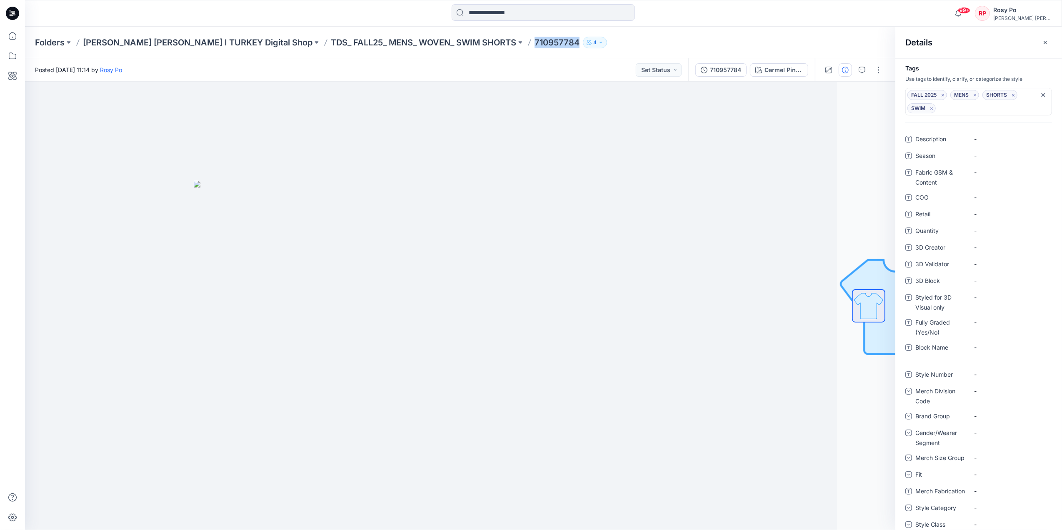
drag, startPoint x: 450, startPoint y: 42, endPoint x: 498, endPoint y: 40, distance: 48.4
click at [498, 40] on div "Folders Ralph Lauren I TURKEY Digital Shop TDS_ FALL25_ MENS_ WOVEN_ SWIM SHORT…" at bounding box center [511, 43] width 952 height 12
copy div "710957784 4"
click at [978, 139] on span "-" at bounding box center [1010, 139] width 72 height 9
drag, startPoint x: 1017, startPoint y: 142, endPoint x: 986, endPoint y: 140, distance: 30.8
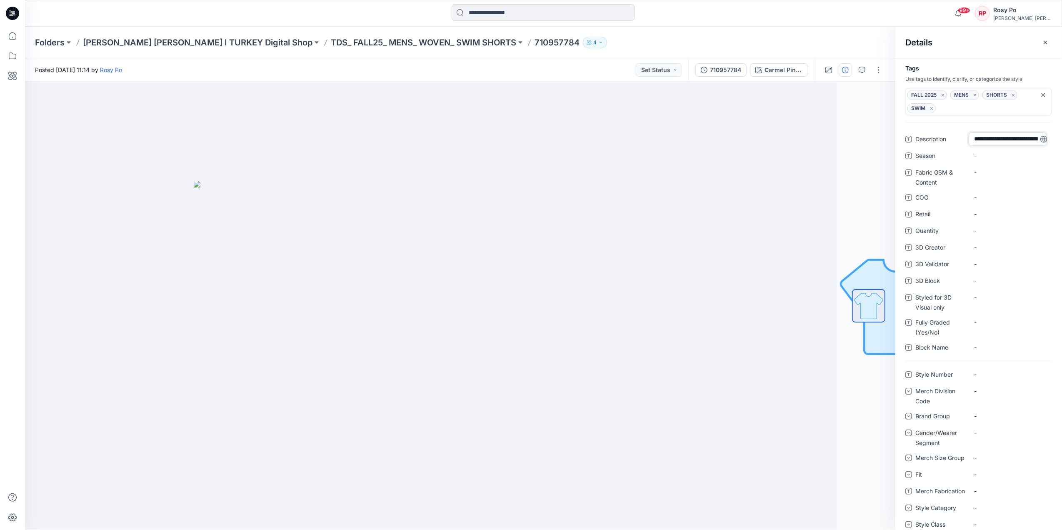
click at [966, 140] on div "**********" at bounding box center [978, 138] width 147 height 13
click at [1010, 138] on textarea "**********" at bounding box center [1007, 138] width 78 height 13
drag, startPoint x: 1005, startPoint y: 137, endPoint x: 950, endPoint y: 139, distance: 54.6
click at [950, 139] on div "**********" at bounding box center [978, 138] width 147 height 13
drag, startPoint x: 1000, startPoint y: 139, endPoint x: 926, endPoint y: 137, distance: 73.3
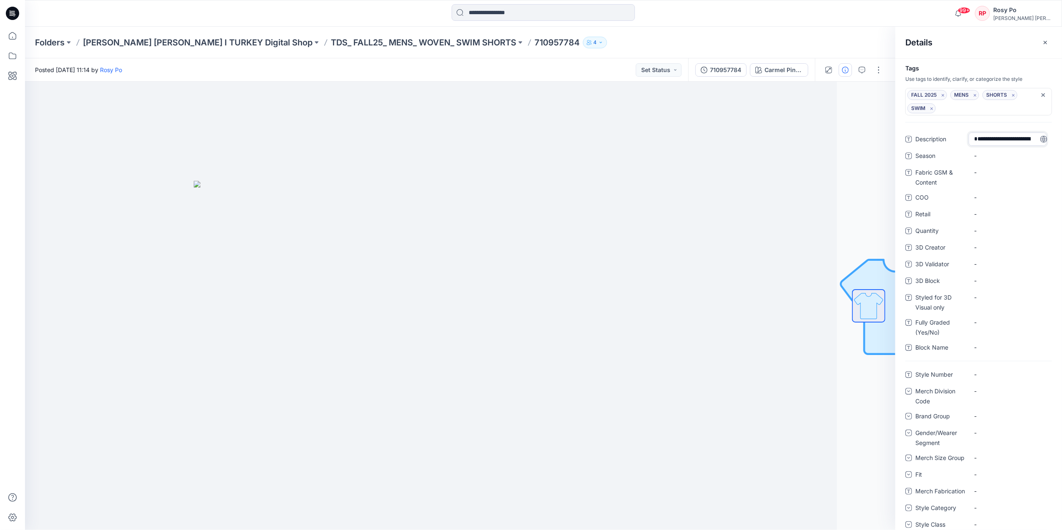
click at [926, 137] on div "**********" at bounding box center [978, 138] width 147 height 13
type textarea "**********"
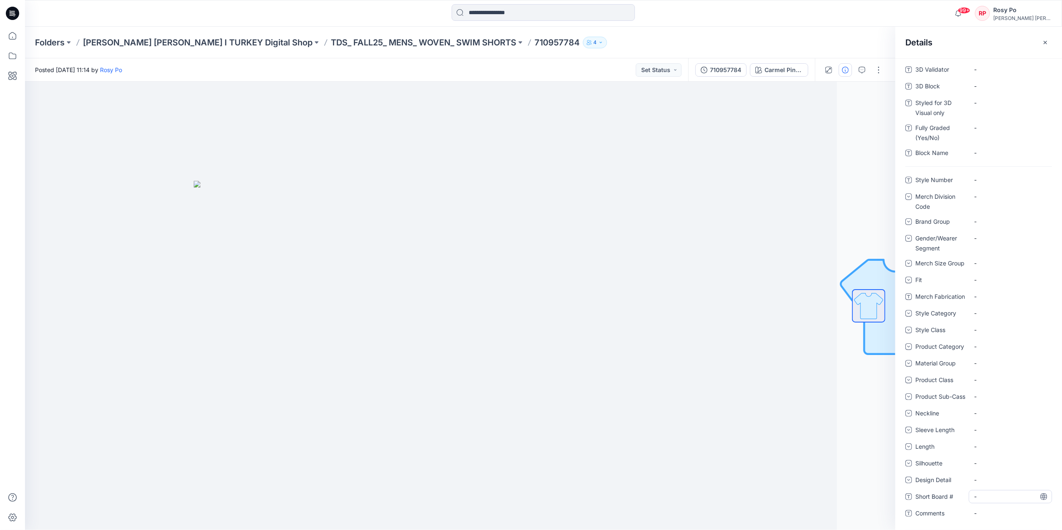
click at [990, 494] on \ "-" at bounding box center [1010, 496] width 72 height 9
type textarea "*****"
click at [990, 175] on Number "-" at bounding box center [1010, 179] width 72 height 9
type textarea "*****"
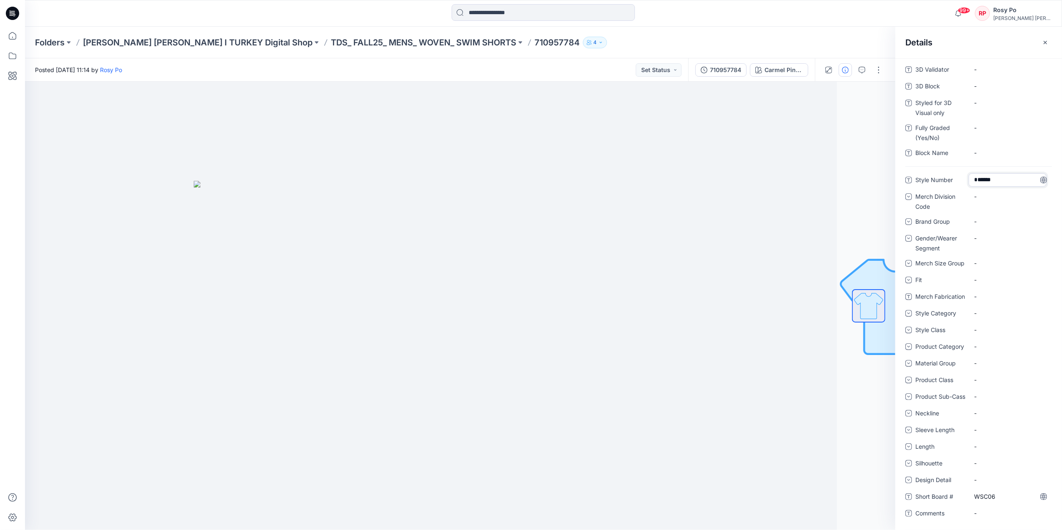
drag, startPoint x: 1002, startPoint y: 170, endPoint x: 903, endPoint y: 172, distance: 98.7
click at [903, 173] on div "Style Number ***** Merch Division Code - Brand Group - Gender/Wearer Segment - …" at bounding box center [978, 351] width 167 height 357
click at [993, 175] on Number "-" at bounding box center [1010, 179] width 72 height 9
drag, startPoint x: 1030, startPoint y: 174, endPoint x: 1005, endPoint y: 171, distance: 25.2
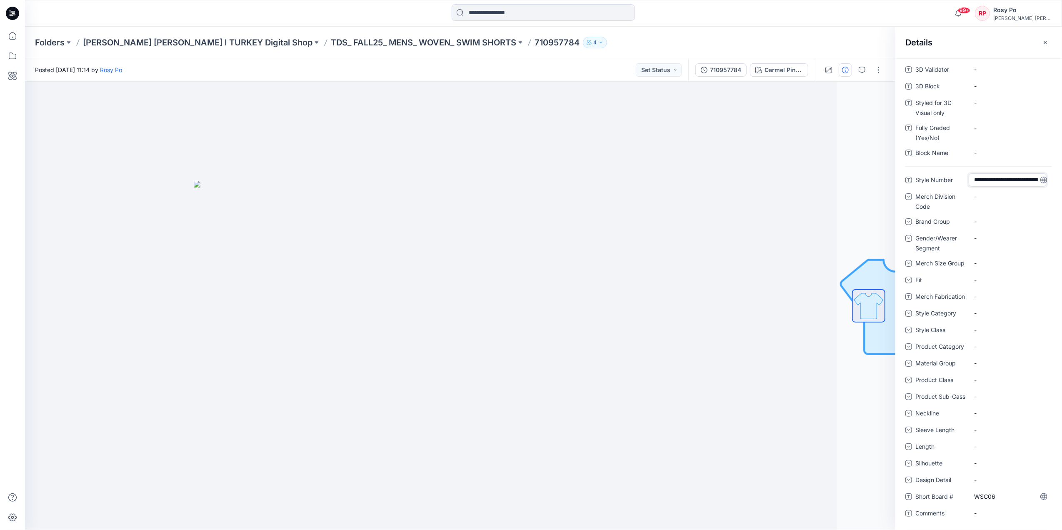
click at [1005, 173] on textarea "**********" at bounding box center [1007, 179] width 78 height 13
type textarea "*********"
click at [1018, 82] on "-" at bounding box center [1010, 86] width 72 height 9
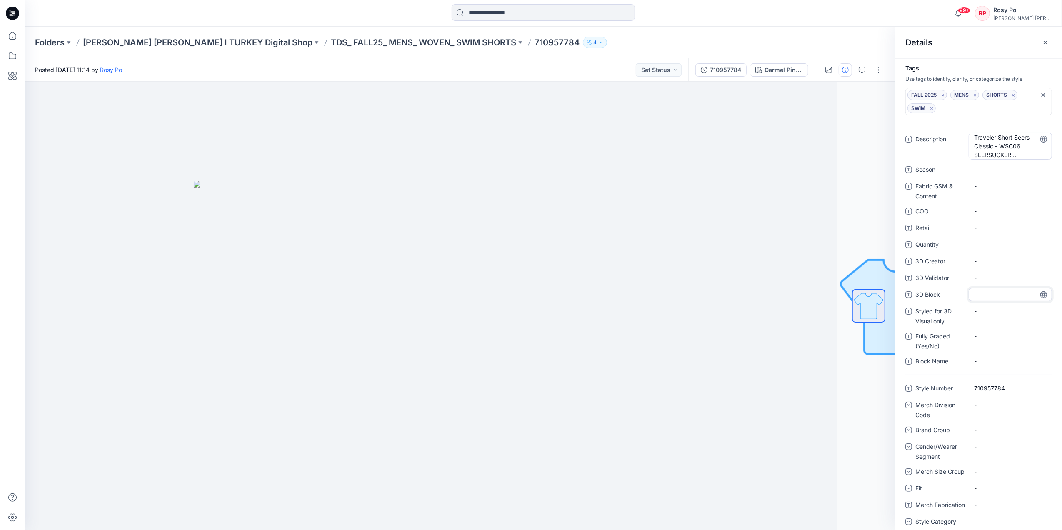
click at [1009, 155] on span "Traveler Short Seers Classic - WSC06 SEERSUCKER TRAVERLER SHORT" at bounding box center [1010, 146] width 72 height 26
click at [1018, 152] on textarea "**********" at bounding box center [1007, 145] width 78 height 26
drag, startPoint x: 975, startPoint y: 155, endPoint x: 1038, endPoint y: 155, distance: 63.7
click at [1038, 155] on textarea "**********" at bounding box center [1007, 145] width 78 height 26
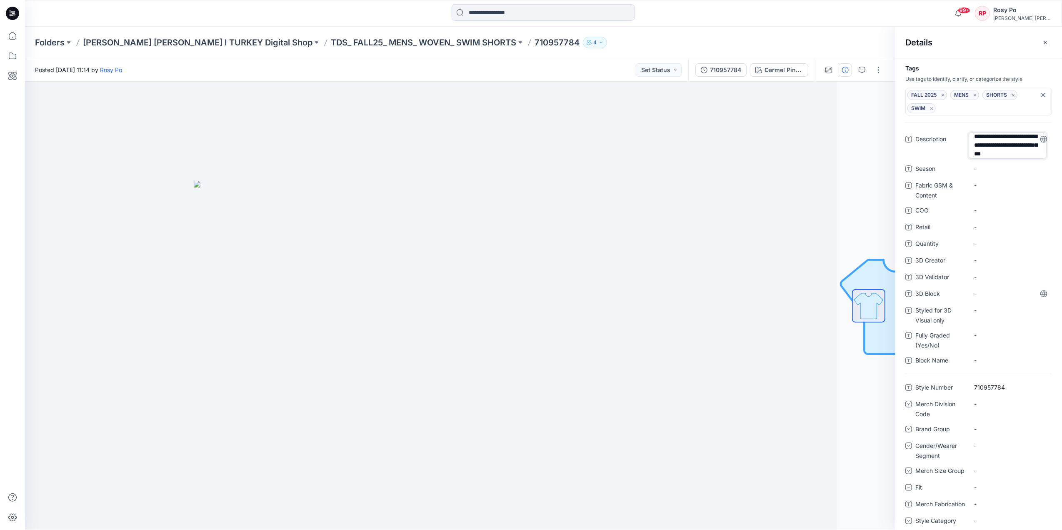
click at [1028, 148] on textarea "**********" at bounding box center [1007, 145] width 78 height 26
drag, startPoint x: 1028, startPoint y: 140, endPoint x: 957, endPoint y: 114, distance: 75.4
click at [957, 114] on div "**********" at bounding box center [978, 293] width 167 height 471
click at [1020, 149] on textarea "**********" at bounding box center [1007, 145] width 78 height 26
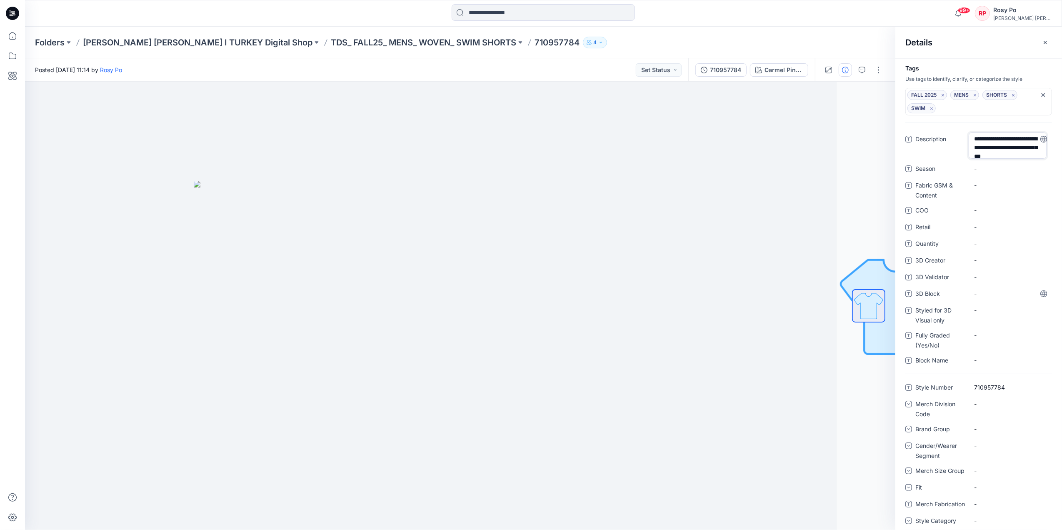
drag, startPoint x: 1000, startPoint y: 154, endPoint x: 950, endPoint y: 134, distance: 53.8
click at [950, 134] on div "**********" at bounding box center [978, 145] width 147 height 26
click at [1000, 153] on textarea "**********" at bounding box center [1007, 145] width 78 height 26
click at [948, 107] on div "FALL 2025 MENS SHORTS SWIM" at bounding box center [974, 101] width 134 height 23
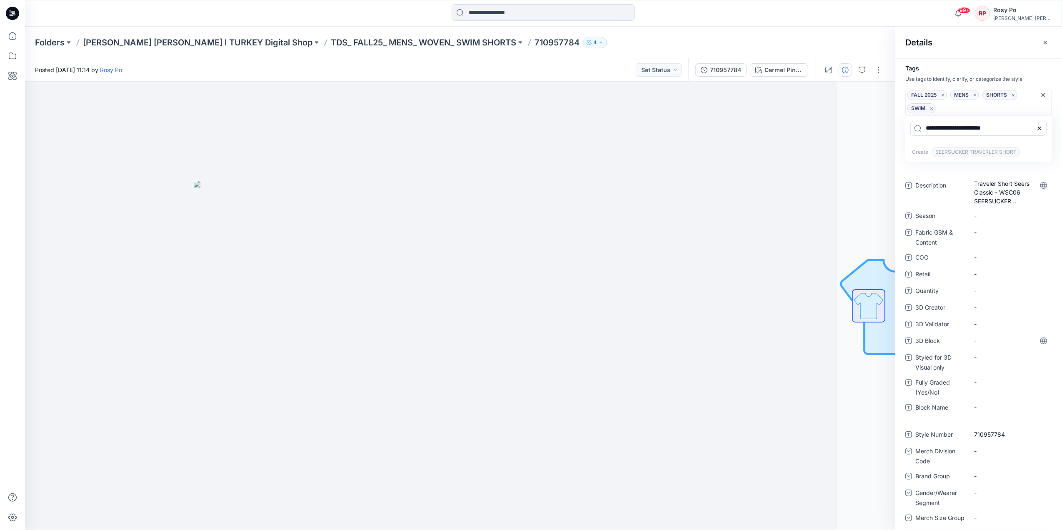
drag, startPoint x: 965, startPoint y: 127, endPoint x: 1063, endPoint y: 135, distance: 98.6
click at [1061, 135] on html "99+ Notifications 710957782 Style has been moved to TDS_ FALL25_ MENS_ WOVEN_ S…" at bounding box center [531, 265] width 1062 height 530
type input "**********"
click at [961, 156] on span "SEERSUCKER" at bounding box center [951, 152] width 40 height 10
click at [958, 142] on div at bounding box center [978, 142] width 147 height 0
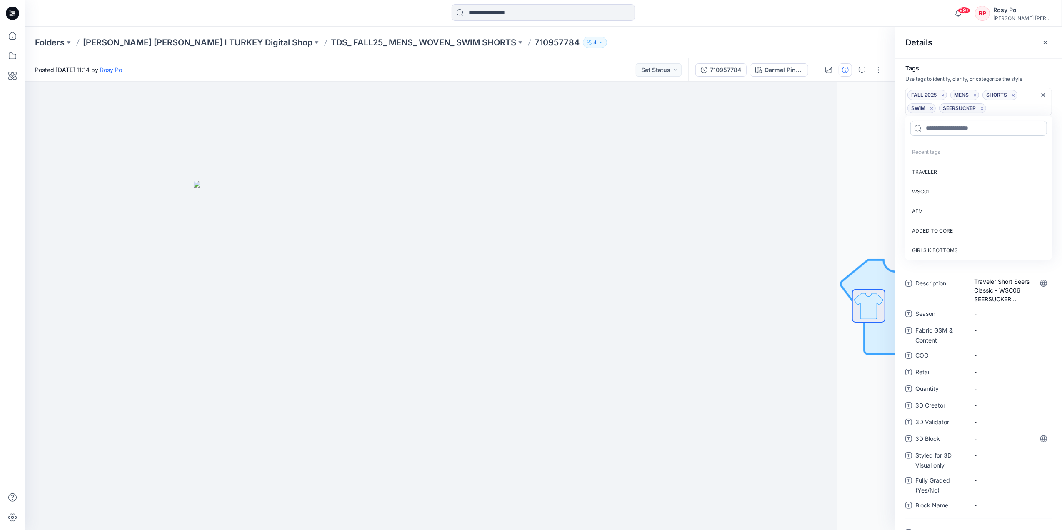
click at [960, 131] on input at bounding box center [978, 128] width 137 height 15
paste input "**********"
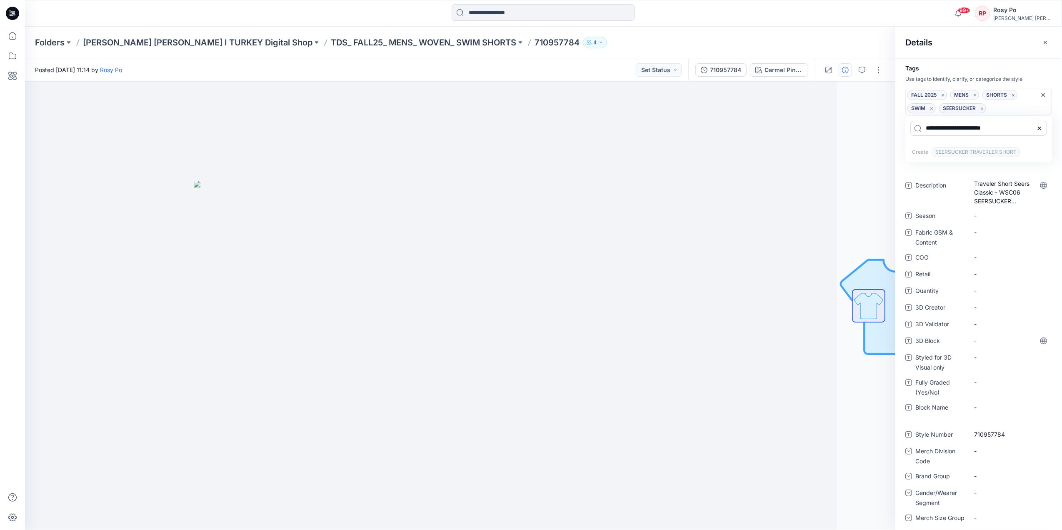
click at [966, 129] on input "**********" at bounding box center [978, 128] width 137 height 15
click at [965, 128] on input "**********" at bounding box center [978, 128] width 137 height 15
drag, startPoint x: 965, startPoint y: 127, endPoint x: 755, endPoint y: 112, distance: 210.9
click at [733, 103] on div "**********" at bounding box center [543, 306] width 1037 height 448
type input "**********"
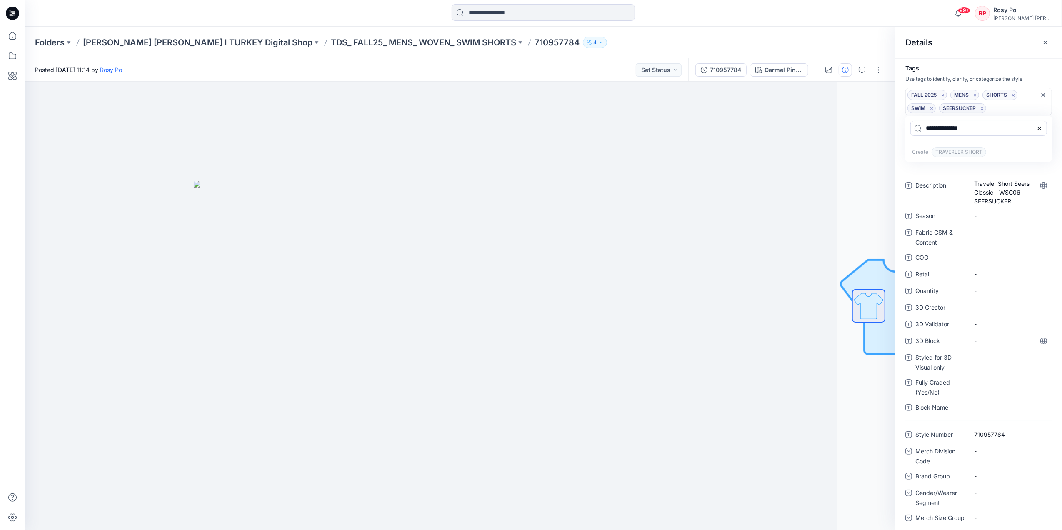
click at [1032, 109] on div "FALL 2025 MENS SHORTS SWIM SEERSUCKER" at bounding box center [974, 101] width 134 height 23
click at [1031, 154] on p "Create TRAVERLER SHORT" at bounding box center [978, 152] width 147 height 20
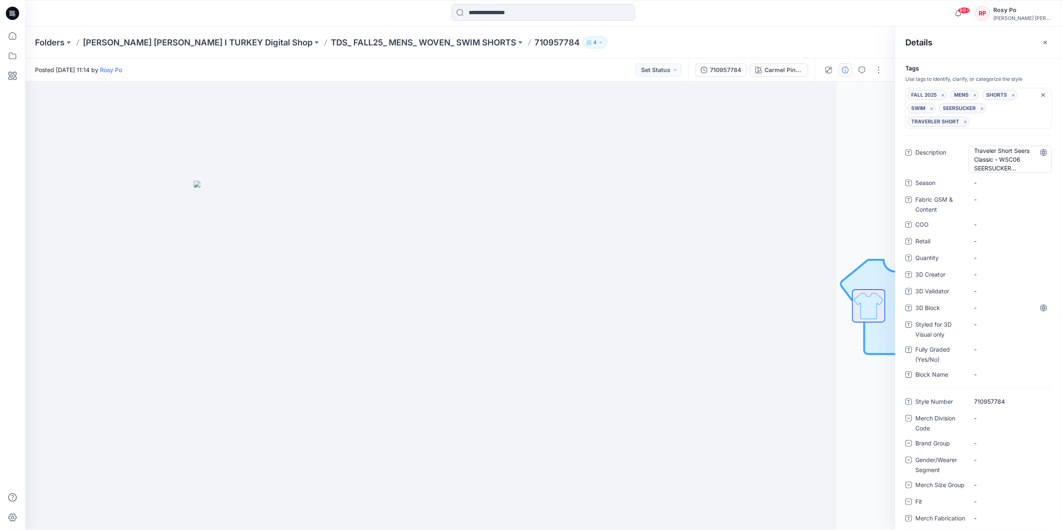
click at [1000, 304] on div "Description Traveler Short Seers Classic - WSC06 SEERSUCKER TRAVERLER SHORT Sea…" at bounding box center [978, 267] width 147 height 242
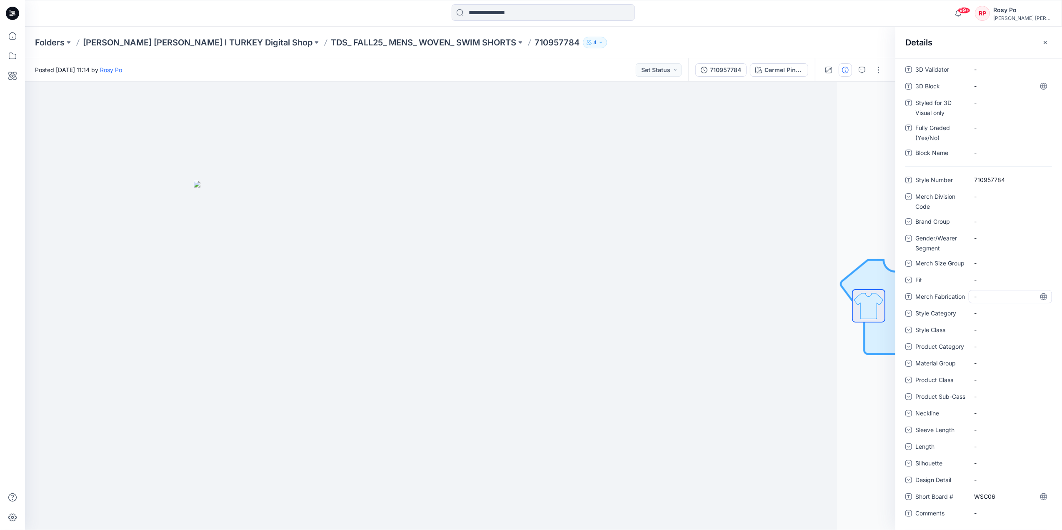
scroll to position [230, 0]
click at [990, 374] on div "-" at bounding box center [1009, 379] width 83 height 13
click at [939, 459] on span "Silhouette" at bounding box center [940, 464] width 50 height 12
click at [991, 467] on div "-" at bounding box center [1009, 463] width 83 height 13
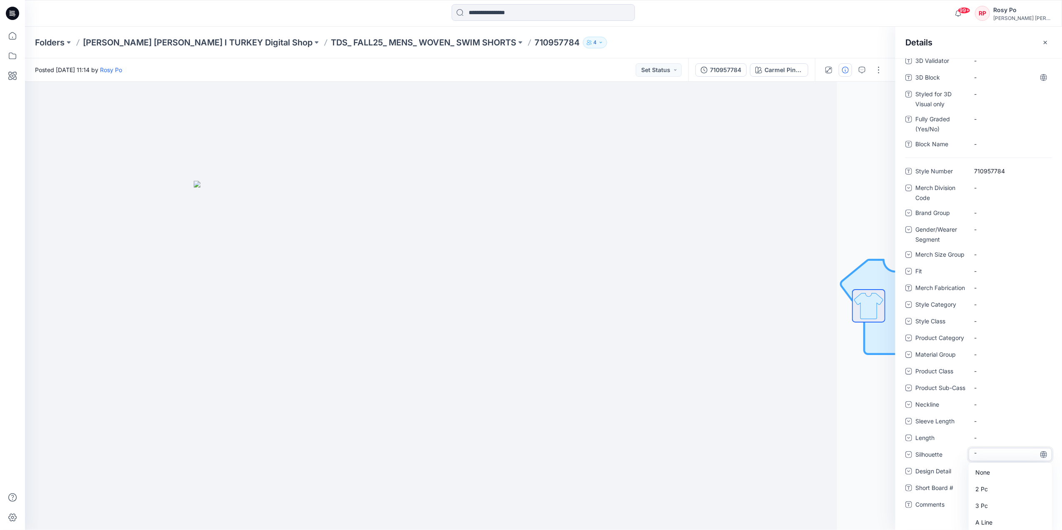
drag, startPoint x: 936, startPoint y: 443, endPoint x: 940, endPoint y: 443, distance: 4.6
click at [936, 443] on span "Length" at bounding box center [940, 439] width 50 height 12
click at [988, 275] on div "-" at bounding box center [1009, 279] width 83 height 13
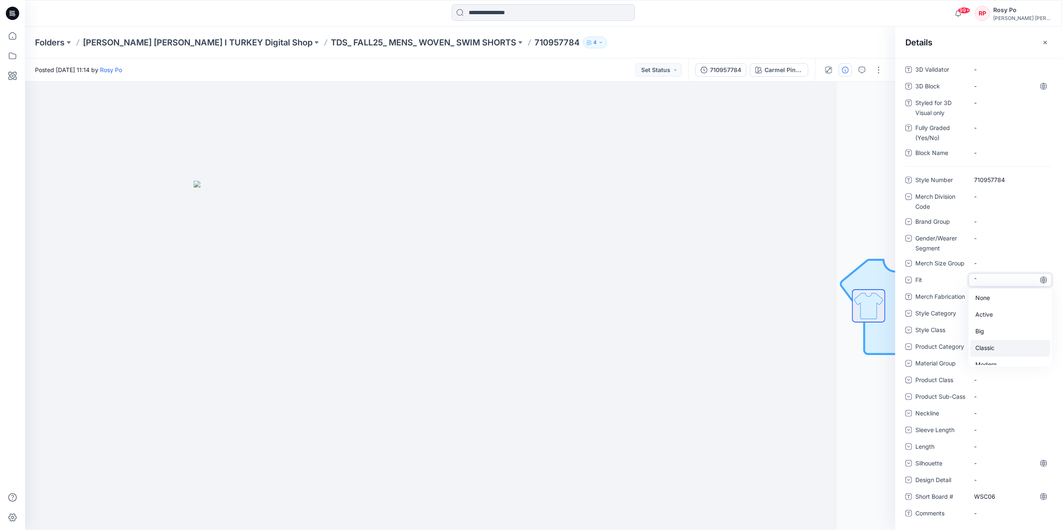
click at [995, 340] on div "Classic" at bounding box center [1010, 348] width 80 height 17
click at [362, 44] on p "TDS_ FALL25_ MENS_ WOVEN_ SWIM SHORTS" at bounding box center [423, 43] width 185 height 12
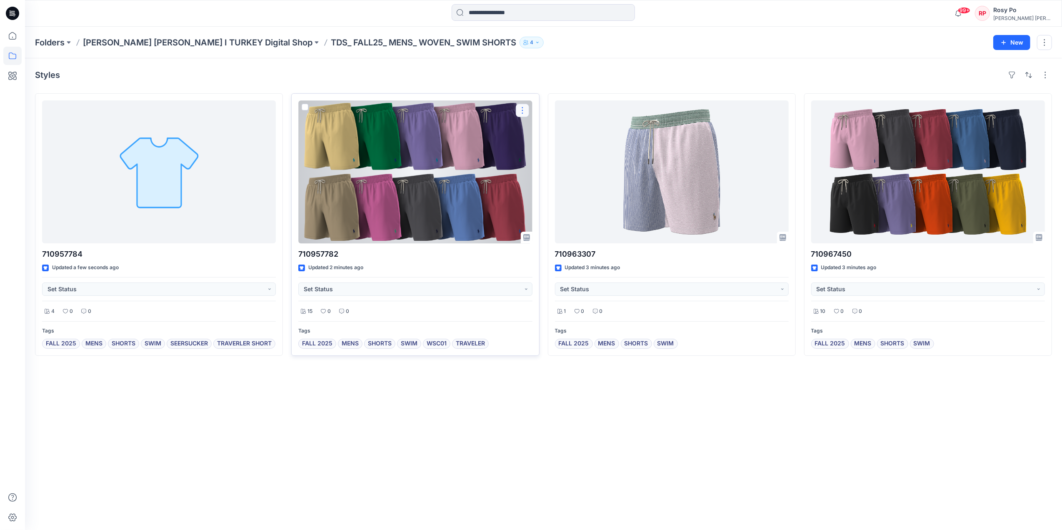
click at [524, 113] on button "button" at bounding box center [522, 110] width 13 height 13
click at [447, 140] on div at bounding box center [415, 171] width 234 height 143
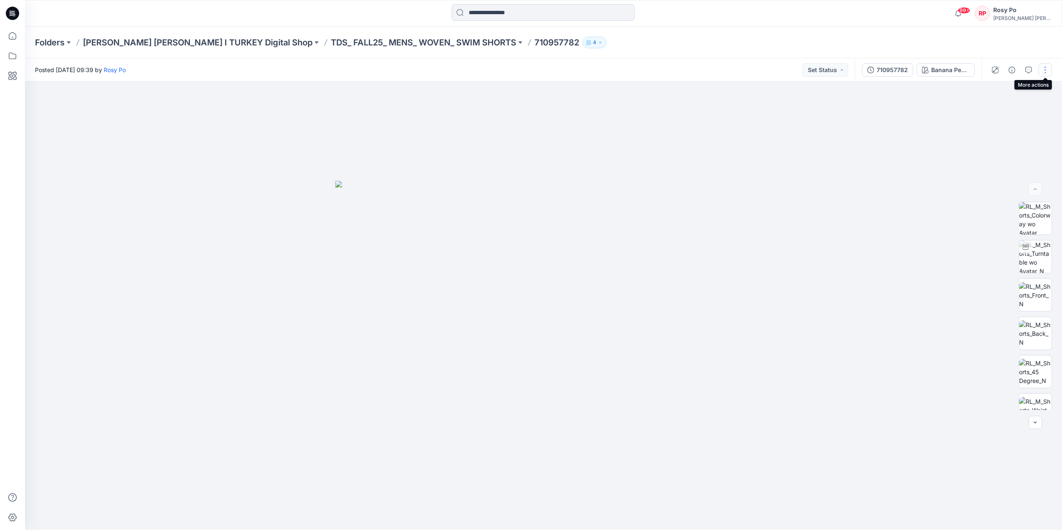
click at [1050, 72] on button "button" at bounding box center [1044, 69] width 13 height 13
click at [845, 176] on div at bounding box center [543, 306] width 1037 height 448
click at [1010, 67] on icon "button" at bounding box center [1011, 70] width 7 height 7
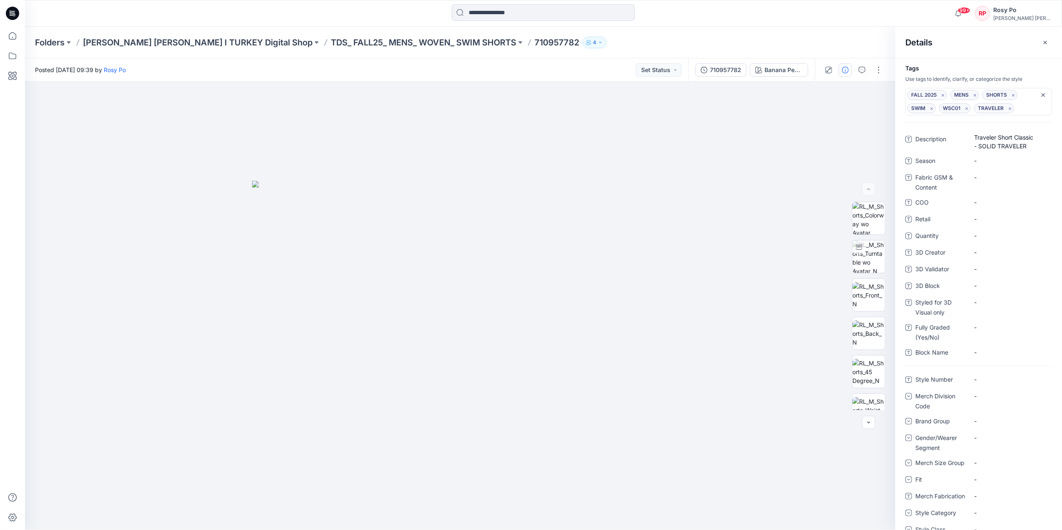
click at [1000, 109] on span "TRAVELER" at bounding box center [994, 108] width 32 height 10
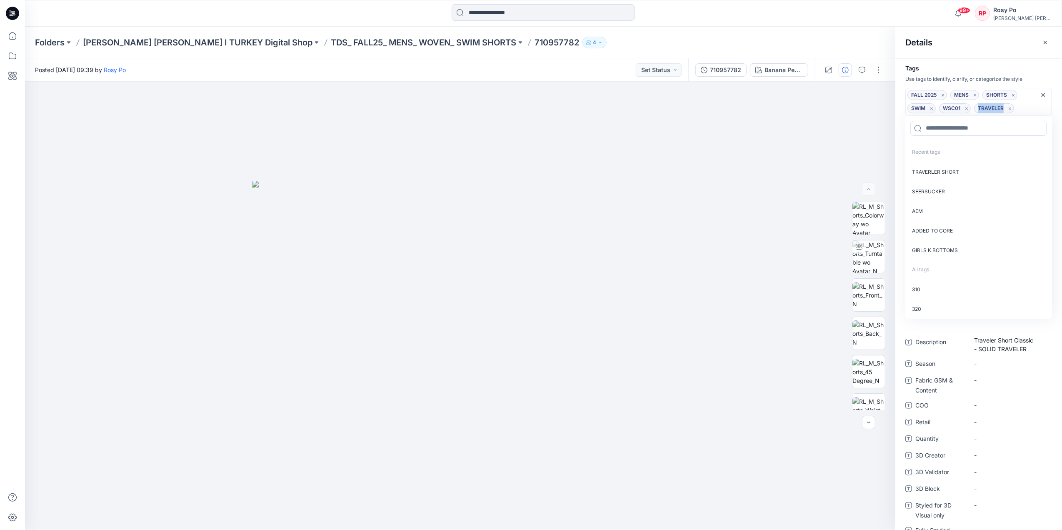
click at [1000, 109] on span "TRAVELER" at bounding box center [994, 108] width 32 height 10
drag, startPoint x: 1000, startPoint y: 109, endPoint x: 975, endPoint y: 135, distance: 36.0
click at [976, 134] on input at bounding box center [978, 128] width 137 height 15
click at [970, 176] on p "TRAVERLER SHORT" at bounding box center [978, 172] width 147 height 20
click at [1010, 107] on icon "Remove tag" at bounding box center [1010, 108] width 4 height 4
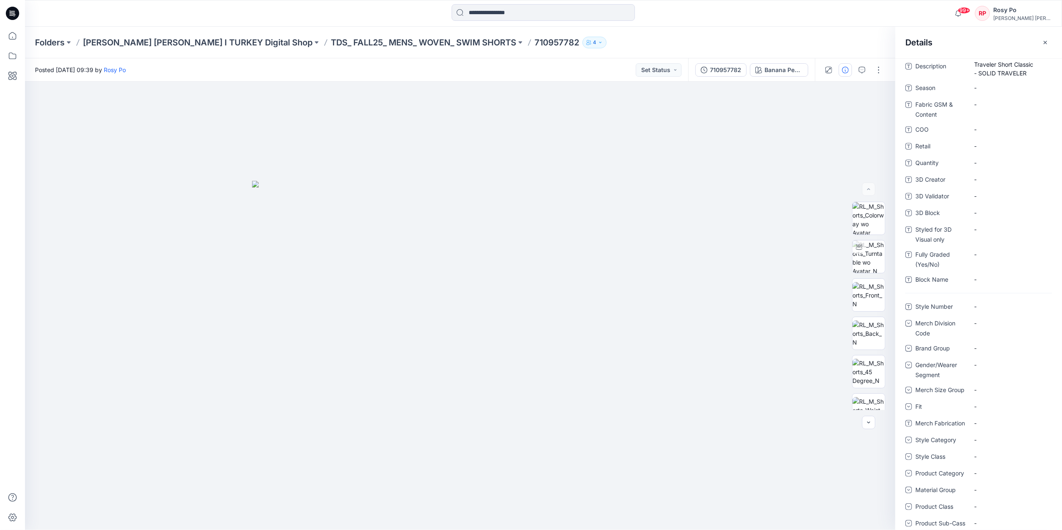
scroll to position [389, 0]
click at [981, 198] on Number "-" at bounding box center [1010, 193] width 72 height 9
type textarea "*********"
drag, startPoint x: 981, startPoint y: 200, endPoint x: 1045, endPoint y: 219, distance: 66.5
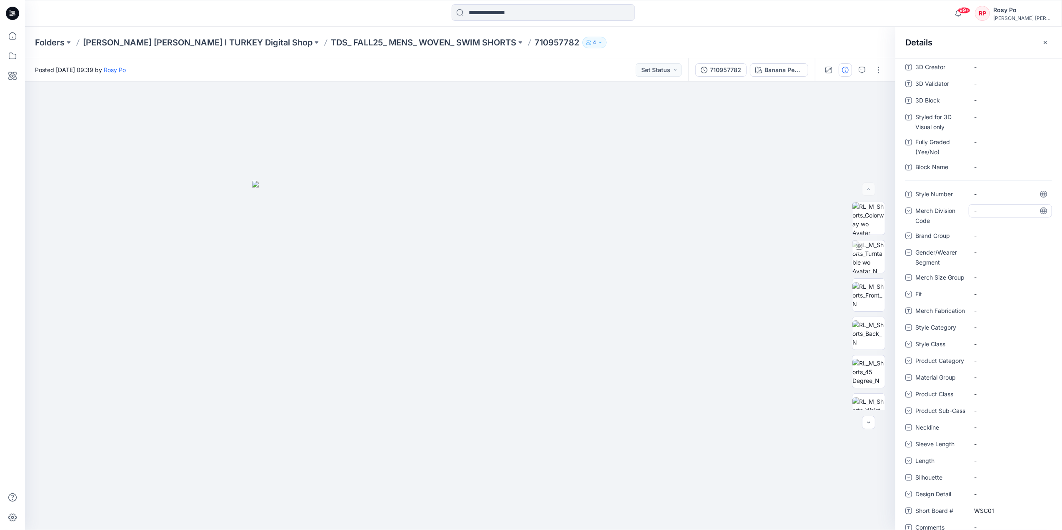
click at [981, 198] on Number "-" at bounding box center [1010, 194] width 72 height 9
type textarea "*********"
click at [990, 226] on div "-" at bounding box center [1009, 215] width 83 height 22
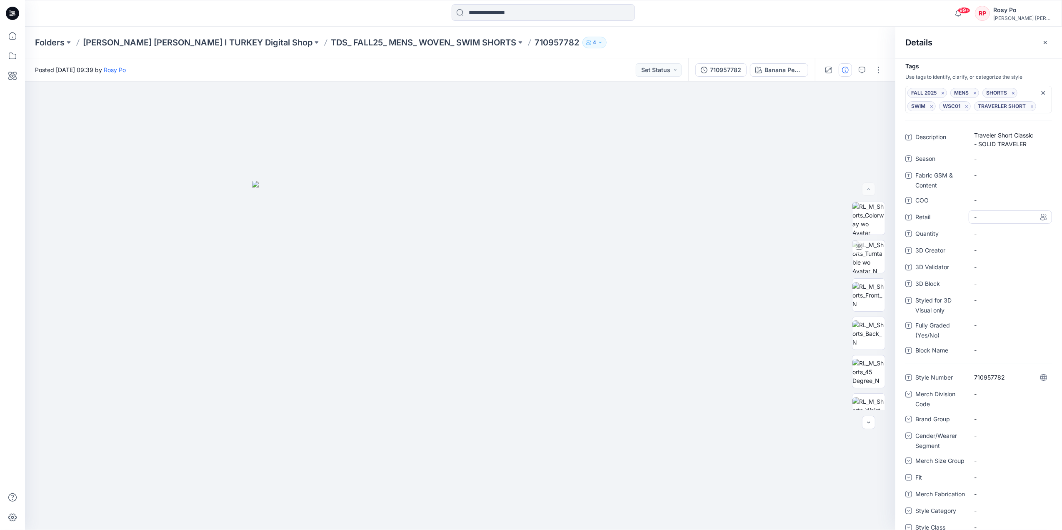
scroll to position [0, 0]
click at [995, 165] on span "-" at bounding box center [1010, 160] width 72 height 9
click at [331, 38] on p "TDS_ FALL25_ MENS_ WOVEN_ SWIM SHORTS" at bounding box center [423, 43] width 185 height 12
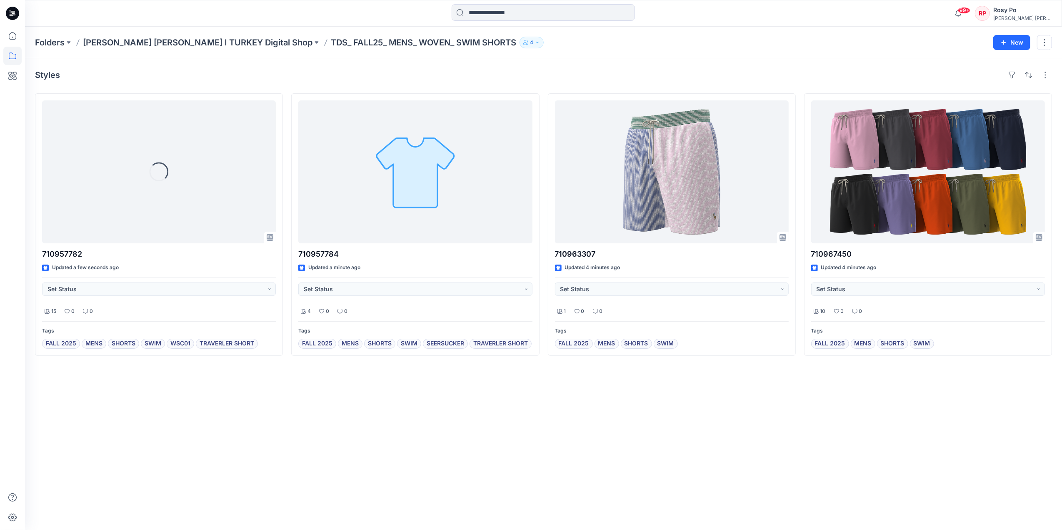
click at [518, 417] on div "Styles Loading... 710957782 Updated a few seconds ago Set Status 15 0 0 Tags FA…" at bounding box center [543, 293] width 1037 height 471
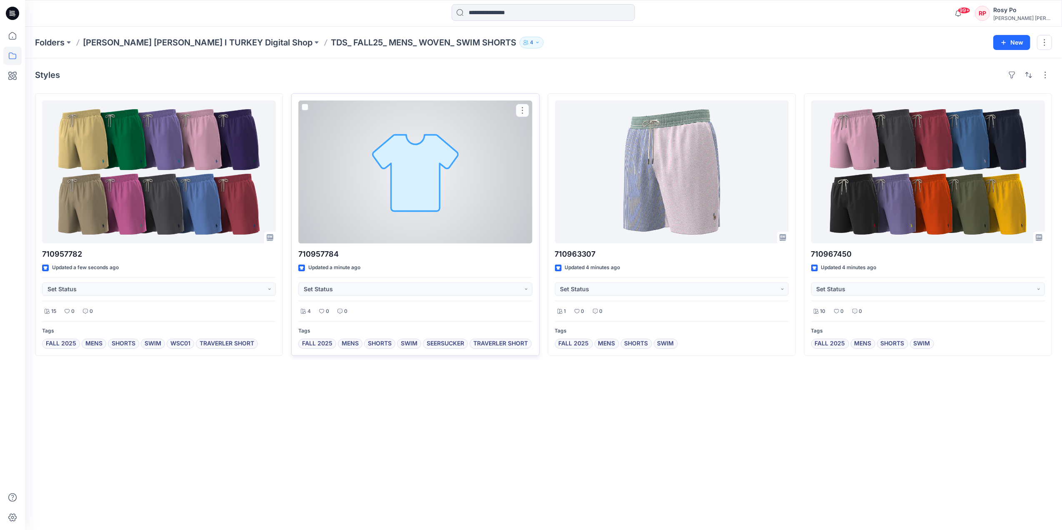
click at [488, 205] on div at bounding box center [415, 171] width 234 height 143
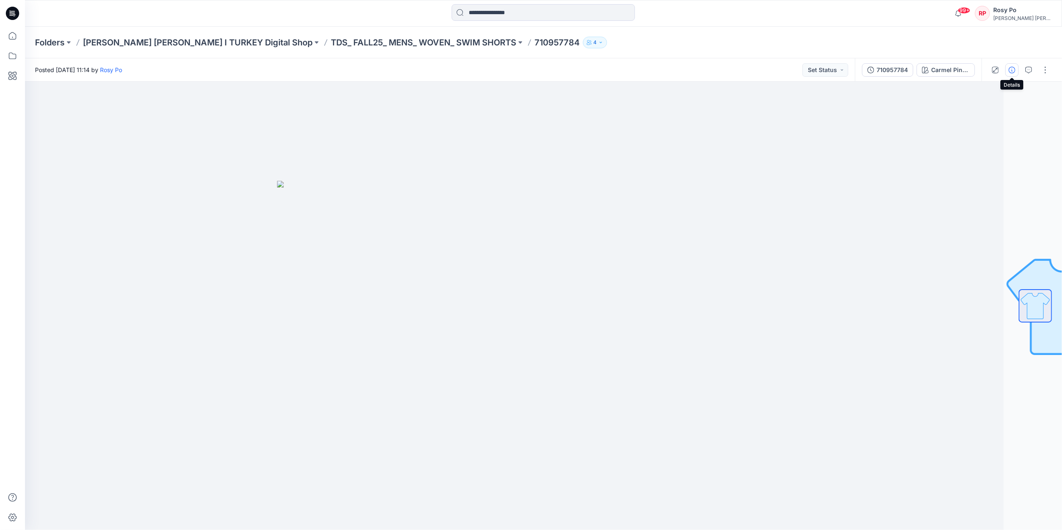
click at [1015, 68] on icon "button" at bounding box center [1011, 70] width 7 height 7
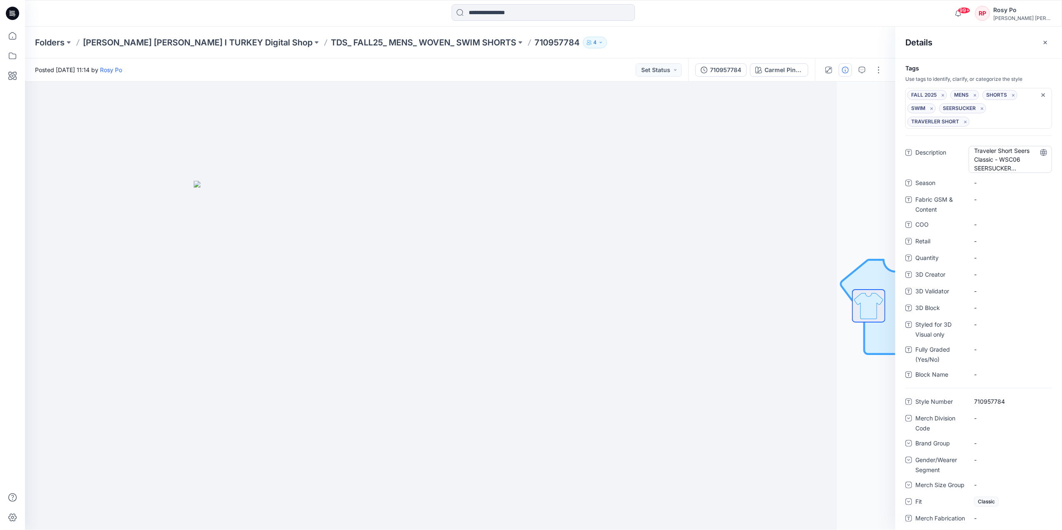
click at [992, 167] on span "Traveler Short Seers Classic - WSC06 SEERSUCKER TRAVERLER SHORT" at bounding box center [1010, 159] width 72 height 26
drag, startPoint x: 995, startPoint y: 169, endPoint x: 967, endPoint y: 169, distance: 28.3
click at [967, 169] on div "**********" at bounding box center [978, 159] width 147 height 26
click at [995, 152] on textarea "**********" at bounding box center [1007, 159] width 78 height 26
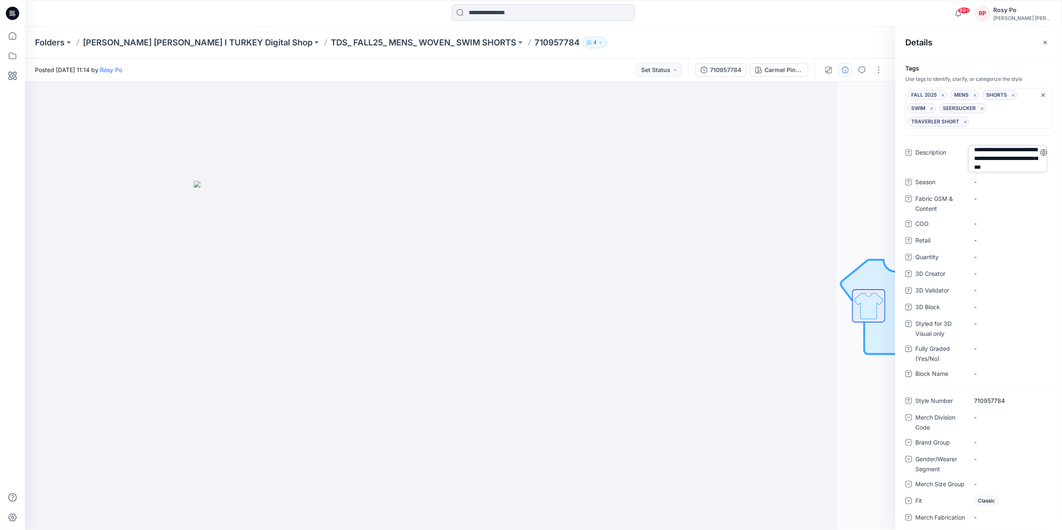
scroll to position [0, 0]
drag, startPoint x: 995, startPoint y: 148, endPoint x: 973, endPoint y: 148, distance: 21.7
click at [973, 148] on textarea "**********" at bounding box center [1007, 159] width 78 height 26
click at [990, 165] on textarea "**********" at bounding box center [1007, 159] width 78 height 26
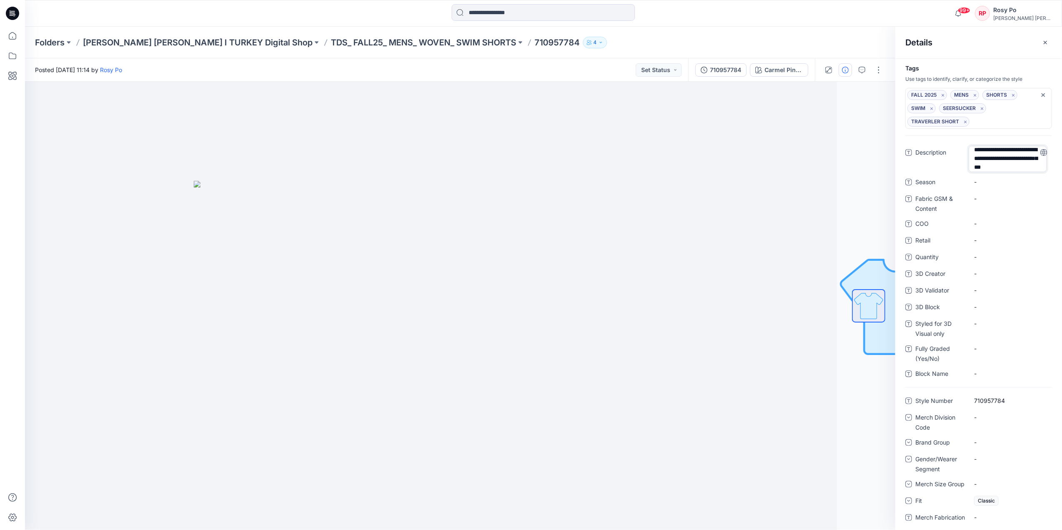
drag, startPoint x: 975, startPoint y: 167, endPoint x: 993, endPoint y: 167, distance: 17.9
click at [993, 167] on textarea "**********" at bounding box center [1007, 159] width 78 height 26
click at [997, 152] on textarea "**********" at bounding box center [1007, 159] width 78 height 26
drag, startPoint x: 995, startPoint y: 148, endPoint x: 973, endPoint y: 148, distance: 22.1
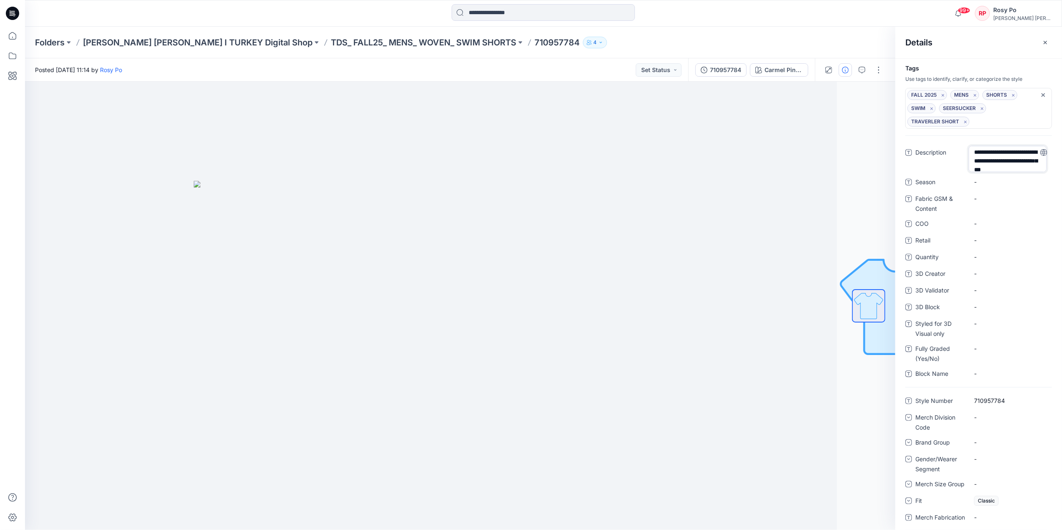
click at [973, 148] on textarea "**********" at bounding box center [1007, 159] width 78 height 26
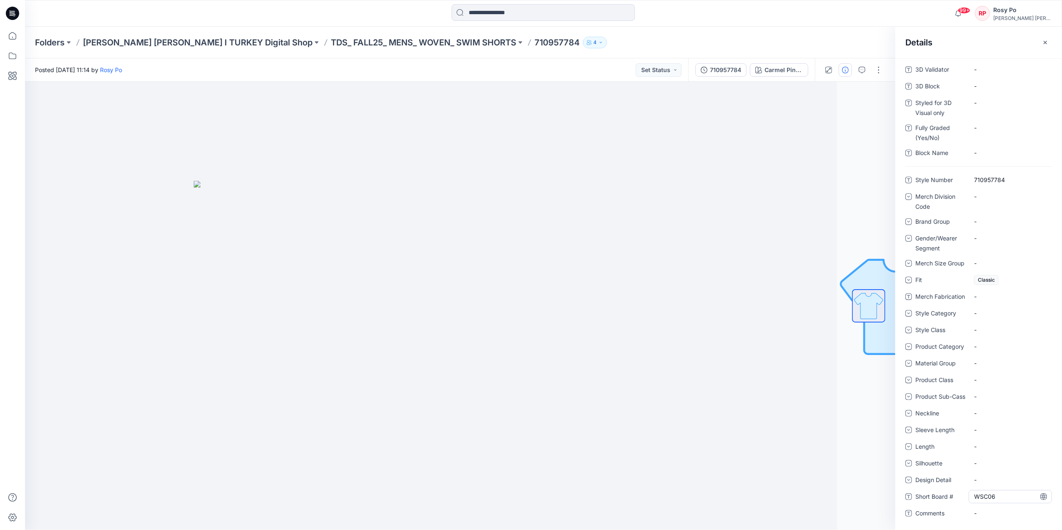
click at [987, 497] on \ "WSC06" at bounding box center [1010, 496] width 72 height 9
drag, startPoint x: 1009, startPoint y: 493, endPoint x: 927, endPoint y: 499, distance: 82.2
click at [927, 499] on div "Short Board # *****" at bounding box center [978, 496] width 147 height 13
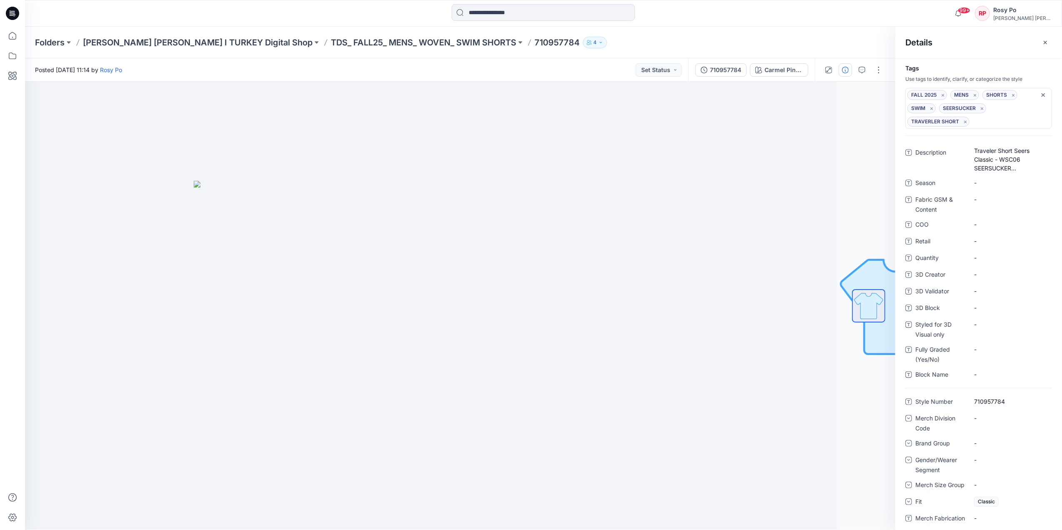
click at [1001, 117] on div "FALL 2025 MENS SHORTS SWIM SEERSUCKER TRAVERLER SHORT" at bounding box center [974, 108] width 134 height 37
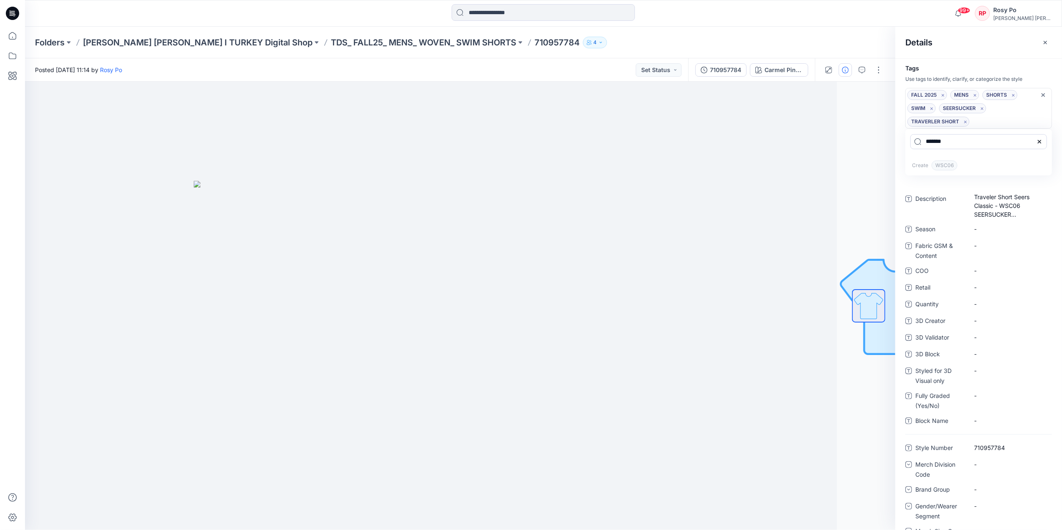
type input "*****"
click at [1010, 117] on div "FALL 2025 MENS SHORTS SWIM SEERSUCKER TRAVERLER SHORT" at bounding box center [974, 108] width 134 height 37
click at [952, 167] on span "WSC06" at bounding box center [944, 165] width 26 height 10
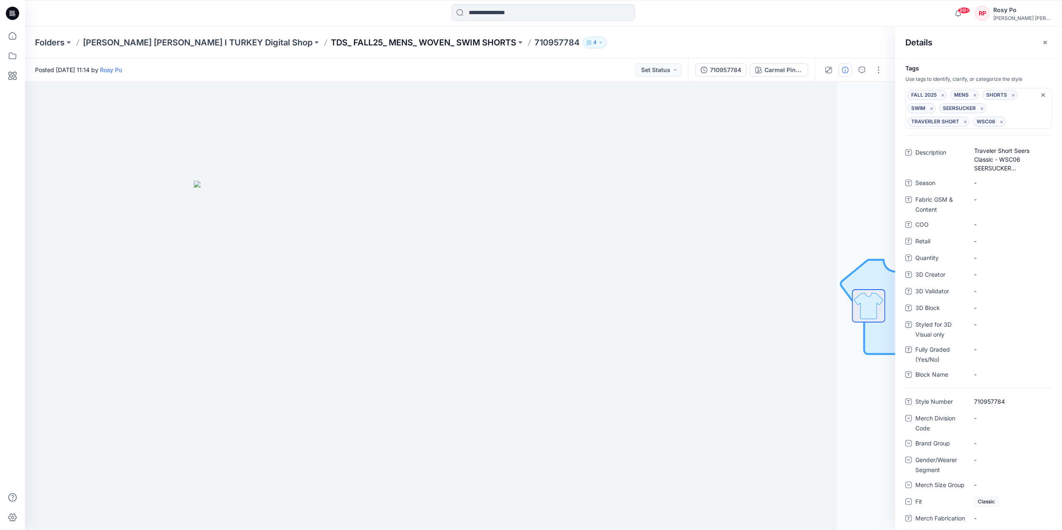
click at [346, 42] on p "TDS_ FALL25_ MENS_ WOVEN_ SWIM SHORTS" at bounding box center [423, 43] width 185 height 12
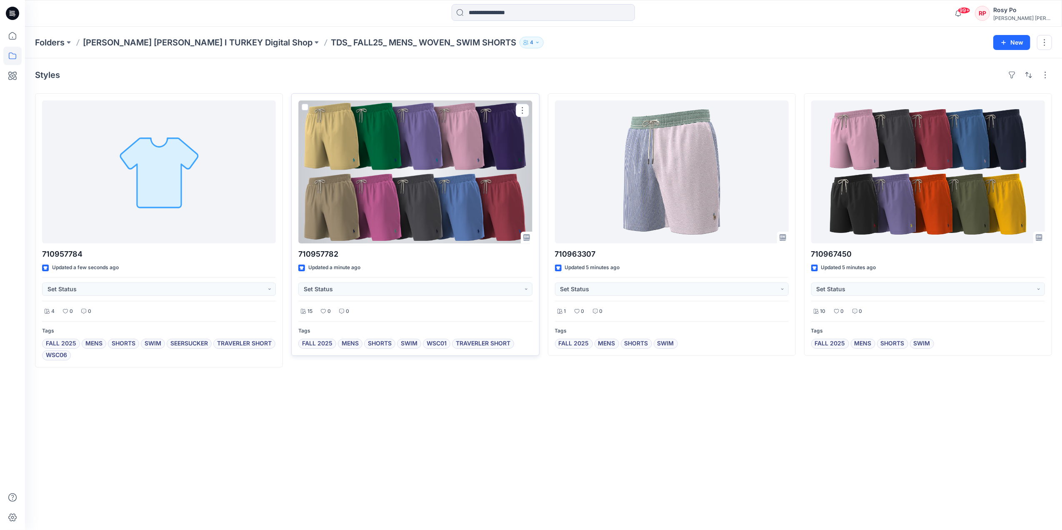
click at [467, 194] on div at bounding box center [415, 171] width 234 height 143
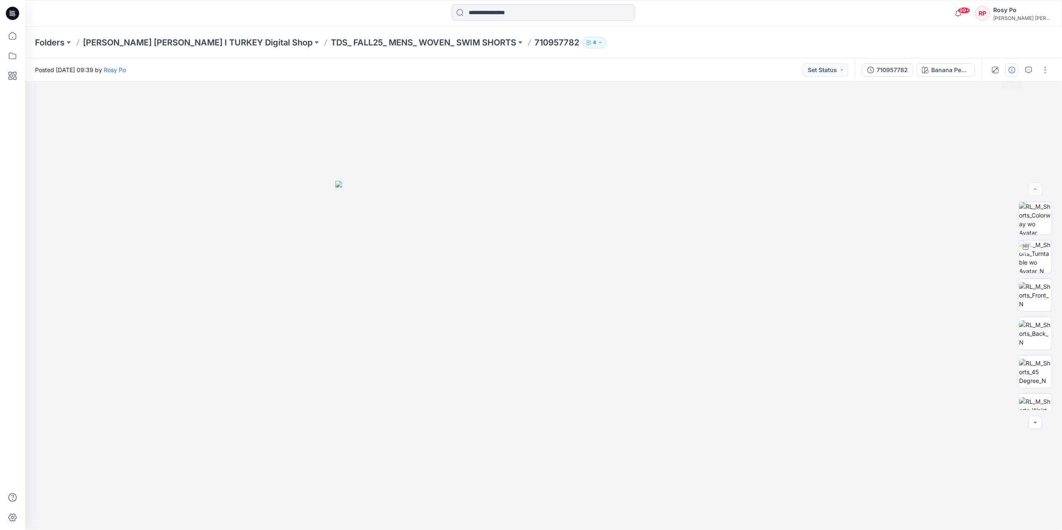
click at [1012, 69] on icon "button" at bounding box center [1011, 70] width 7 height 7
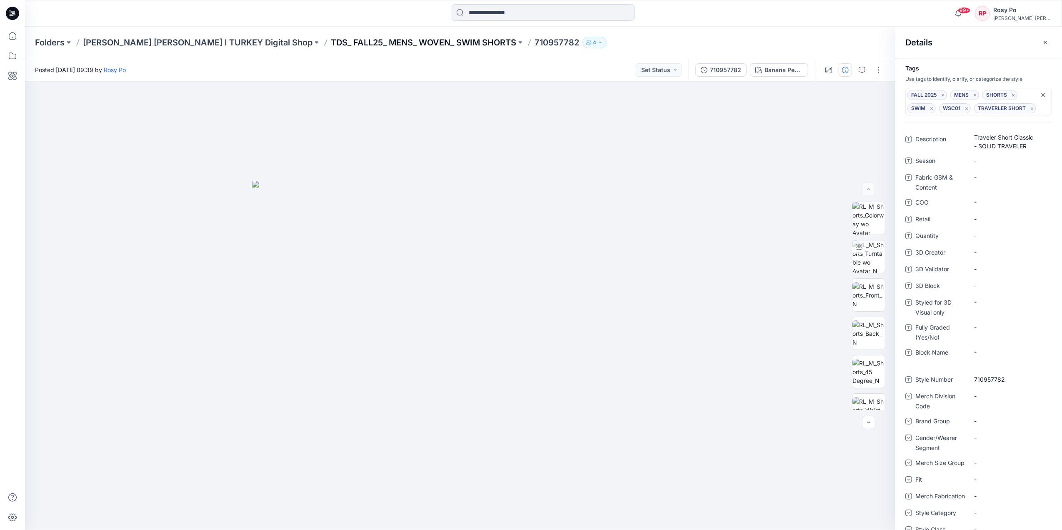
click at [331, 47] on p "TDS_ FALL25_ MENS_ WOVEN_ SWIM SHORTS" at bounding box center [423, 43] width 185 height 12
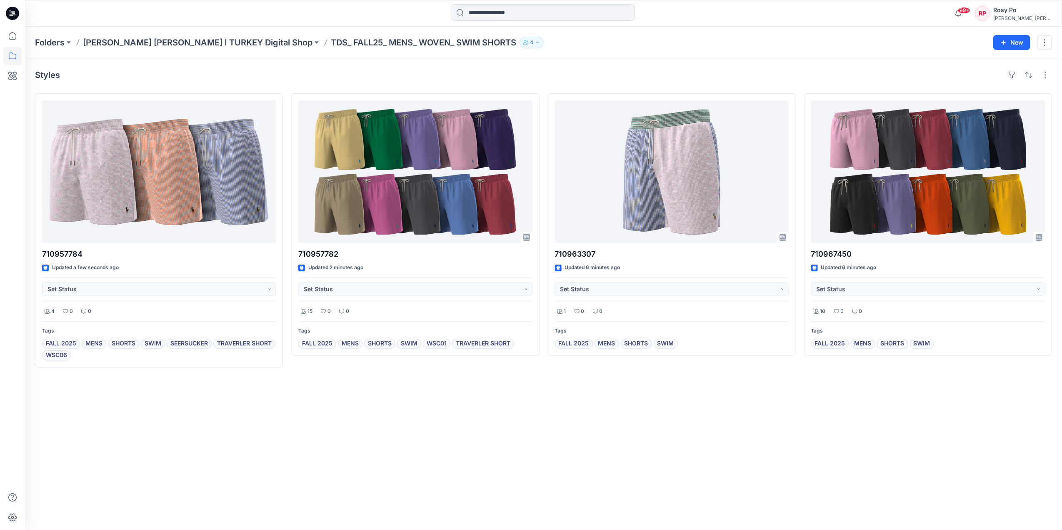
click at [640, 440] on div "Styles 710957784 Updated a few seconds ago Set Status 4 0 0 Tags FALL 2025 MENS…" at bounding box center [543, 293] width 1037 height 471
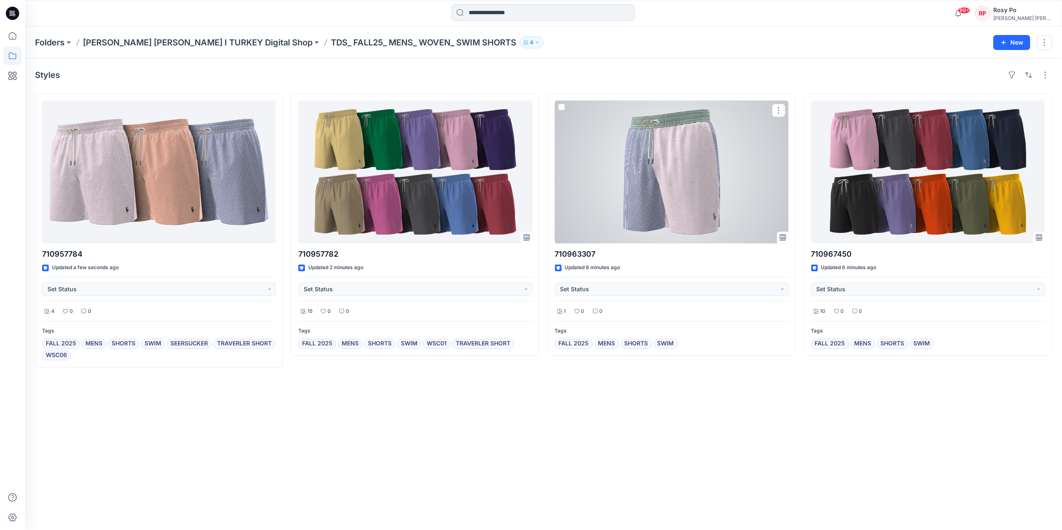
click at [677, 210] on div at bounding box center [672, 171] width 234 height 143
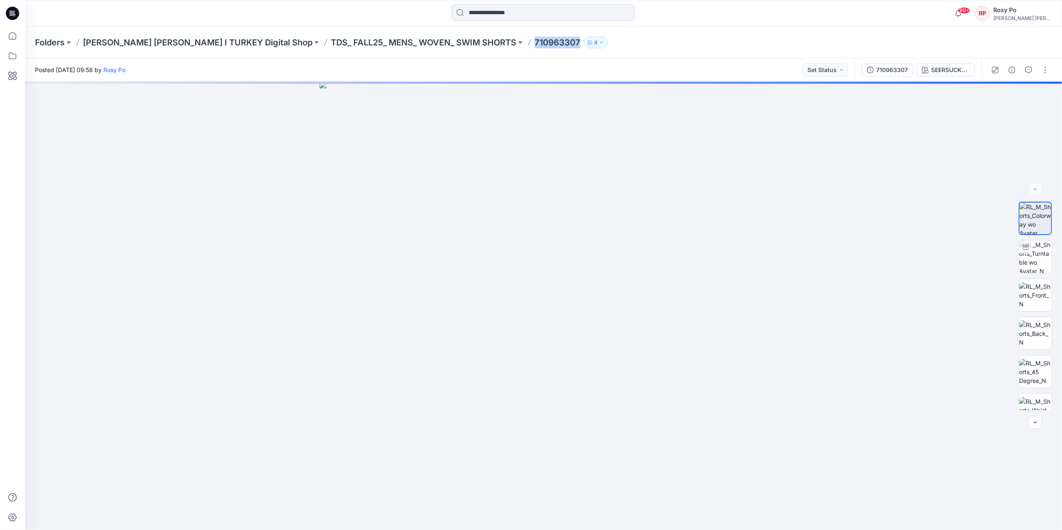
drag, startPoint x: 450, startPoint y: 43, endPoint x: 502, endPoint y: 49, distance: 52.0
click at [502, 49] on div "Folders Ralph Lauren I TURKEY Digital Shop TDS_ FALL25_ MENS_ WOVEN_ SWIM SHORT…" at bounding box center [543, 43] width 1037 height 32
copy div "710963307 4"
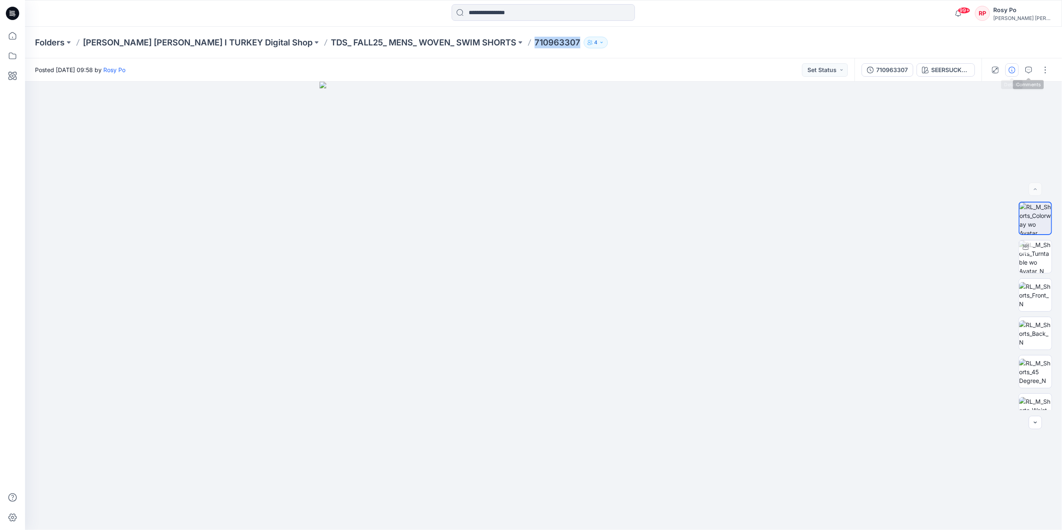
click at [1015, 70] on icon "button" at bounding box center [1011, 70] width 7 height 7
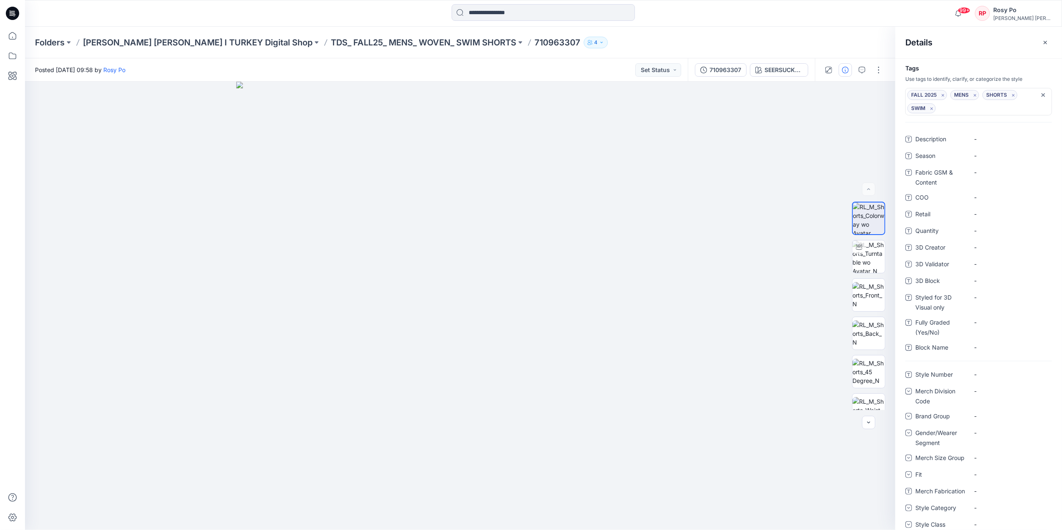
click at [947, 109] on div "FALL 2025 MENS SHORTS SWIM" at bounding box center [974, 101] width 134 height 23
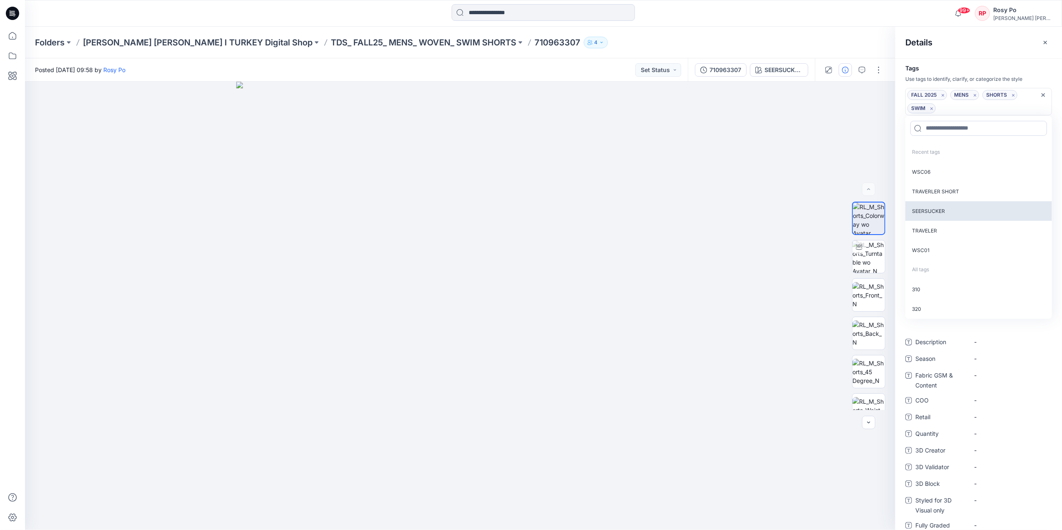
click at [945, 209] on p "SEERSUCKER" at bounding box center [978, 211] width 147 height 20
click at [948, 187] on p "TRAVERLER SHORT" at bounding box center [978, 192] width 147 height 20
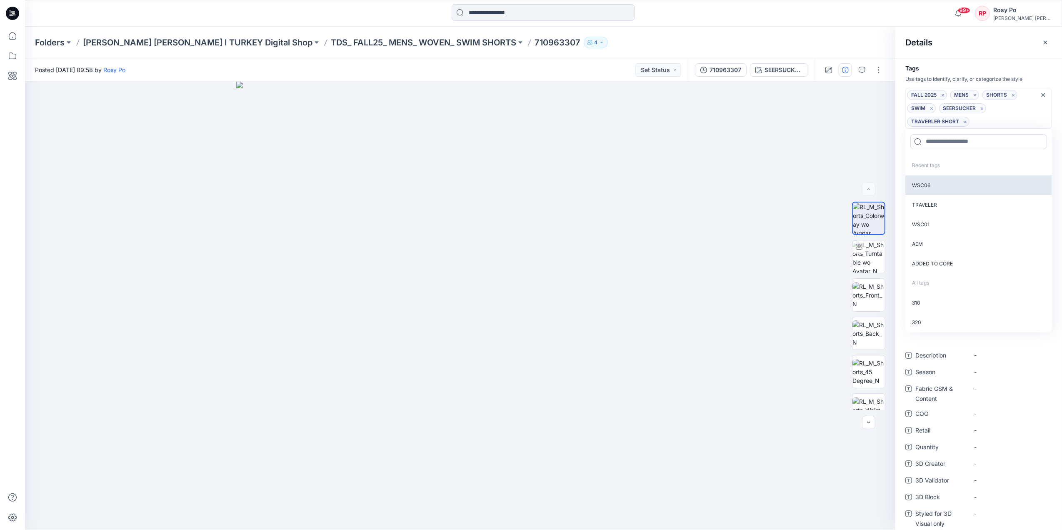
click at [948, 187] on p "WSC06" at bounding box center [978, 185] width 147 height 20
click at [977, 357] on div "Description - Season - Fabric GSM & Content - COO - Retail - Quantity - 3D Crea…" at bounding box center [978, 463] width 147 height 229
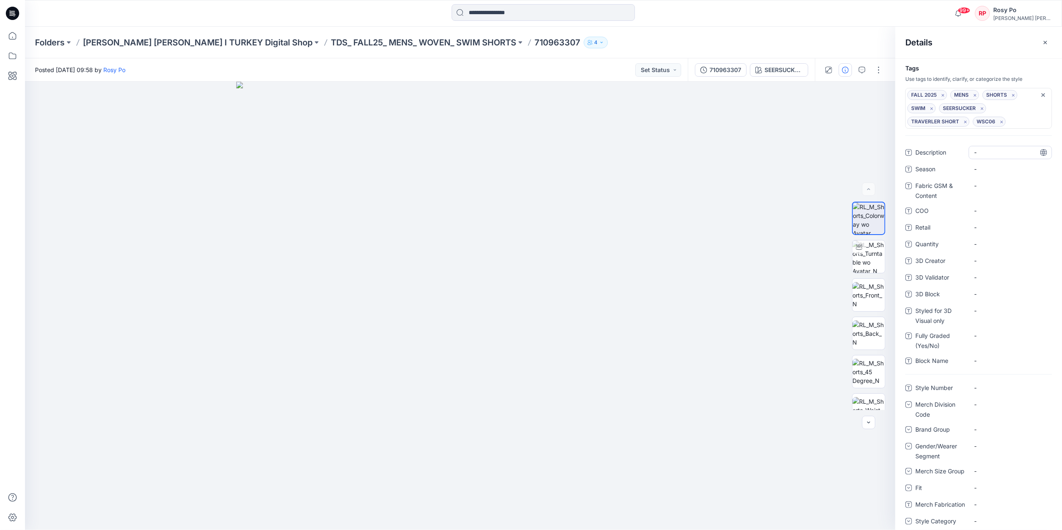
click at [984, 157] on div "-" at bounding box center [1009, 152] width 83 height 13
drag, startPoint x: 1007, startPoint y: 150, endPoint x: 928, endPoint y: 151, distance: 78.7
click at [928, 151] on div "**********" at bounding box center [978, 152] width 147 height 13
click at [1005, 152] on textarea "**********" at bounding box center [1007, 152] width 78 height 13
drag, startPoint x: 1015, startPoint y: 150, endPoint x: 967, endPoint y: 149, distance: 47.9
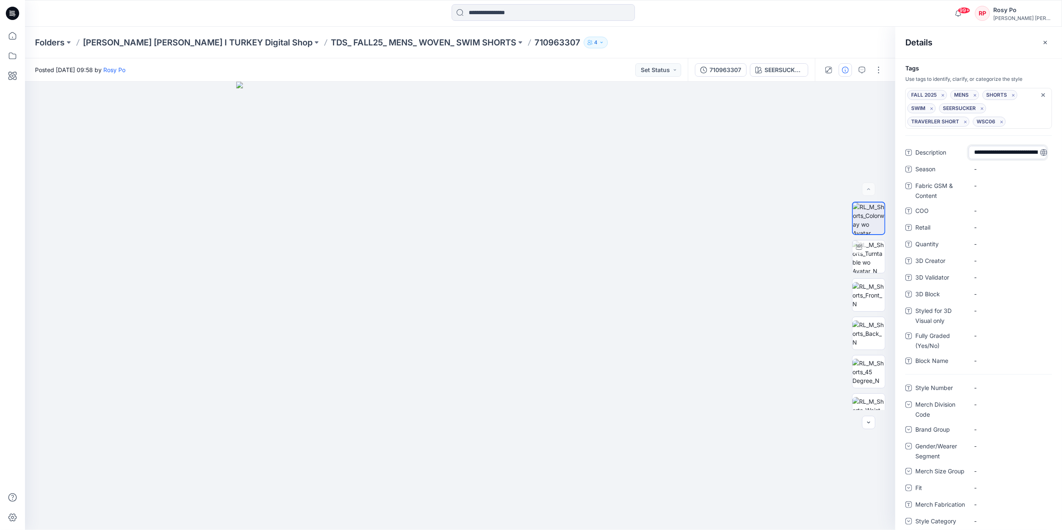
click at [967, 149] on div "**********" at bounding box center [978, 152] width 147 height 13
type textarea "**********"
click at [992, 337] on div "Description W251SC06 Traveler Short Seers Classic - SEERSUCKER TRAVELER Season …" at bounding box center [978, 267] width 147 height 242
drag, startPoint x: 989, startPoint y: 337, endPoint x: 993, endPoint y: 332, distance: 6.5
click at [995, 333] on div "-" at bounding box center [1009, 329] width 83 height 22
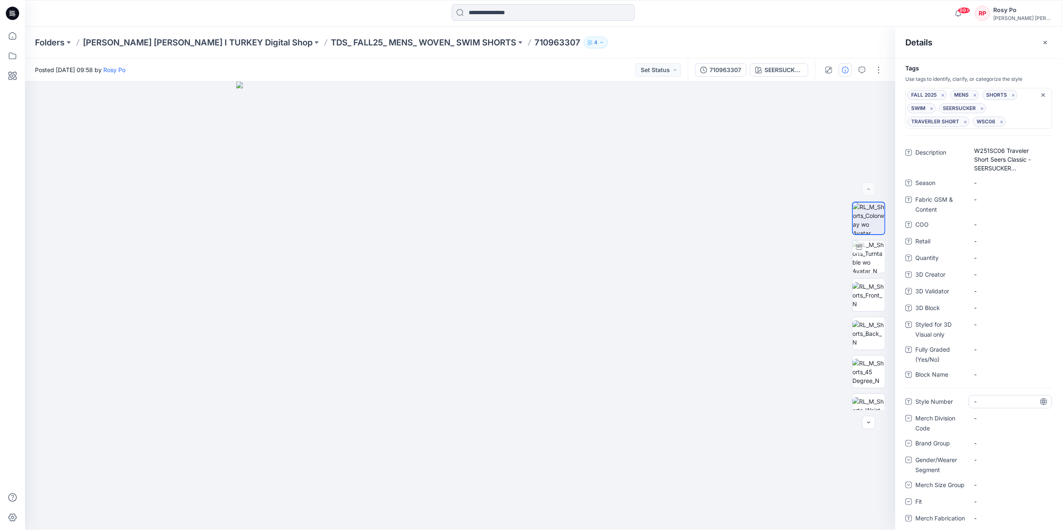
click at [976, 404] on Number "-" at bounding box center [1010, 401] width 72 height 9
click at [977, 405] on textarea at bounding box center [1009, 401] width 83 height 13
type textarea "*********"
drag, startPoint x: 977, startPoint y: 405, endPoint x: 989, endPoint y: 404, distance: 11.7
click at [979, 405] on textarea "*********" at bounding box center [1007, 401] width 78 height 13
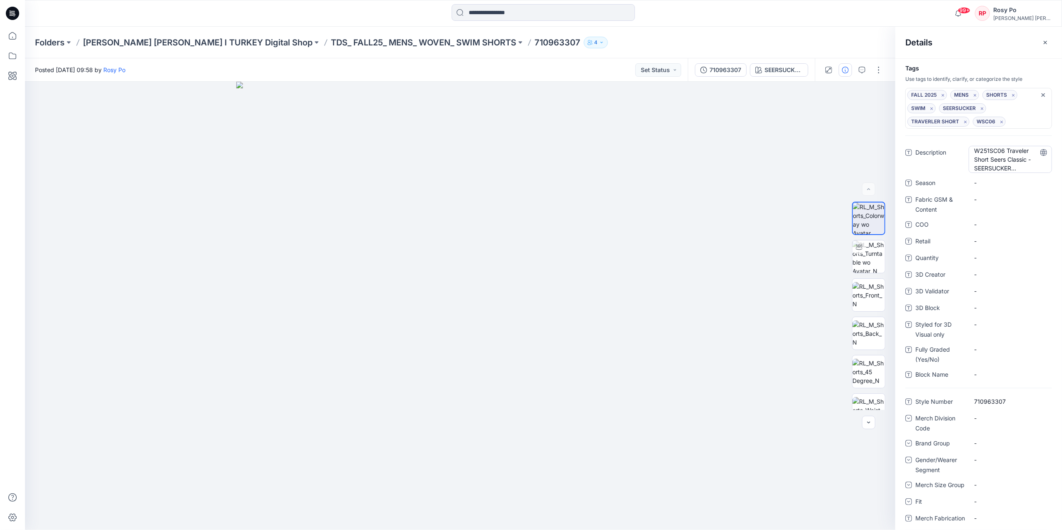
click at [1013, 156] on span "W251SC06 Traveler Short Seers Classic - SEERSUCKER TRAVELER" at bounding box center [1010, 159] width 72 height 26
drag, startPoint x: 1006, startPoint y: 152, endPoint x: 960, endPoint y: 152, distance: 46.7
click at [960, 152] on div "**********" at bounding box center [978, 159] width 147 height 26
type textarea "**********"
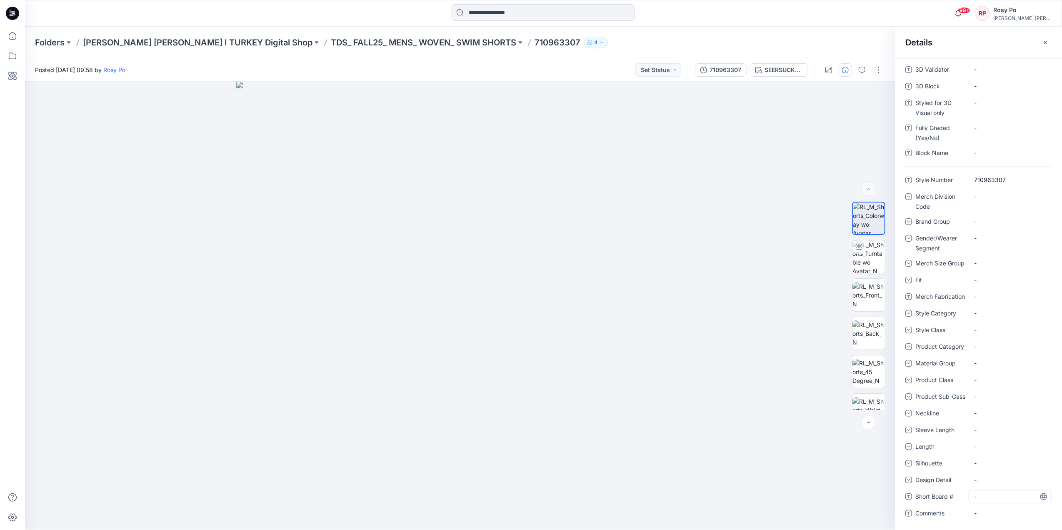
click at [981, 496] on \ "-" at bounding box center [1010, 496] width 72 height 9
type textarea "********"
click at [984, 496] on textarea "********" at bounding box center [1009, 496] width 83 height 13
click at [1000, 403] on div "-" at bounding box center [1009, 396] width 83 height 13
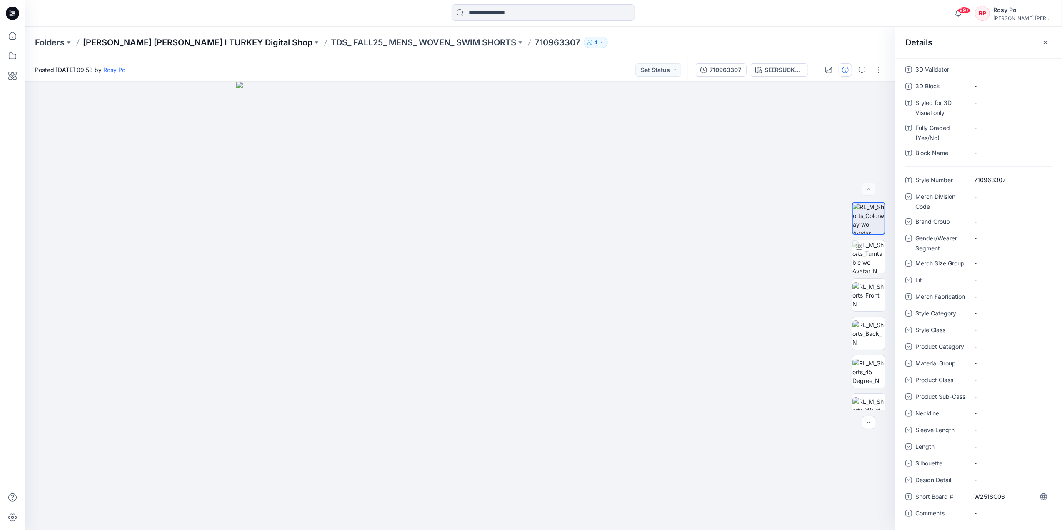
click at [190, 42] on p "[PERSON_NAME] [PERSON_NAME] I TURKEY Digital Shop" at bounding box center [198, 43] width 230 height 12
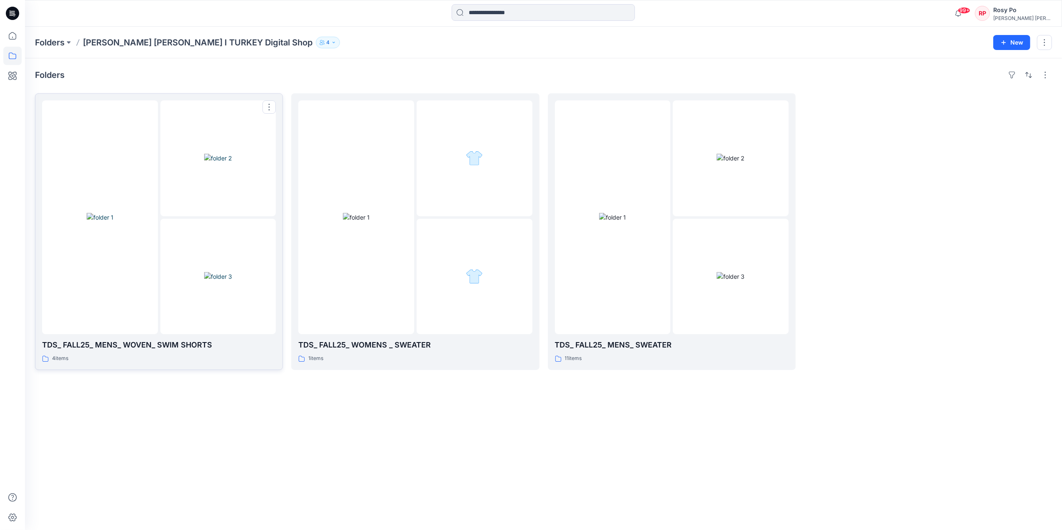
click at [232, 162] on img at bounding box center [218, 158] width 28 height 9
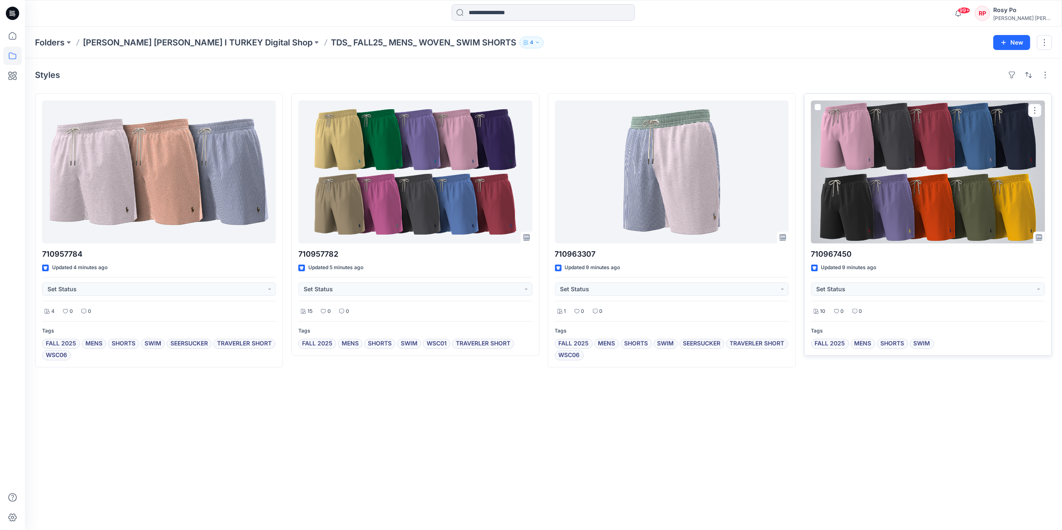
click at [893, 206] on div at bounding box center [928, 171] width 234 height 143
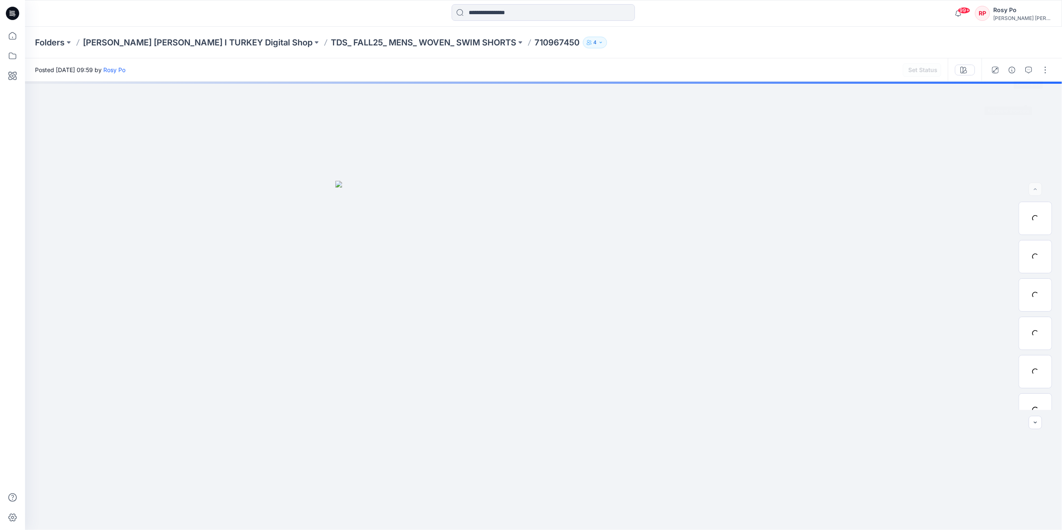
drag, startPoint x: 1040, startPoint y: 122, endPoint x: 1016, endPoint y: 55, distance: 71.4
click at [1016, 55] on div "Folders Ralph Lauren I TURKEY Digital Shop TDS_ FALL25_ MENS_ WOVEN_ SWIM SHORT…" at bounding box center [543, 278] width 1037 height 503
click at [1011, 70] on icon "button" at bounding box center [1011, 70] width 7 height 7
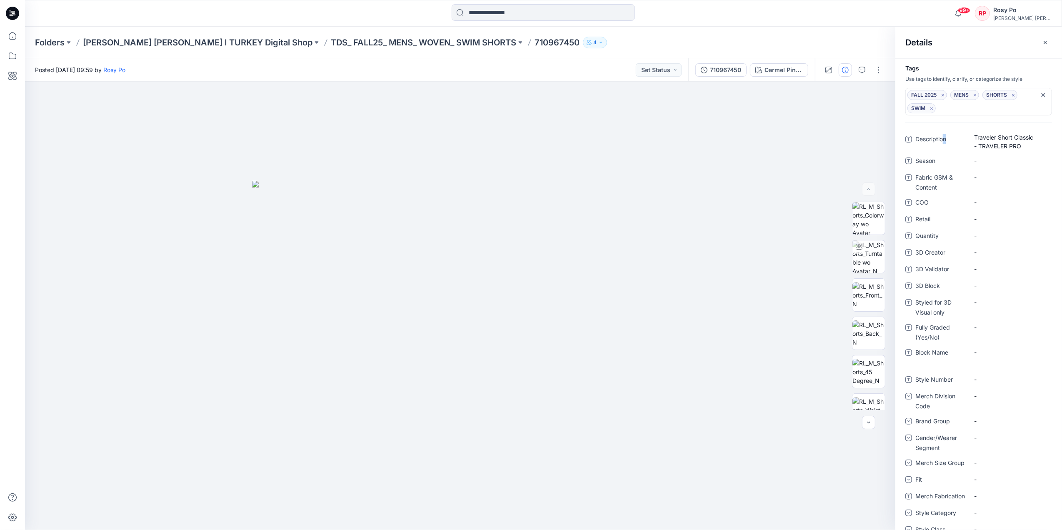
drag, startPoint x: 947, startPoint y: 134, endPoint x: 958, endPoint y: 132, distance: 11.7
click at [958, 132] on div "Description Traveler Short Classic - TRAVELER PRO" at bounding box center [978, 141] width 147 height 18
drag, startPoint x: 958, startPoint y: 132, endPoint x: 998, endPoint y: 157, distance: 46.8
click at [998, 150] on span "Traveler Short Classic - TRAVELER PRO" at bounding box center [1010, 141] width 72 height 17
click at [1040, 137] on icon at bounding box center [1043, 139] width 7 height 7
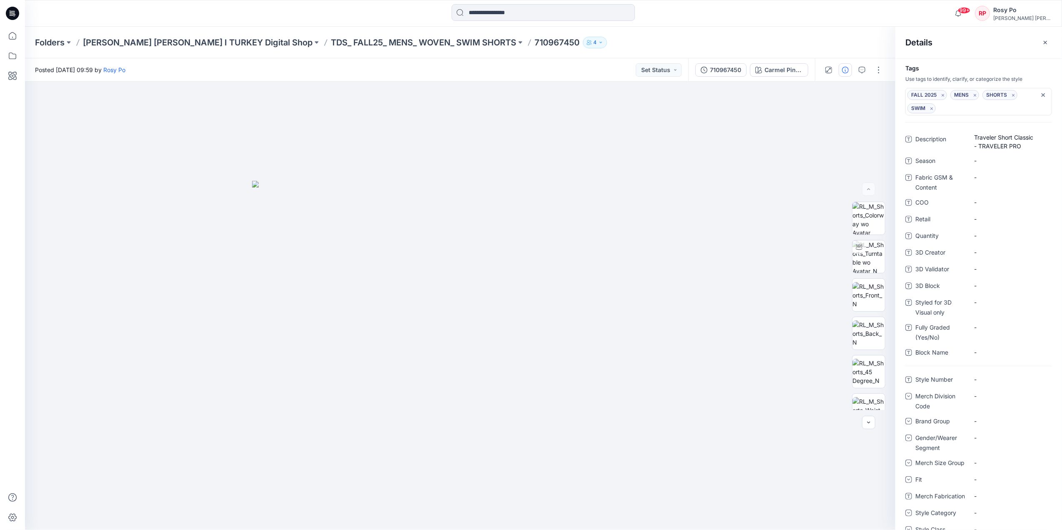
click at [968, 110] on div "FALL 2025 MENS SHORTS SWIM" at bounding box center [974, 101] width 134 height 23
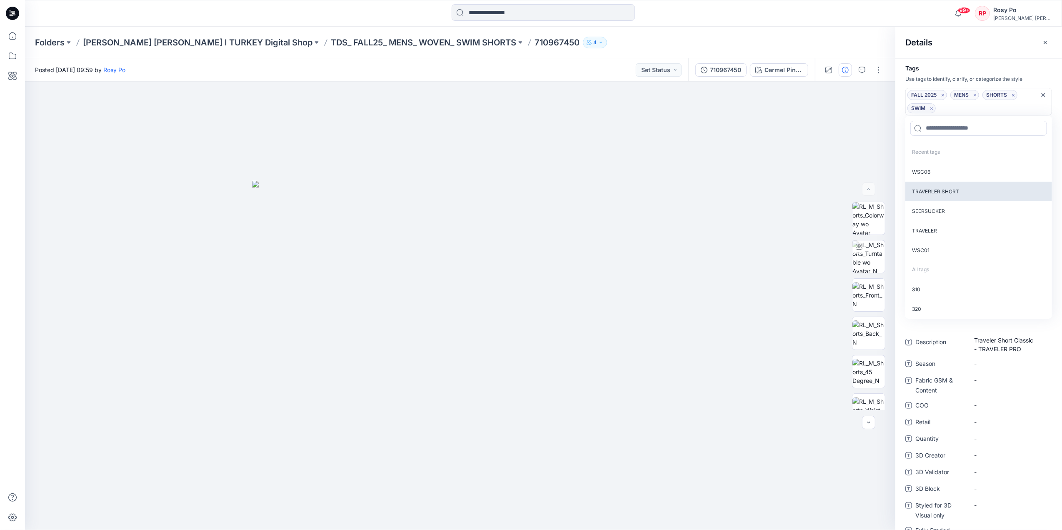
click at [963, 190] on p "TRAVERLER SHORT" at bounding box center [978, 192] width 147 height 20
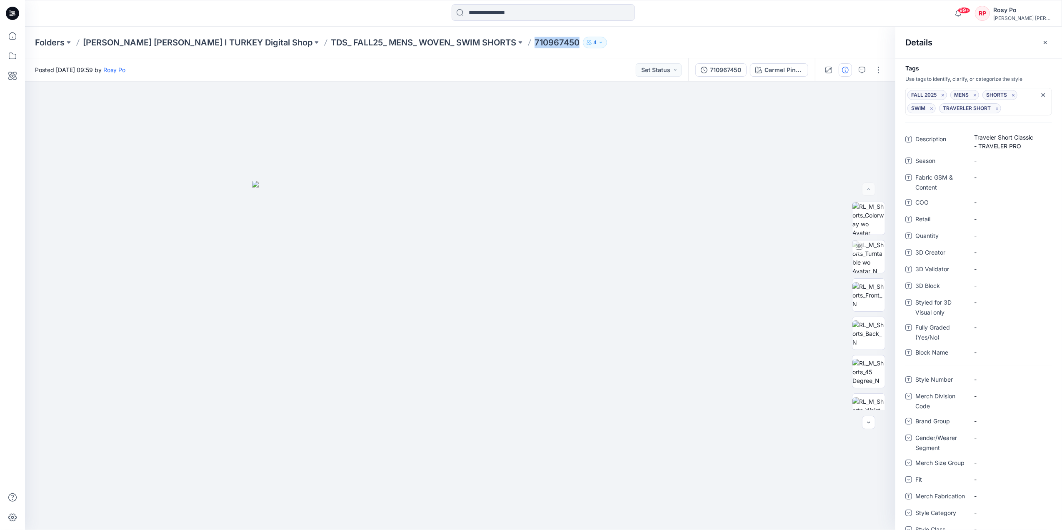
drag, startPoint x: 450, startPoint y: 42, endPoint x: 495, endPoint y: 44, distance: 45.4
click at [495, 44] on div "Folders Ralph Lauren I TURKEY Digital Shop TDS_ FALL25_ MENS_ WOVEN_ SWIM SHORT…" at bounding box center [511, 43] width 952 height 12
copy p "710967450"
click at [984, 384] on Number "-" at bounding box center [1010, 379] width 72 height 9
drag, startPoint x: 997, startPoint y: 393, endPoint x: 1006, endPoint y: 388, distance: 10.4
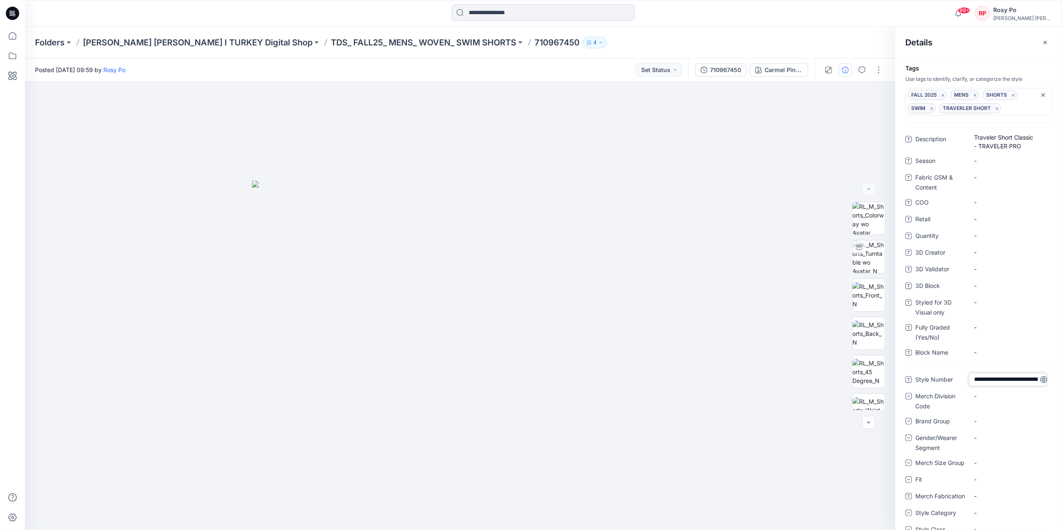
click at [1006, 386] on textarea "**********" at bounding box center [1007, 379] width 78 height 13
click at [1005, 386] on textarea "**********" at bounding box center [1007, 379] width 78 height 13
drag, startPoint x: 1005, startPoint y: 389, endPoint x: 965, endPoint y: 389, distance: 39.6
click at [965, 386] on div "**********" at bounding box center [978, 379] width 147 height 13
click at [1011, 386] on textarea "**********" at bounding box center [1007, 379] width 78 height 13
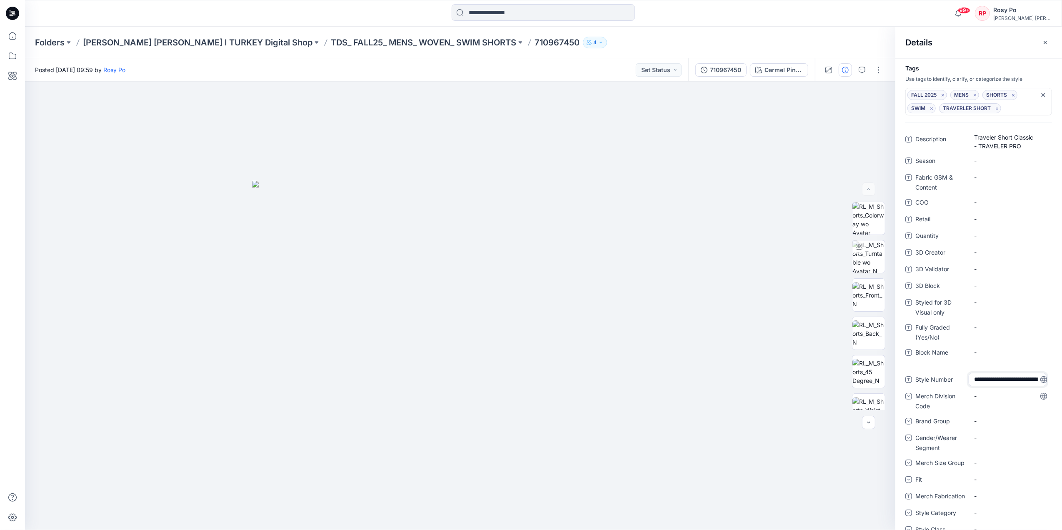
scroll to position [24, 0]
drag, startPoint x: 1003, startPoint y: 387, endPoint x: 1038, endPoint y: 410, distance: 42.4
type textarea "*********"
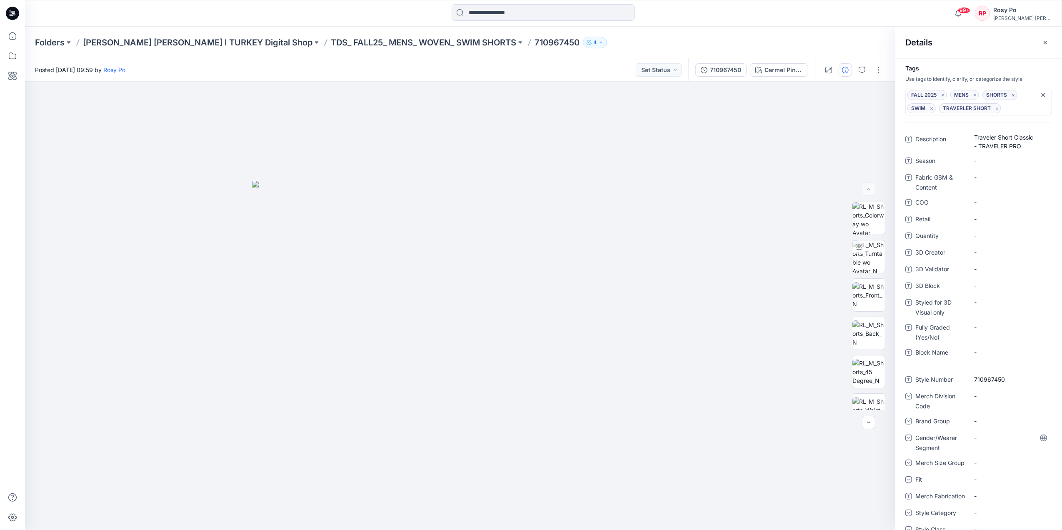
click at [995, 453] on div "-" at bounding box center [1009, 442] width 83 height 22
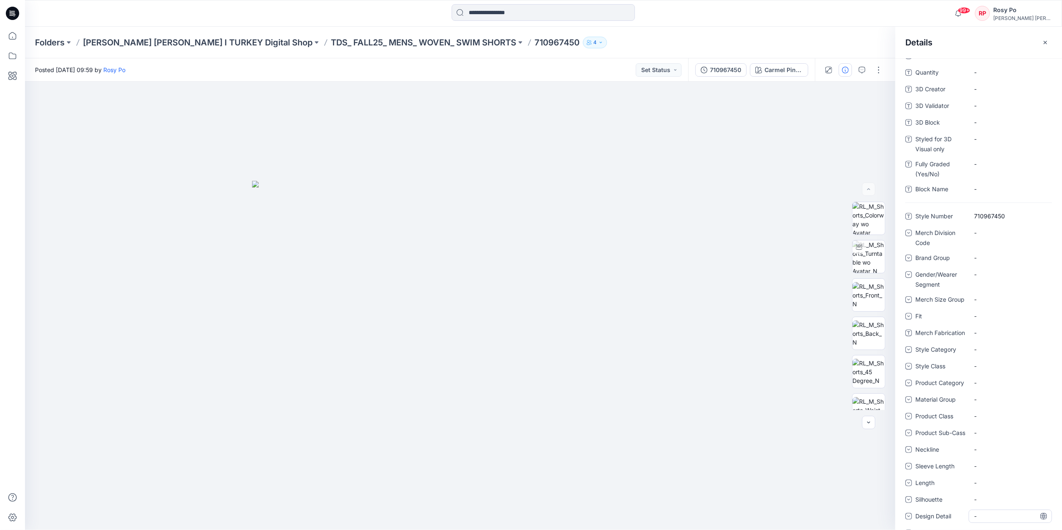
scroll to position [217, 0]
click at [1000, 494] on \ "WSC01" at bounding box center [1010, 496] width 72 height 9
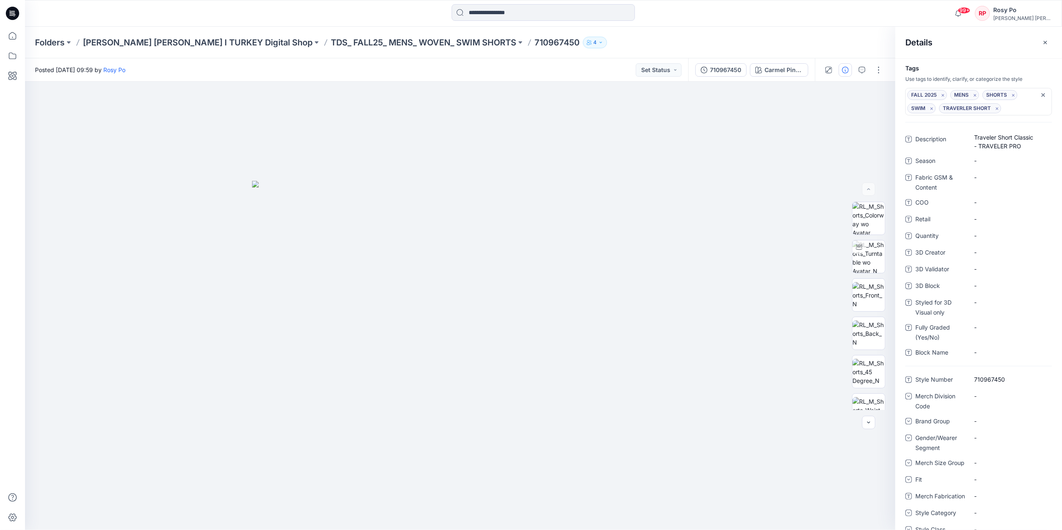
click at [1010, 107] on div "FALL 2025 MENS SHORTS SWIM TRAVERLER SHORT" at bounding box center [974, 101] width 134 height 23
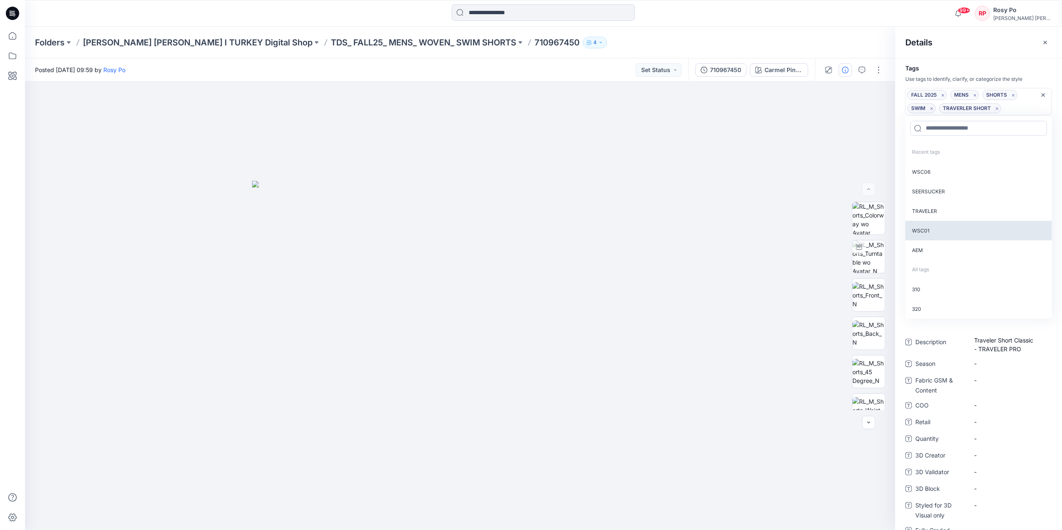
click at [973, 232] on p "WSC01" at bounding box center [978, 231] width 147 height 20
click at [750, 227] on div at bounding box center [460, 306] width 870 height 448
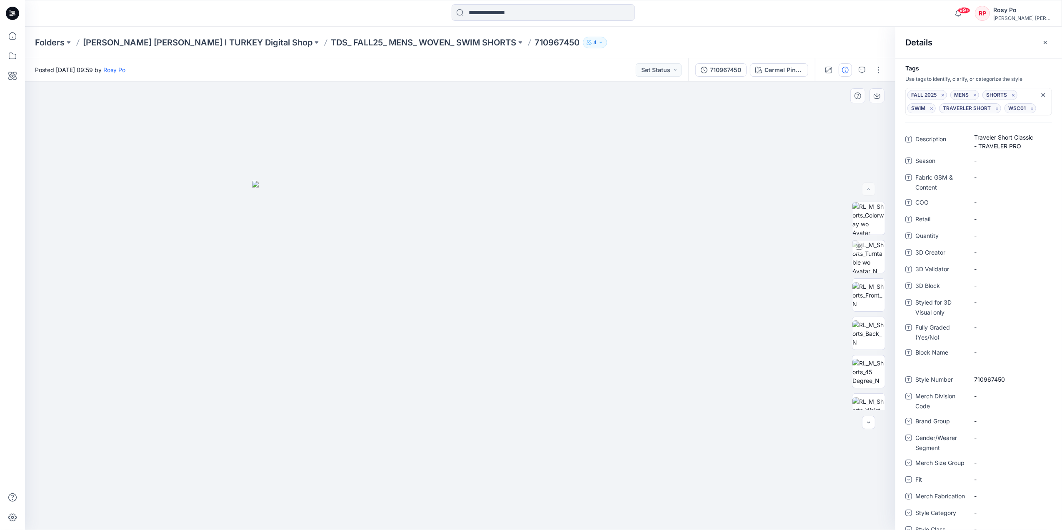
click at [798, 163] on div at bounding box center [460, 306] width 870 height 448
click at [1047, 42] on icon "button" at bounding box center [1045, 42] width 7 height 7
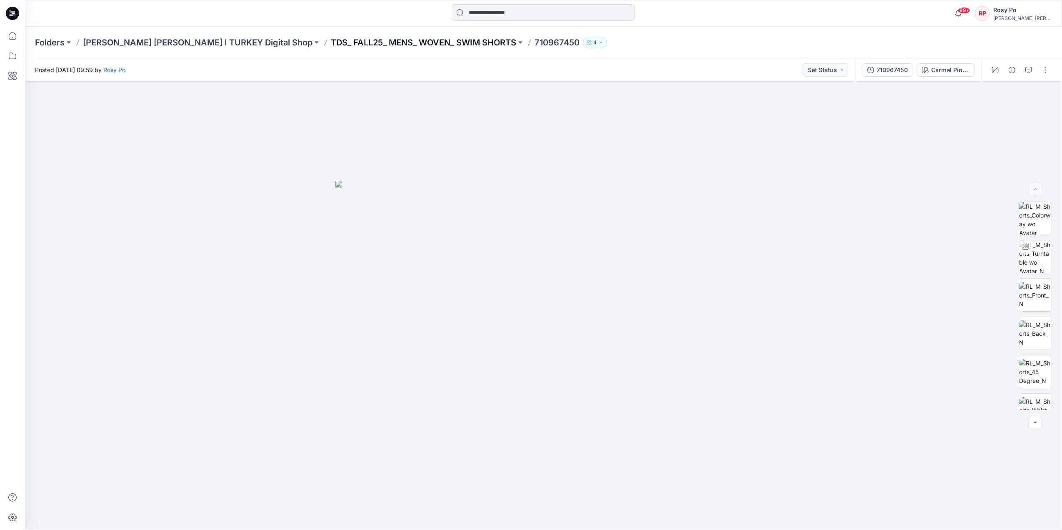
click at [372, 46] on p "TDS_ FALL25_ MENS_ WOVEN_ SWIM SHORTS" at bounding box center [423, 43] width 185 height 12
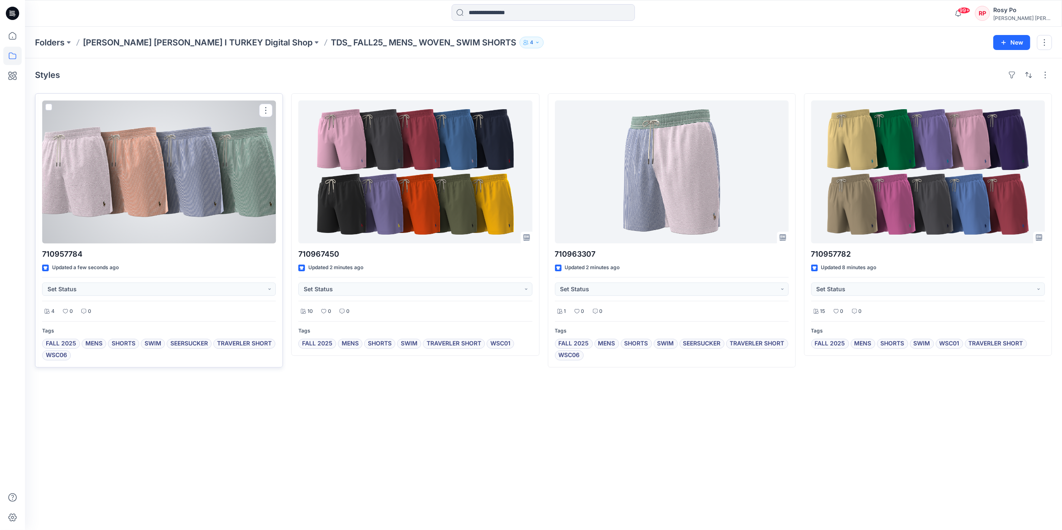
click at [188, 174] on div at bounding box center [159, 171] width 234 height 143
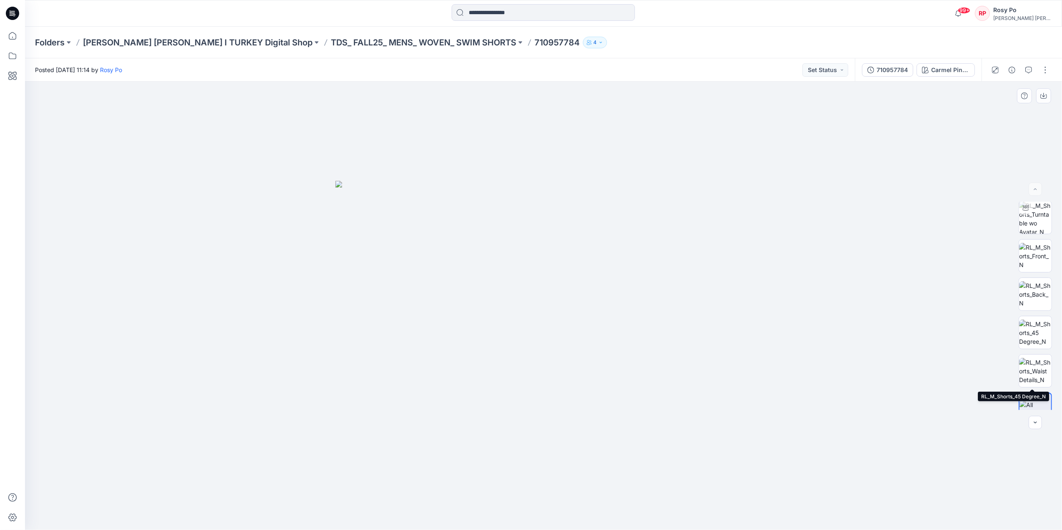
scroll to position [55, 0]
click at [1029, 297] on img at bounding box center [1035, 295] width 32 height 26
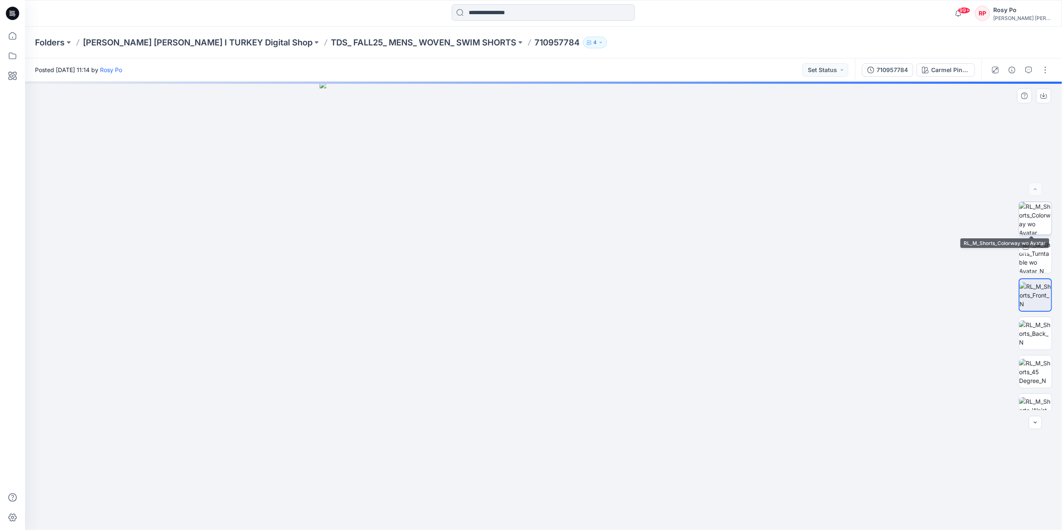
click at [1034, 225] on img at bounding box center [1035, 218] width 32 height 32
click at [1032, 262] on img at bounding box center [1035, 256] width 32 height 32
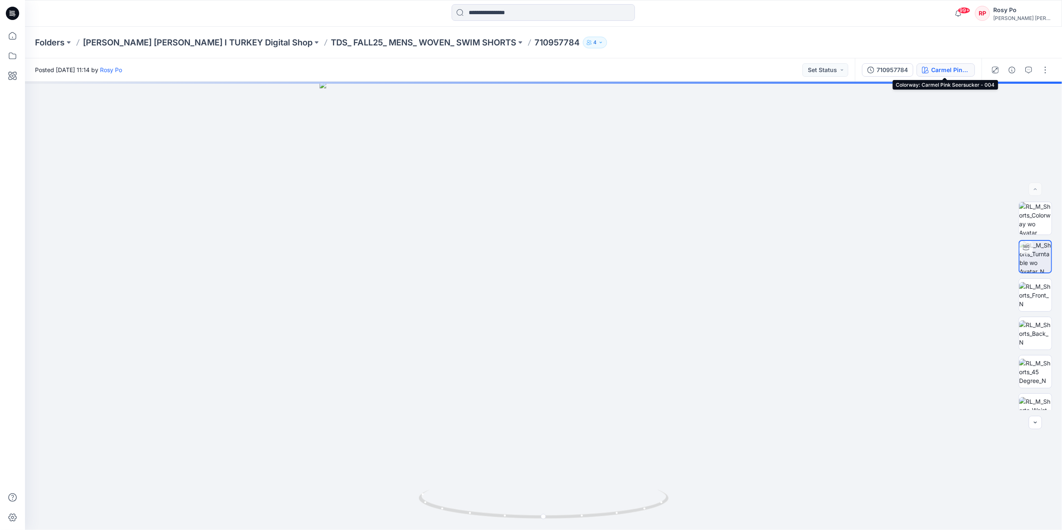
click at [935, 72] on div "Carmel Pink Seersucker - 004" at bounding box center [950, 69] width 38 height 9
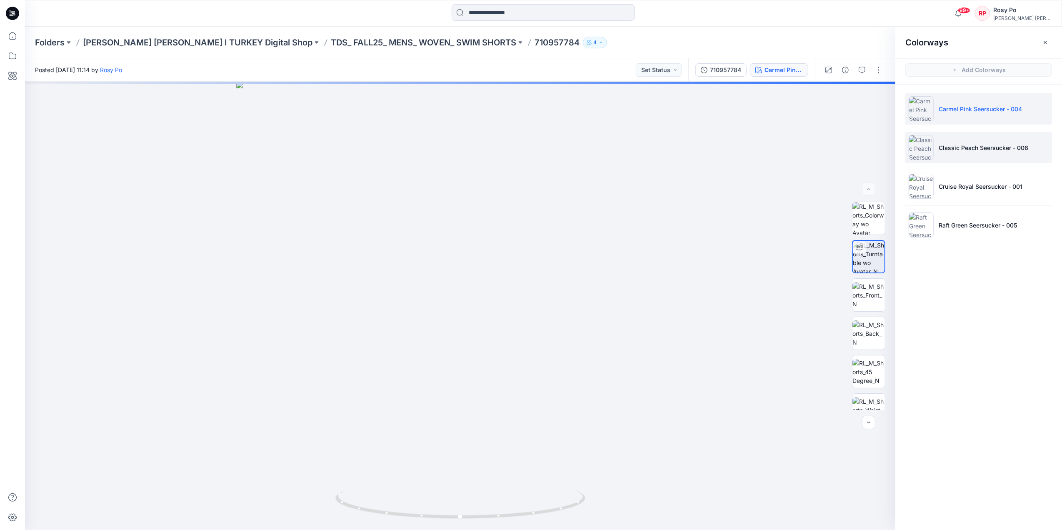
click at [945, 159] on li "Classic Peach Seersucker - 006" at bounding box center [978, 148] width 147 height 32
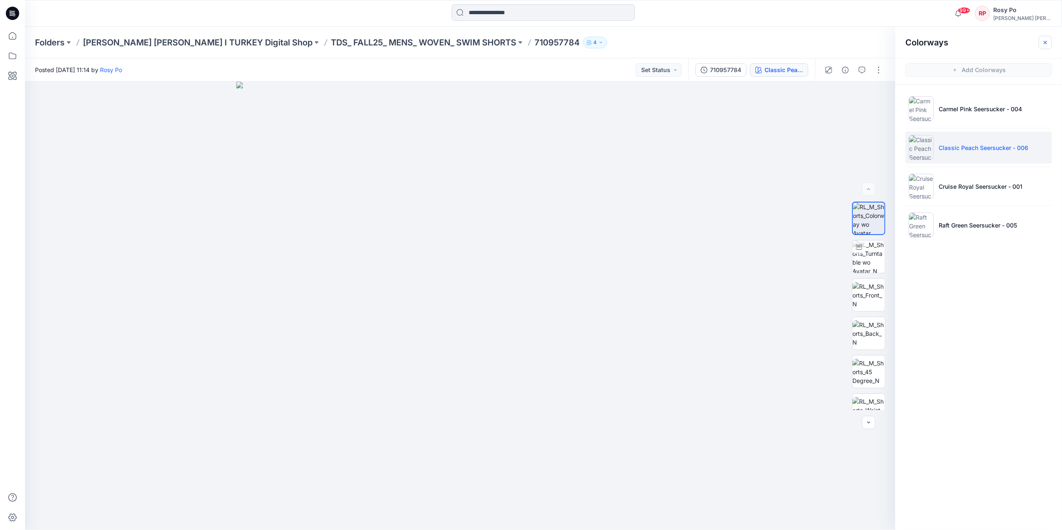
click at [1045, 41] on icon "button" at bounding box center [1045, 42] width 7 height 7
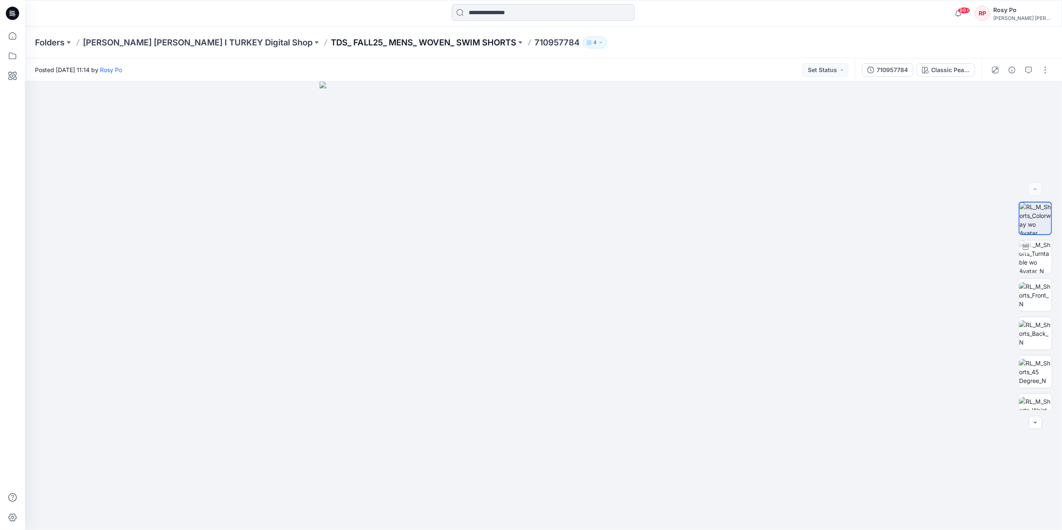
click at [331, 42] on p "TDS_ FALL25_ MENS_ WOVEN_ SWIM SHORTS" at bounding box center [423, 43] width 185 height 12
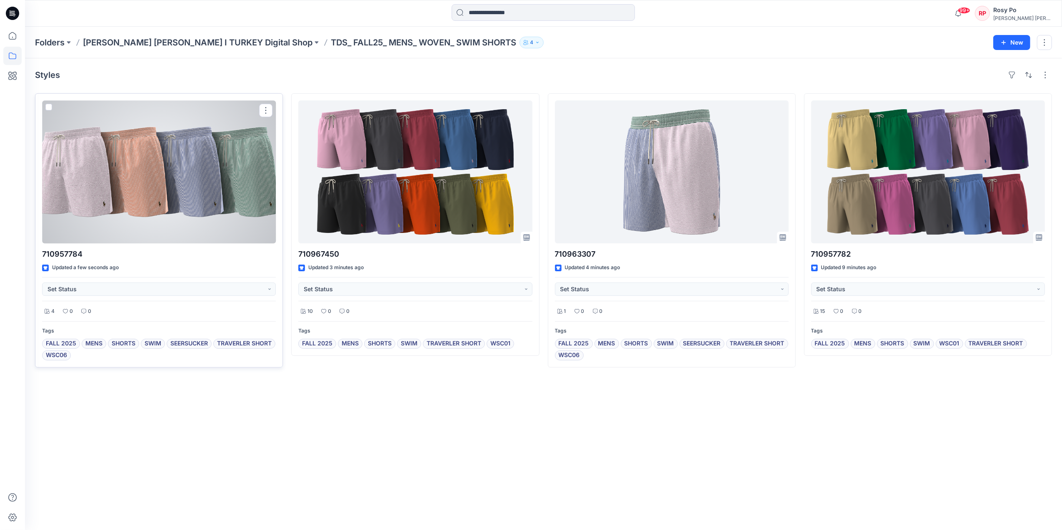
click at [181, 227] on div at bounding box center [159, 171] width 234 height 143
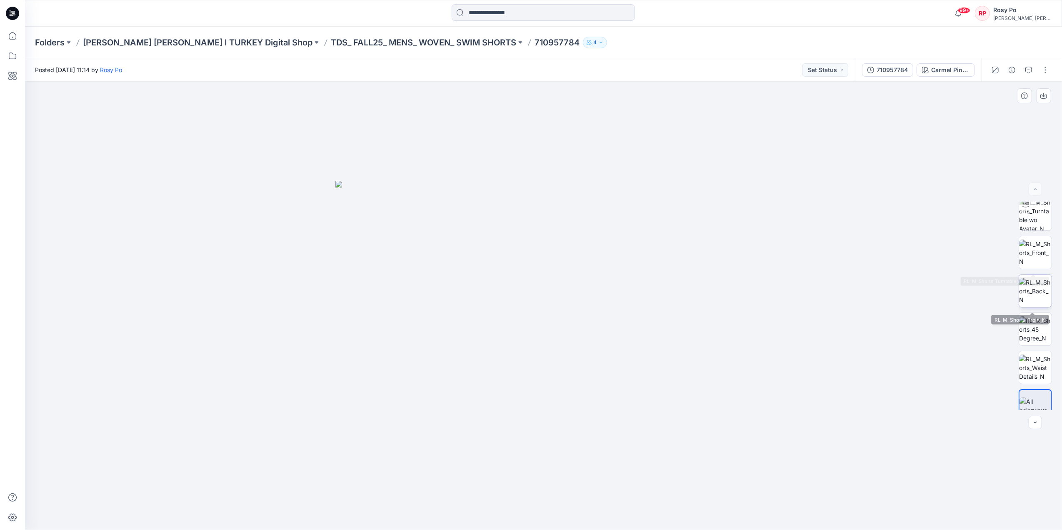
scroll to position [55, 0]
click at [1050, 67] on button "button" at bounding box center [1044, 69] width 13 height 13
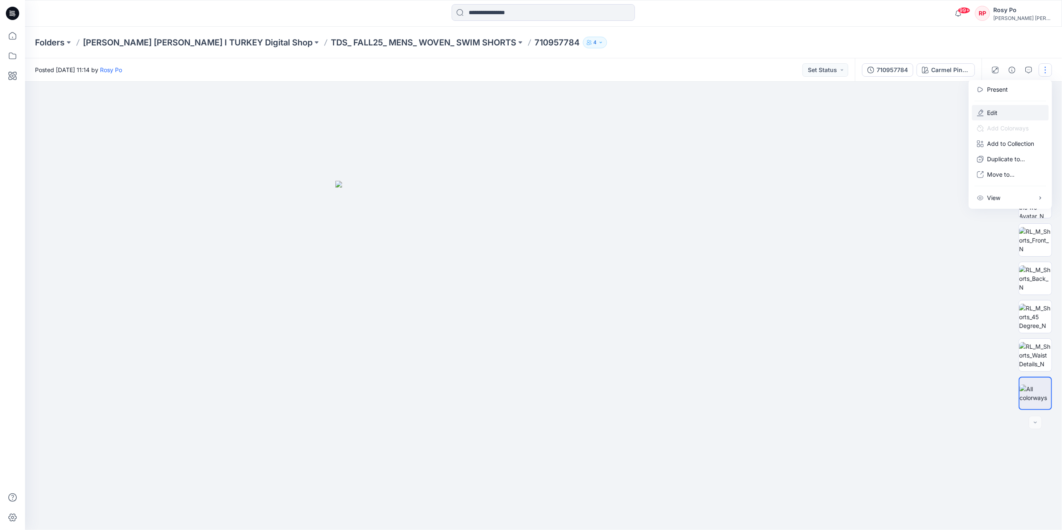
click at [1002, 109] on button "Edit" at bounding box center [1010, 112] width 77 height 15
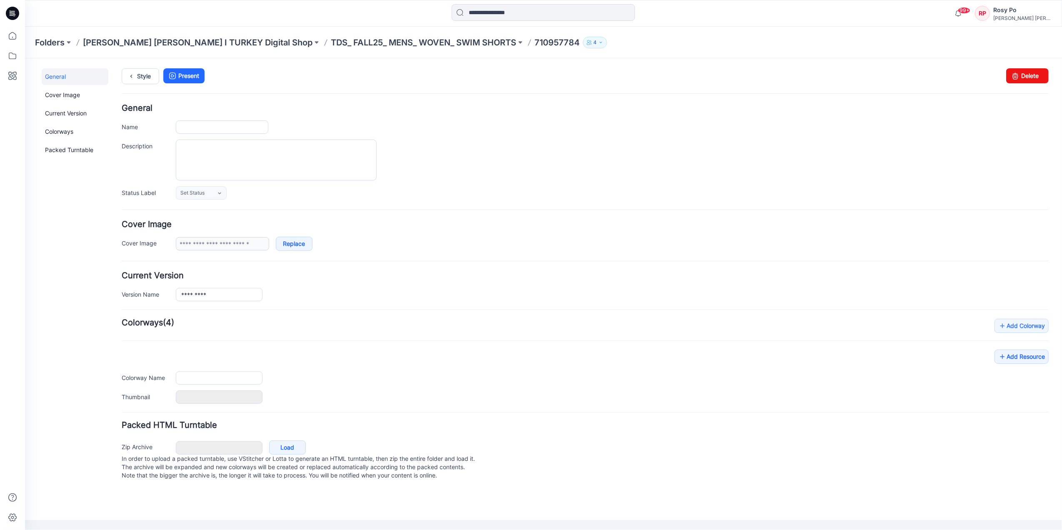
type input "*********"
type input "**********"
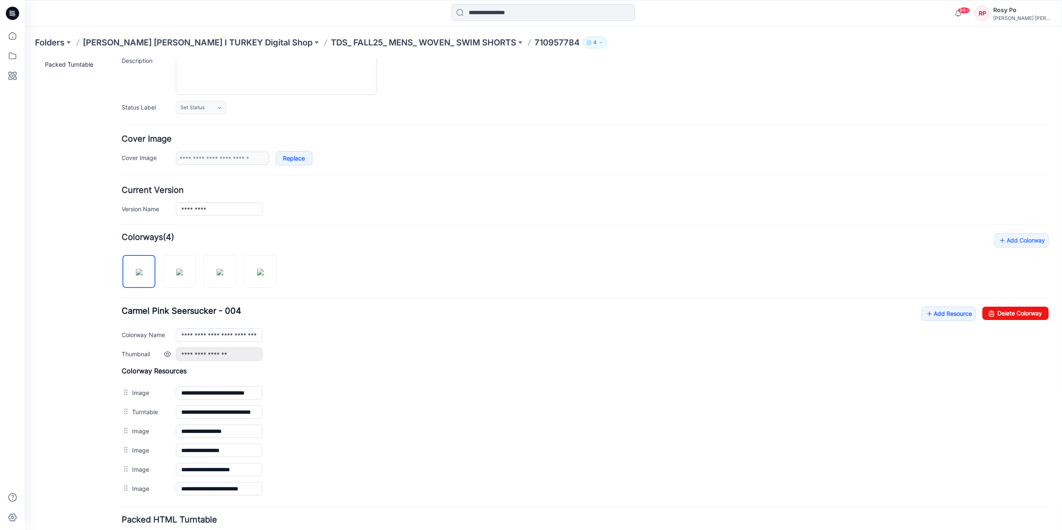
scroll to position [154, 0]
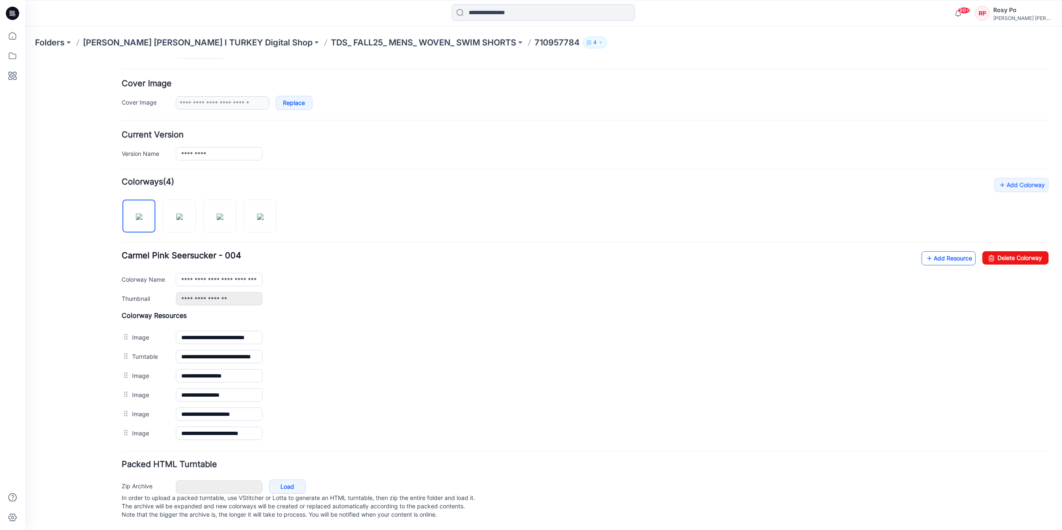
click at [940, 251] on link "Add Resource" at bounding box center [948, 258] width 54 height 14
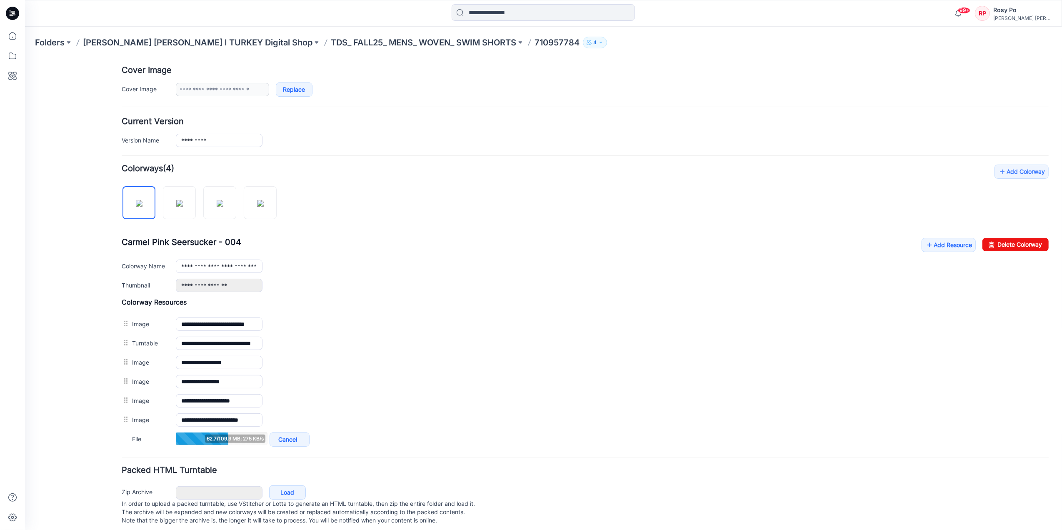
click at [561, 317] on div "**********" at bounding box center [584, 372] width 927 height 151
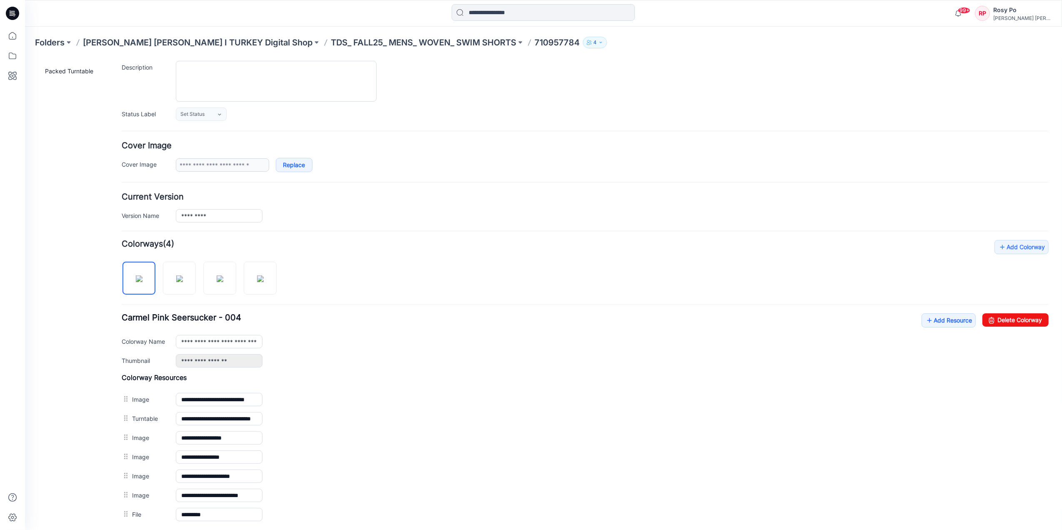
scroll to position [0, 0]
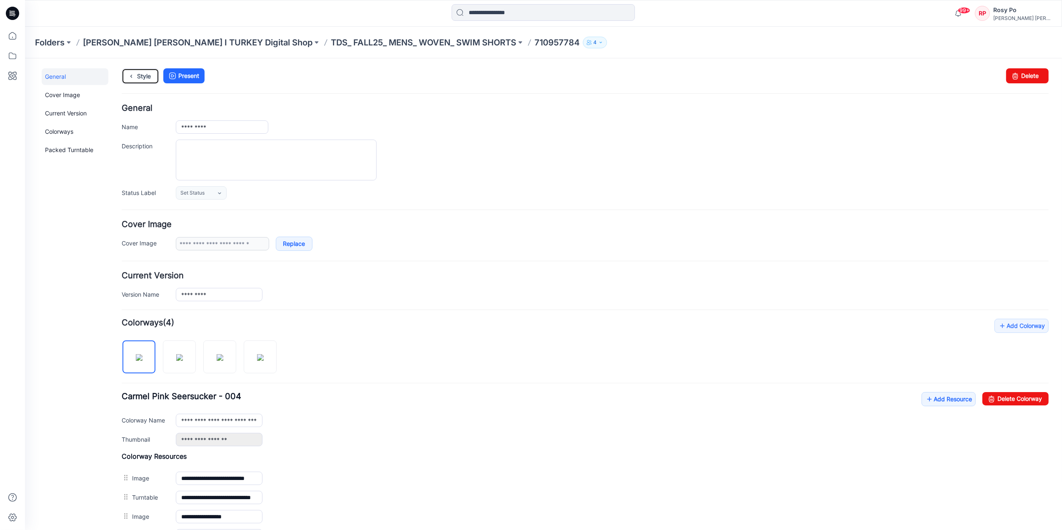
drag, startPoint x: 145, startPoint y: 75, endPoint x: 222, endPoint y: 83, distance: 77.0
click at [145, 75] on link "Style" at bounding box center [139, 76] width 37 height 16
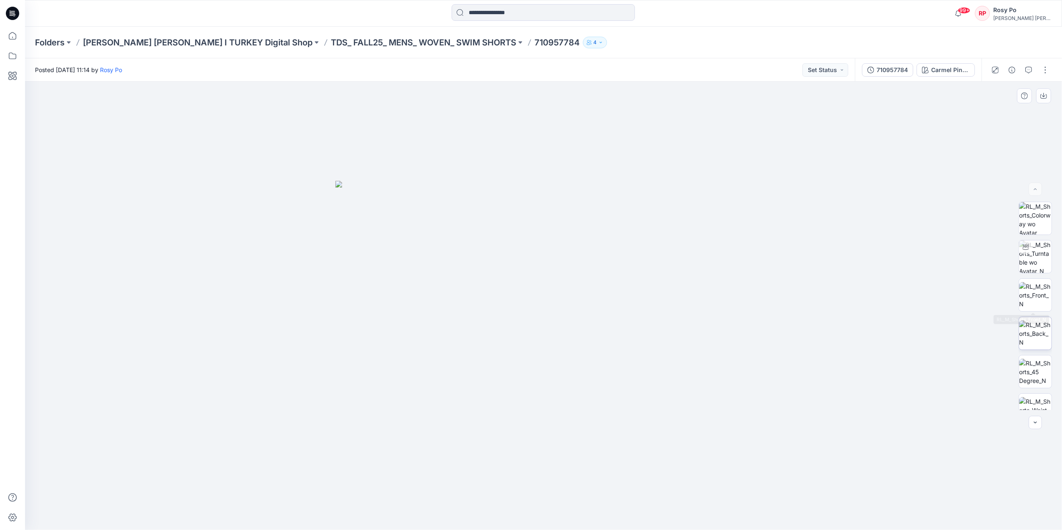
scroll to position [93, 0]
click at [1012, 72] on icon "button" at bounding box center [1011, 70] width 7 height 7
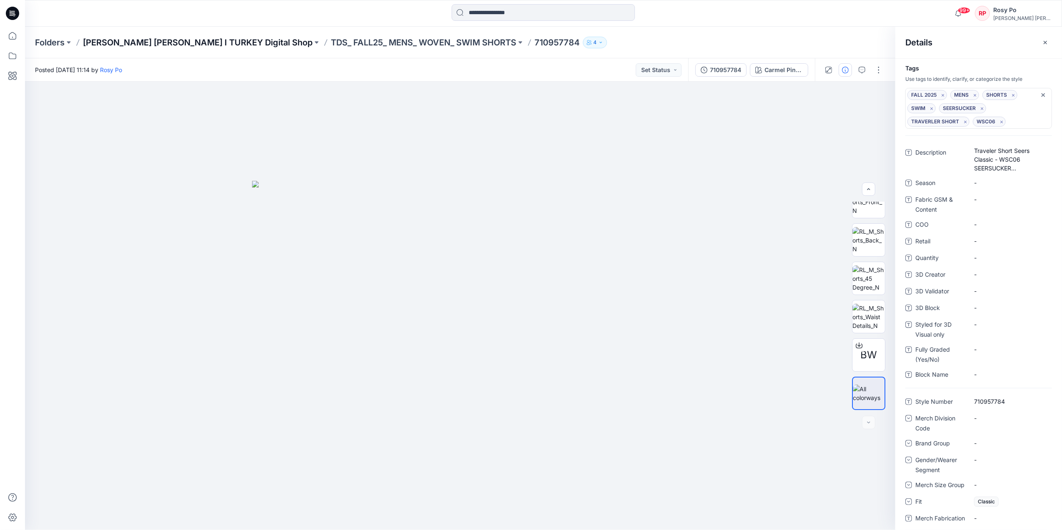
click at [210, 42] on p "[PERSON_NAME] [PERSON_NAME] I TURKEY Digital Shop" at bounding box center [198, 43] width 230 height 12
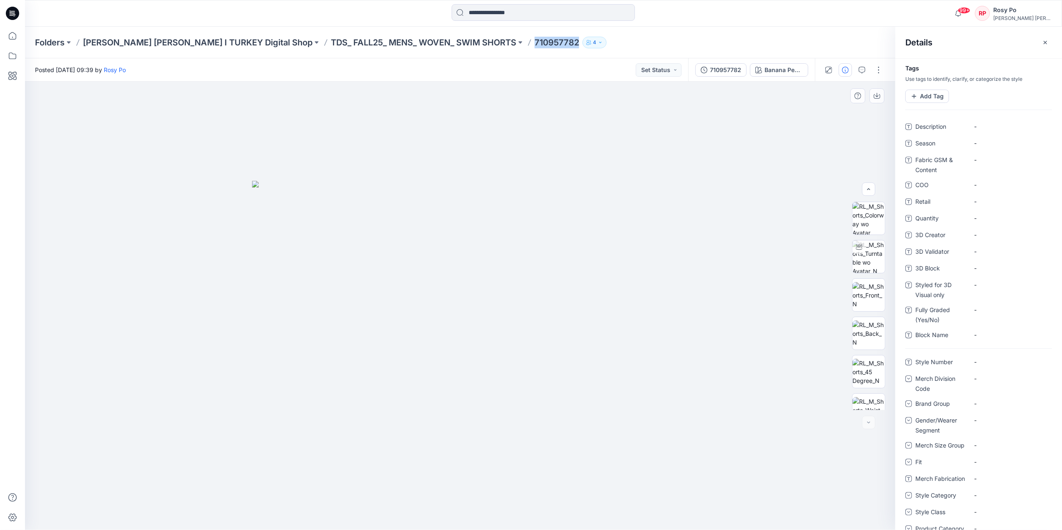
scroll to position [93, 0]
